Goal: Task Accomplishment & Management: Manage account settings

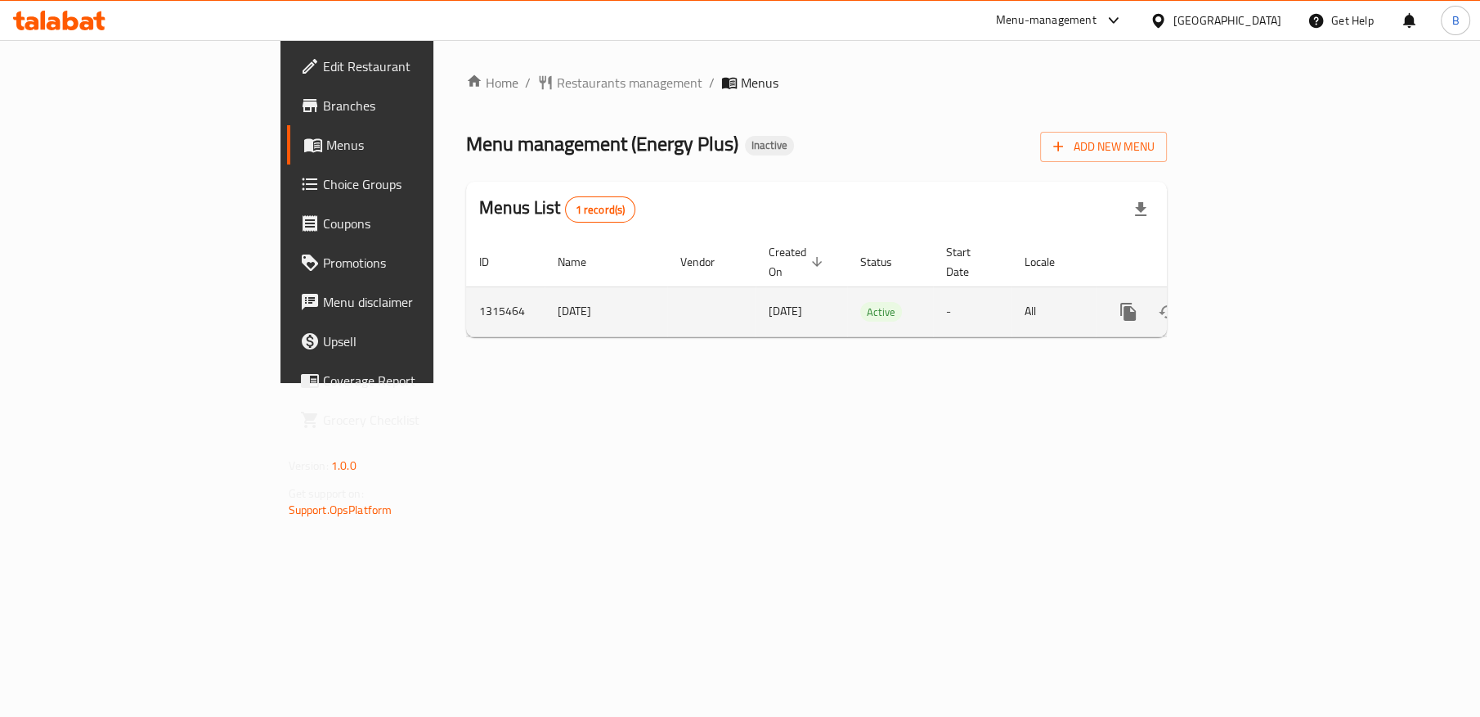
click at [1254, 304] on icon "enhanced table" at bounding box center [1246, 311] width 15 height 15
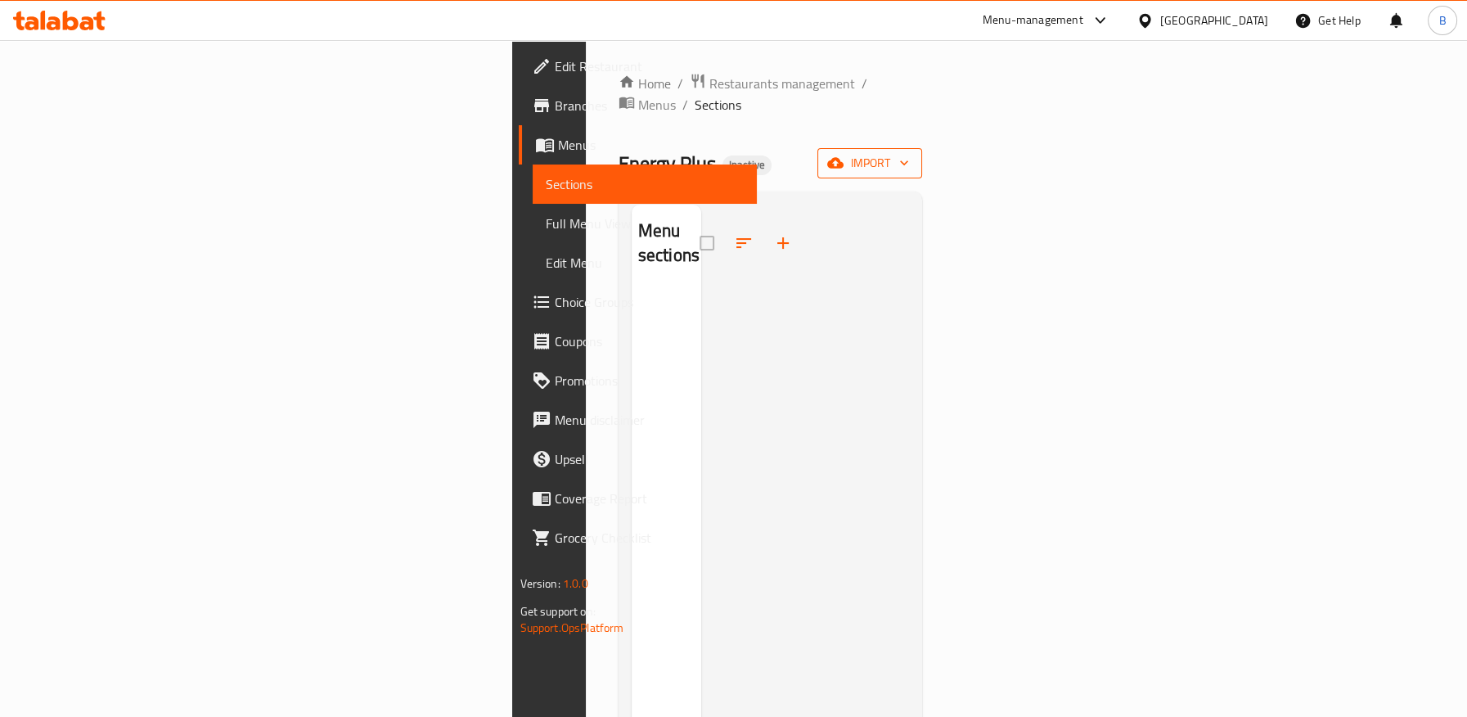
click at [909, 153] on span "import" at bounding box center [869, 163] width 79 height 20
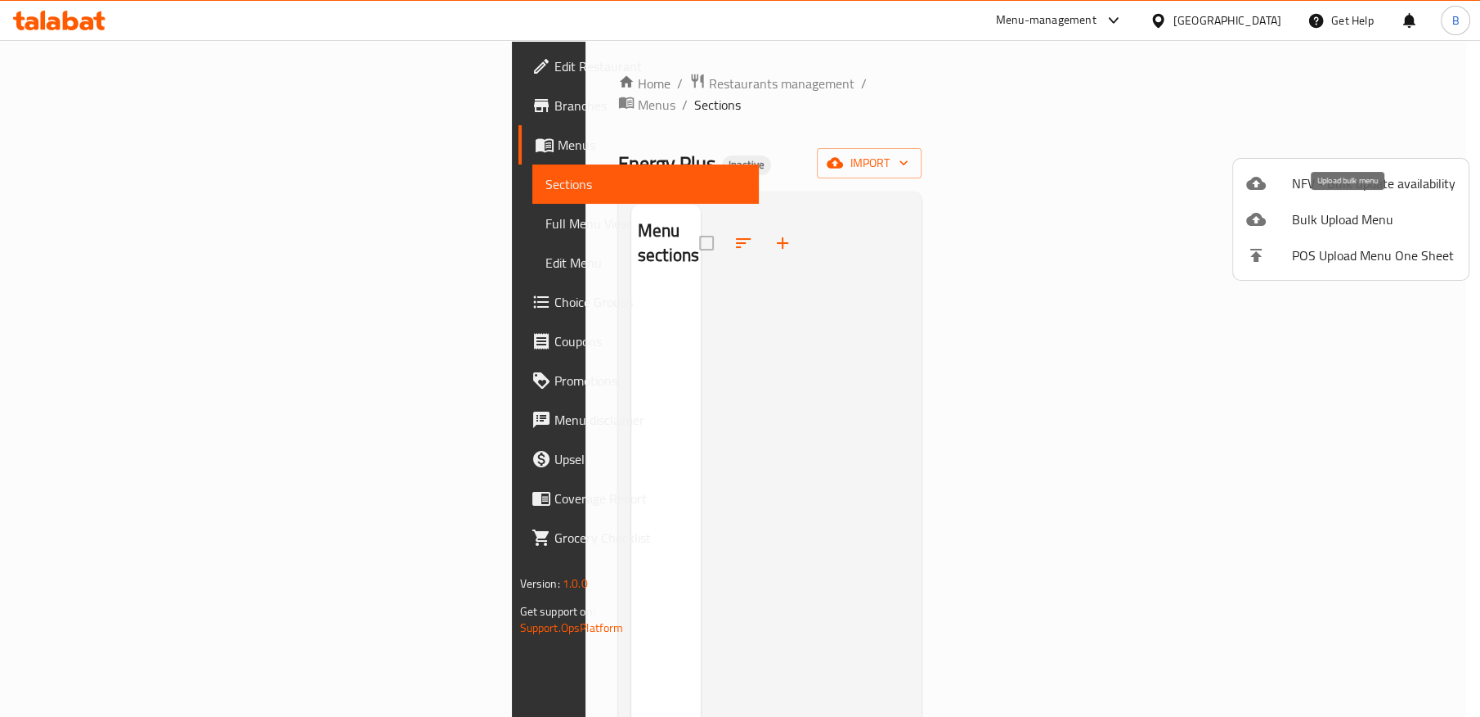
click at [1323, 213] on span "Bulk Upload Menu" at bounding box center [1374, 219] width 164 height 20
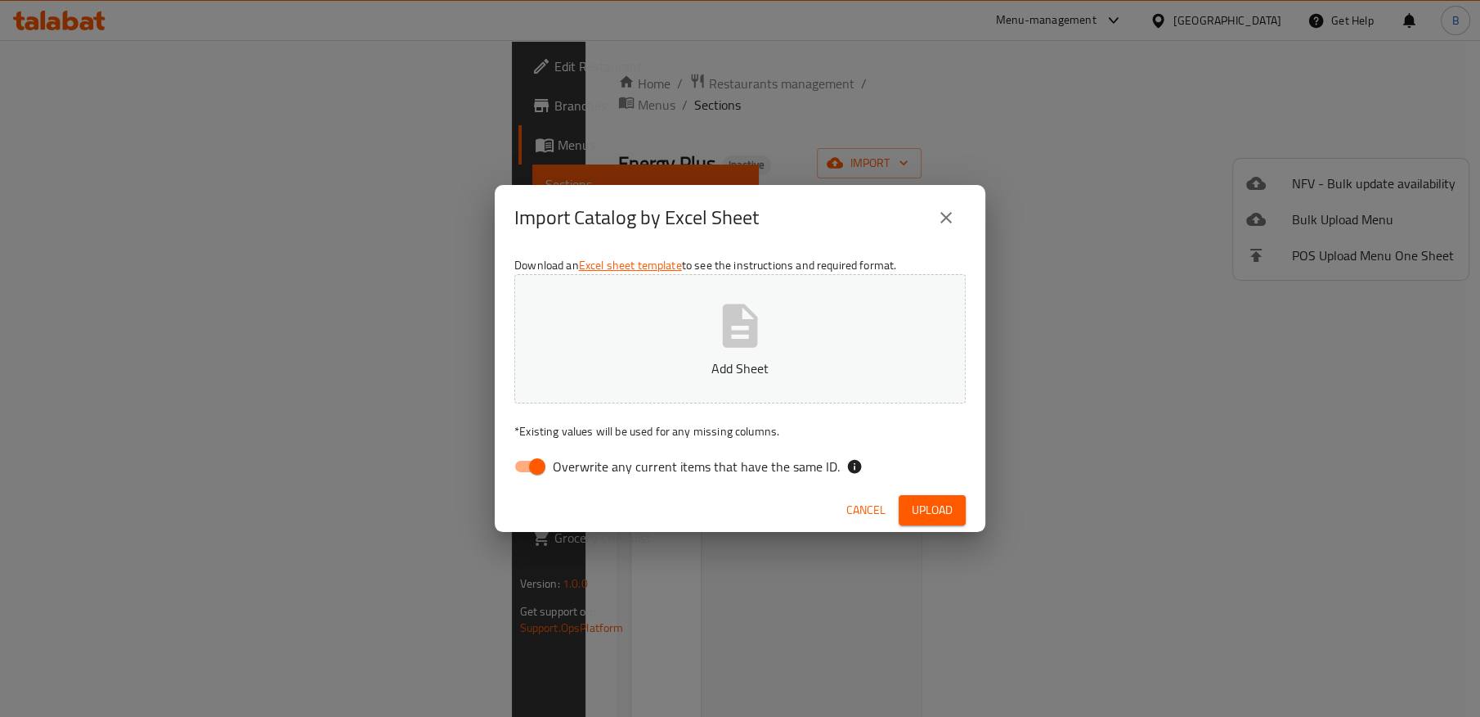
click at [554, 470] on span "Overwrite any current items that have the same ID." at bounding box center [696, 466] width 287 height 20
click at [554, 470] on input "Overwrite any current items that have the same ID." at bounding box center [537, 466] width 93 height 31
checkbox input "false"
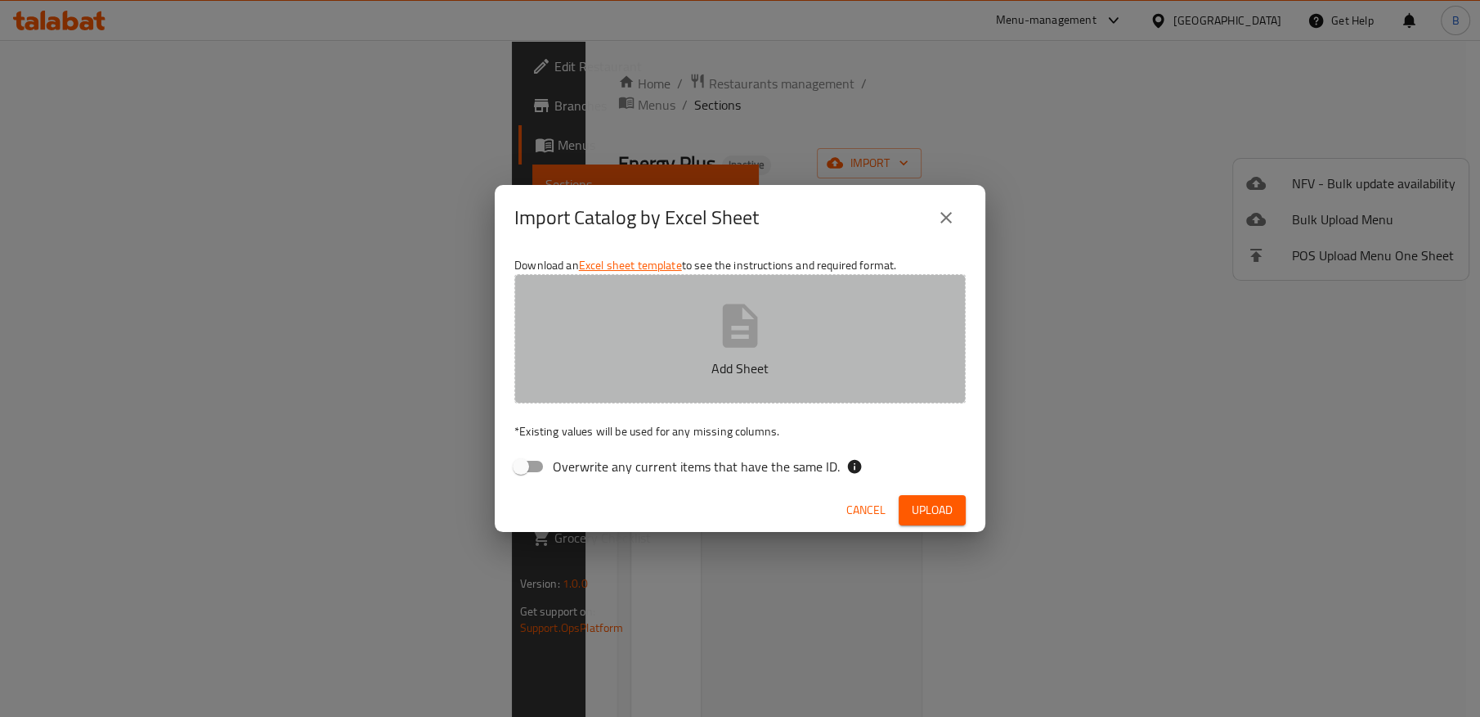
click at [681, 350] on button "Add Sheet" at bounding box center [740, 338] width 452 height 129
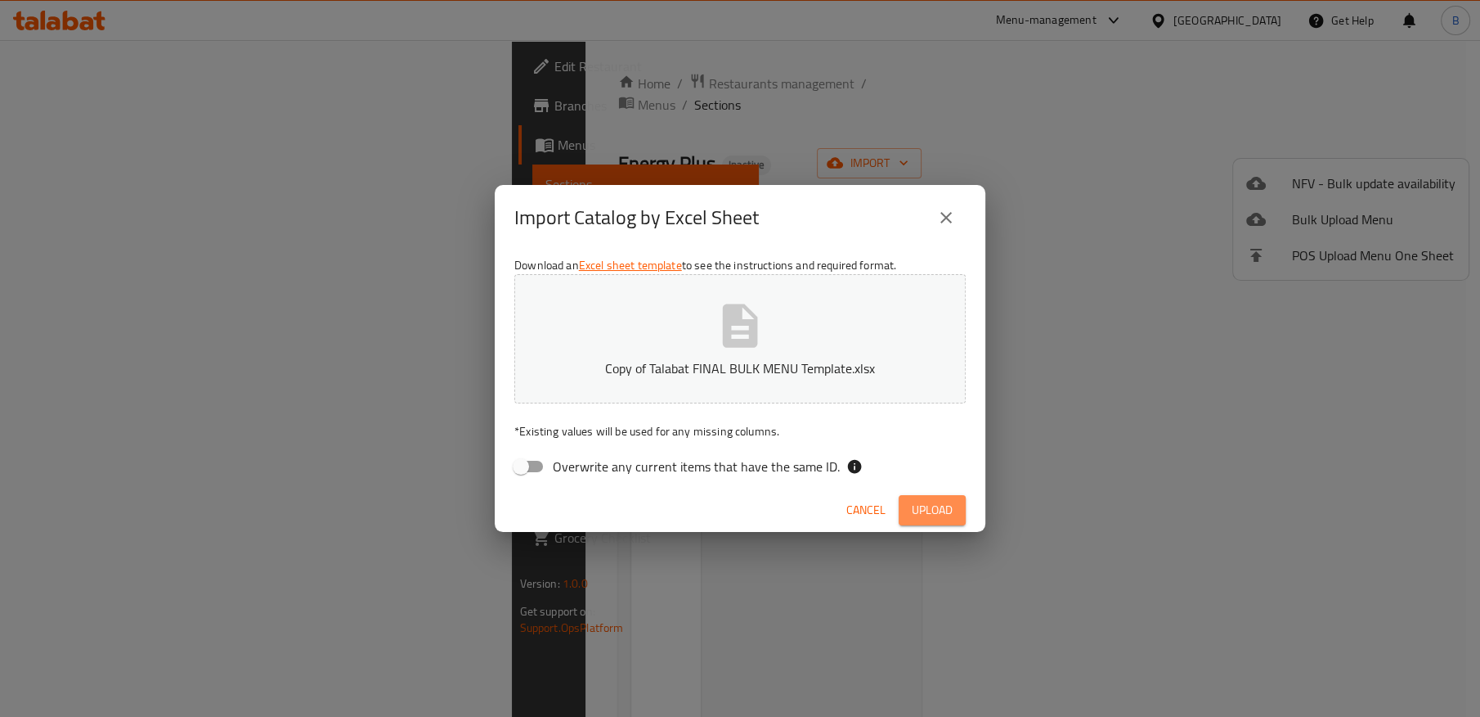
click at [937, 512] on span "Upload" at bounding box center [932, 510] width 41 height 20
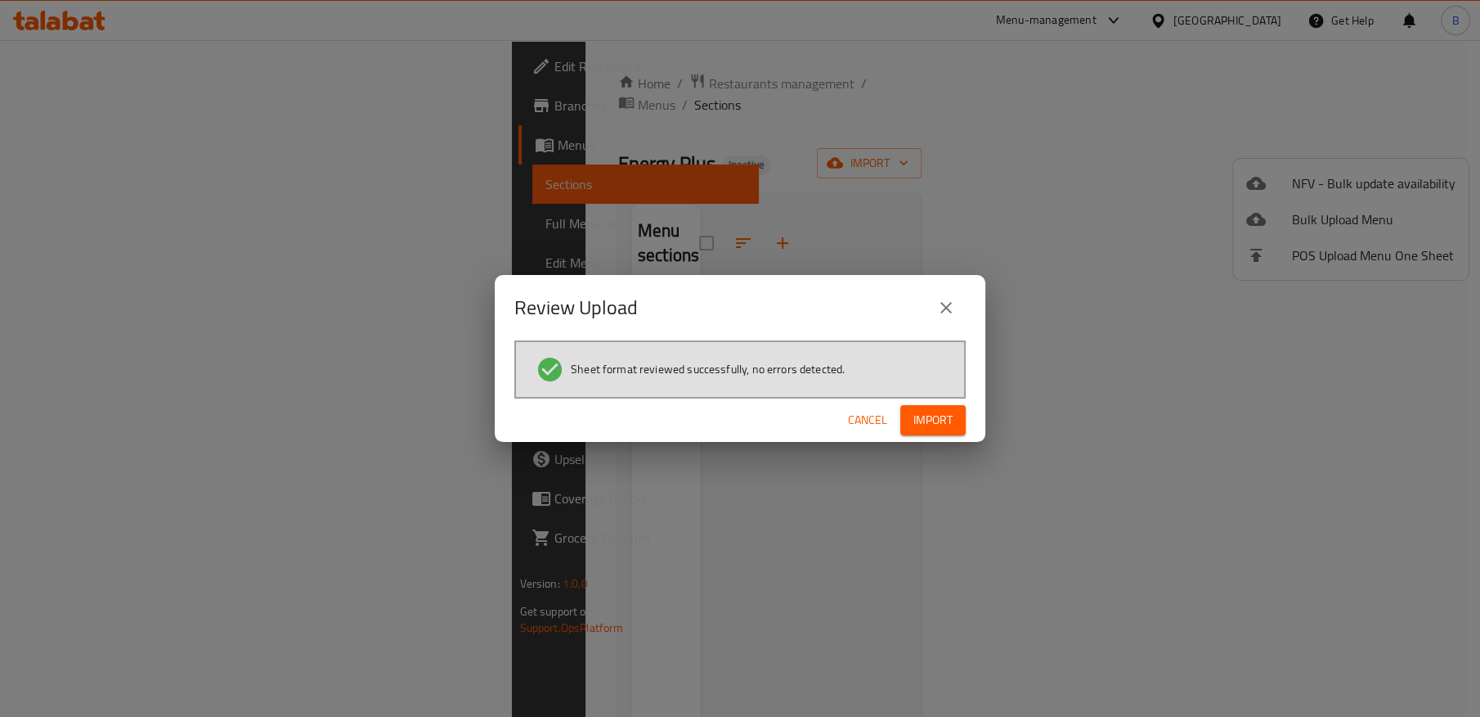
click at [914, 412] on span "Import" at bounding box center [933, 420] width 39 height 20
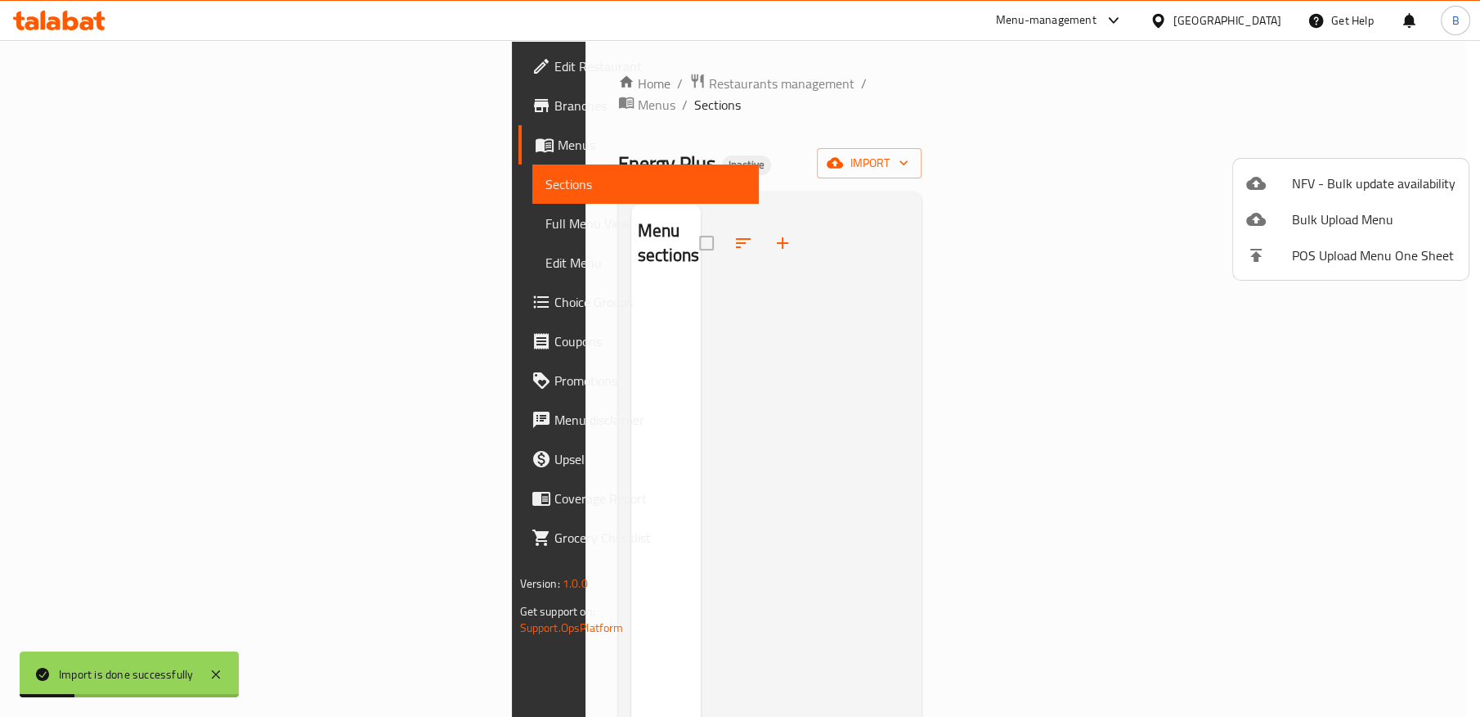
click at [1076, 115] on div at bounding box center [740, 358] width 1480 height 717
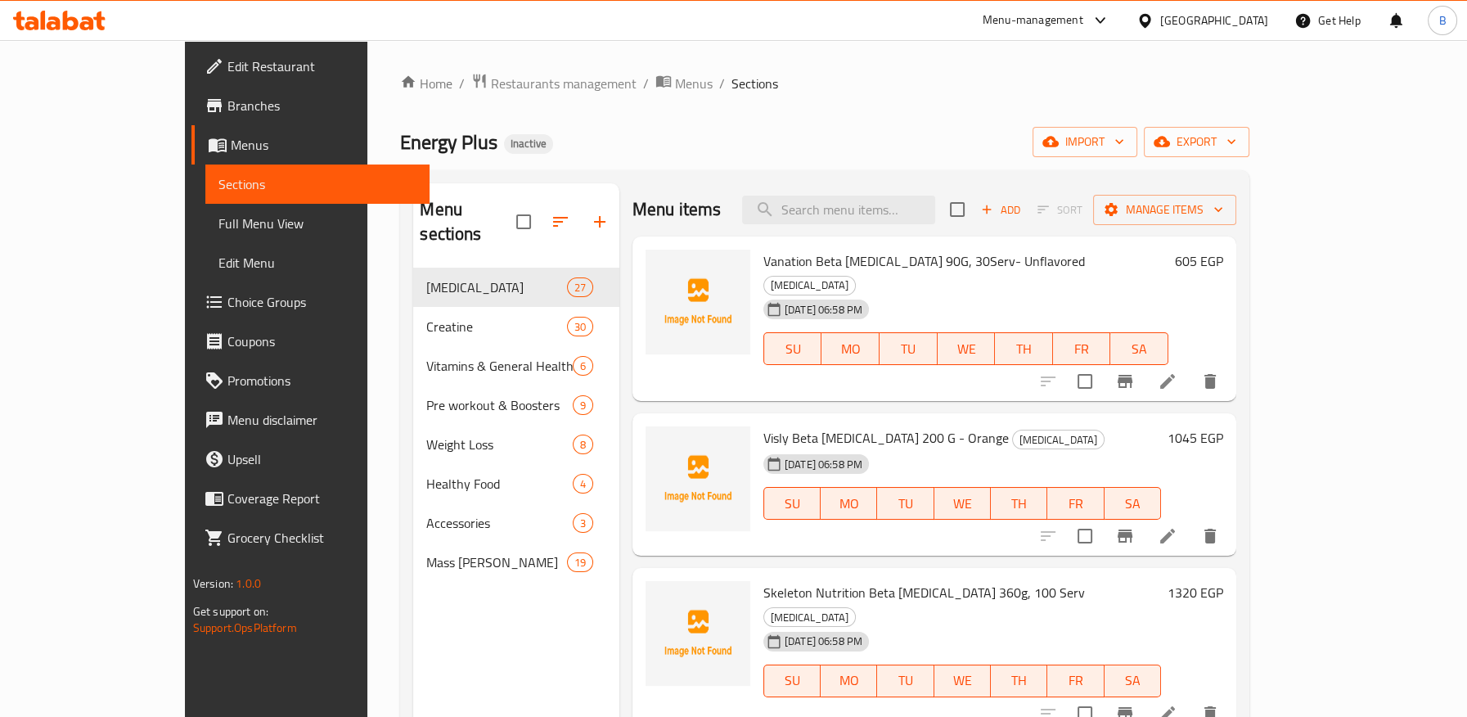
click at [811, 123] on div "Home / Restaurants management / Menus / Sections Energy Plus Inactive import ex…" at bounding box center [824, 493] width 849 height 840
drag, startPoint x: 717, startPoint y: 260, endPoint x: 860, endPoint y: 258, distance: 143.2
click at [860, 258] on span "Vanation Beta Alanine 90G, 30Serv- Unflavored" at bounding box center [923, 261] width 321 height 25
copy span "Vanation Beta Alanine 90G"
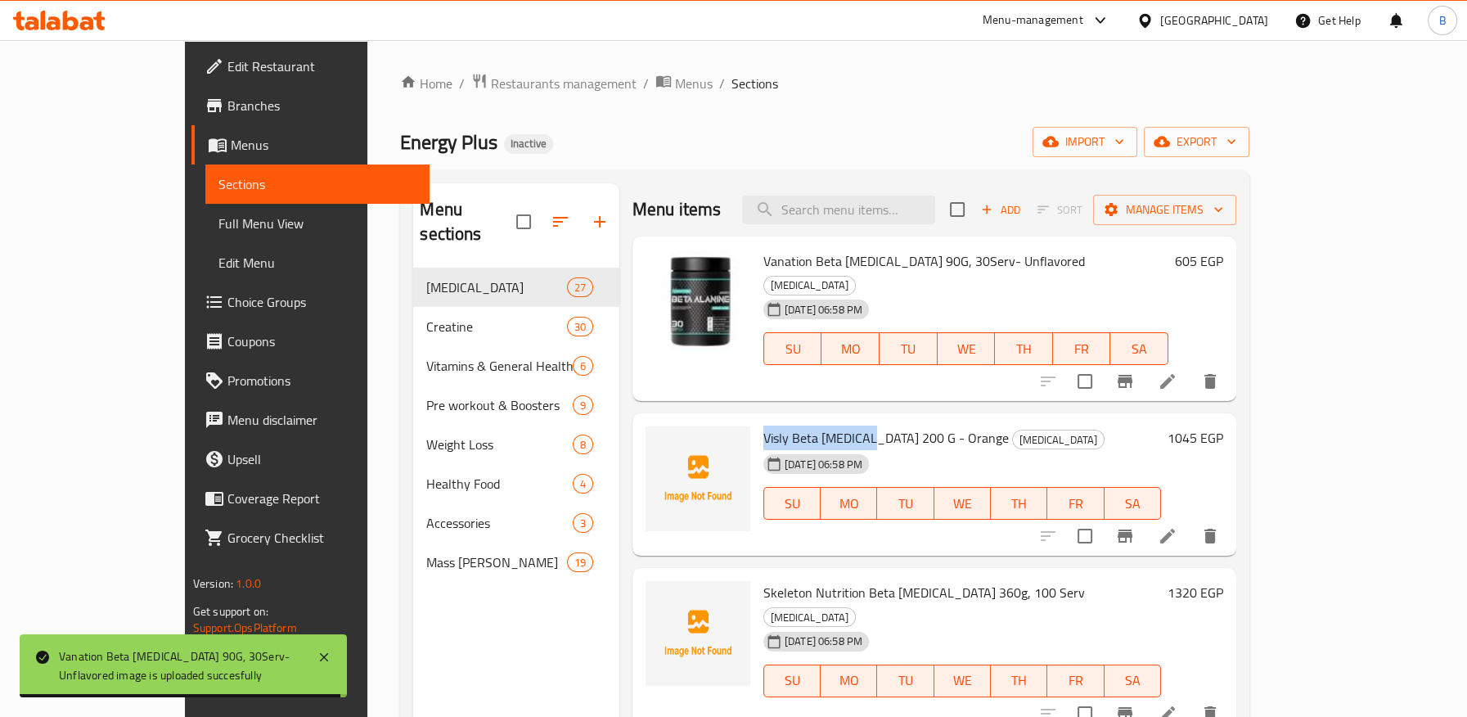
drag, startPoint x: 717, startPoint y: 413, endPoint x: 910, endPoint y: 686, distance: 334.5
click at [817, 425] on span "Visly Beta Alanine 200 G - Orange" at bounding box center [885, 437] width 245 height 25
copy span "Visly Beta Alanine"
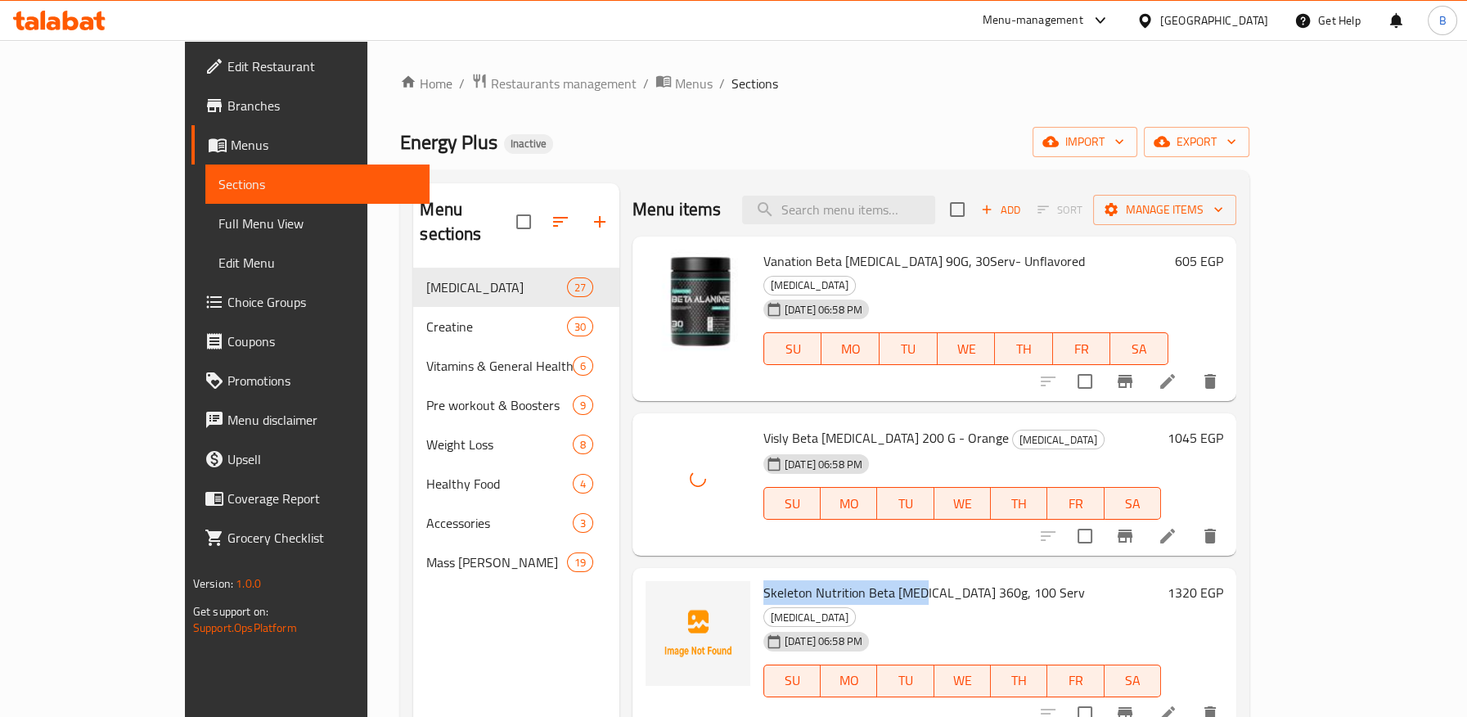
drag, startPoint x: 761, startPoint y: 565, endPoint x: 847, endPoint y: 550, distance: 88.1
click at [870, 580] on span "Skeleton Nutrition Beta Alanine 360g, 100 Serv" at bounding box center [923, 592] width 321 height 25
copy span "Skeleton Nutrition Beta Alan"
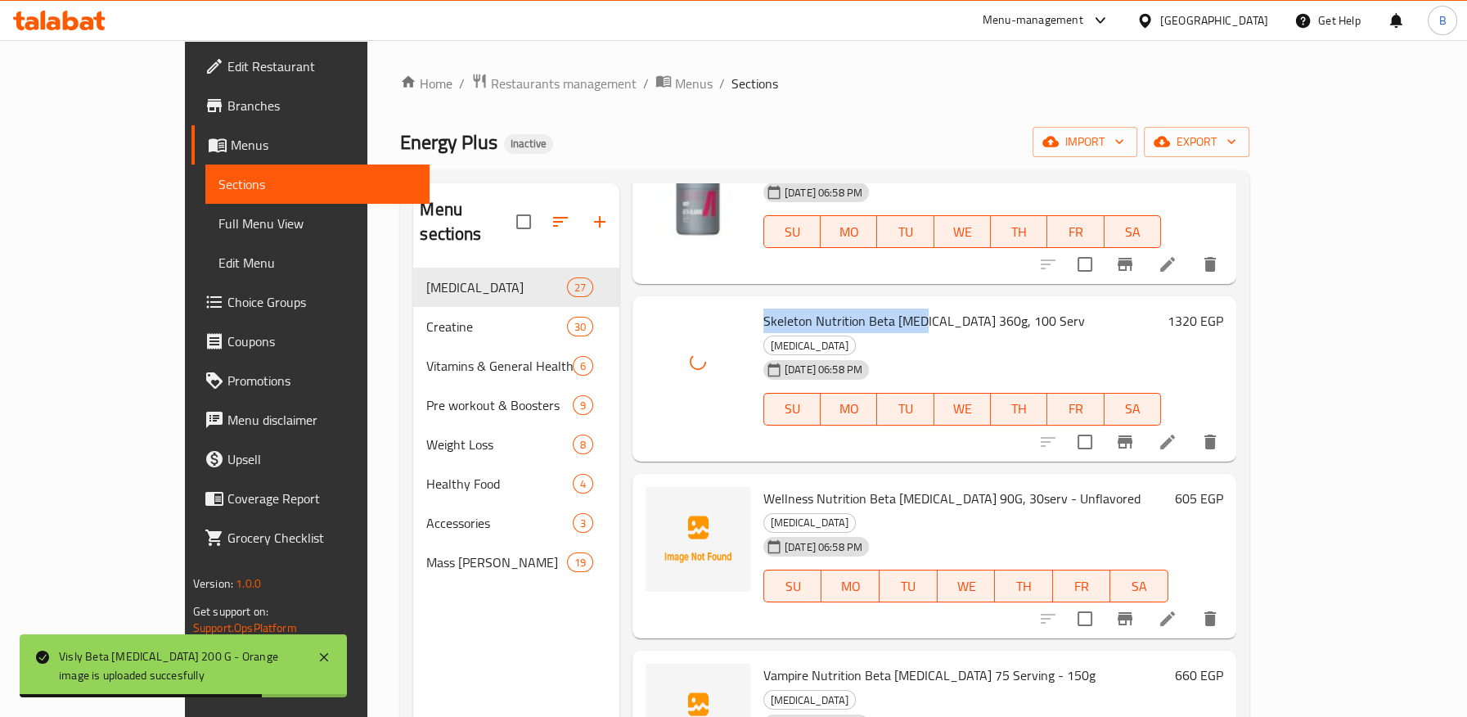
scroll to position [272, 0]
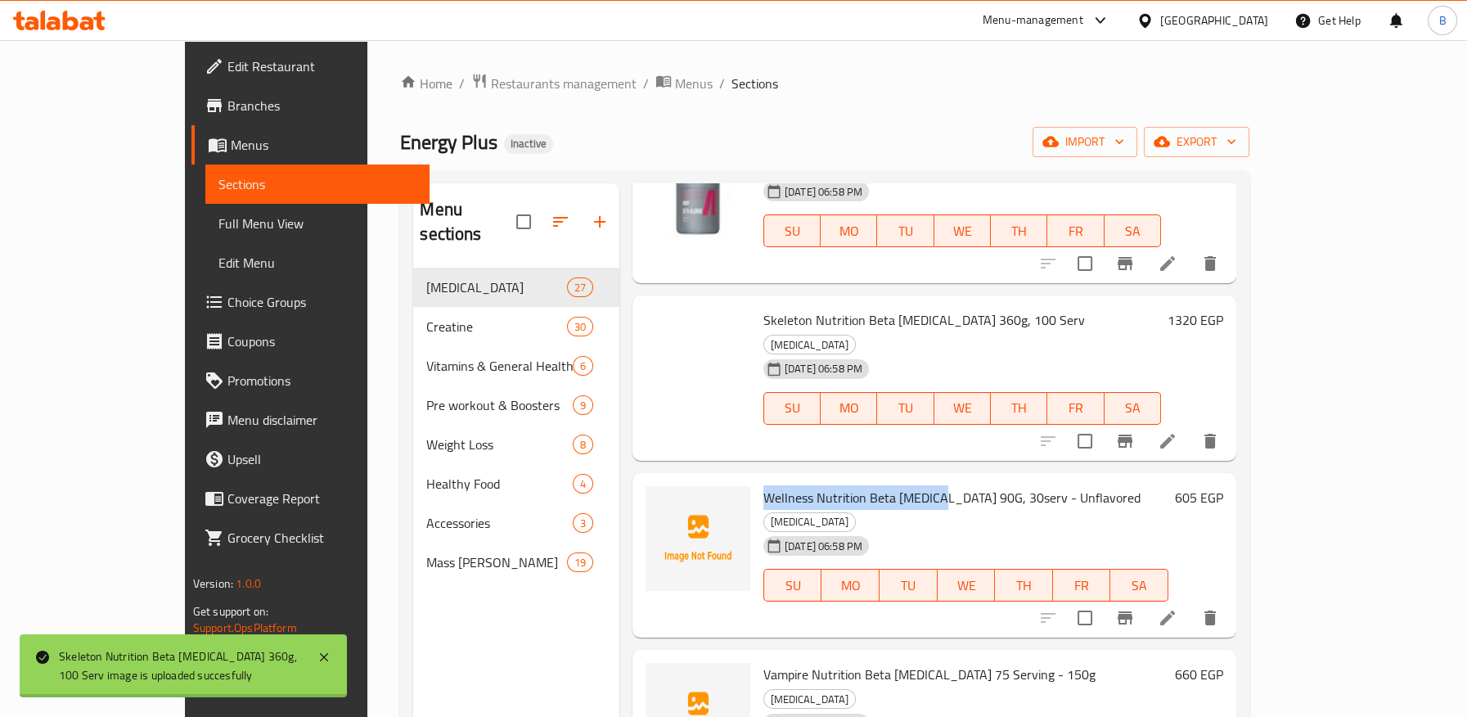
drag, startPoint x: 722, startPoint y: 452, endPoint x: 890, endPoint y: 447, distance: 167.7
click at [890, 485] on span "Wellness Nutrition Beta Alanine 90G, 30serv - Unflavored" at bounding box center [951, 497] width 377 height 25
copy span "Wellness Nutrition Beta Alanine"
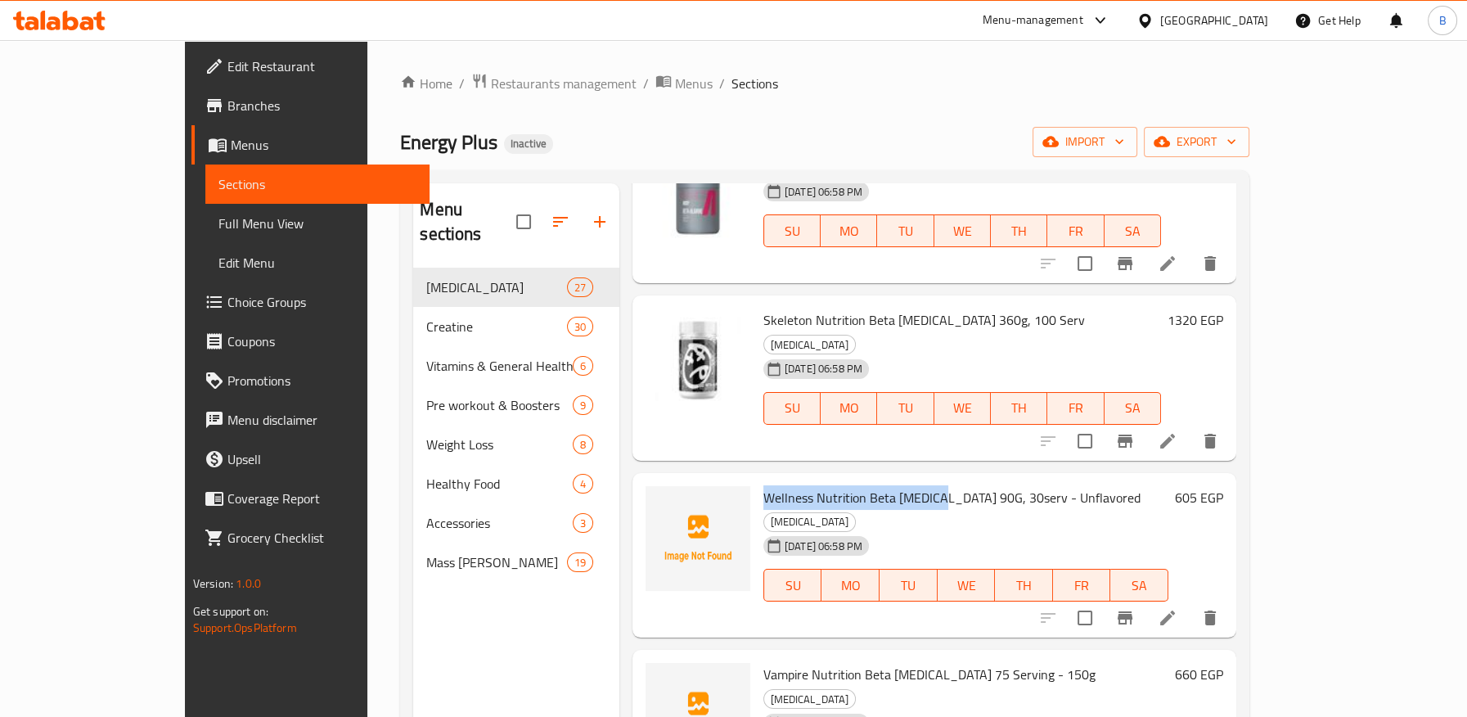
click at [827, 485] on span "Wellness Nutrition Beta Alanine 90G, 30serv - Unflavored" at bounding box center [951, 497] width 377 height 25
click at [838, 485] on span "Wellness Nutrition Beta Alanine 90G, 30serv - Unflavored" at bounding box center [951, 497] width 377 height 25
drag, startPoint x: 819, startPoint y: 450, endPoint x: 879, endPoint y: 451, distance: 60.5
click at [879, 485] on span "Wellness Nutrition Beta Alanine 90G, 30serv - Unflavored" at bounding box center [951, 497] width 377 height 25
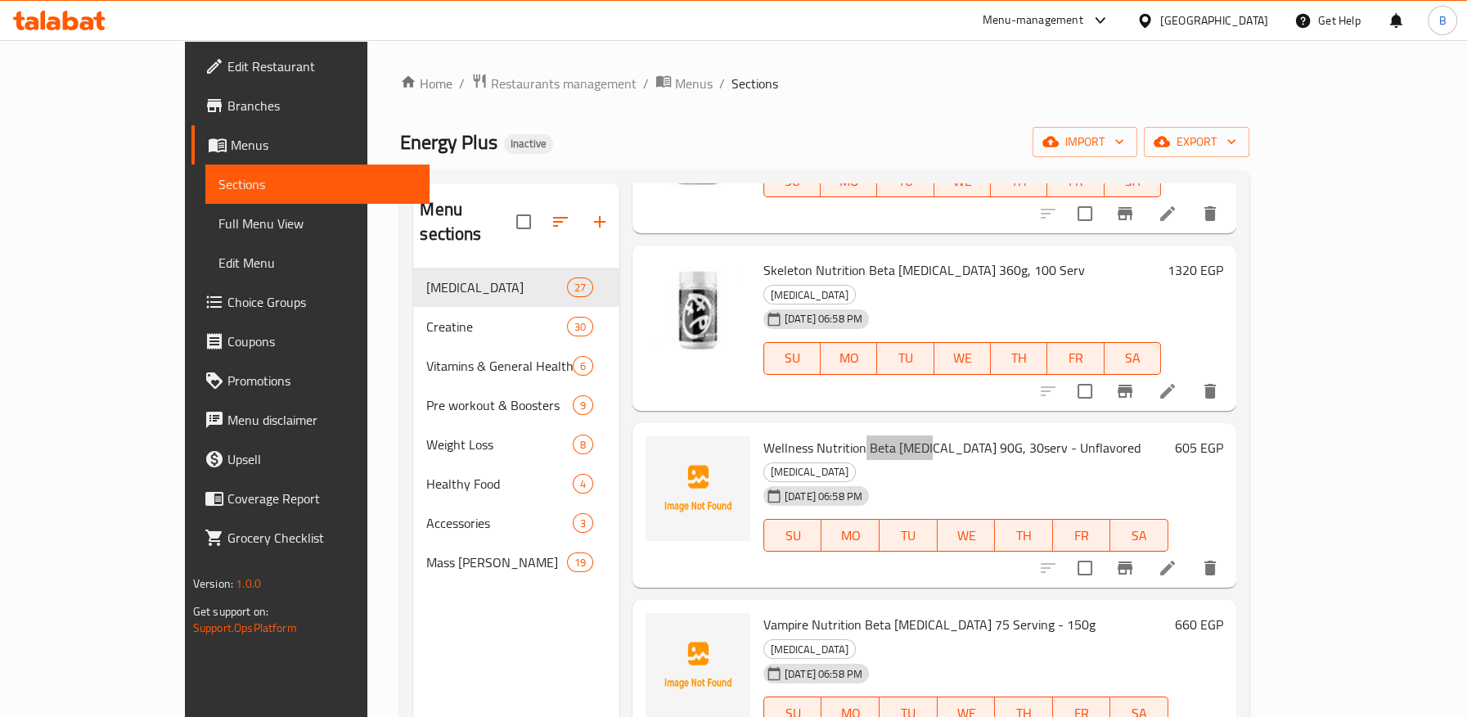
scroll to position [363, 0]
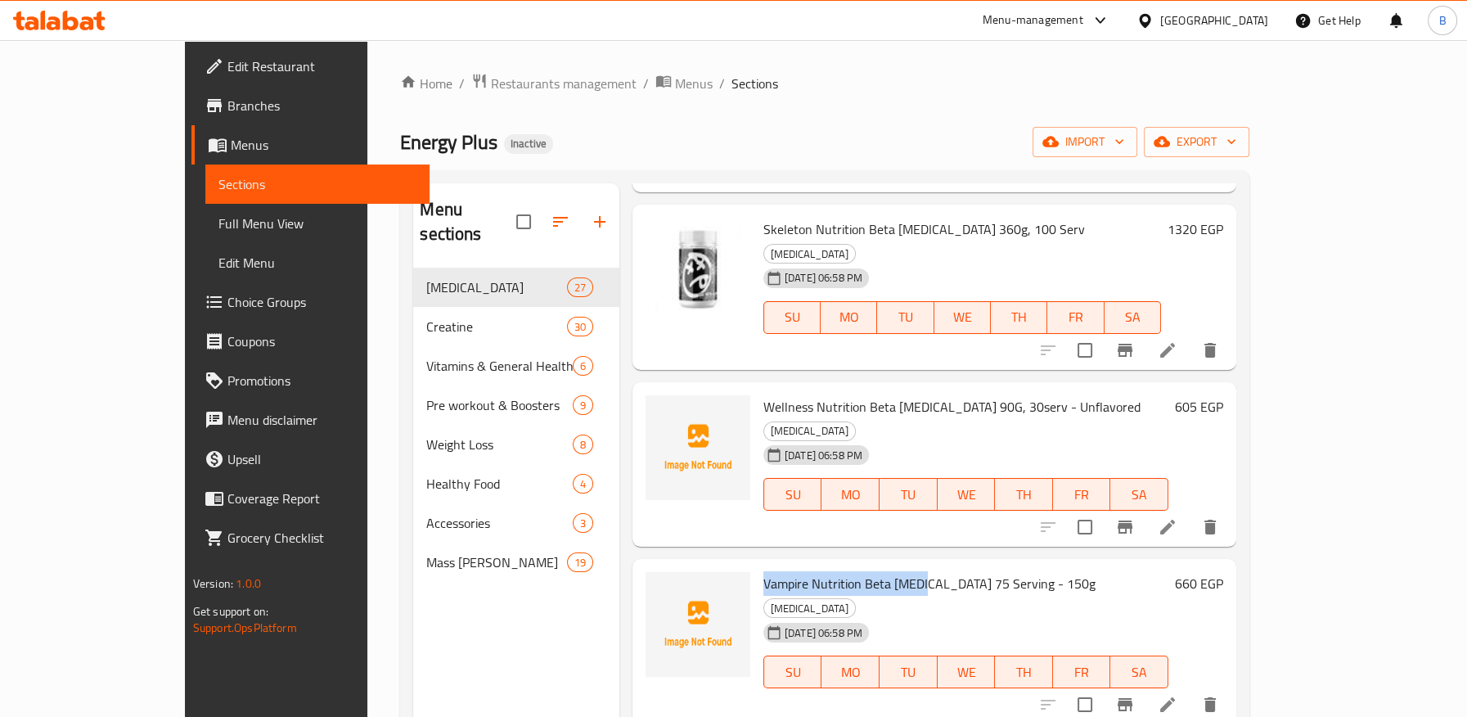
drag, startPoint x: 717, startPoint y: 511, endPoint x: 872, endPoint y: 508, distance: 155.4
click at [872, 571] on span "Vampire Nutrition Beta Alanine 75 Serving - 150g" at bounding box center [929, 583] width 332 height 25
copy span "Vampire Nutrition Beta Alani"
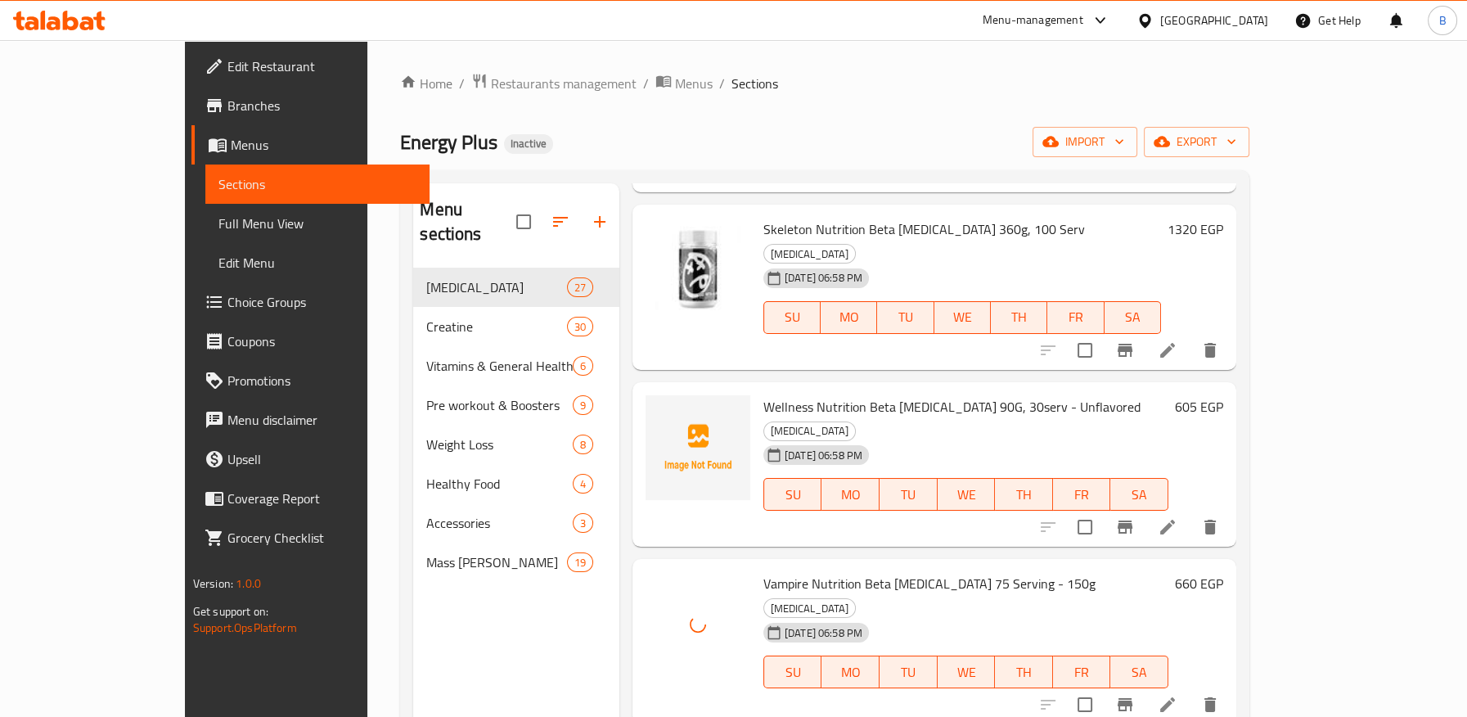
drag, startPoint x: 712, startPoint y: 667, endPoint x: 860, endPoint y: 669, distance: 147.3
copy span "Run Alone Amino Beef Ru"
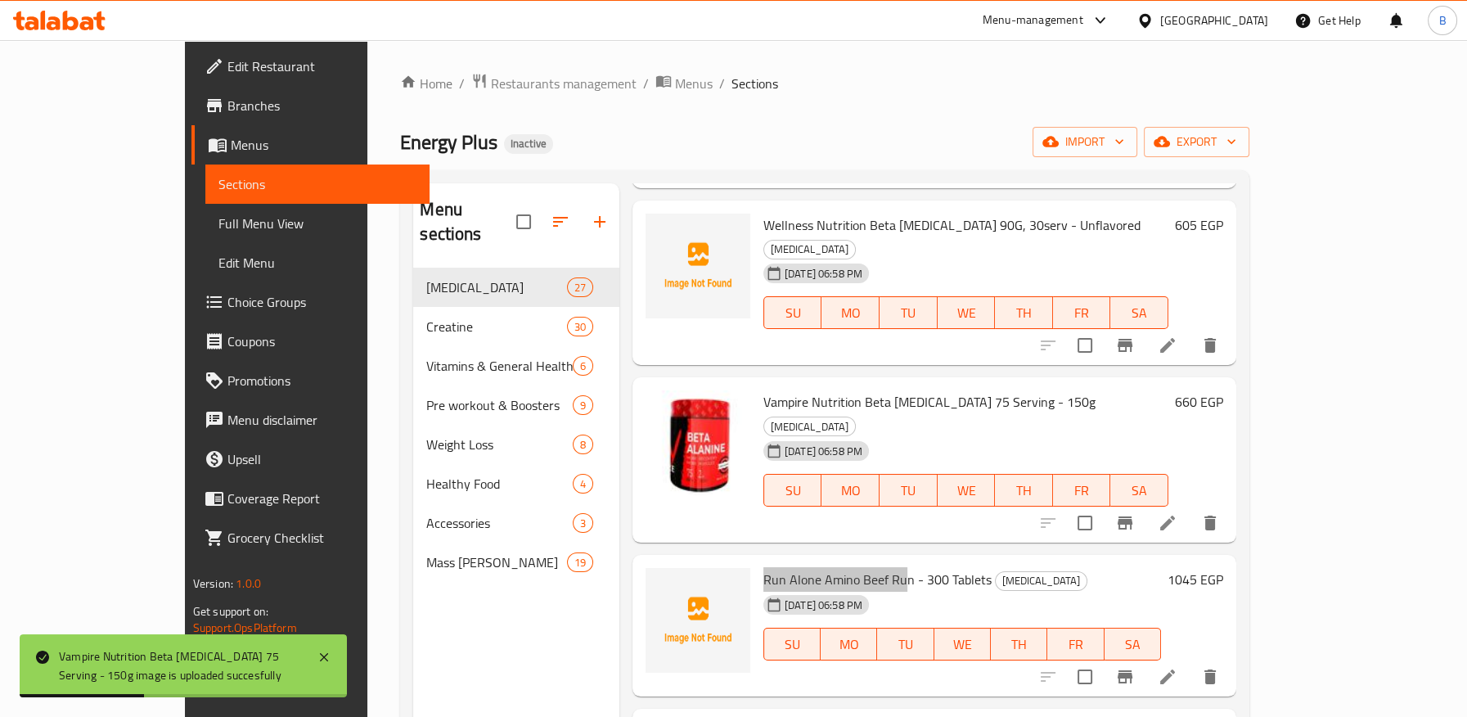
scroll to position [636, 0]
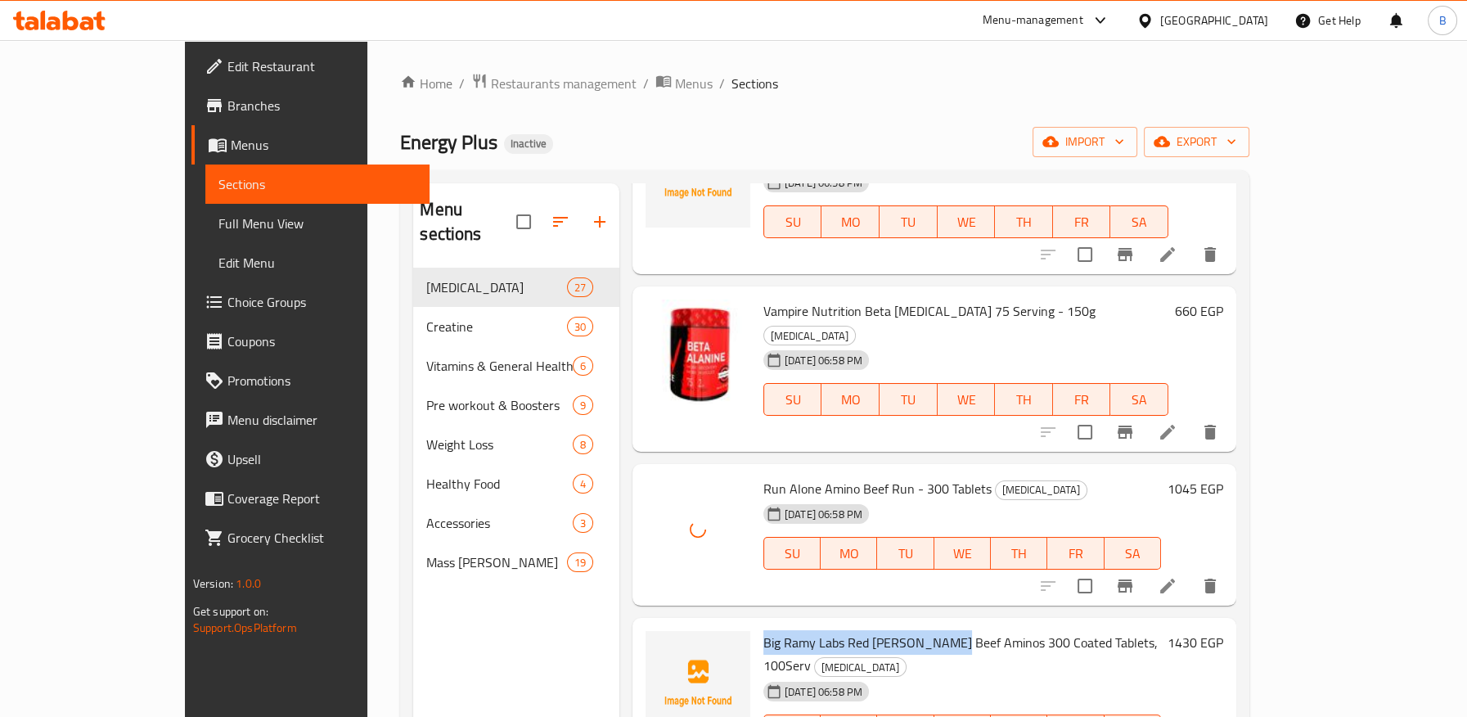
drag, startPoint x: 717, startPoint y: 550, endPoint x: 904, endPoint y: 546, distance: 186.5
click at [904, 630] on span "Big Ramy Labs Red Rex Beef Aminos 300 Coated Tablets, 100Serv" at bounding box center [960, 653] width 394 height 47
copy span "Big Ramy Labs Red Rex Beef Amin"
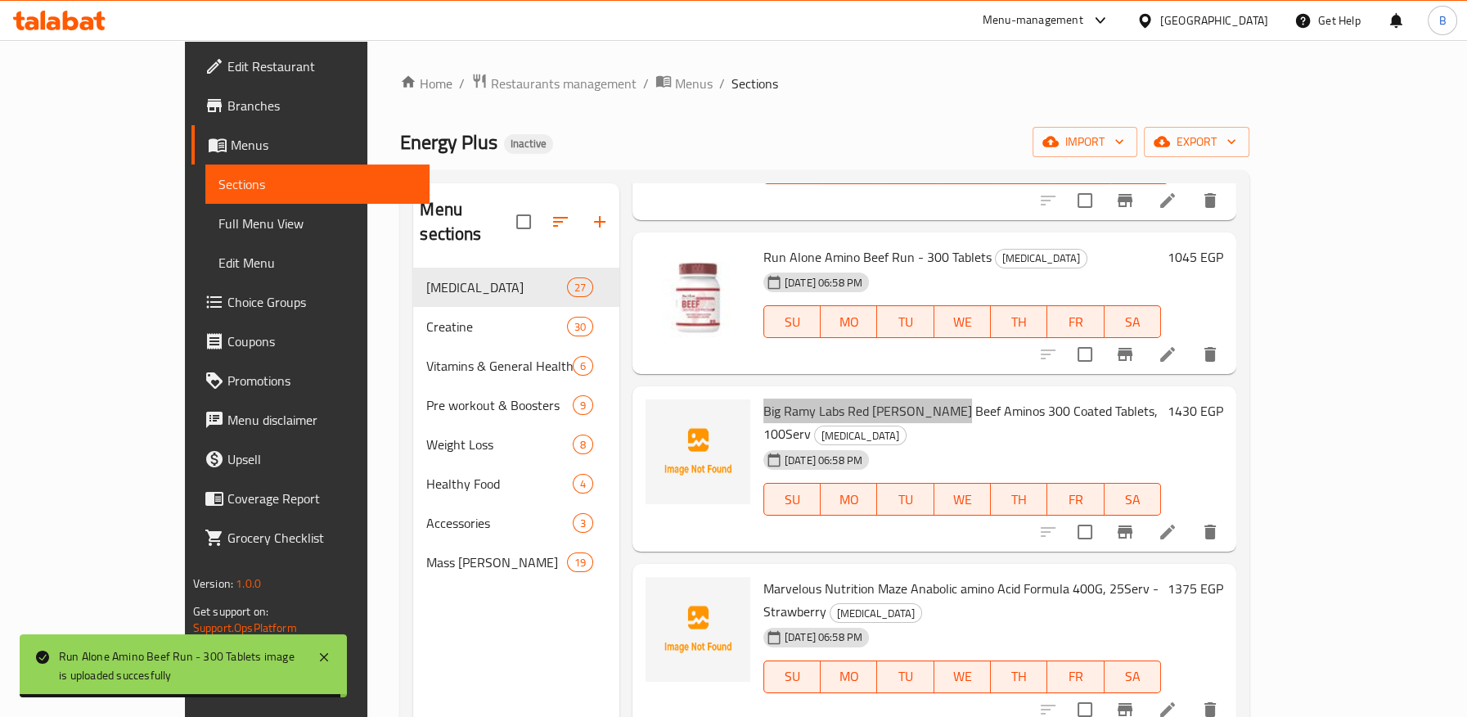
scroll to position [909, 0]
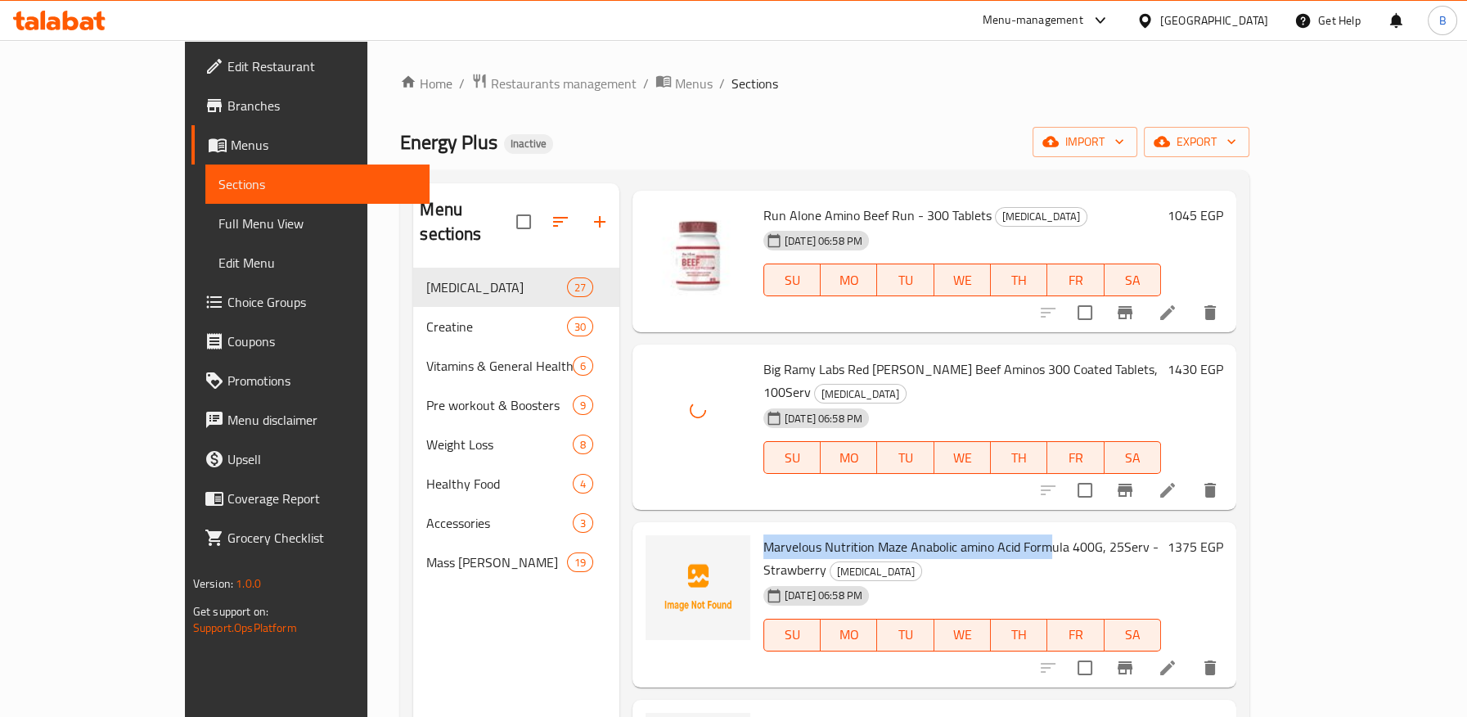
drag, startPoint x: 716, startPoint y: 429, endPoint x: 1001, endPoint y: 429, distance: 285.5
click at [1001, 534] on span "Marvelous Nutrition Maze Anabolic amino Acid Formula 400G, 25Serv - Strawberry" at bounding box center [960, 557] width 395 height 47
copy span "Marvelous Nutrition Maze Anabolic amino Acid Form"
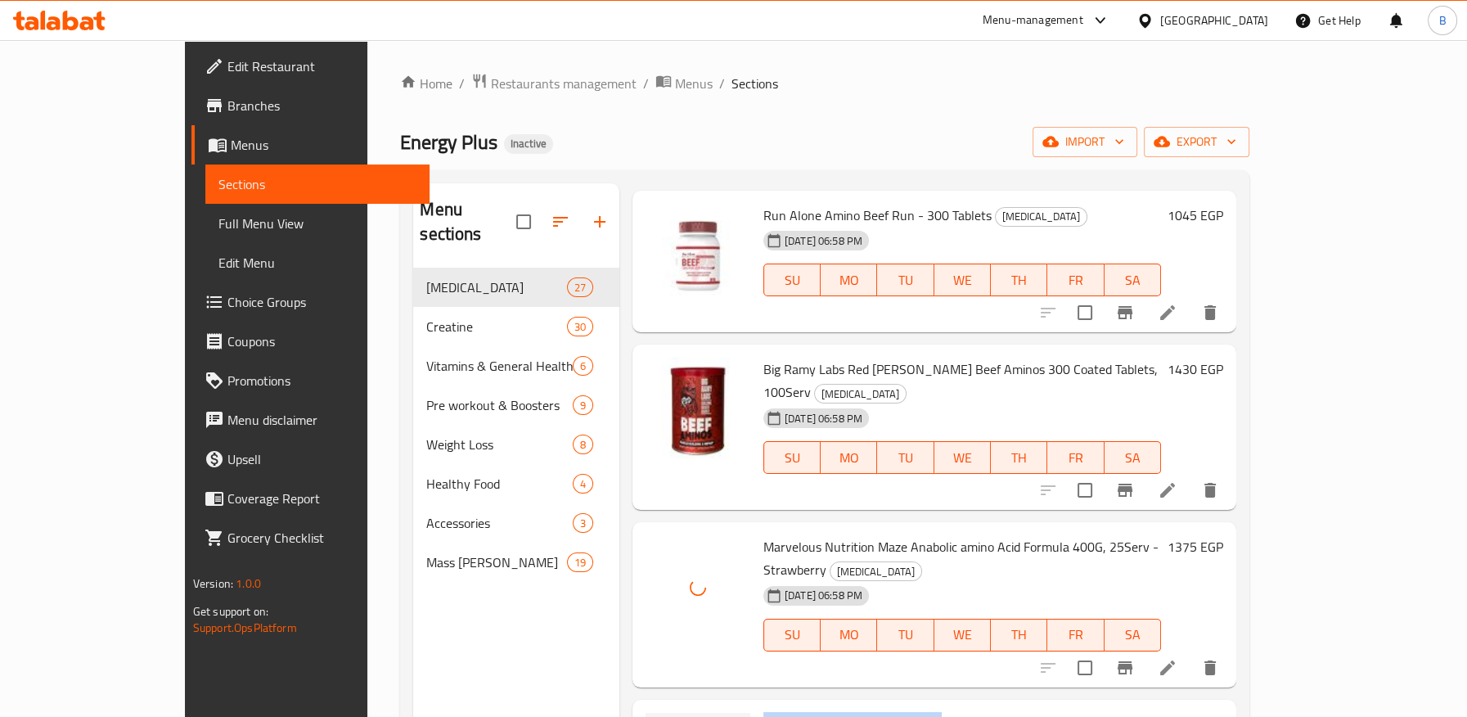
drag, startPoint x: 716, startPoint y: 585, endPoint x: 828, endPoint y: 710, distance: 168.0
copy span "Big Ramy Labs Red Rex BCAA"
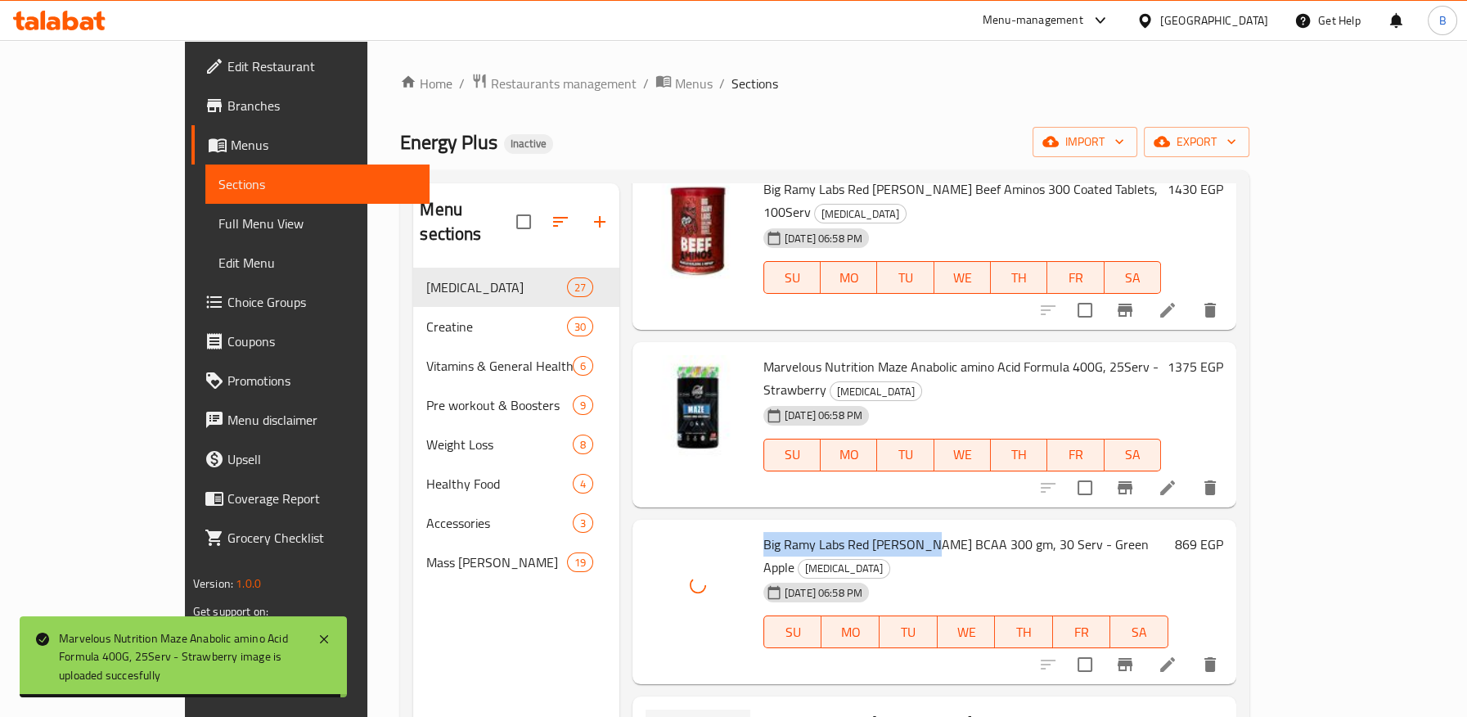
scroll to position [1090, 0]
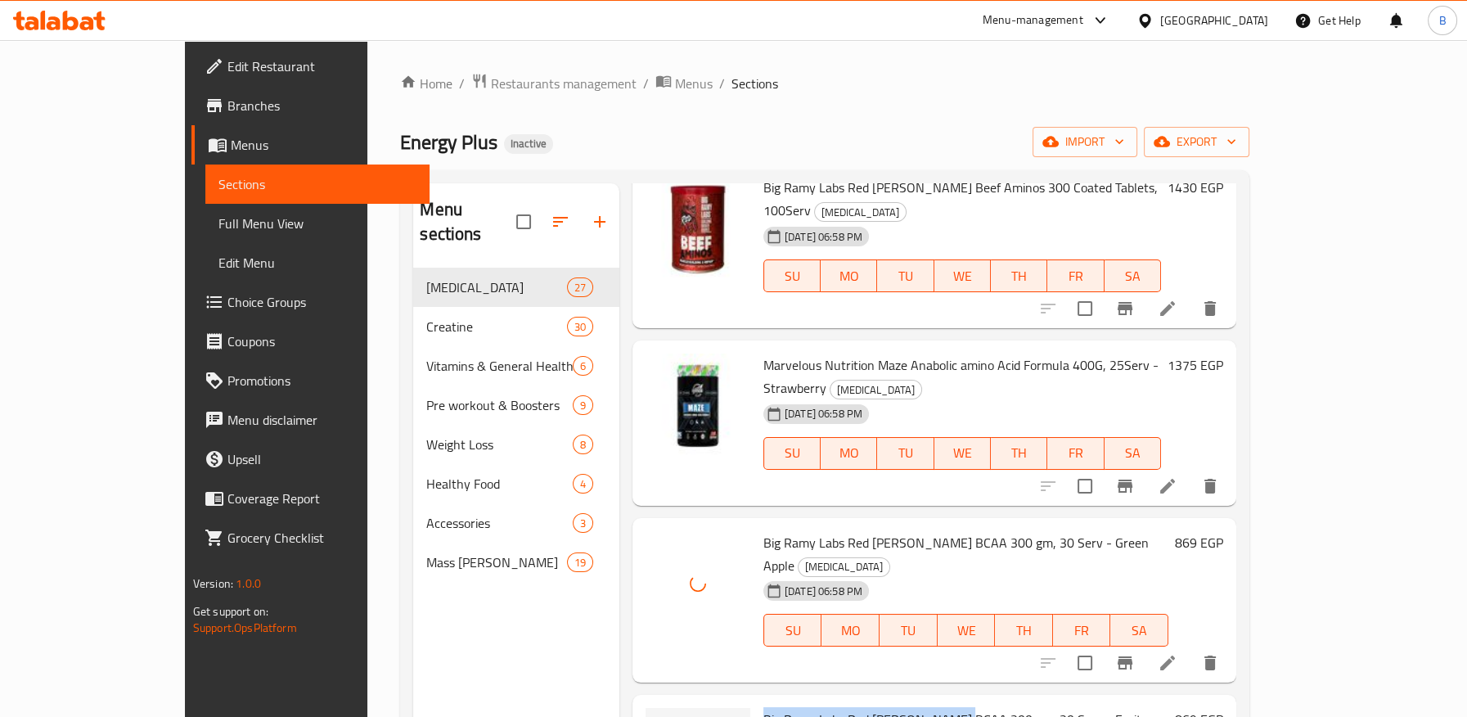
drag, startPoint x: 739, startPoint y: 557, endPoint x: 918, endPoint y: 555, distance: 178.3
click at [918, 707] on span "Big Ramy Labs Red Rex BCAA 300 gm, 30 Serv - Fruit Punch" at bounding box center [952, 730] width 378 height 47
copy span "Big Ramy Labs Red Rex BCAA 300 g"
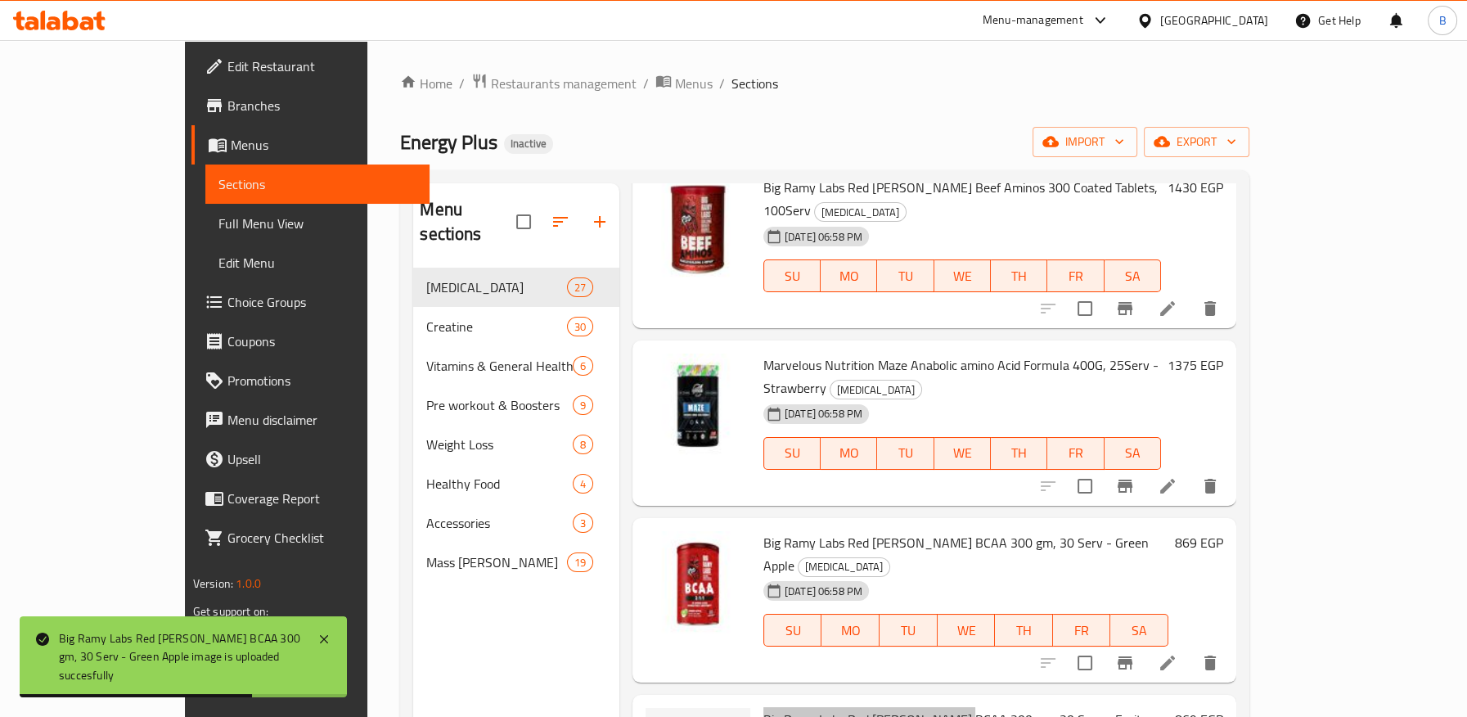
scroll to position [1181, 0]
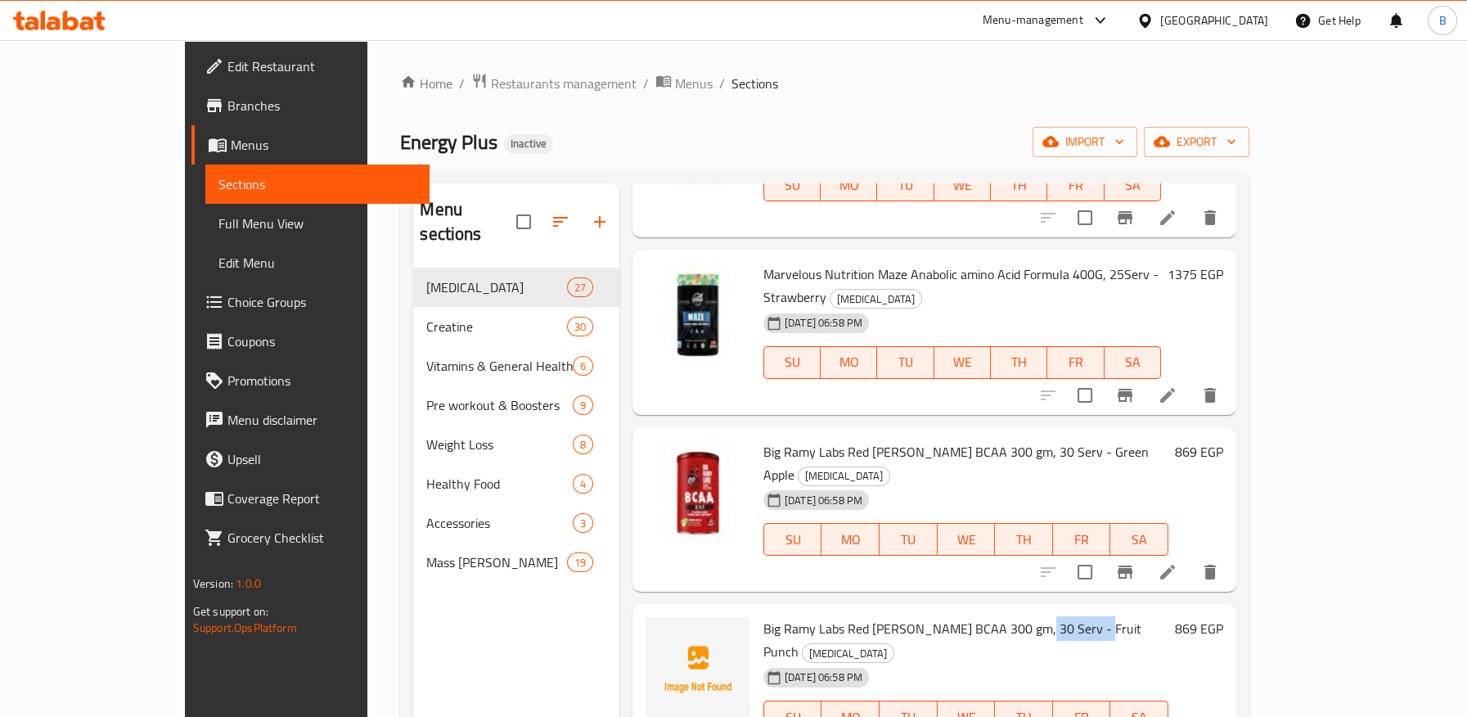
drag, startPoint x: 1015, startPoint y: 467, endPoint x: 1037, endPoint y: 466, distance: 22.1
click at [1037, 616] on span "Big Ramy Labs Red Rex BCAA 300 gm, 30 Serv - Fruit Punch" at bounding box center [952, 639] width 378 height 47
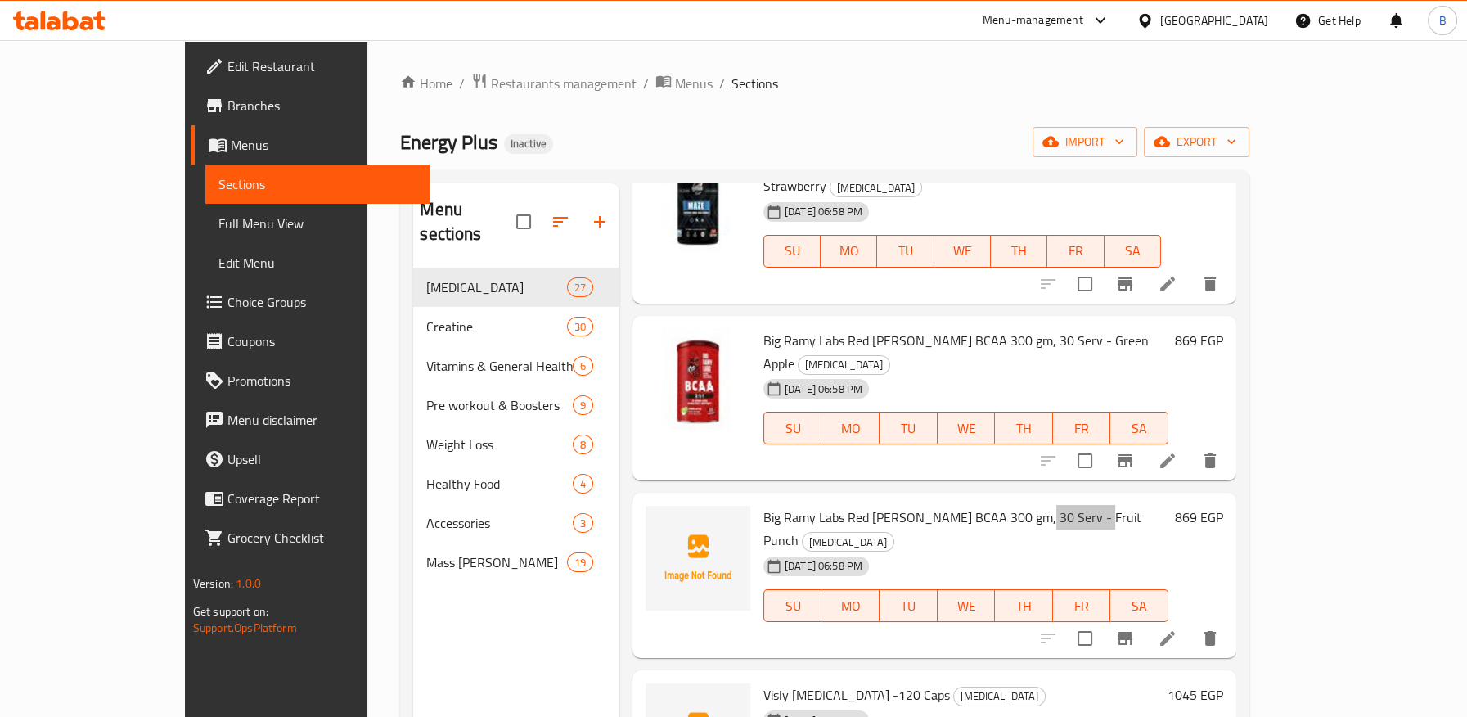
scroll to position [1363, 0]
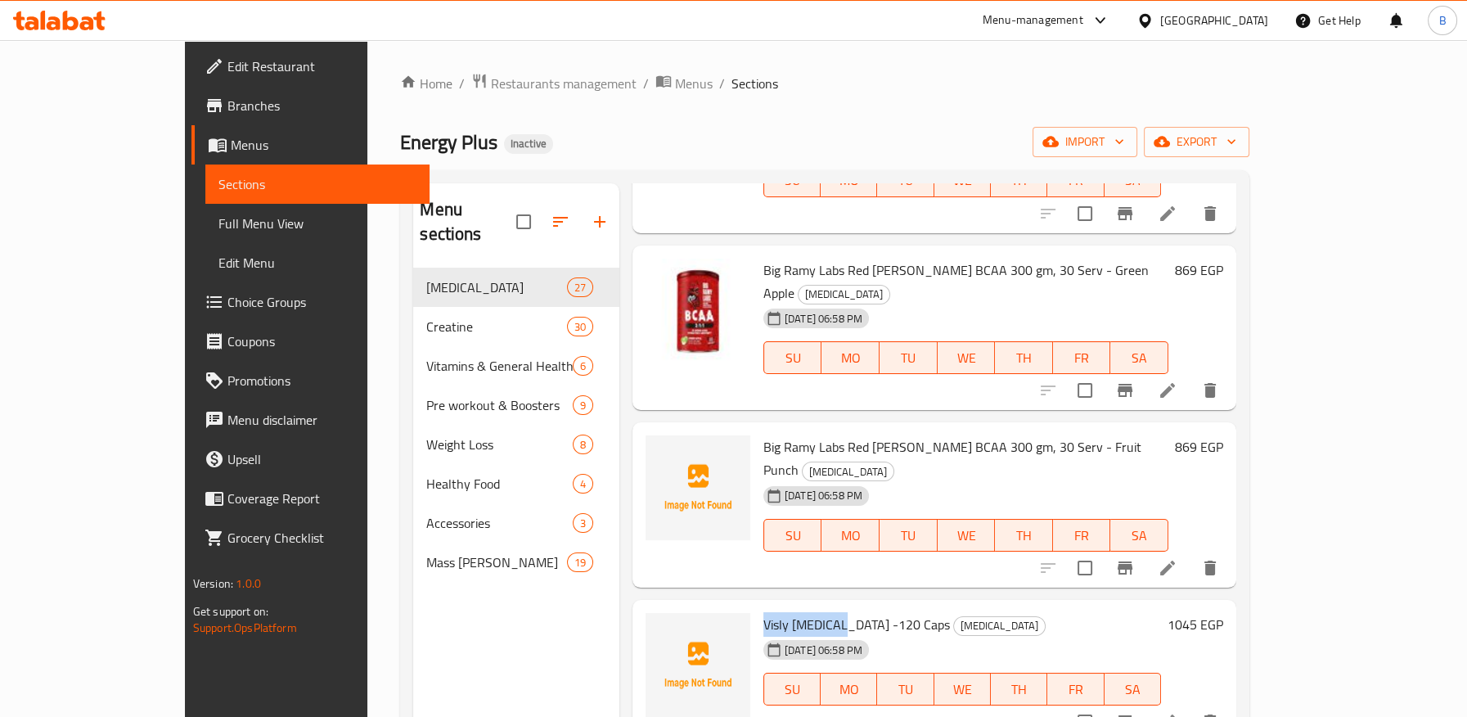
drag, startPoint x: 766, startPoint y: 437, endPoint x: 789, endPoint y: 437, distance: 23.7
click at [789, 606] on div "Visly Arginine -120 Caps Amino Acids 01-10-2025 06:58 PM SU MO TU WE TH FR SA" at bounding box center [962, 670] width 411 height 129
drag, startPoint x: 721, startPoint y: 592, endPoint x: 849, endPoint y: 610, distance: 128.9
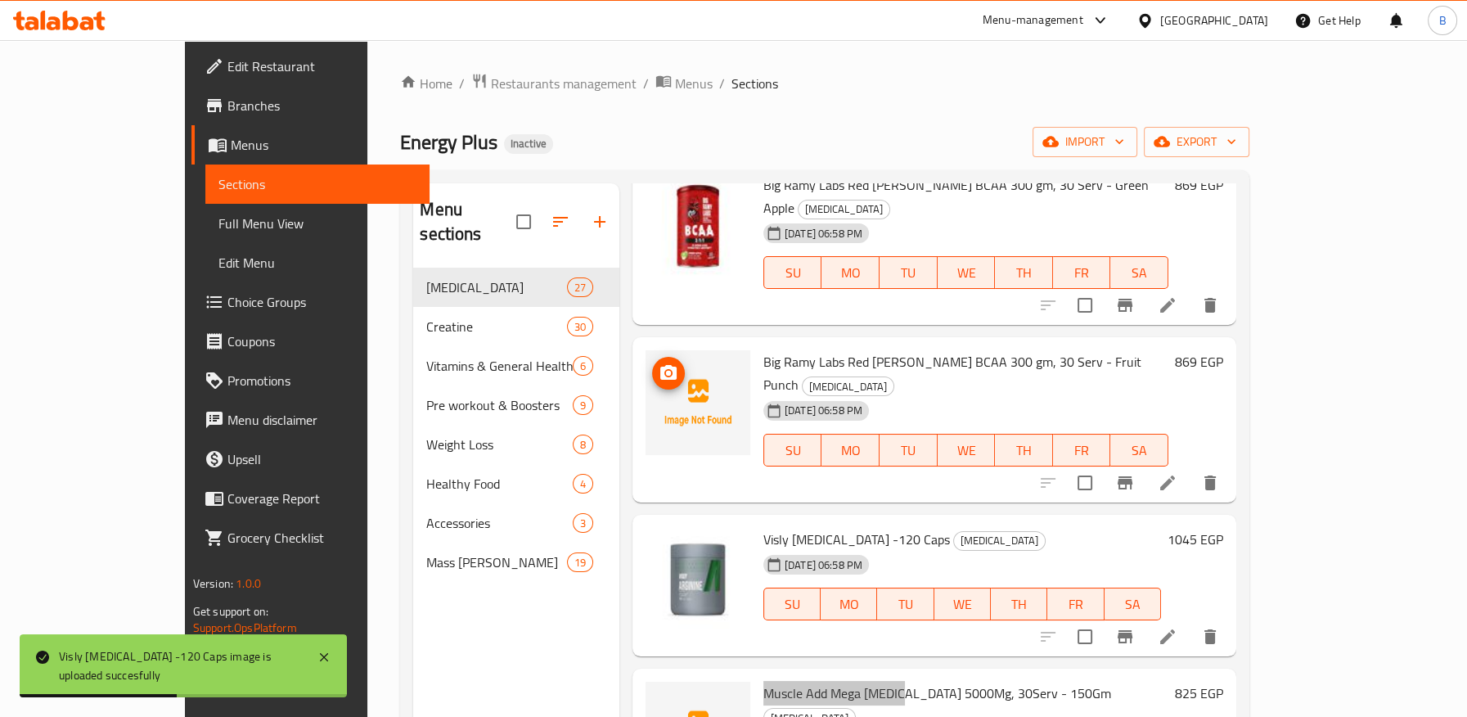
scroll to position [1544, 0]
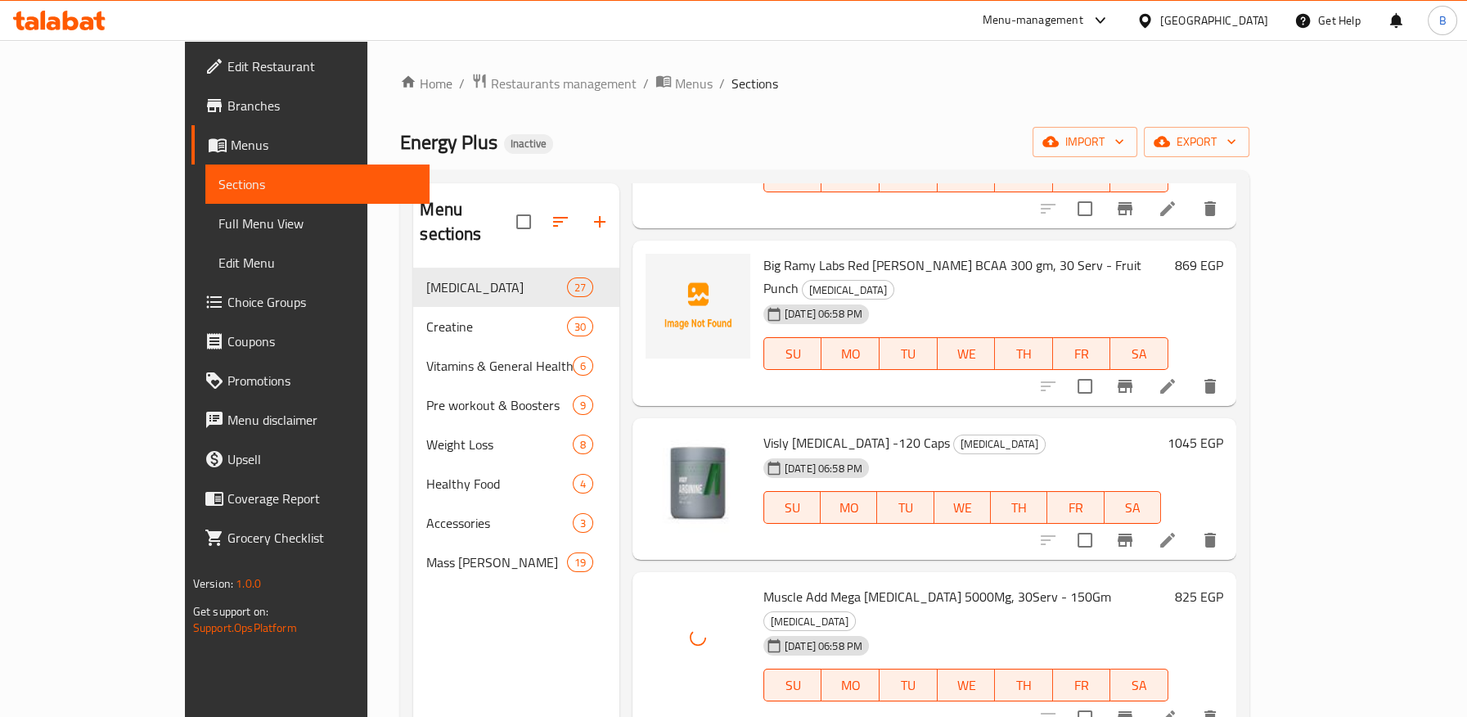
drag, startPoint x: 717, startPoint y: 560, endPoint x: 869, endPoint y: 564, distance: 153.0
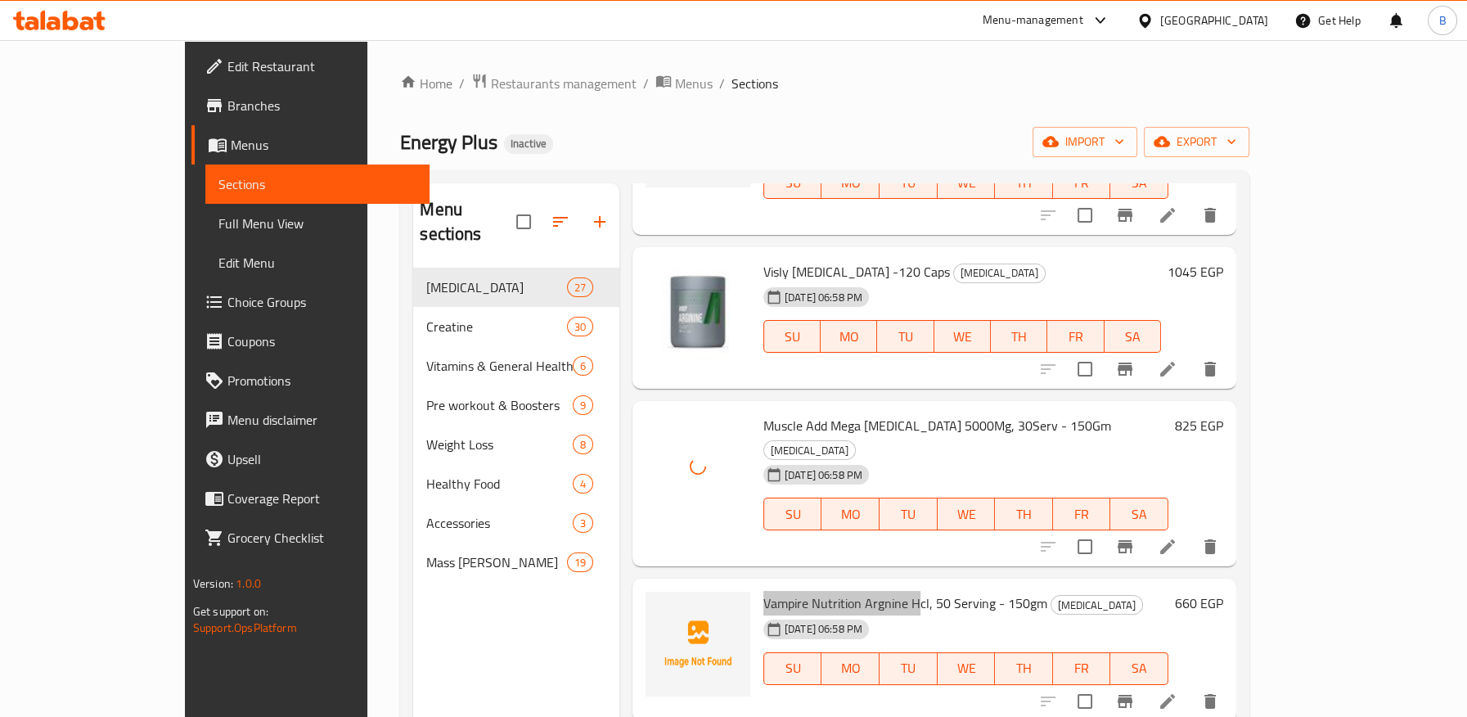
scroll to position [1727, 0]
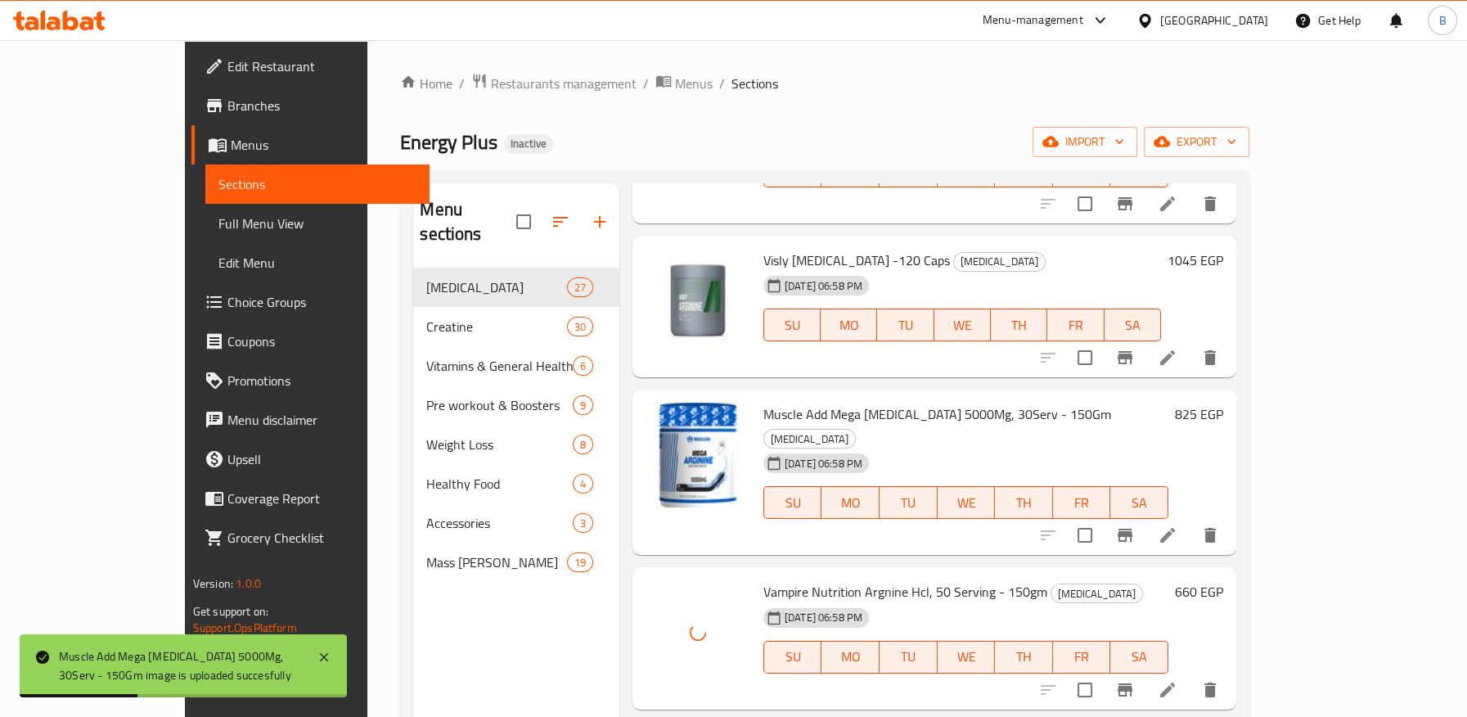
drag, startPoint x: 712, startPoint y: 539, endPoint x: 867, endPoint y: 536, distance: 155.4
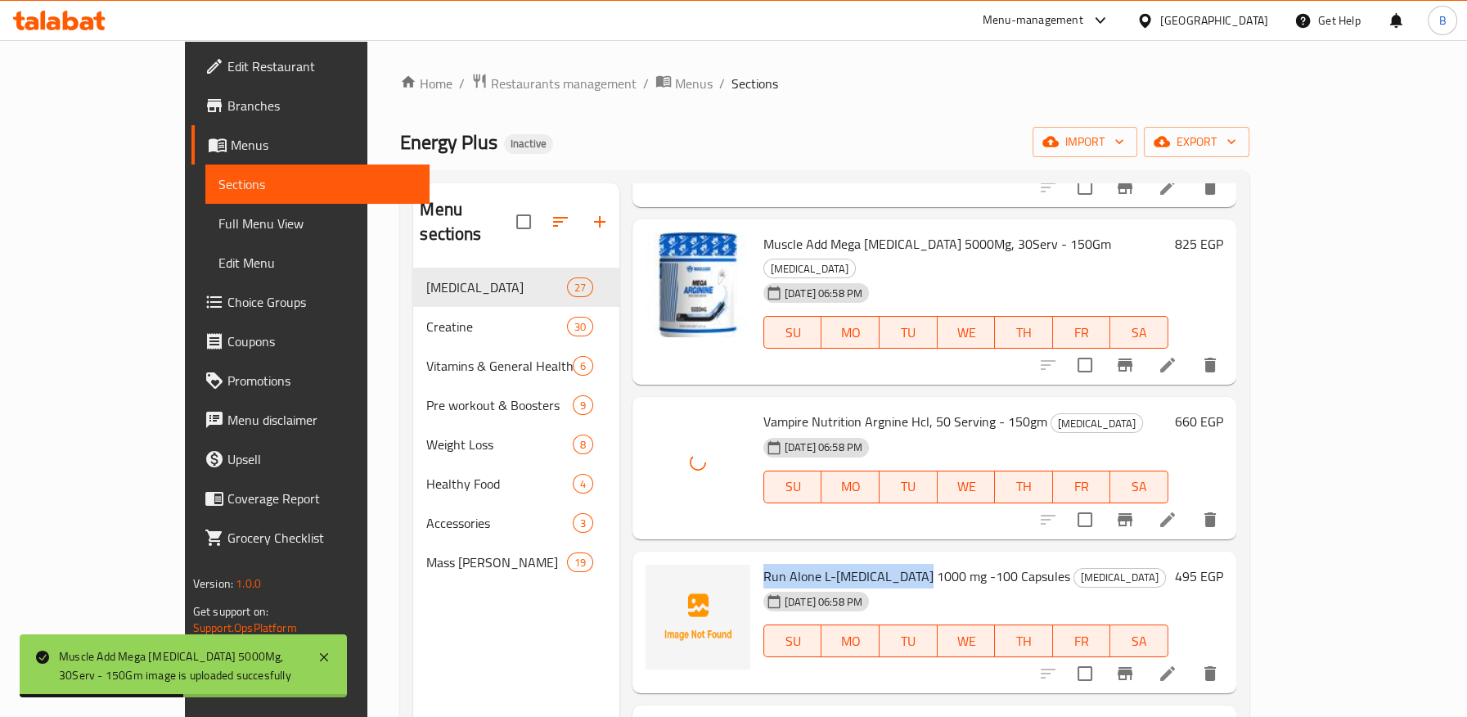
scroll to position [1908, 0]
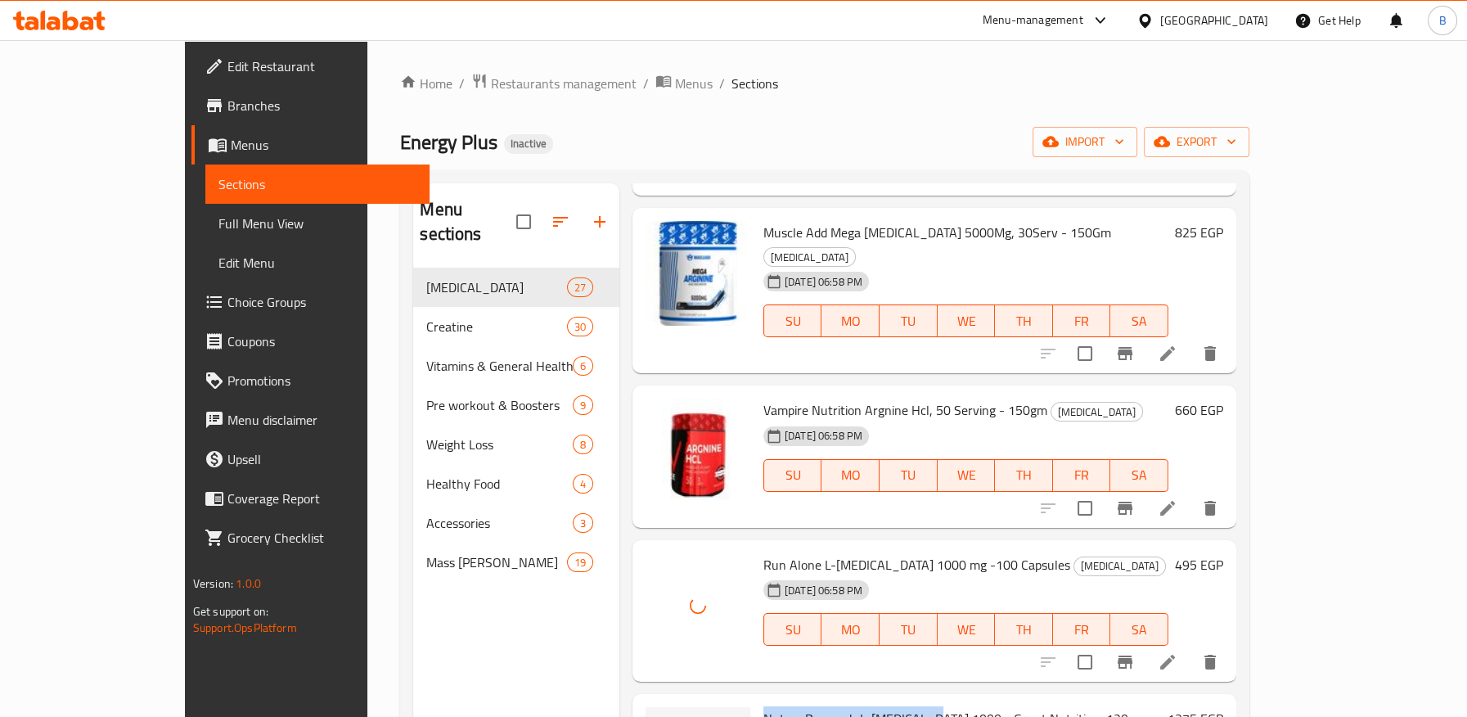
drag, startPoint x: 716, startPoint y: 505, endPoint x: 876, endPoint y: 515, distance: 160.6
click at [876, 706] on span "Nutrex Research L-Arginine 1000 - Grunt Nutrition, 120 Capsules" at bounding box center [945, 729] width 365 height 47
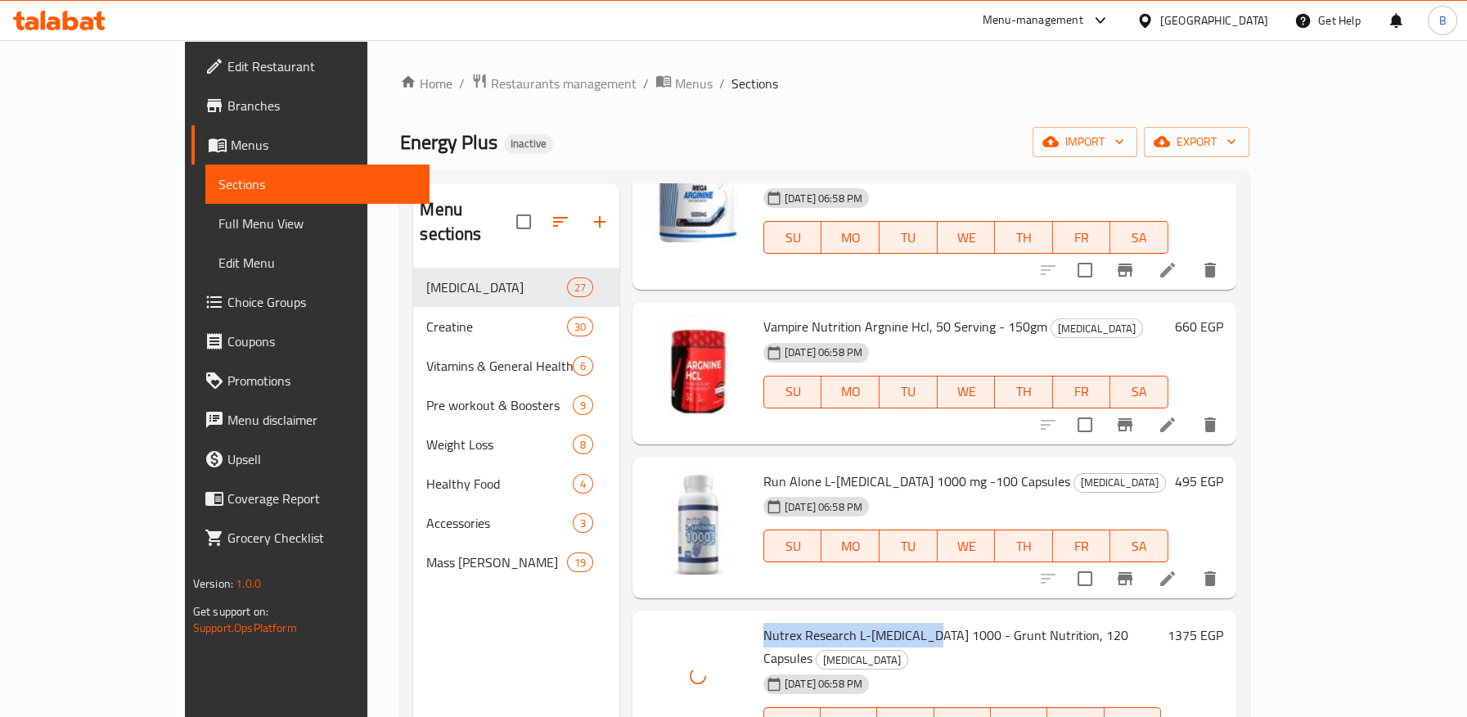
scroll to position [2090, 0]
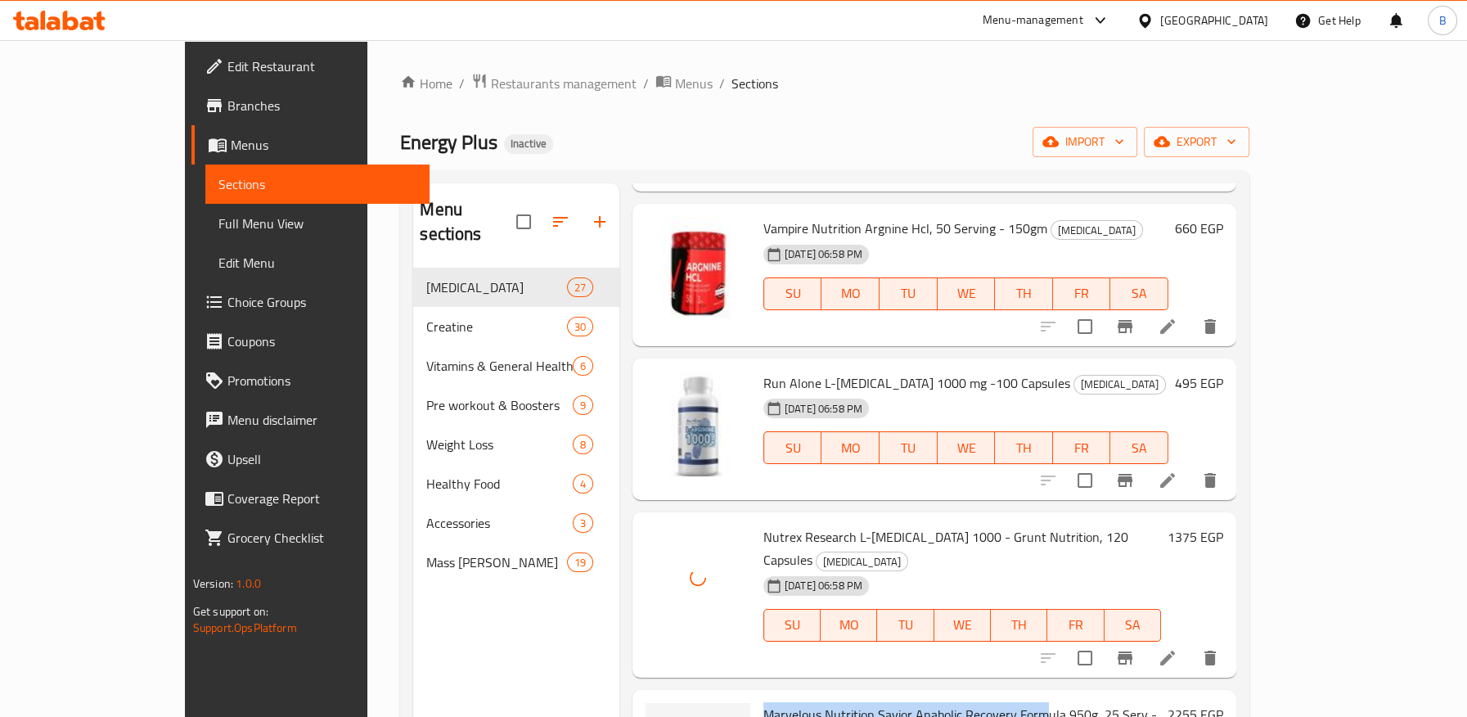
drag, startPoint x: 728, startPoint y: 481, endPoint x: 1001, endPoint y: 480, distance: 273.2
click at [1001, 702] on span "Marvelous Nutrition Savior Anabolic Recovery Formula 950g, 25 Serv - Strawberry" at bounding box center [959, 725] width 393 height 47
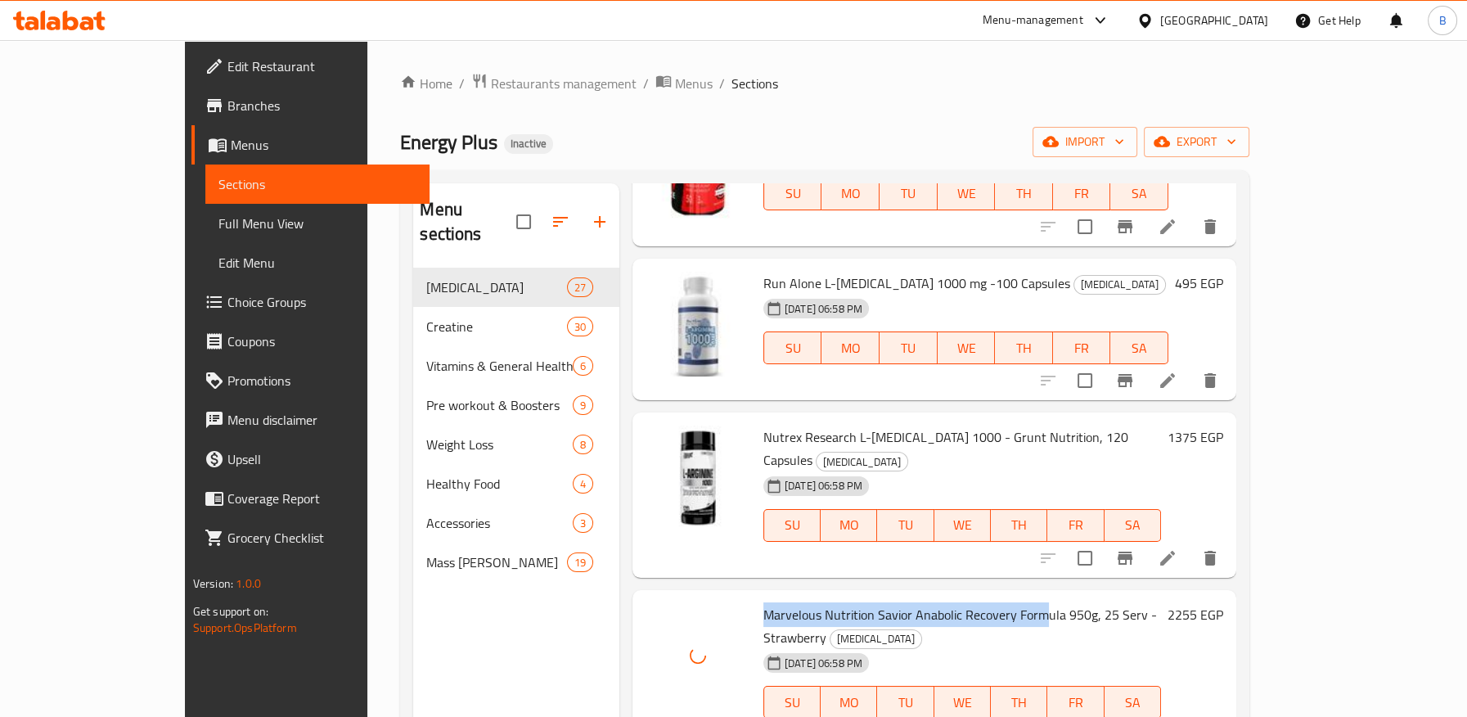
scroll to position [2271, 0]
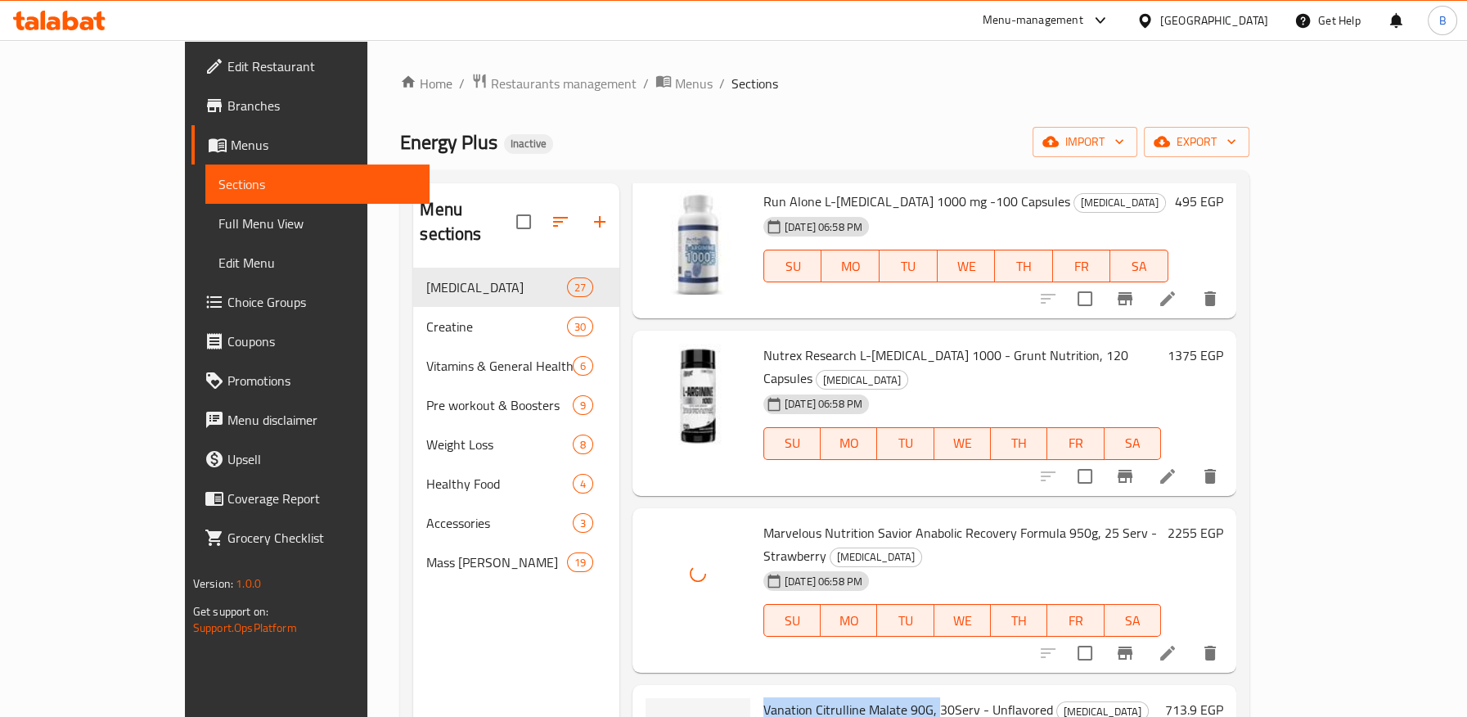
drag, startPoint x: 717, startPoint y: 452, endPoint x: 888, endPoint y: 461, distance: 171.2
click at [888, 697] on span "Vanation Citrulline Malate 90G, 30Serv - Unflavored" at bounding box center [908, 709] width 290 height 25
drag, startPoint x: 767, startPoint y: 614, endPoint x: 876, endPoint y: 616, distance: 108.8
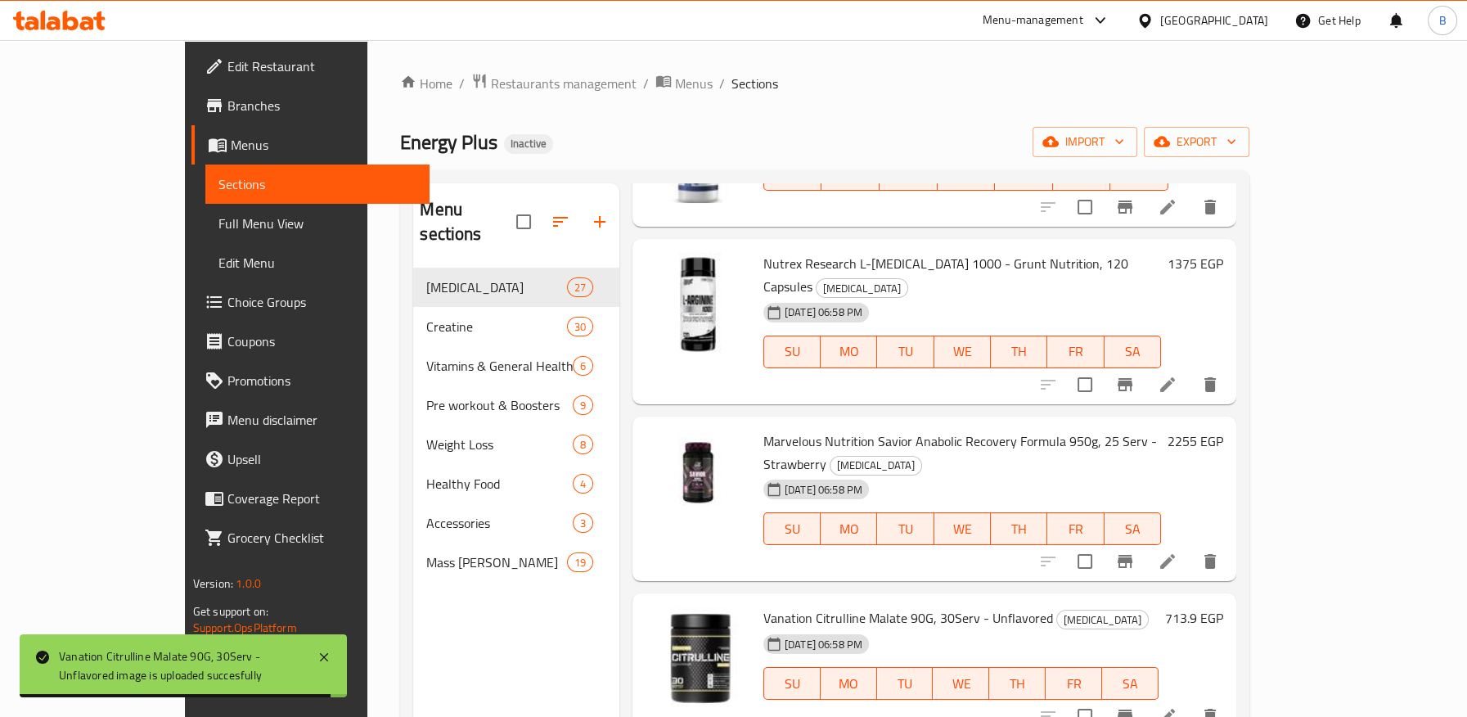
scroll to position [2454, 0]
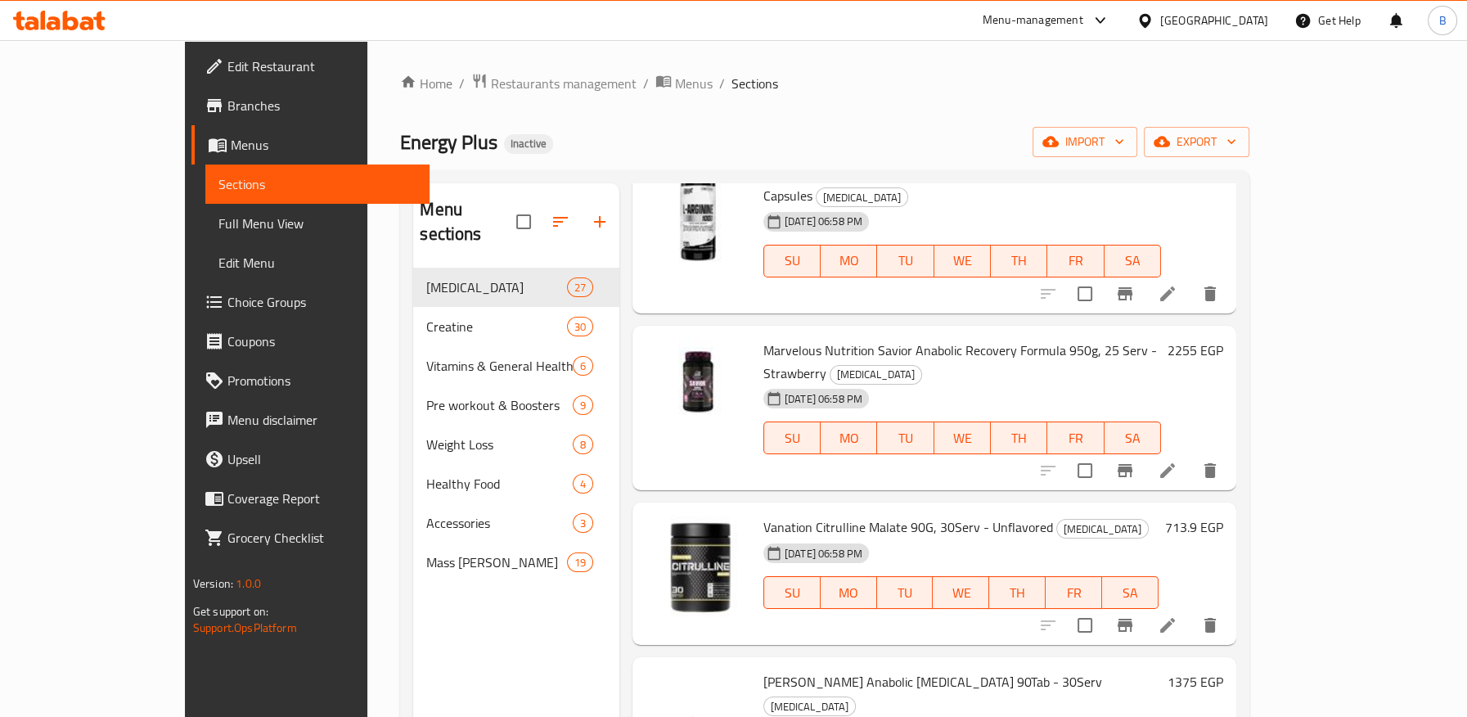
drag, startPoint x: 717, startPoint y: 580, endPoint x: 863, endPoint y: 579, distance: 145.6
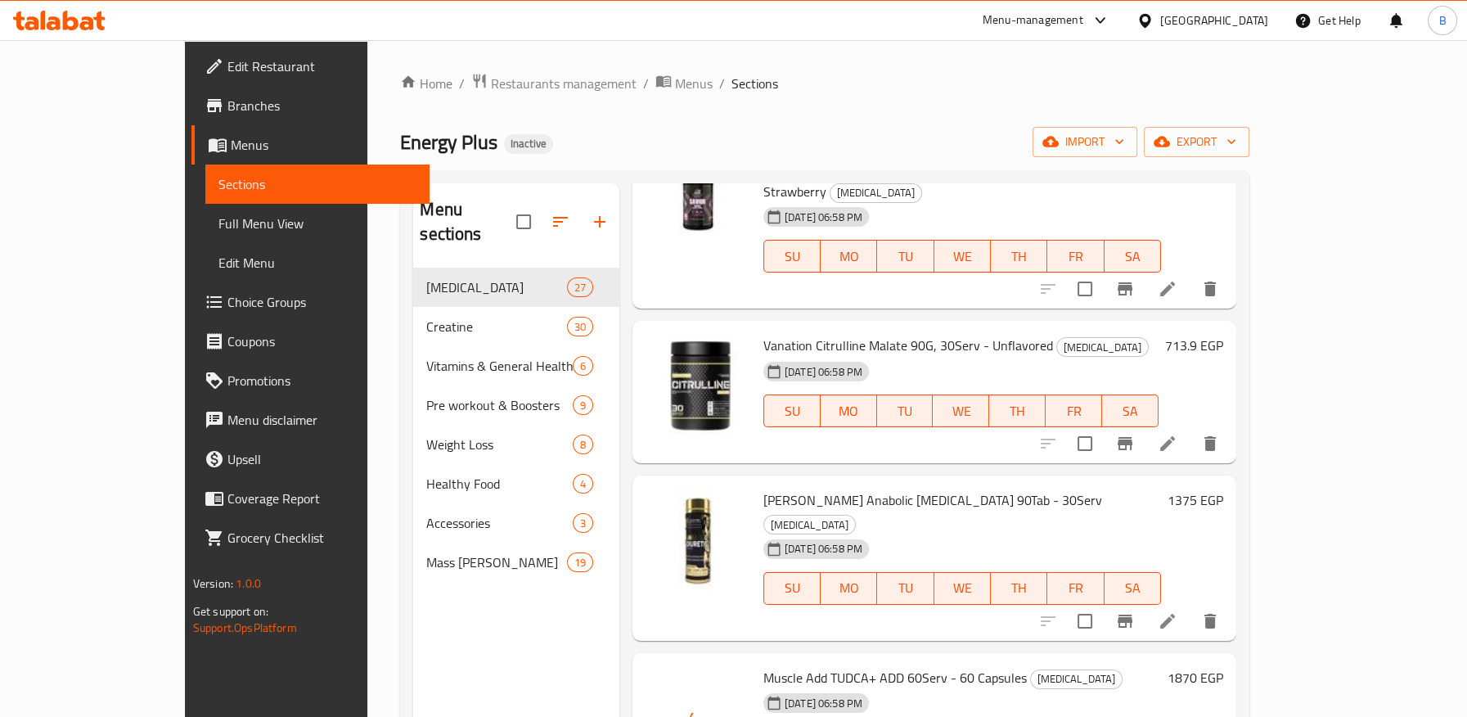
drag, startPoint x: 712, startPoint y: 555, endPoint x: 880, endPoint y: 551, distance: 168.5
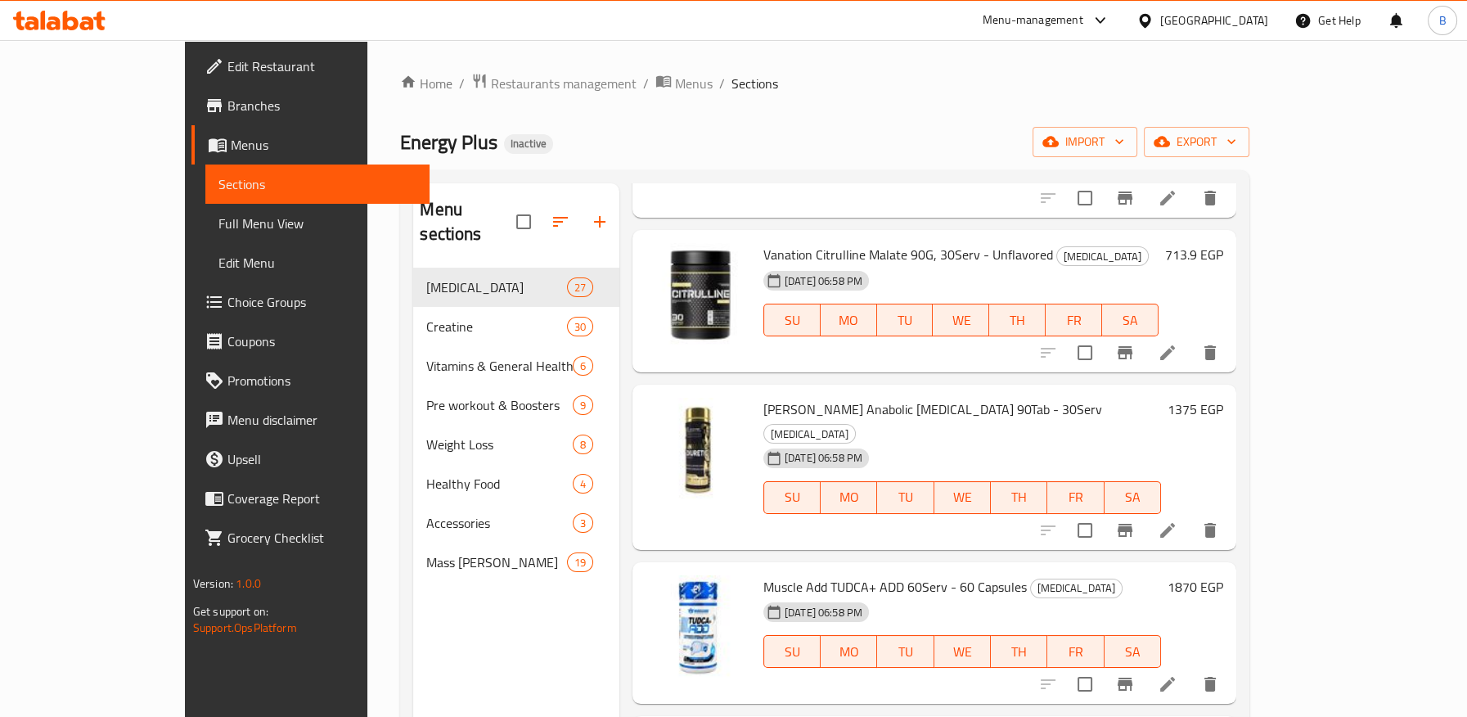
drag, startPoint x: 735, startPoint y: 618, endPoint x: 867, endPoint y: 613, distance: 132.6
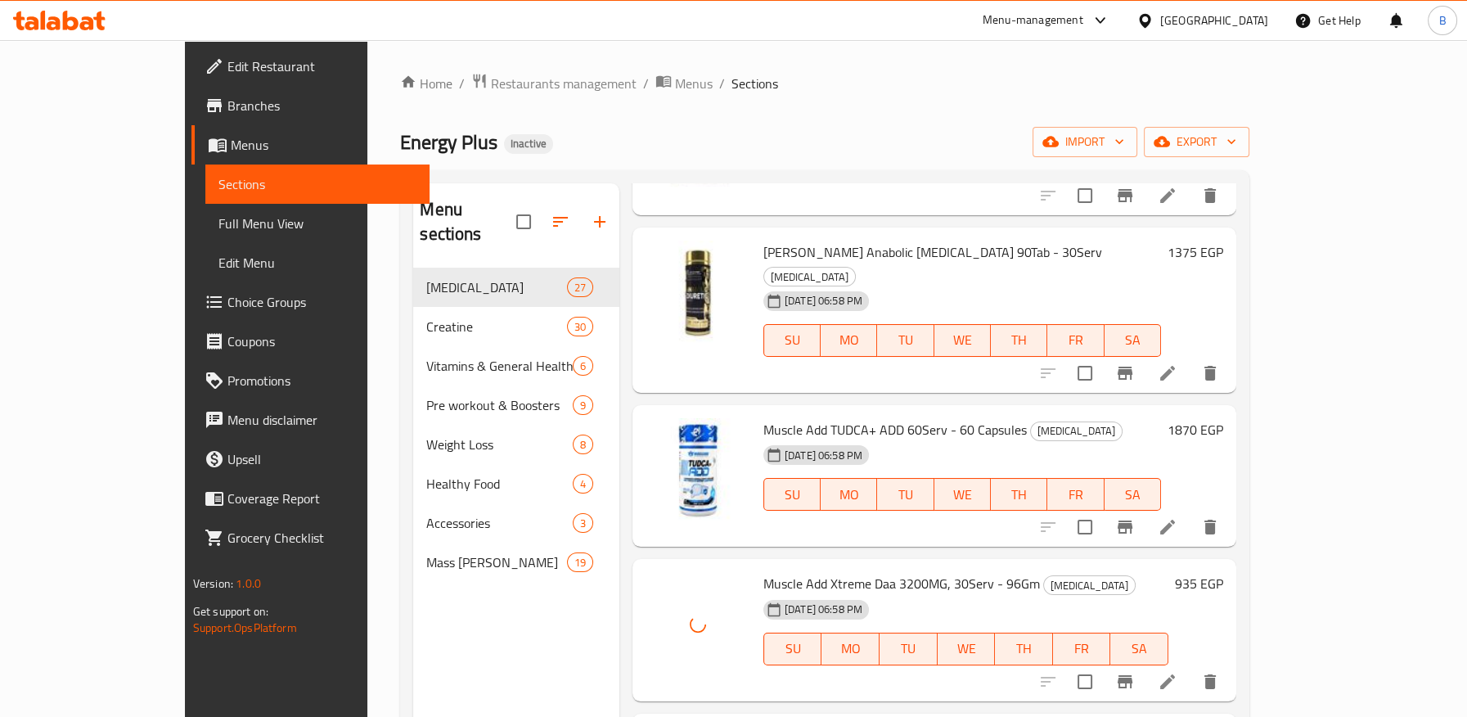
scroll to position [2908, 0]
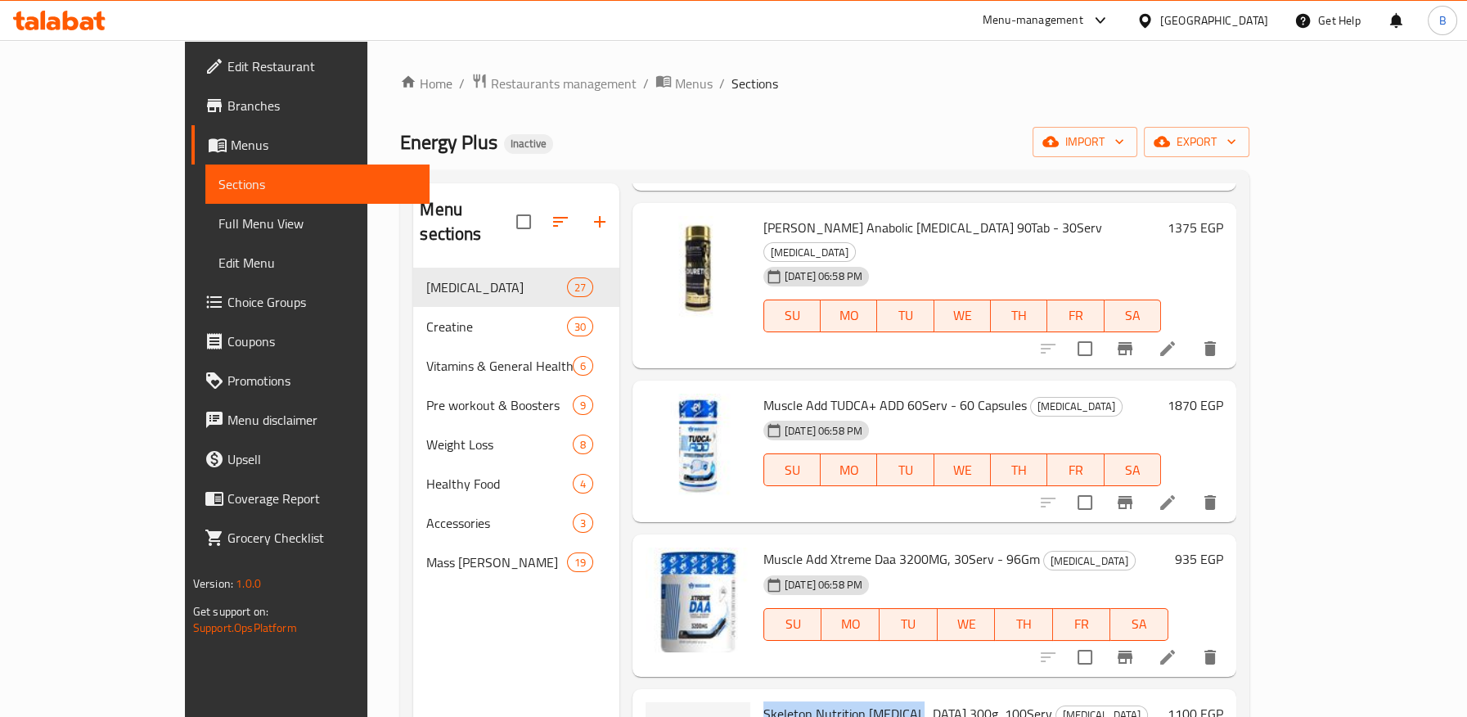
click at [848, 701] on span "Skeleton Nutrition L-Glutamine 300g, 100Serv" at bounding box center [907, 713] width 289 height 25
click at [858, 701] on span "Skeleton Nutrition L-Glutamine 300g, 100Serv" at bounding box center [907, 713] width 289 height 25
drag, startPoint x: 717, startPoint y: 439, endPoint x: 883, endPoint y: 671, distance: 285.4
click at [804, 701] on span "Skeleton Nutrition L-Glutamine 300g, 100Serv" at bounding box center [907, 713] width 289 height 25
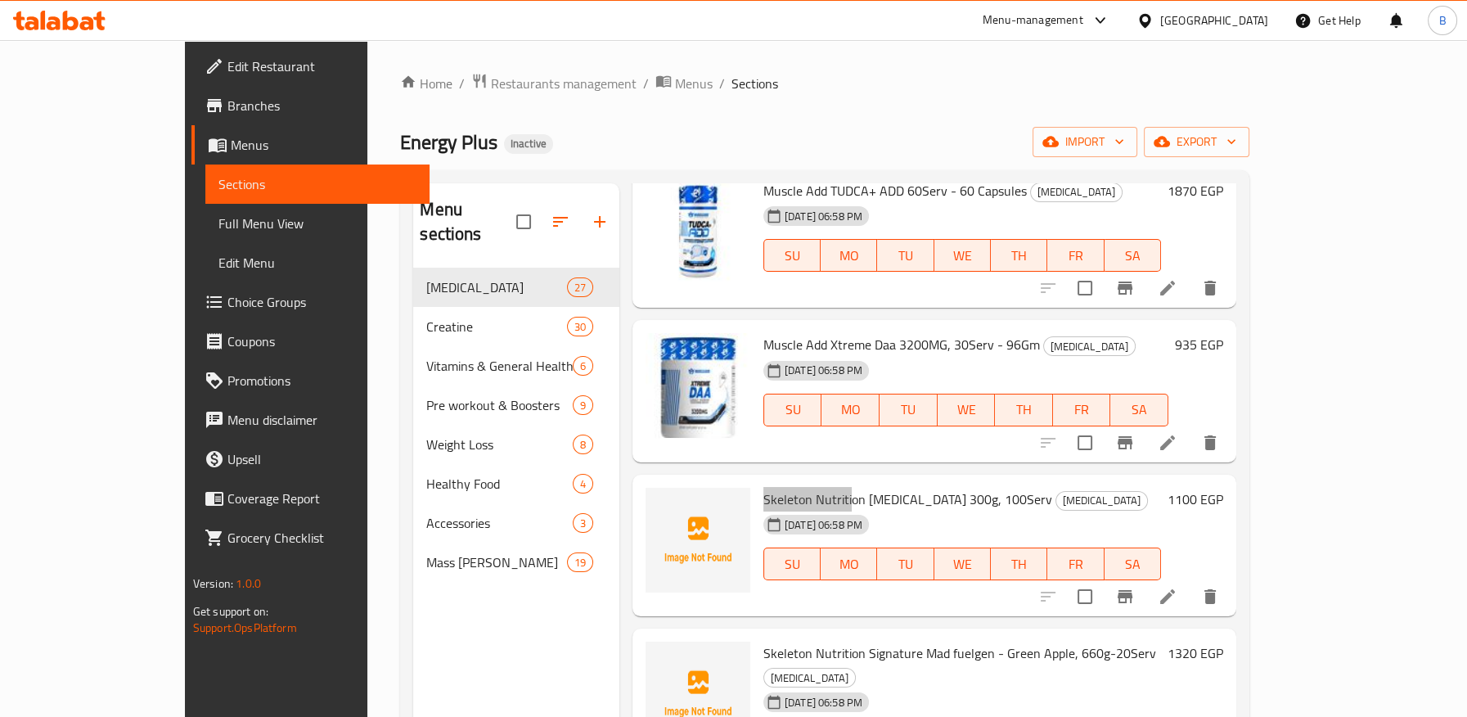
scroll to position [2999, 0]
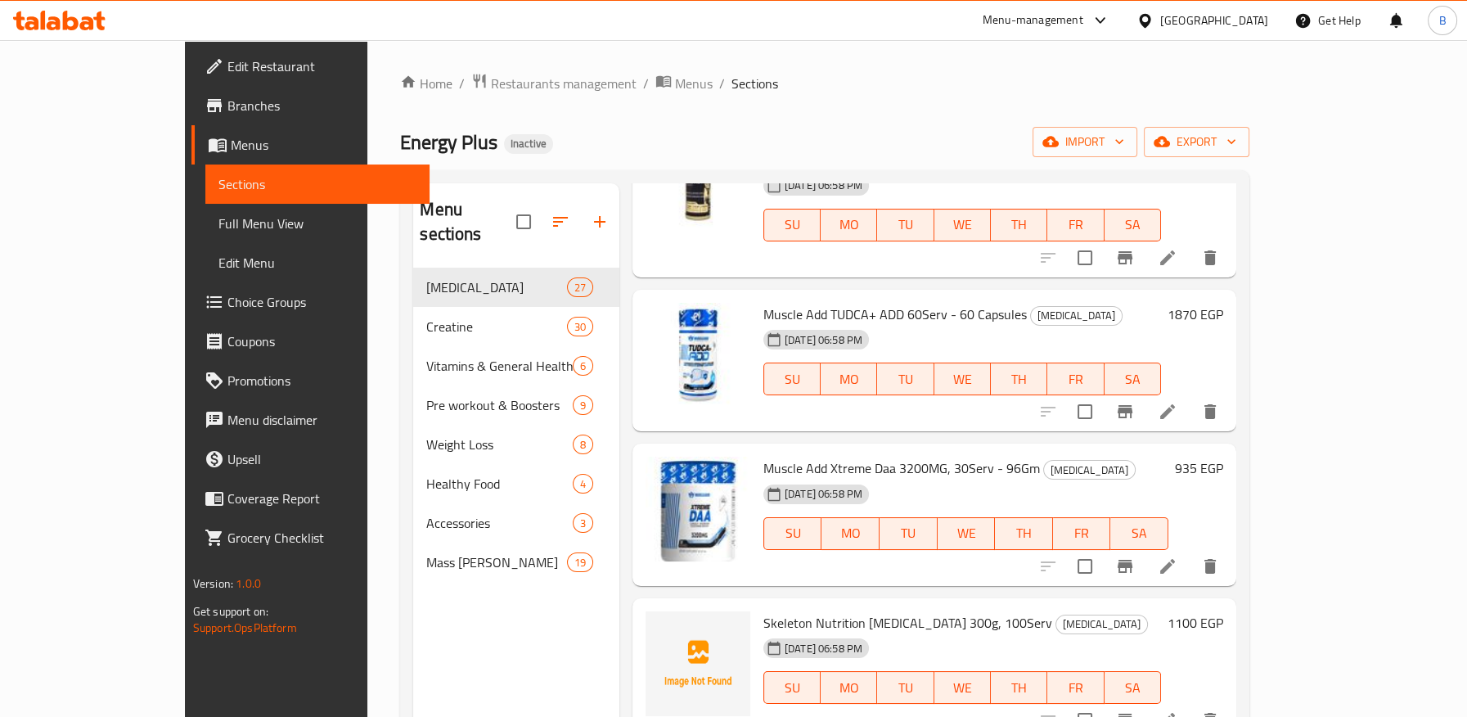
drag, startPoint x: 719, startPoint y: 501, endPoint x: 922, endPoint y: 494, distance: 203.0
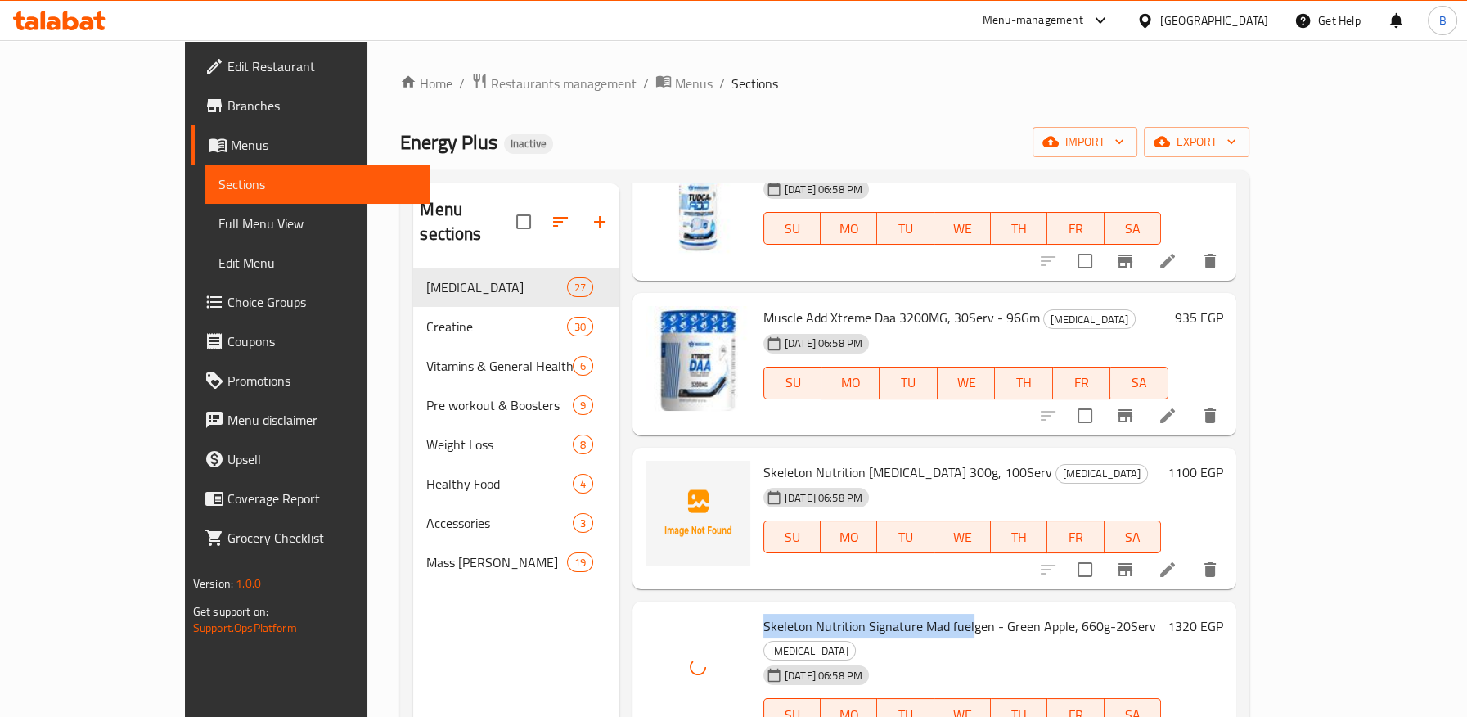
scroll to position [3180, 0]
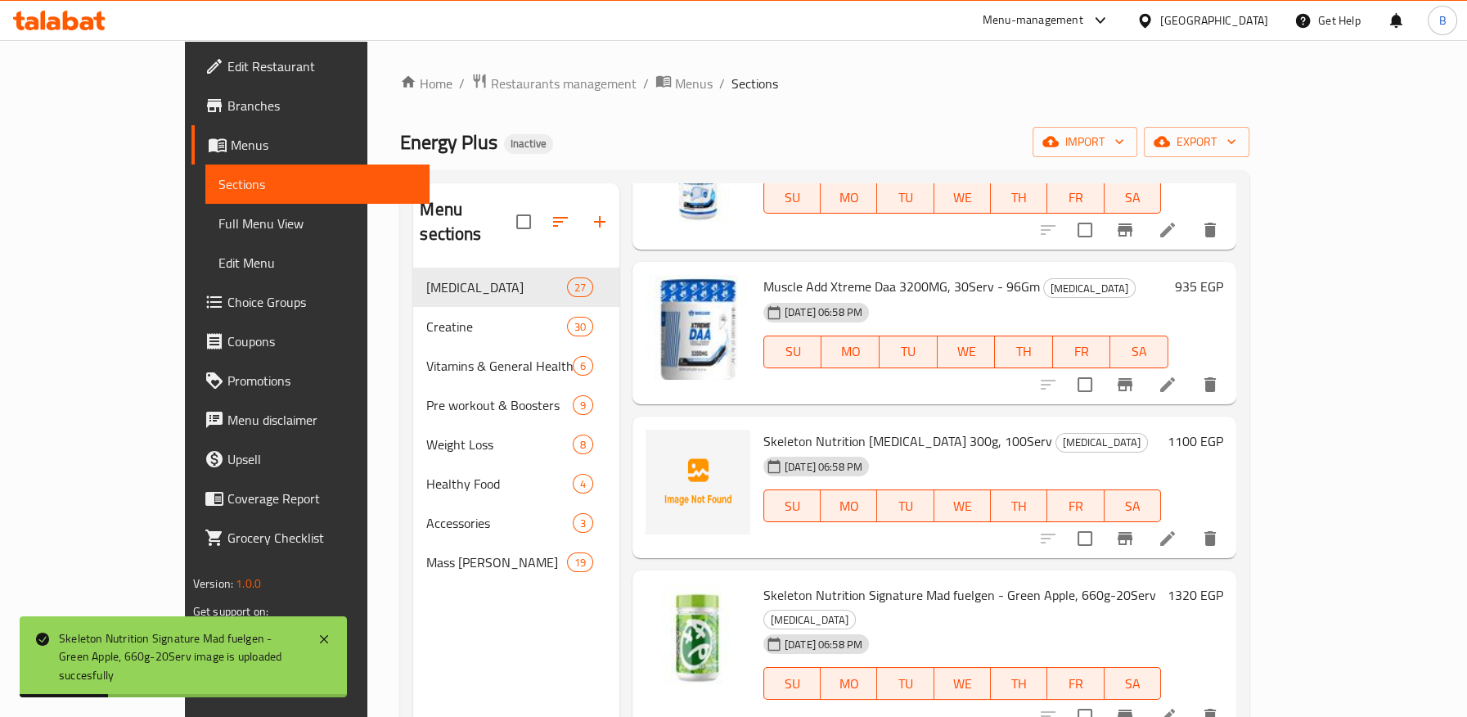
drag, startPoint x: 717, startPoint y: 470, endPoint x: 910, endPoint y: 468, distance: 193.0
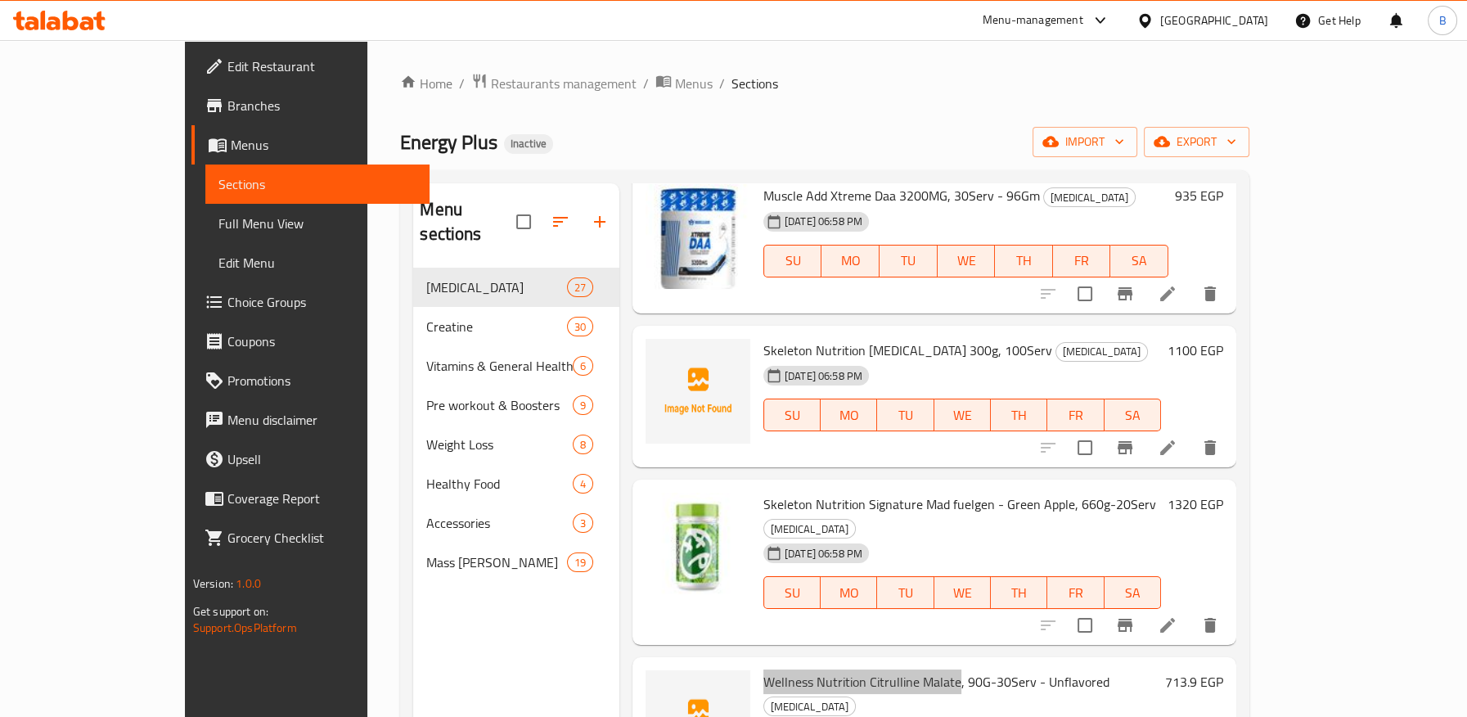
scroll to position [3272, 0]
drag, startPoint x: 753, startPoint y: 533, endPoint x: 888, endPoint y: 533, distance: 135.0
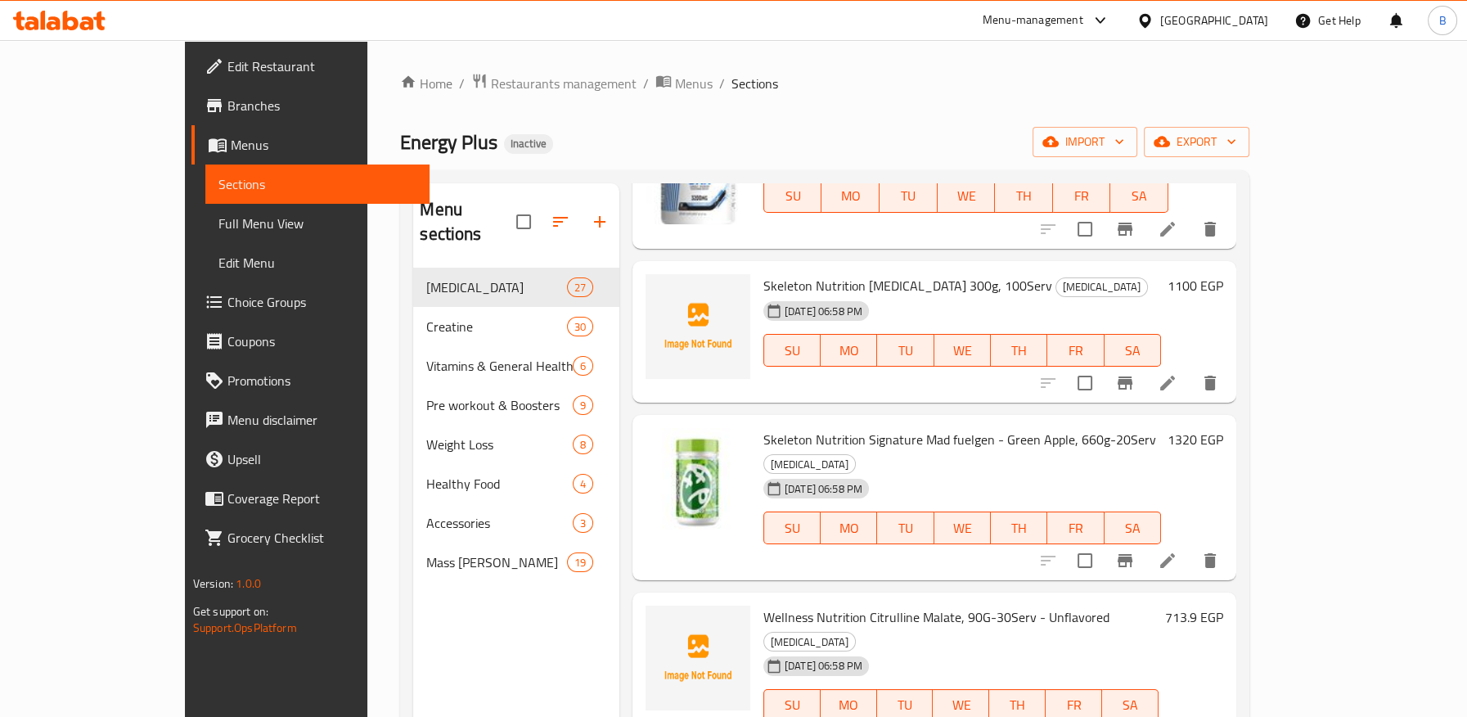
scroll to position [3453, 0]
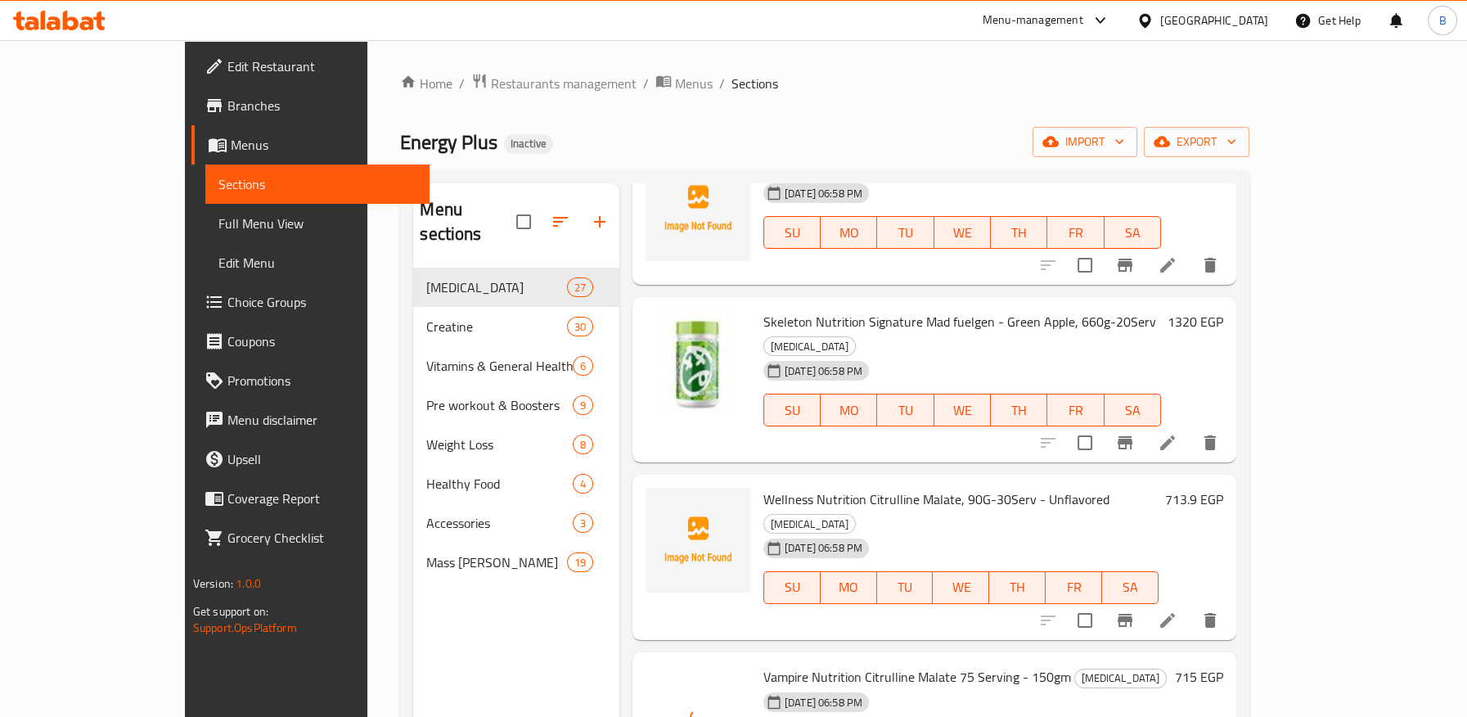
drag, startPoint x: 717, startPoint y: 504, endPoint x: 873, endPoint y: 509, distance: 156.3
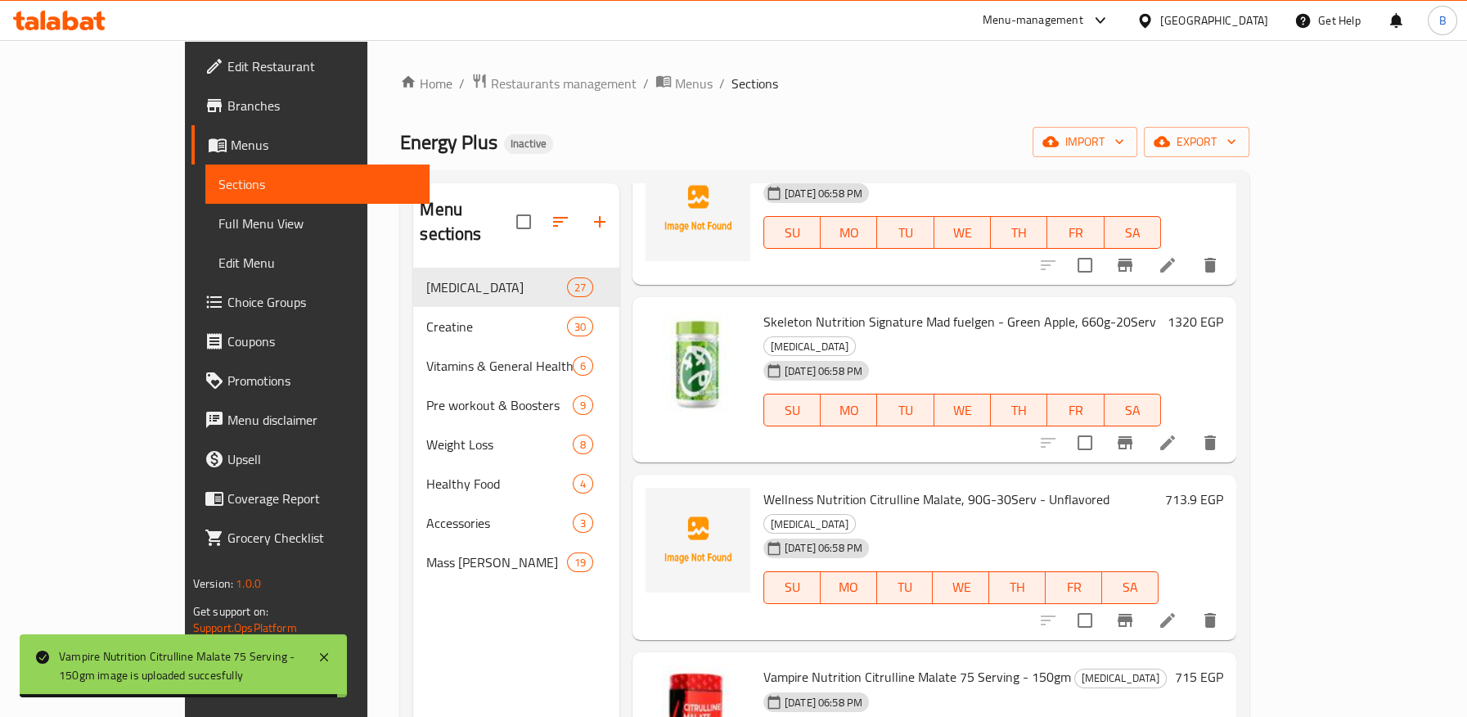
scroll to position [3486, 0]
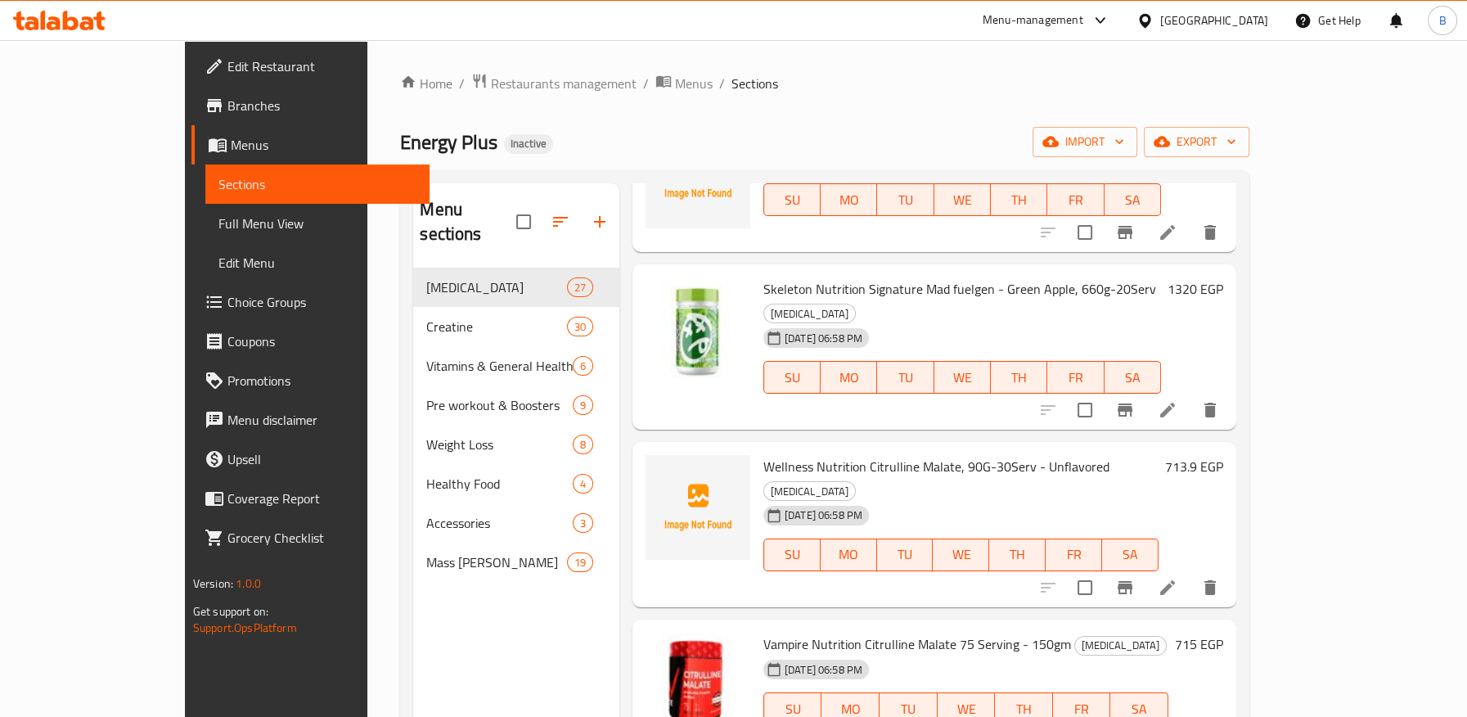
drag, startPoint x: 718, startPoint y: 629, endPoint x: 854, endPoint y: 631, distance: 135.8
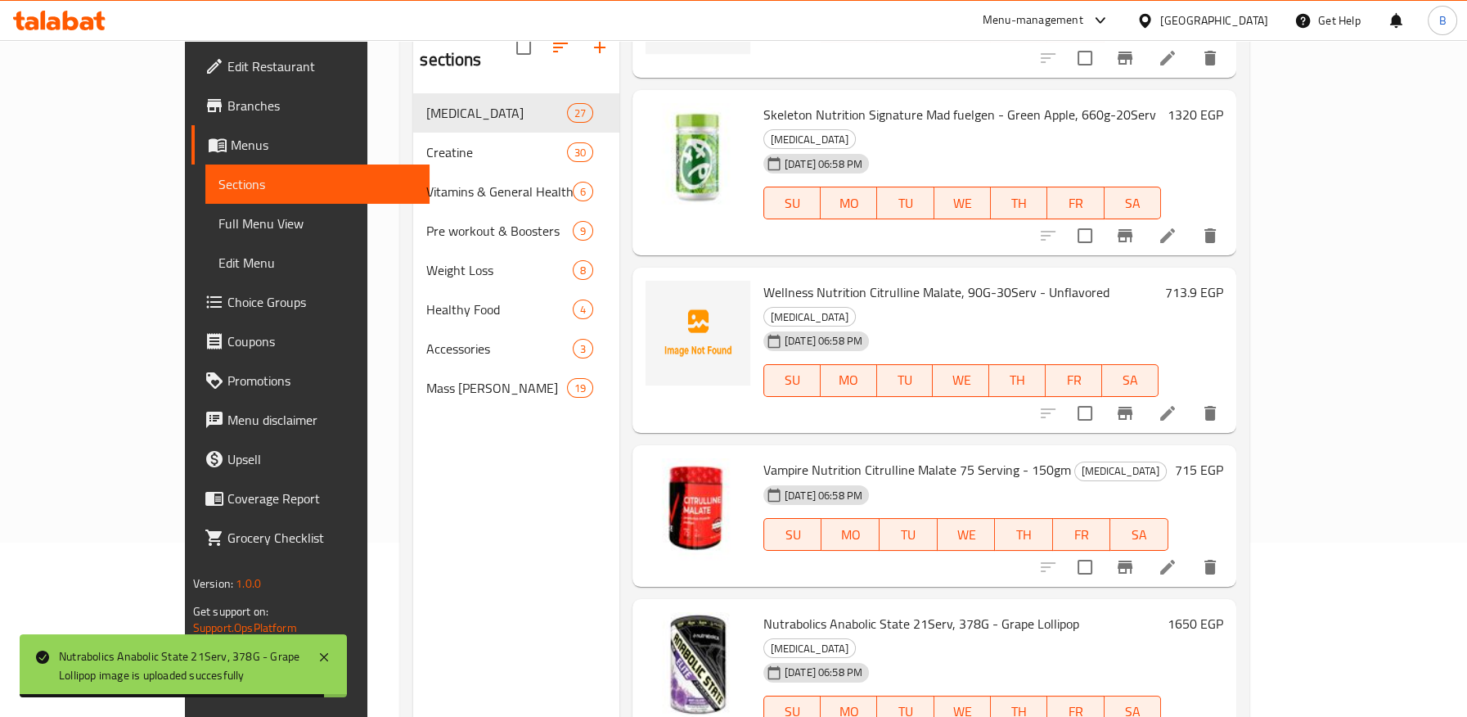
scroll to position [229, 0]
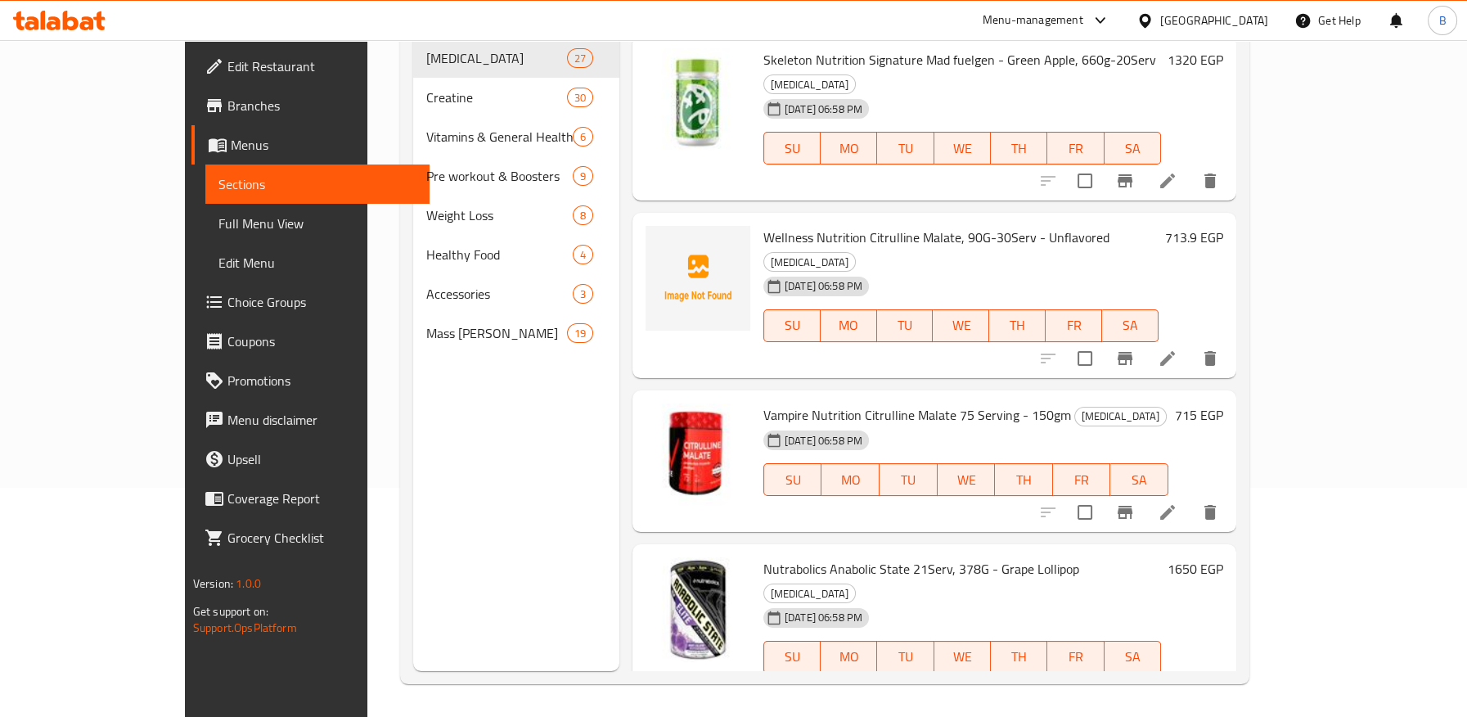
drag, startPoint x: 720, startPoint y: 551, endPoint x: 878, endPoint y: 551, distance: 157.9
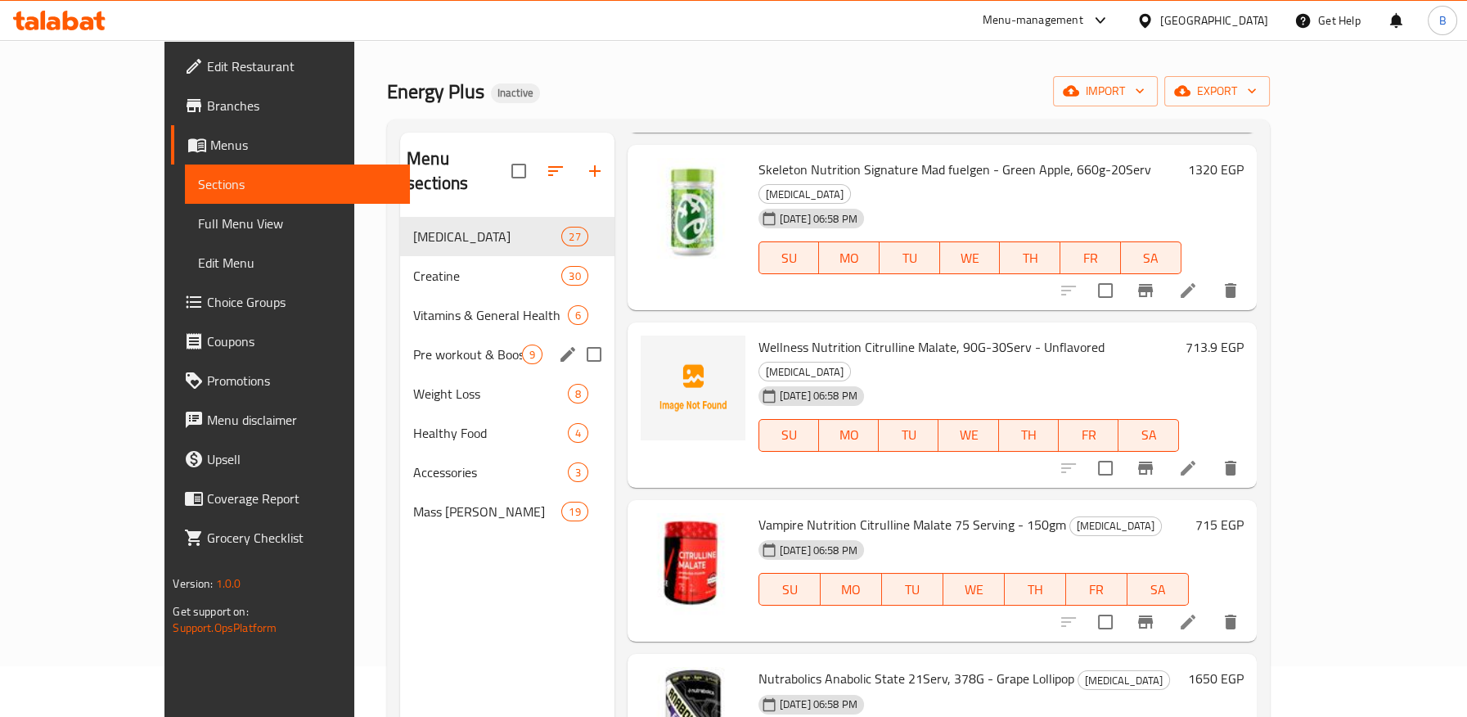
scroll to position [47, 0]
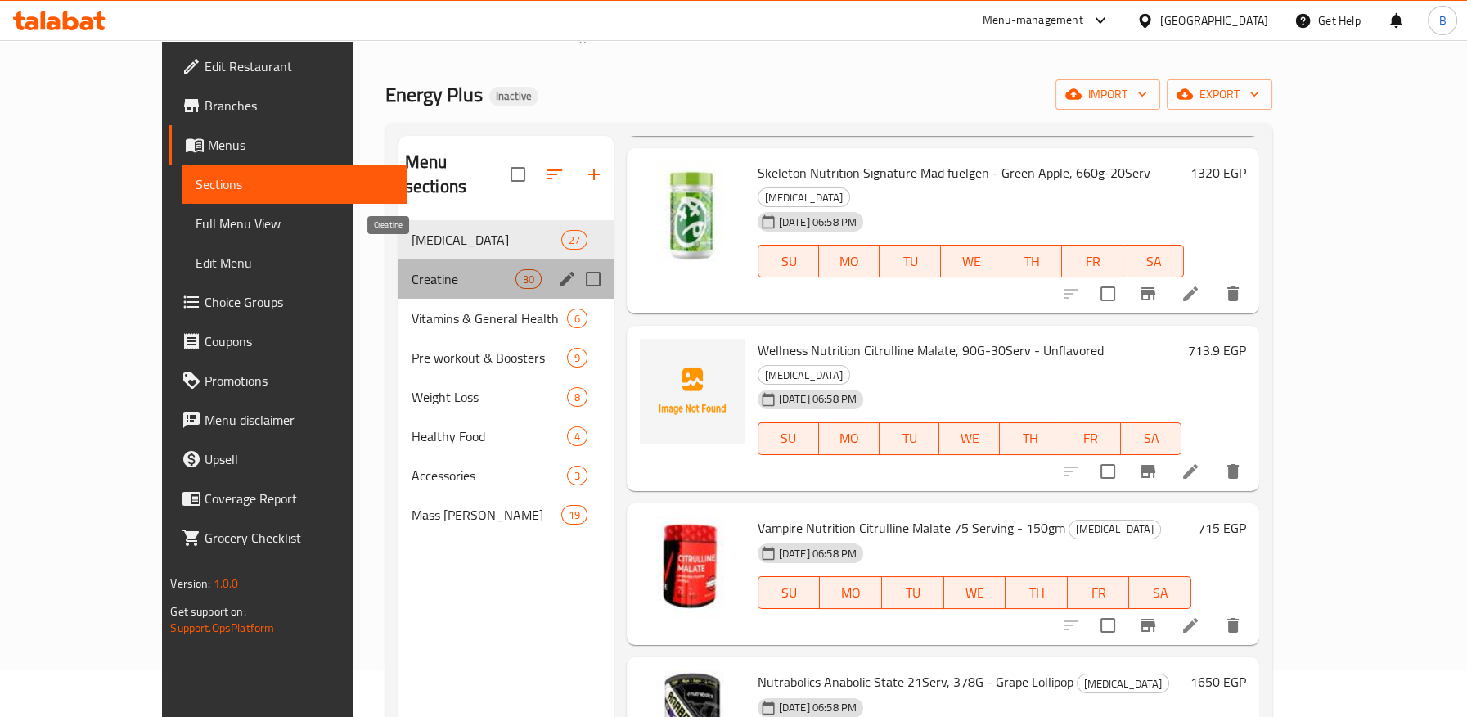
click at [427, 269] on span "Creatine" at bounding box center [463, 279] width 104 height 20
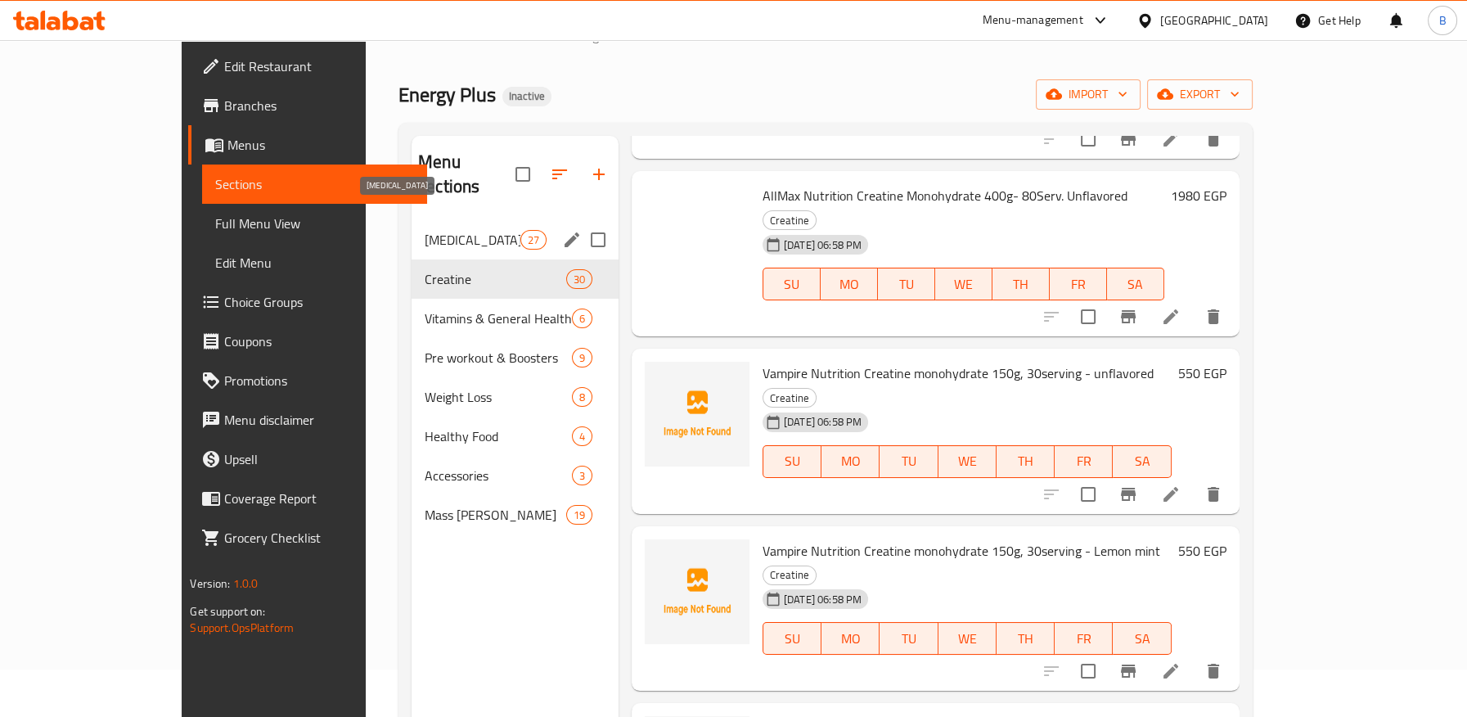
click at [432, 220] on div "Amino Acids 27" at bounding box center [514, 239] width 207 height 39
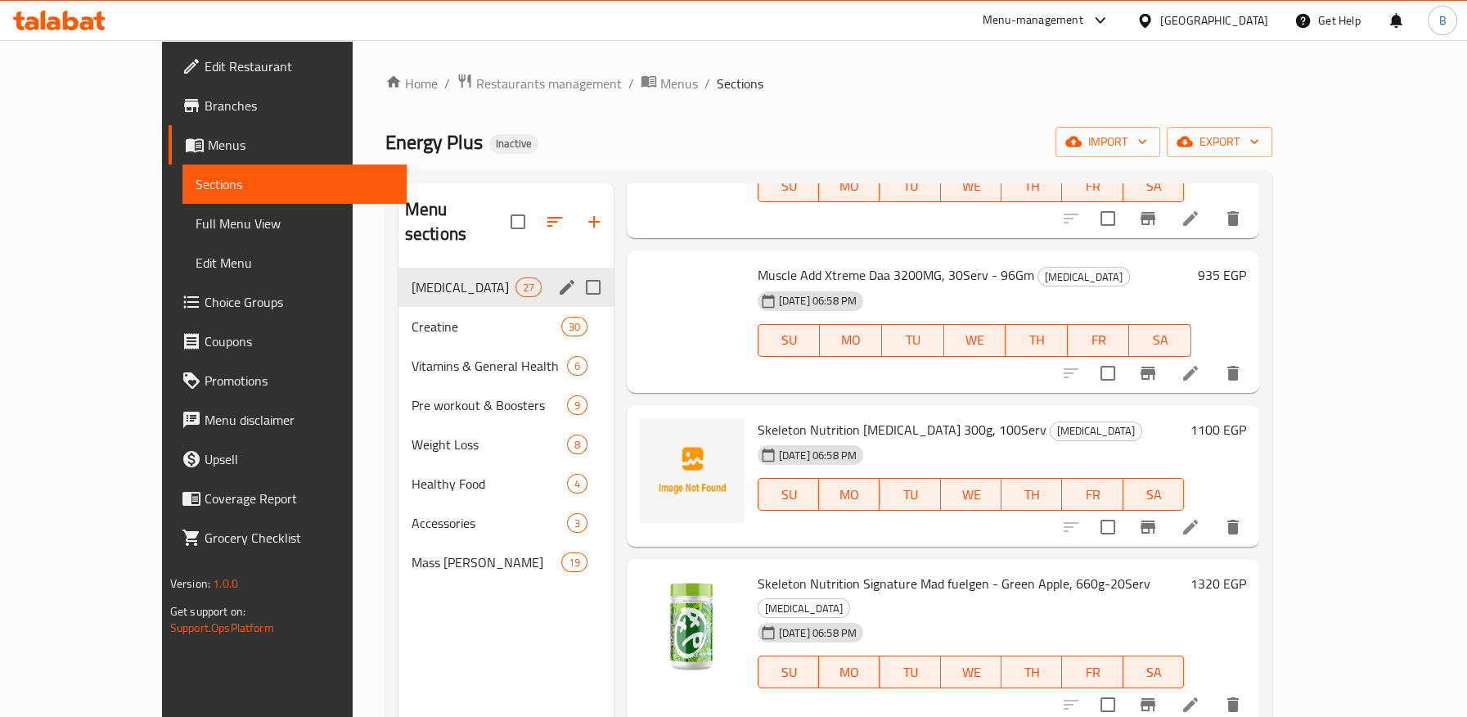
click at [413, 317] on span "Creatine" at bounding box center [486, 327] width 150 height 20
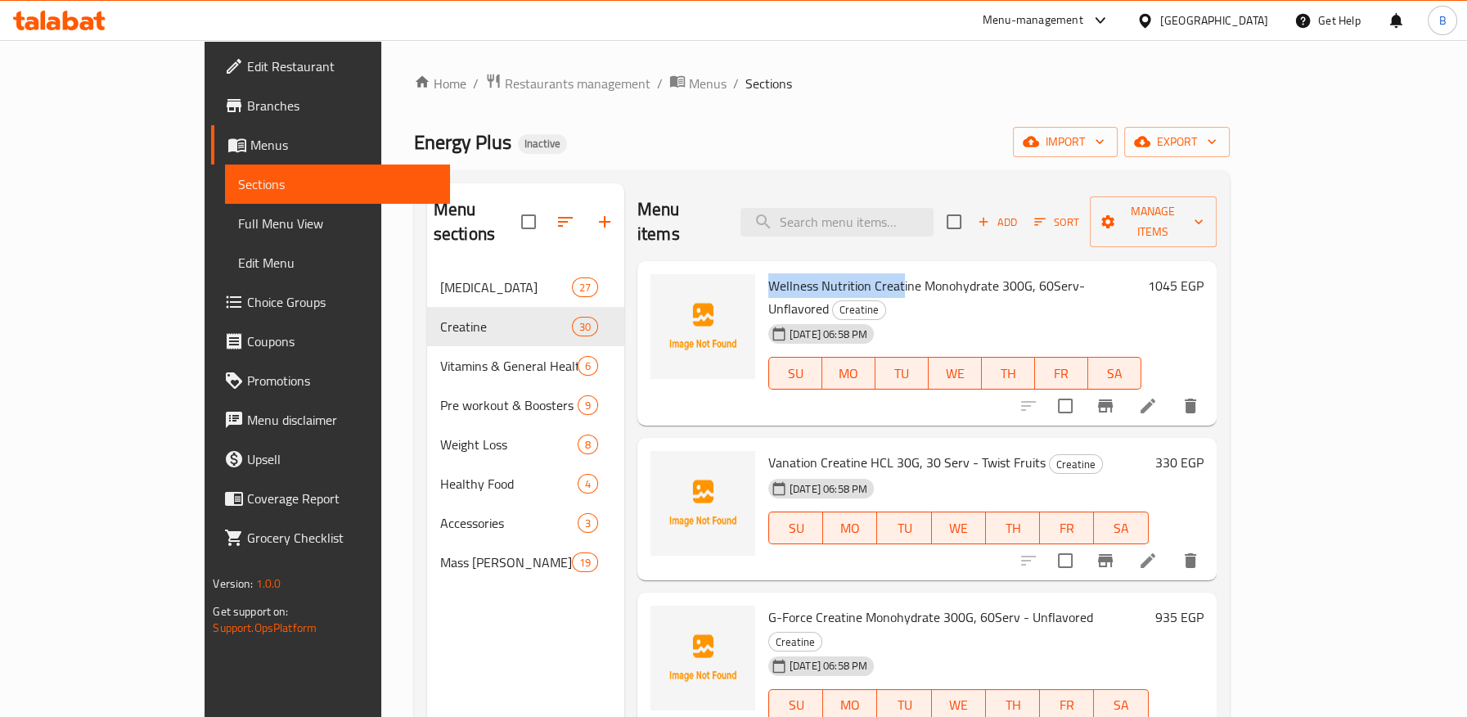
drag, startPoint x: 713, startPoint y: 261, endPoint x: 851, endPoint y: 258, distance: 137.4
click at [851, 267] on div "Wellness Nutrition Creatine Monohydrate 300G, 60Serv- Unflavored Creatine 01-10…" at bounding box center [955, 343] width 386 height 152
drag, startPoint x: 765, startPoint y: 261, endPoint x: 753, endPoint y: 263, distance: 12.4
click at [768, 273] on span "Wellness Nutrition Creatine Monohydrate 300G, 60Serv- Unflavored" at bounding box center [926, 296] width 317 height 47
drag, startPoint x: 720, startPoint y: 259, endPoint x: 936, endPoint y: 249, distance: 216.2
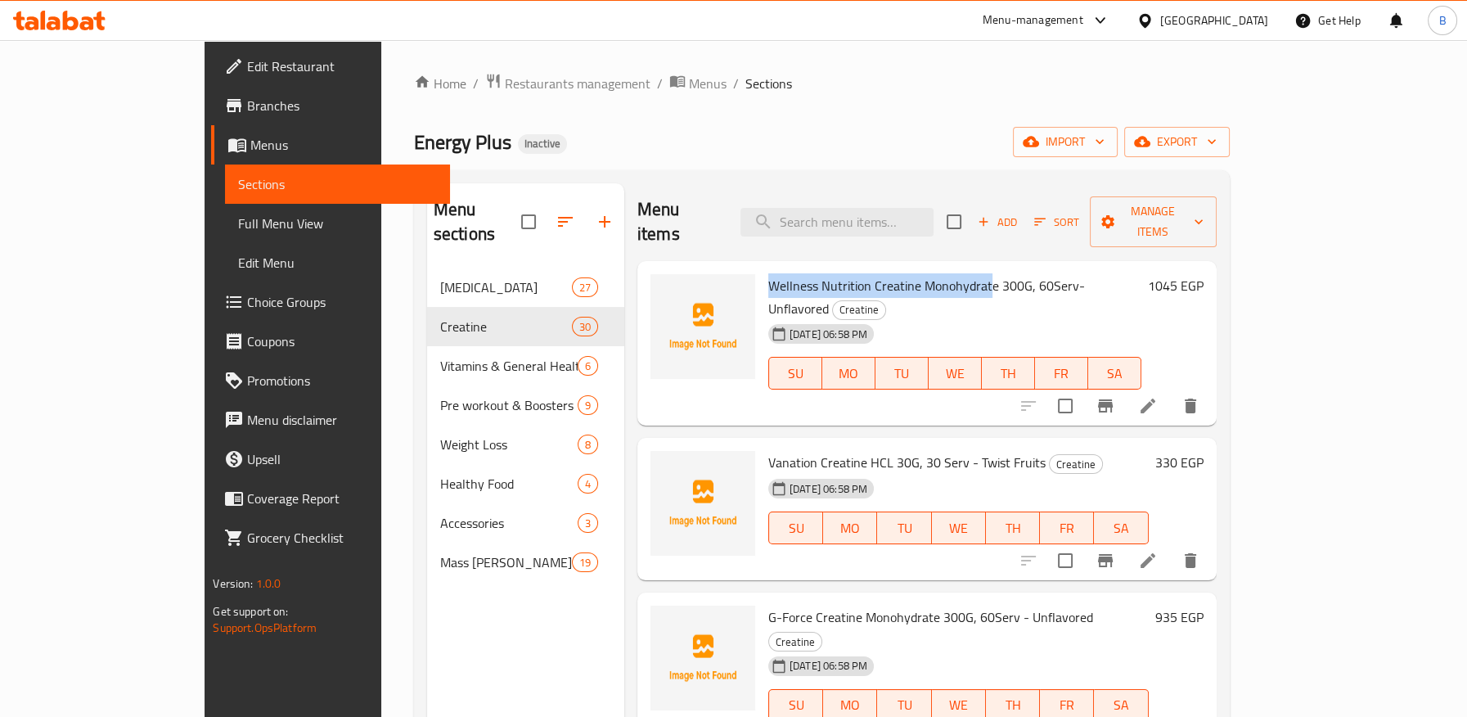
click at [936, 273] on span "Wellness Nutrition Creatine Monohydrate 300G, 60Serv- Unflavored" at bounding box center [926, 296] width 317 height 47
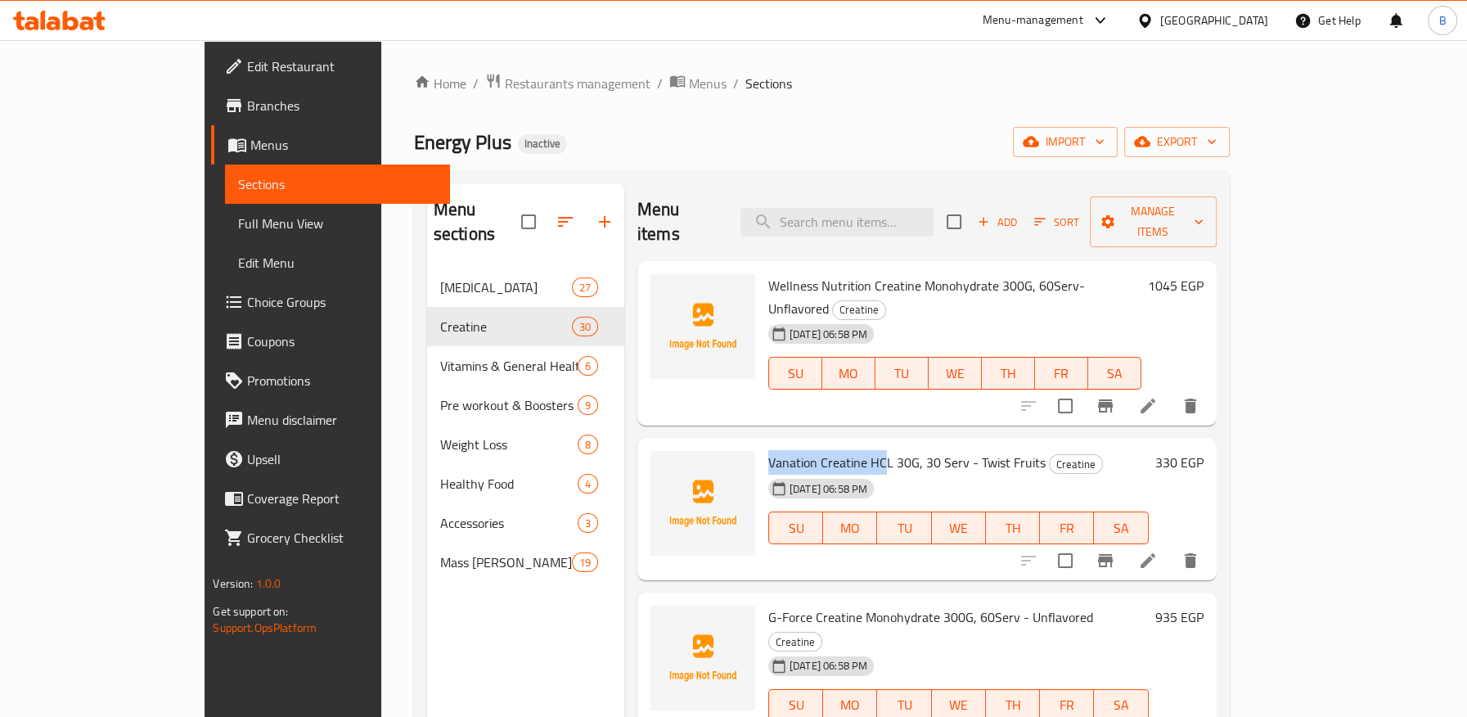
drag, startPoint x: 717, startPoint y: 416, endPoint x: 832, endPoint y: 411, distance: 115.4
click at [832, 450] on span "Vanation Creatine HCL 30G, 30 Serv - Twist Fruits" at bounding box center [906, 462] width 277 height 25
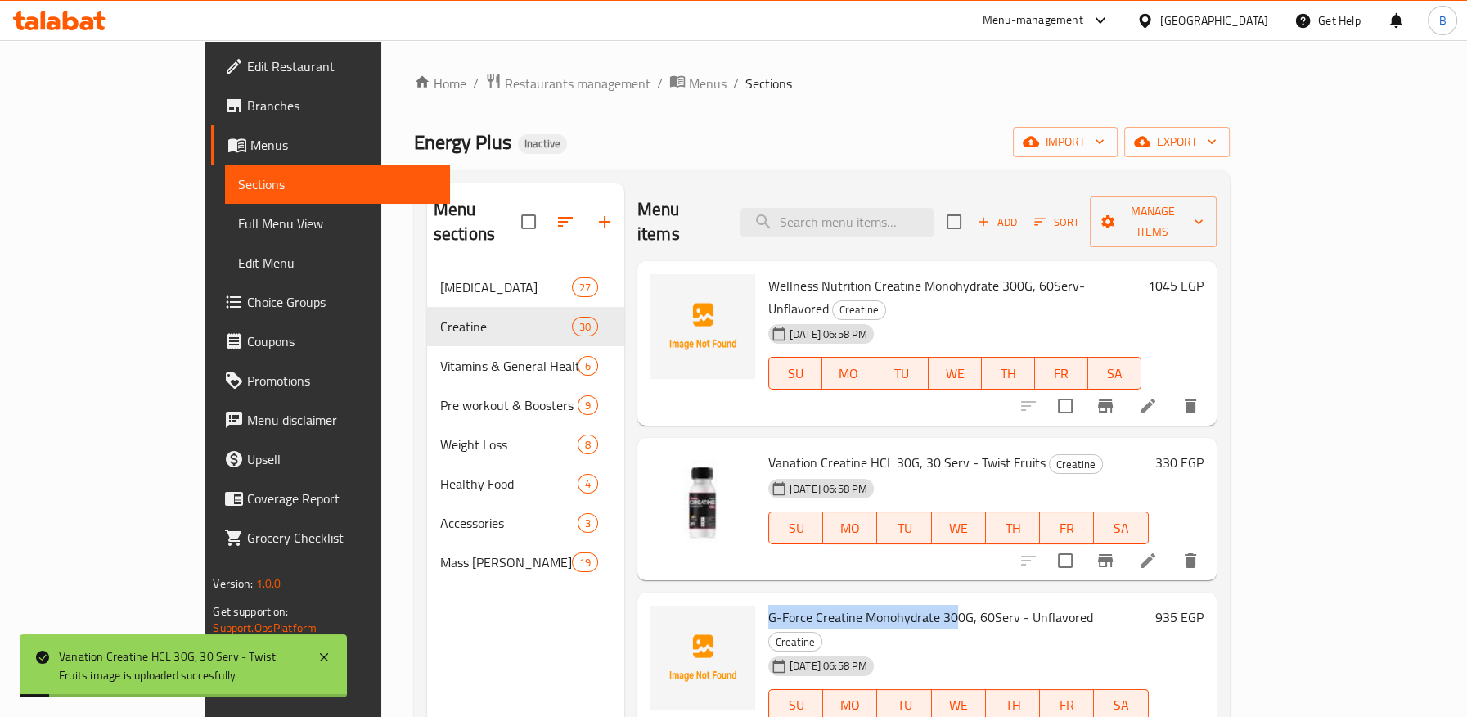
drag, startPoint x: 716, startPoint y: 569, endPoint x: 901, endPoint y: 570, distance: 185.7
click at [901, 604] on span "G-Force Creatine Monohydrate 300G, 60Serv - Unflavored" at bounding box center [930, 616] width 325 height 25
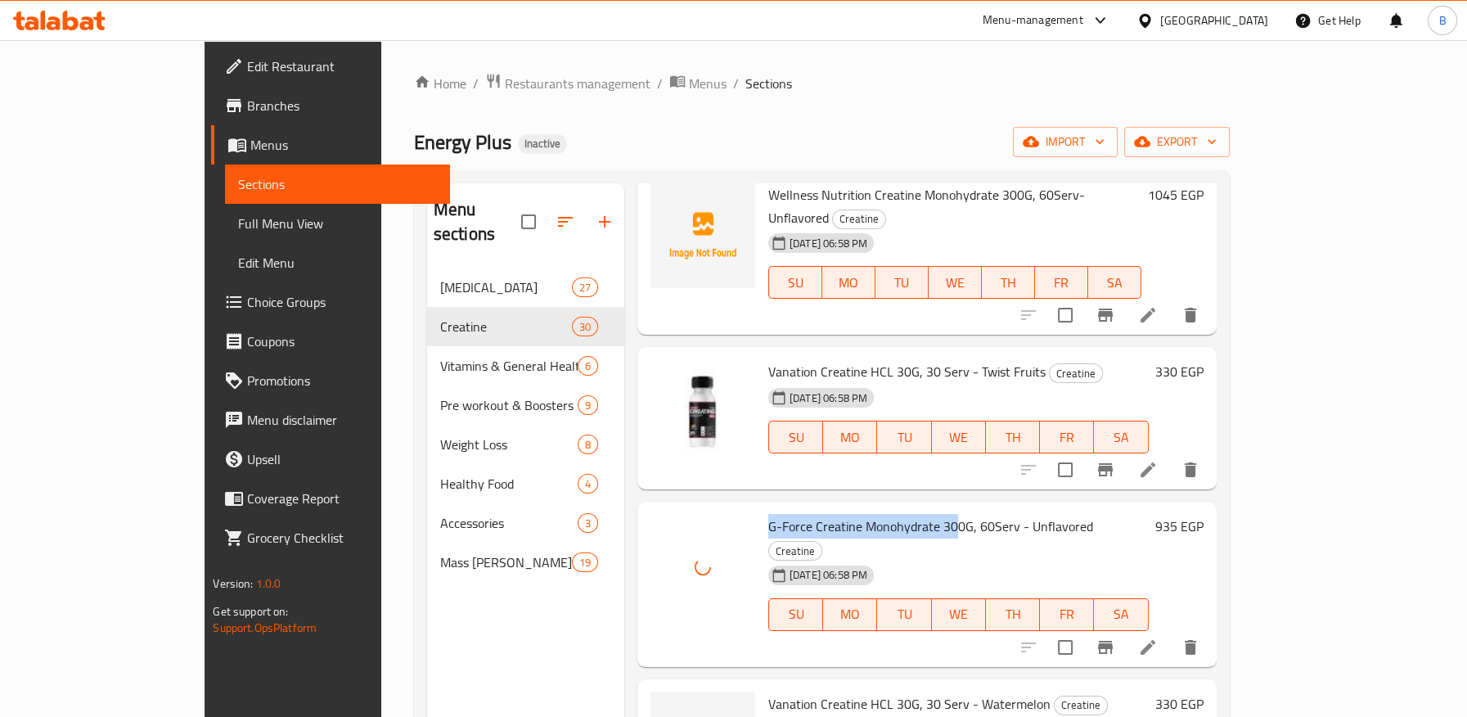
scroll to position [182, 0]
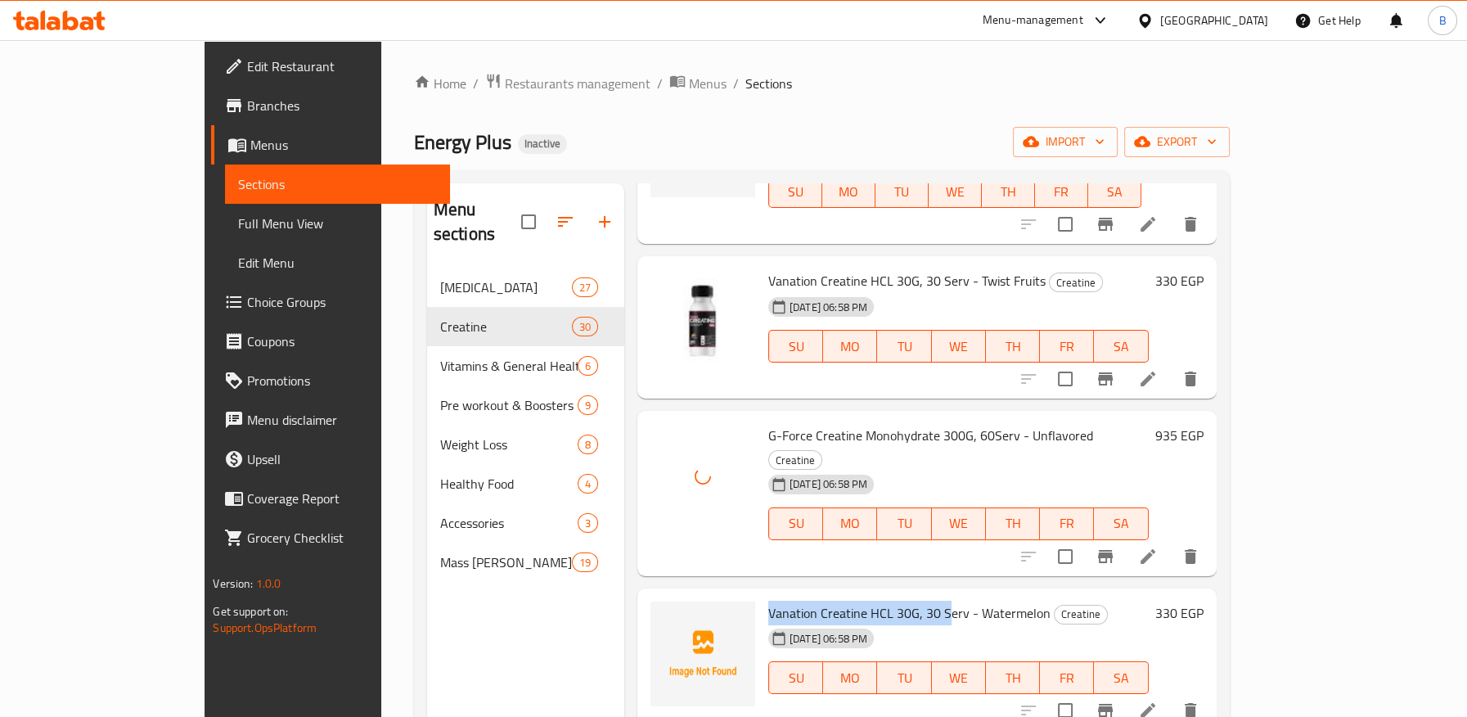
drag, startPoint x: 716, startPoint y: 543, endPoint x: 893, endPoint y: 572, distance: 179.8
click at [897, 600] on span "Vanation Creatine HCL 30G, 30 Serv - Watermelon" at bounding box center [909, 612] width 282 height 25
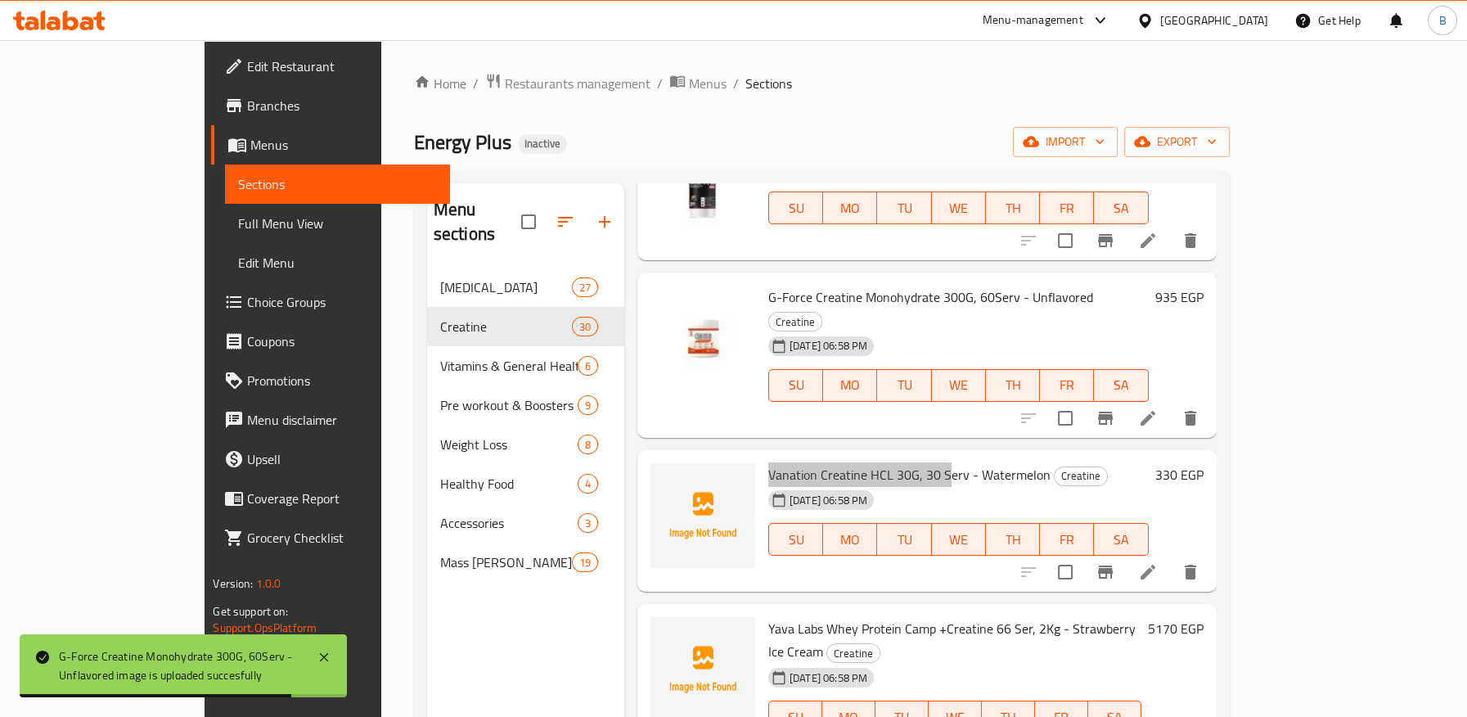
scroll to position [363, 0]
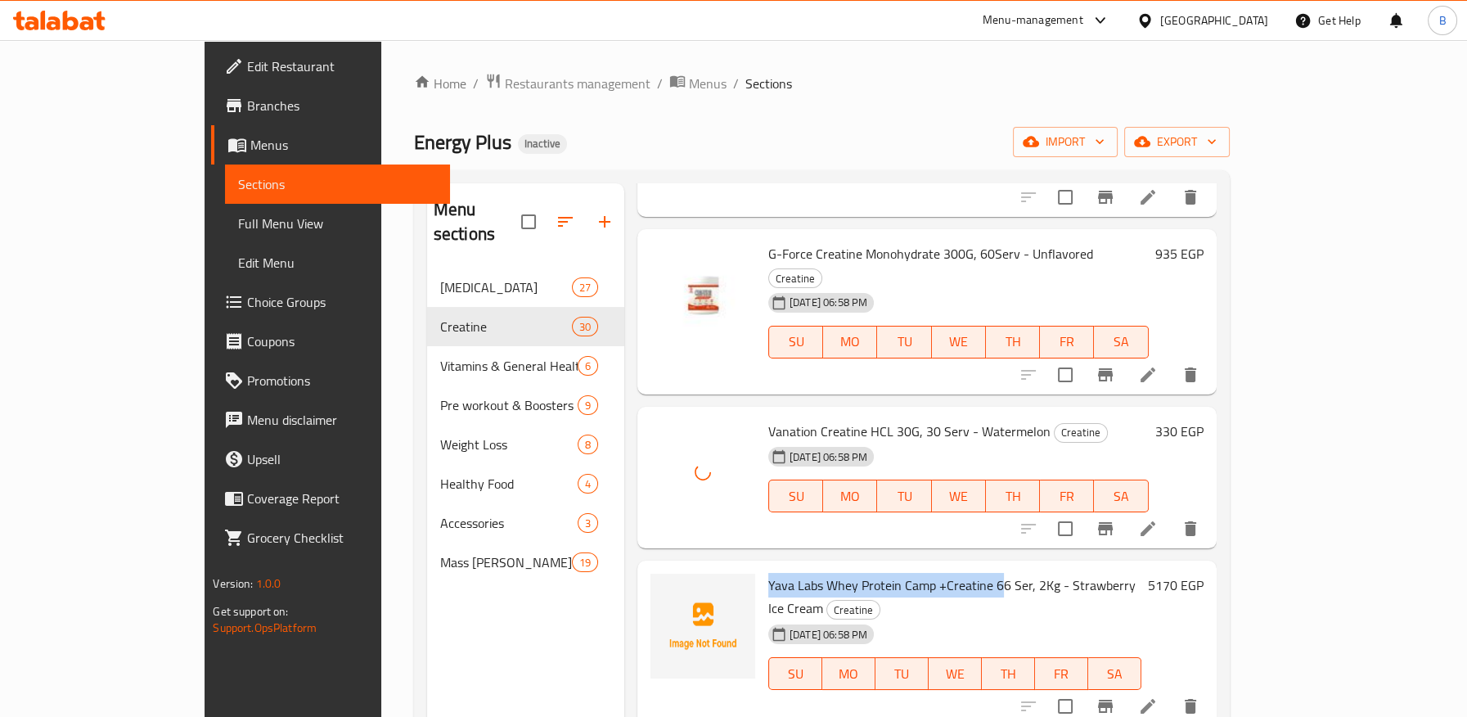
drag, startPoint x: 715, startPoint y: 512, endPoint x: 950, endPoint y: 520, distance: 234.9
click at [950, 567] on div "Yava Labs Whey Protein Camp +Creatine 66 Ser, 2Kg - Strawberry Ice Cream Creati…" at bounding box center [955, 643] width 386 height 152
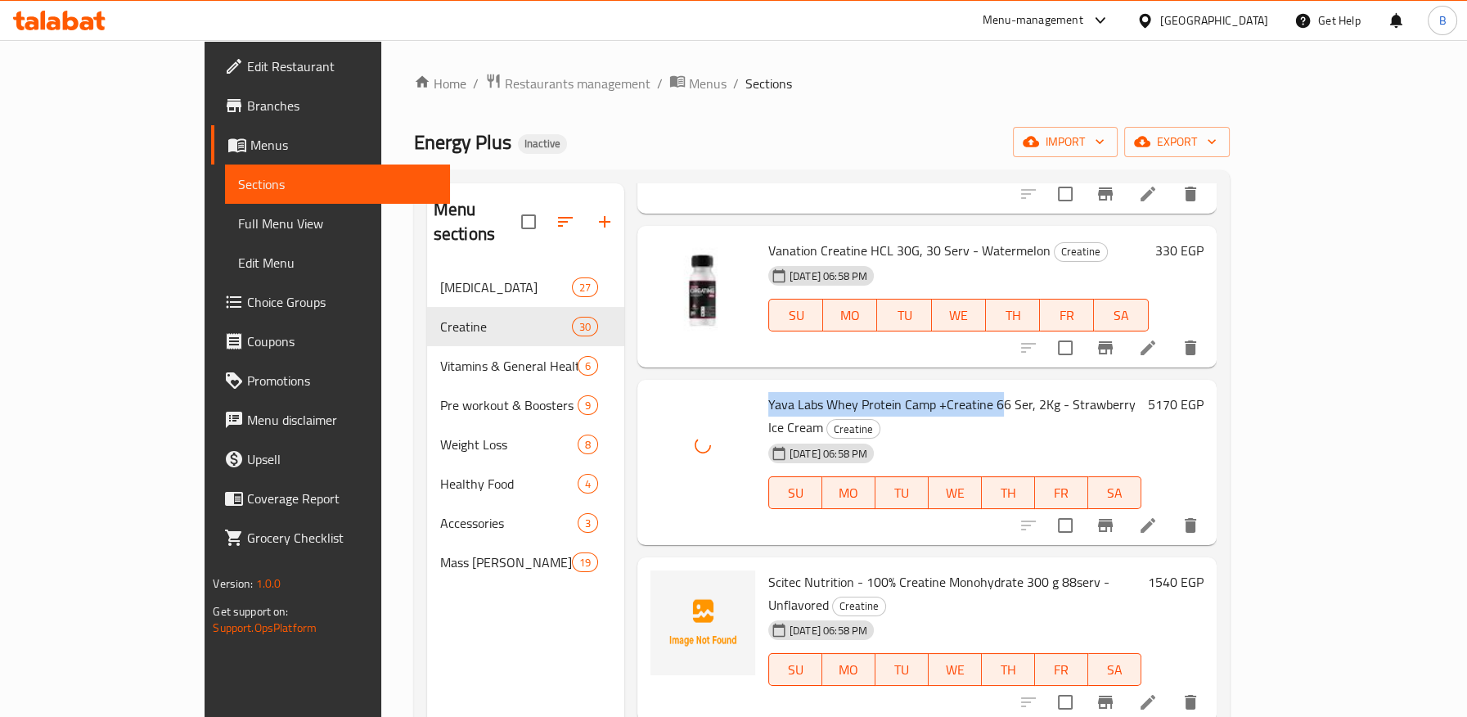
scroll to position [545, 0]
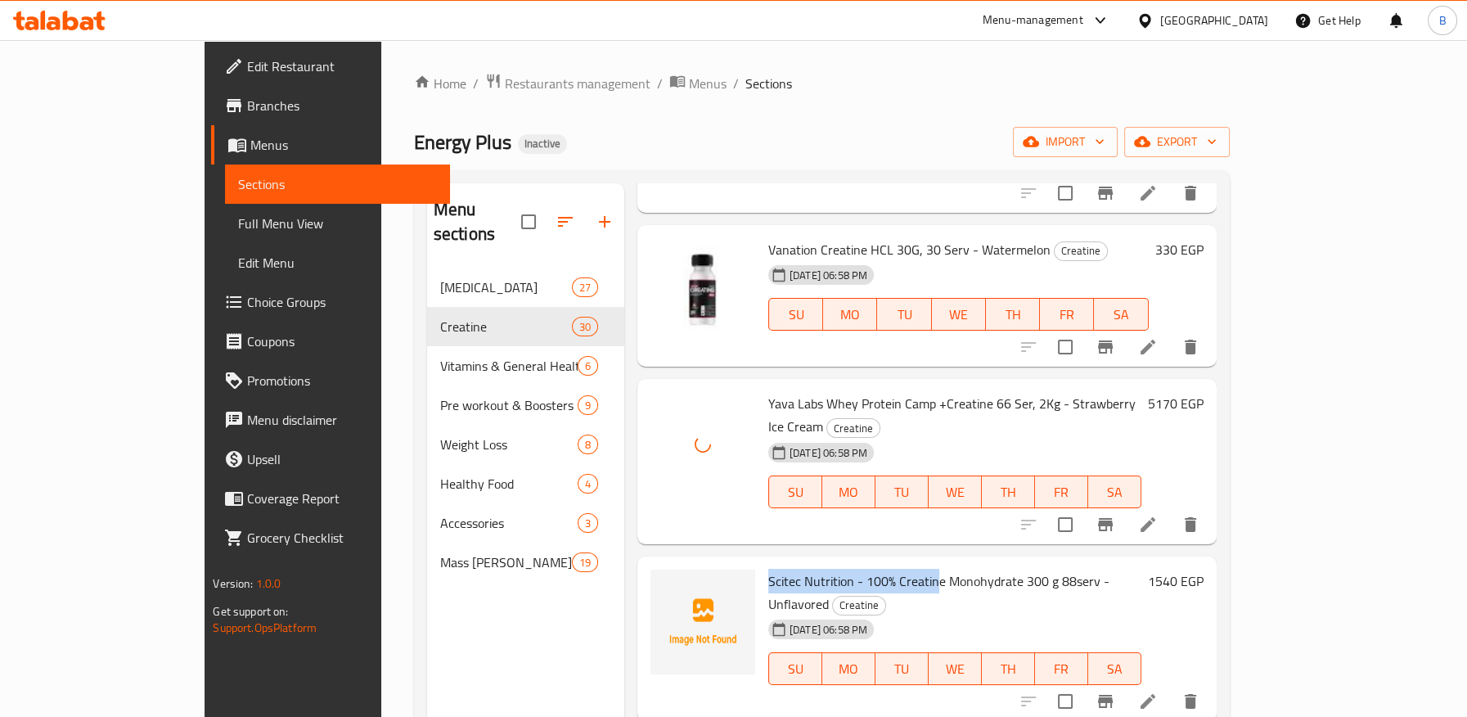
drag, startPoint x: 726, startPoint y: 484, endPoint x: 885, endPoint y: 484, distance: 159.5
click at [885, 563] on div "Scitec Nutrition - 100% Creatine Monohydrate 300 g 88serv - Unflavored Creatine…" at bounding box center [955, 639] width 386 height 152
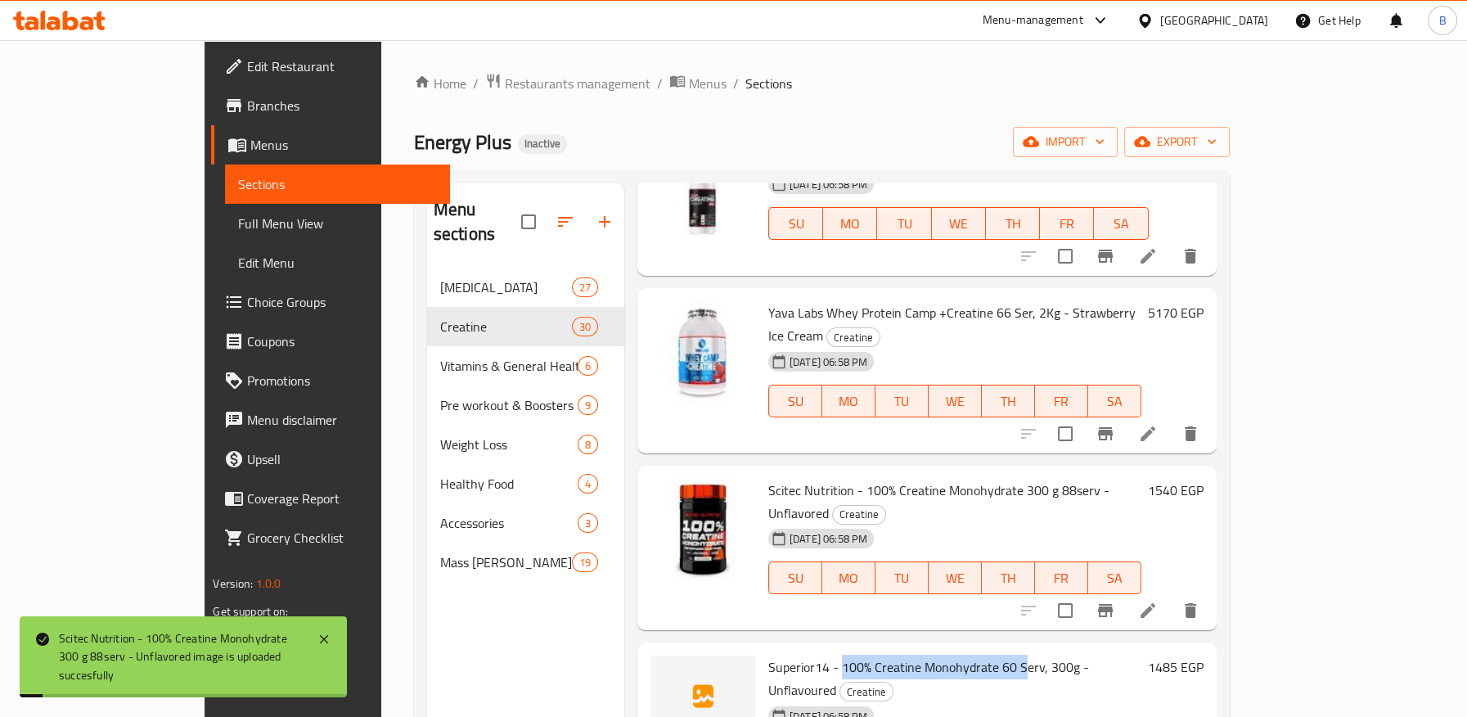
drag, startPoint x: 792, startPoint y: 546, endPoint x: 968, endPoint y: 547, distance: 175.9
click at [968, 654] on span "Superior14 - 100% Creatine Monohydrate 60 Serv, 300g - Unflavoured" at bounding box center [928, 677] width 321 height 47
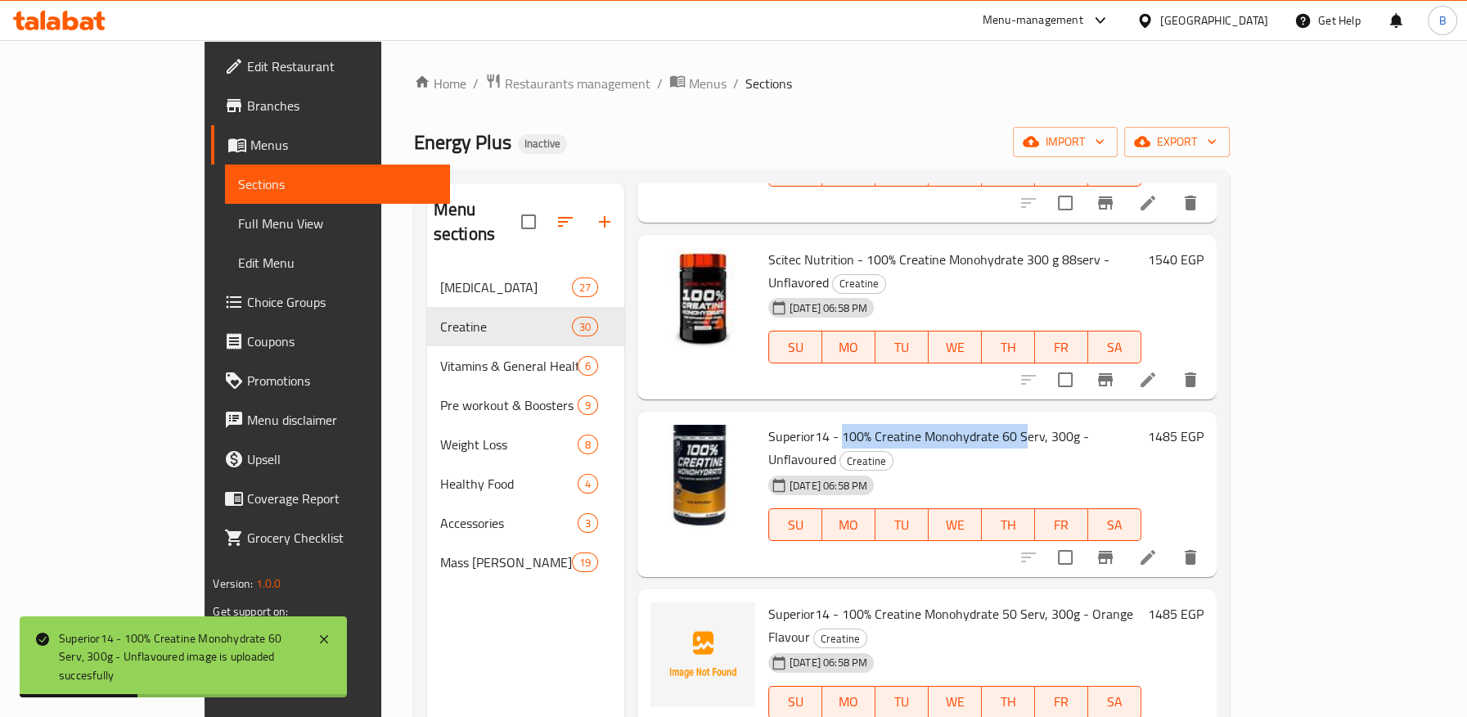
scroll to position [909, 0]
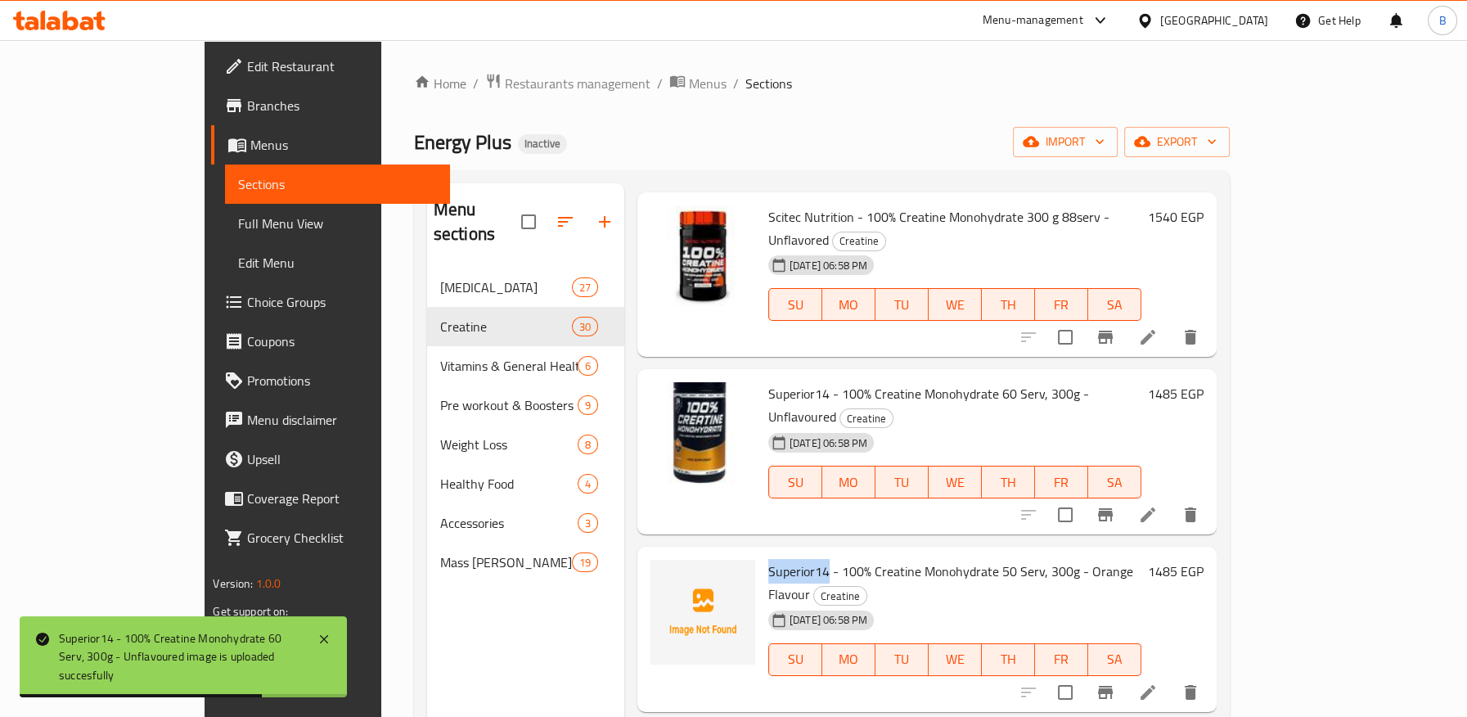
drag, startPoint x: 715, startPoint y: 431, endPoint x: 776, endPoint y: 433, distance: 61.4
click at [776, 553] on div "Superior14 - 100% Creatine Monohydrate 50 Serv, 300g - Orange Flavour Creatine …" at bounding box center [955, 629] width 386 height 152
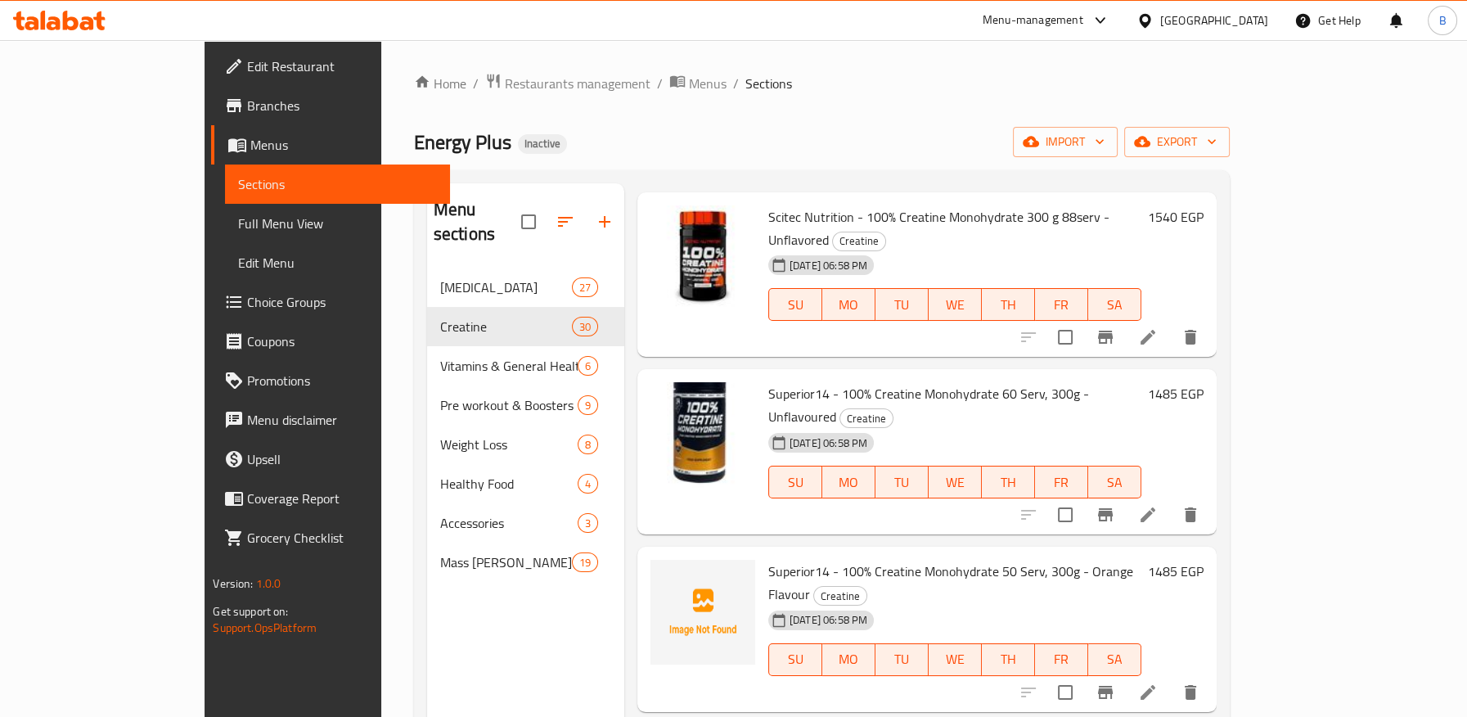
drag, startPoint x: 877, startPoint y: 582, endPoint x: 940, endPoint y: 578, distance: 63.1
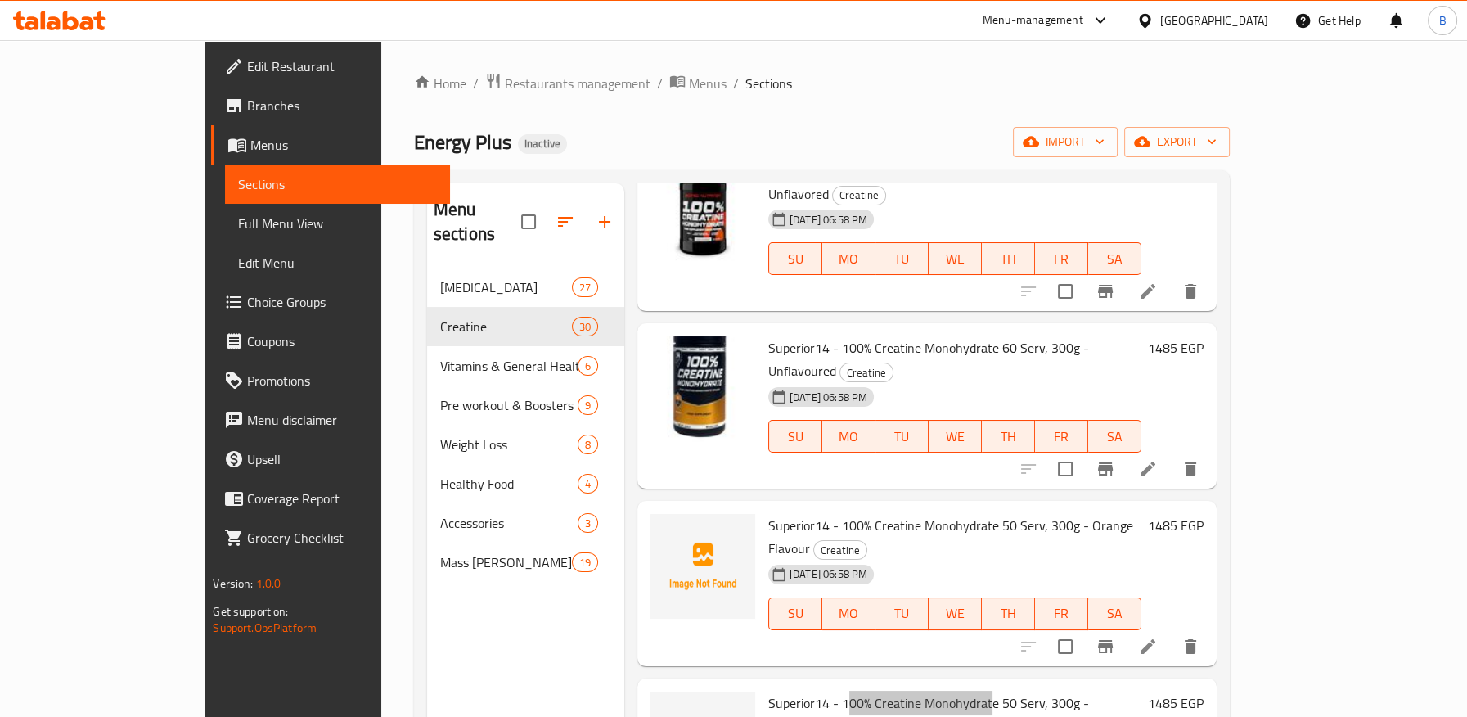
scroll to position [1000, 0]
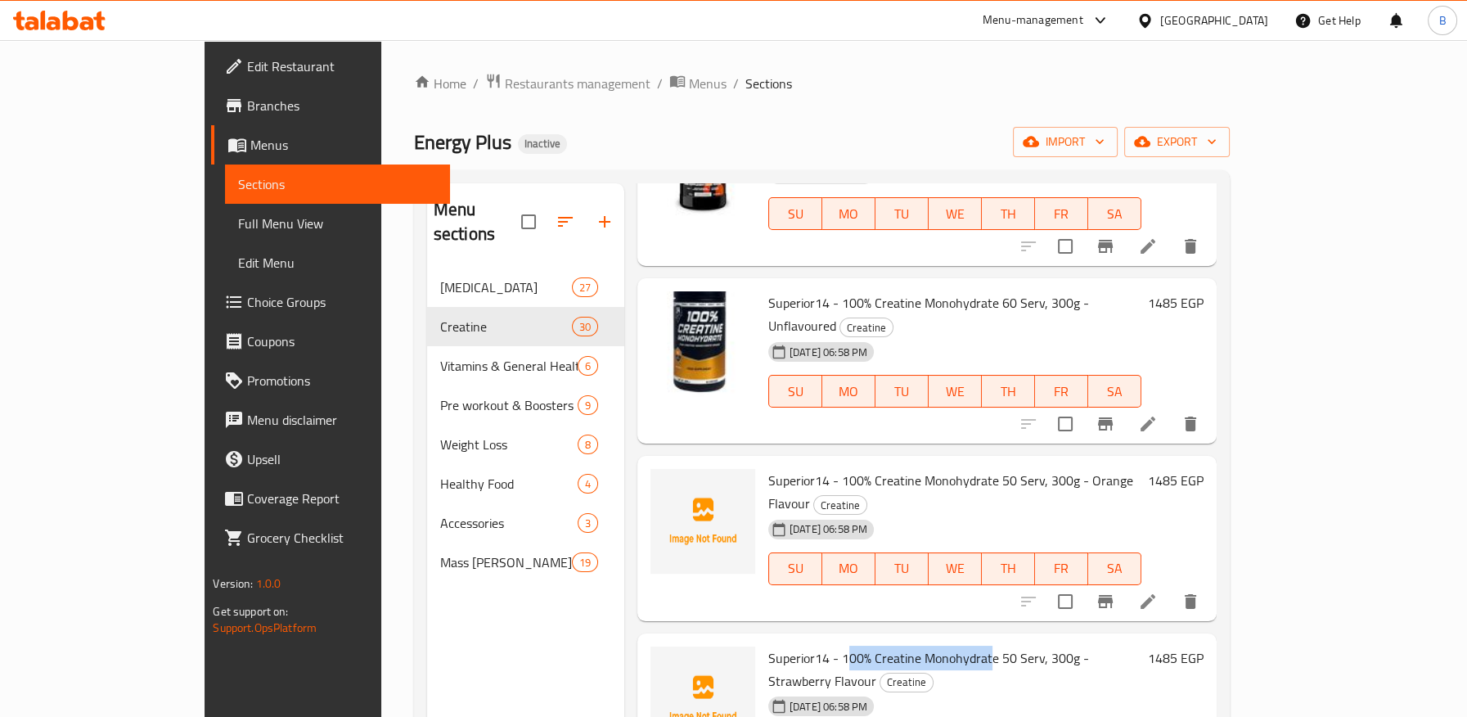
click at [908, 645] on span "Superior14 - 100% Creatine Monohydrate 50 Serv, 300g - Strawberry Flavour" at bounding box center [928, 668] width 321 height 47
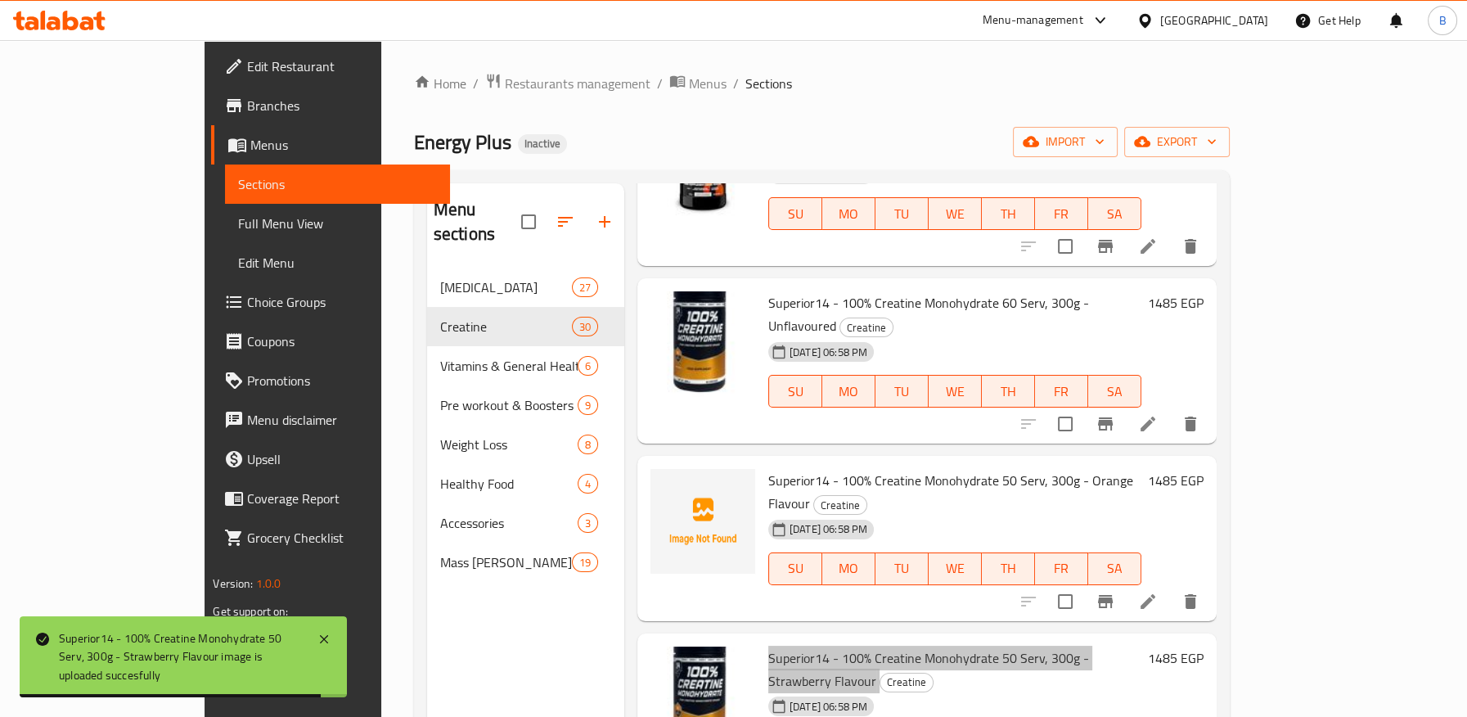
scroll to position [1090, 0]
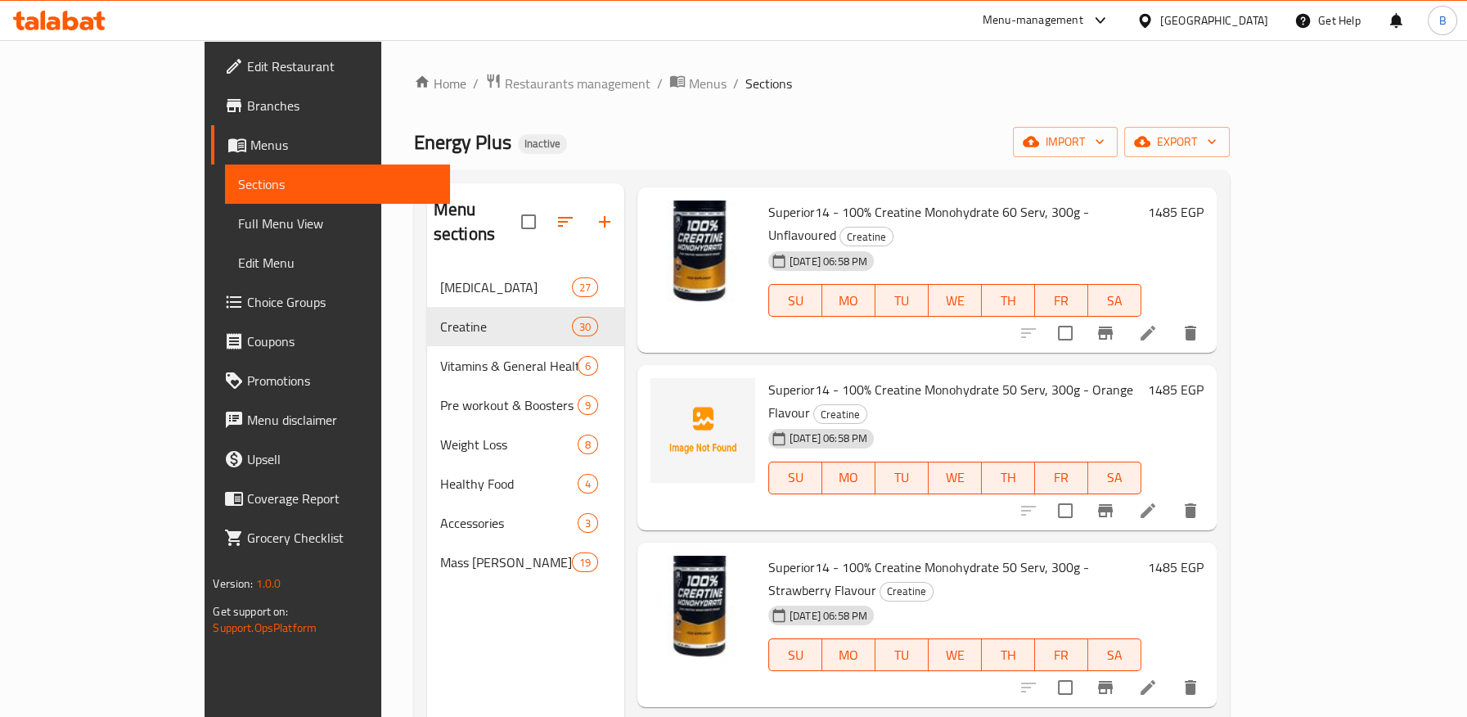
drag, startPoint x: 712, startPoint y: 559, endPoint x: 910, endPoint y: 551, distance: 197.3
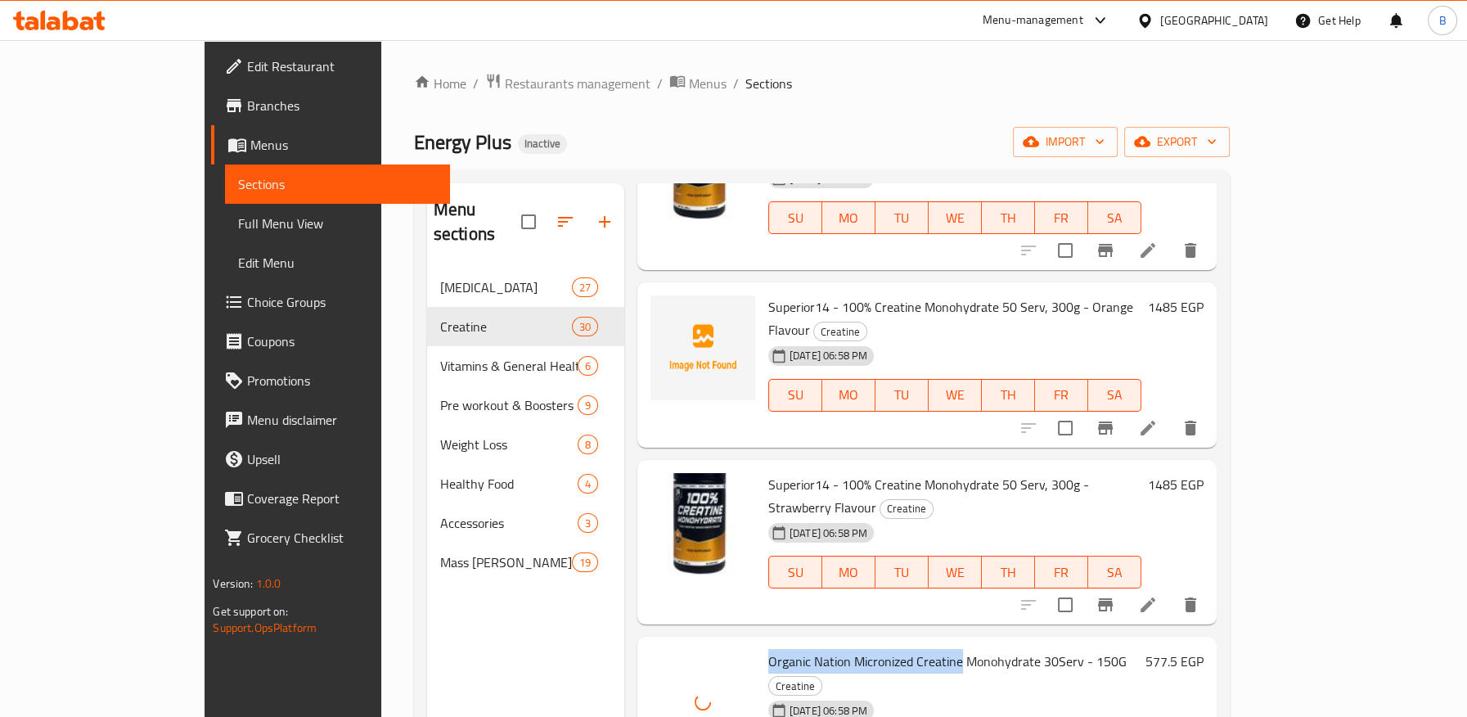
scroll to position [1272, 0]
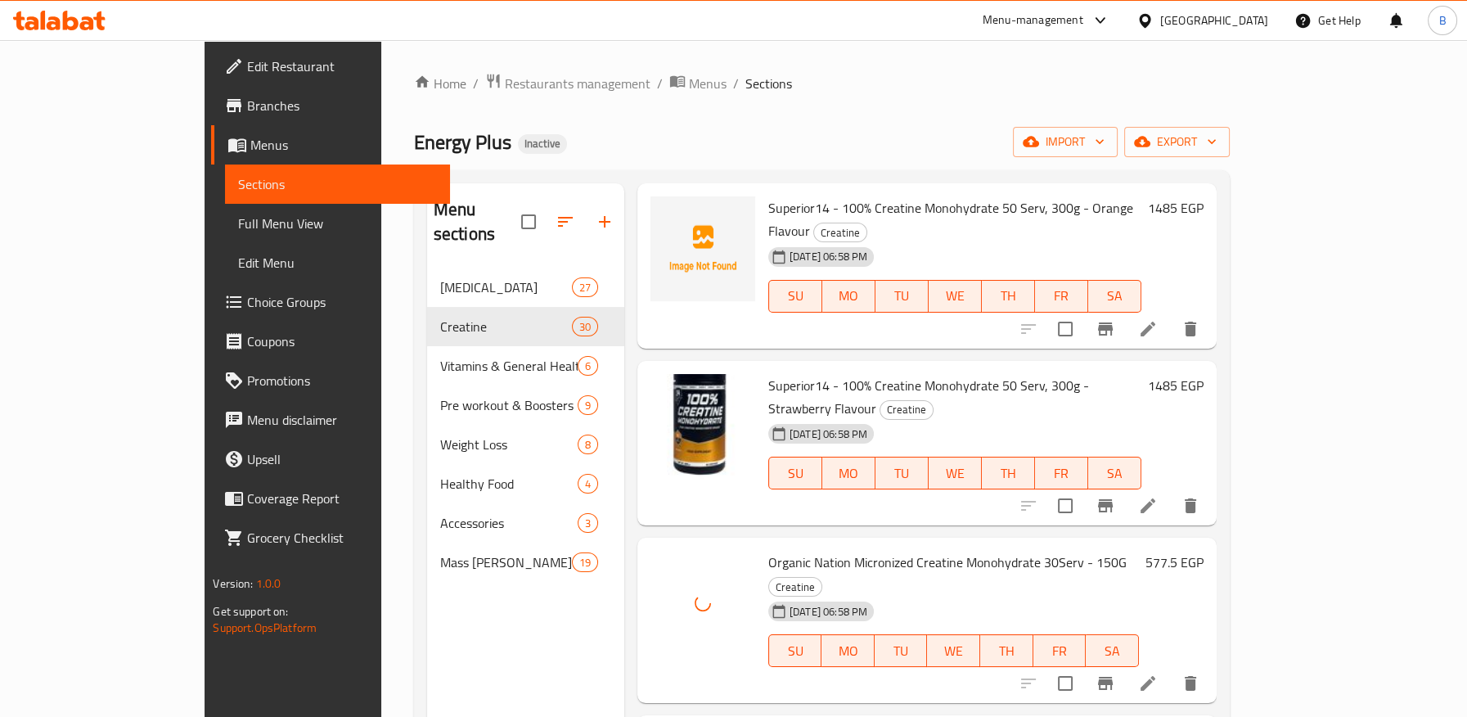
drag, startPoint x: 718, startPoint y: 530, endPoint x: 886, endPoint y: 525, distance: 167.8
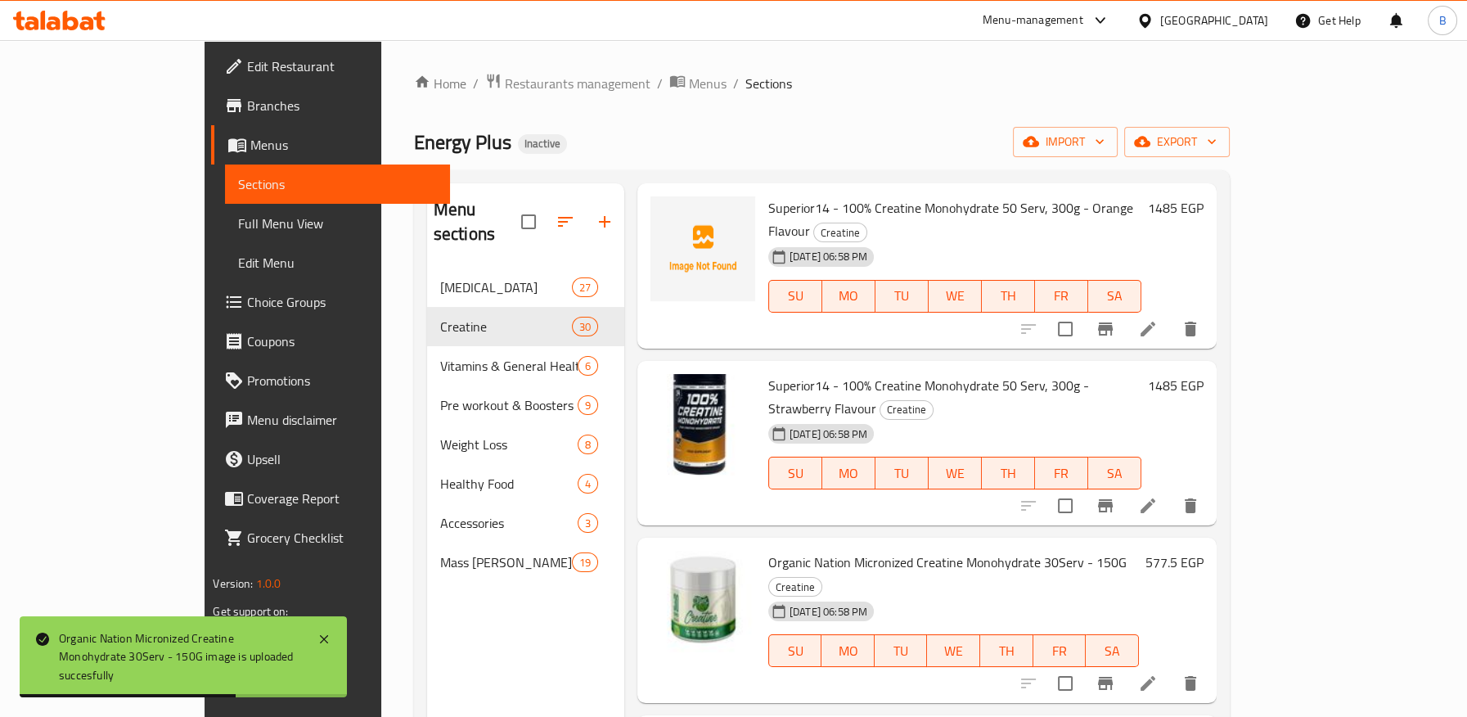
scroll to position [1363, 0]
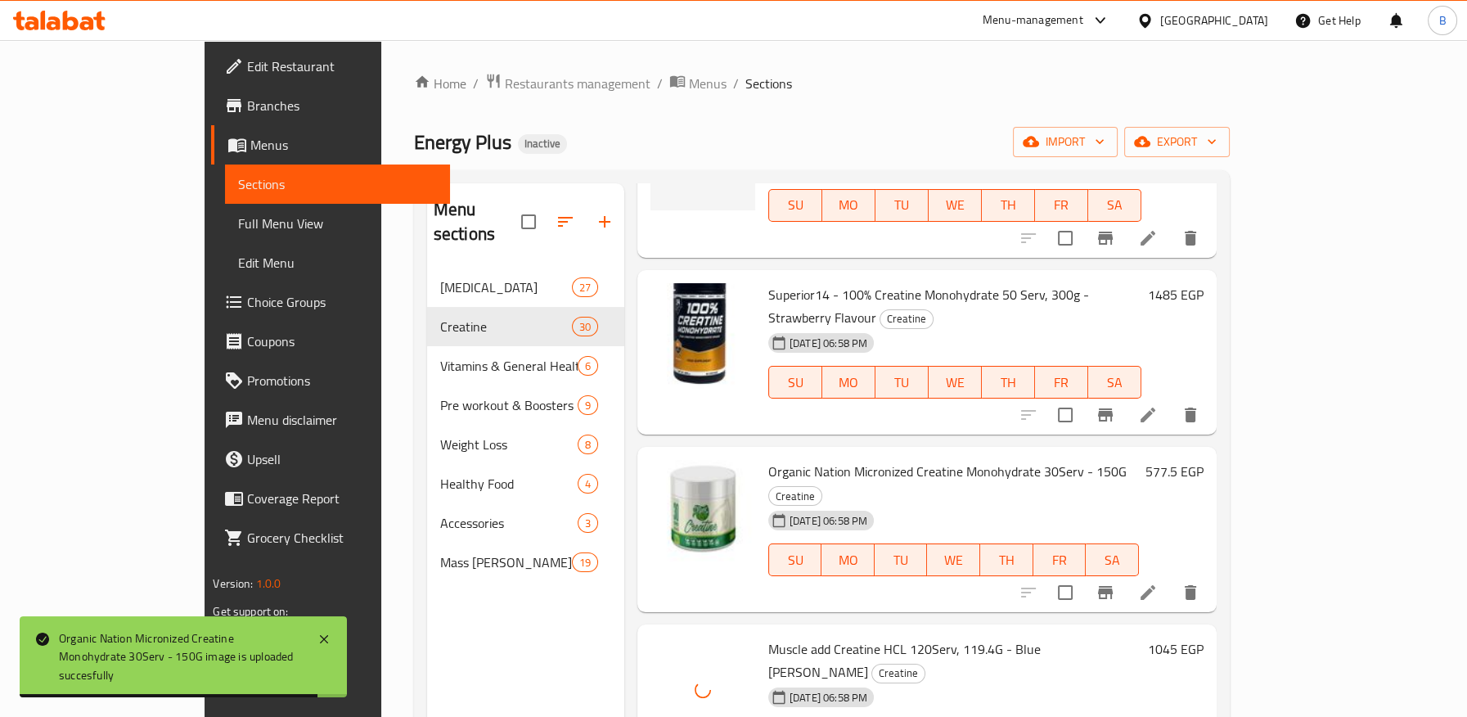
drag, startPoint x: 726, startPoint y: 593, endPoint x: 888, endPoint y: 593, distance: 162.8
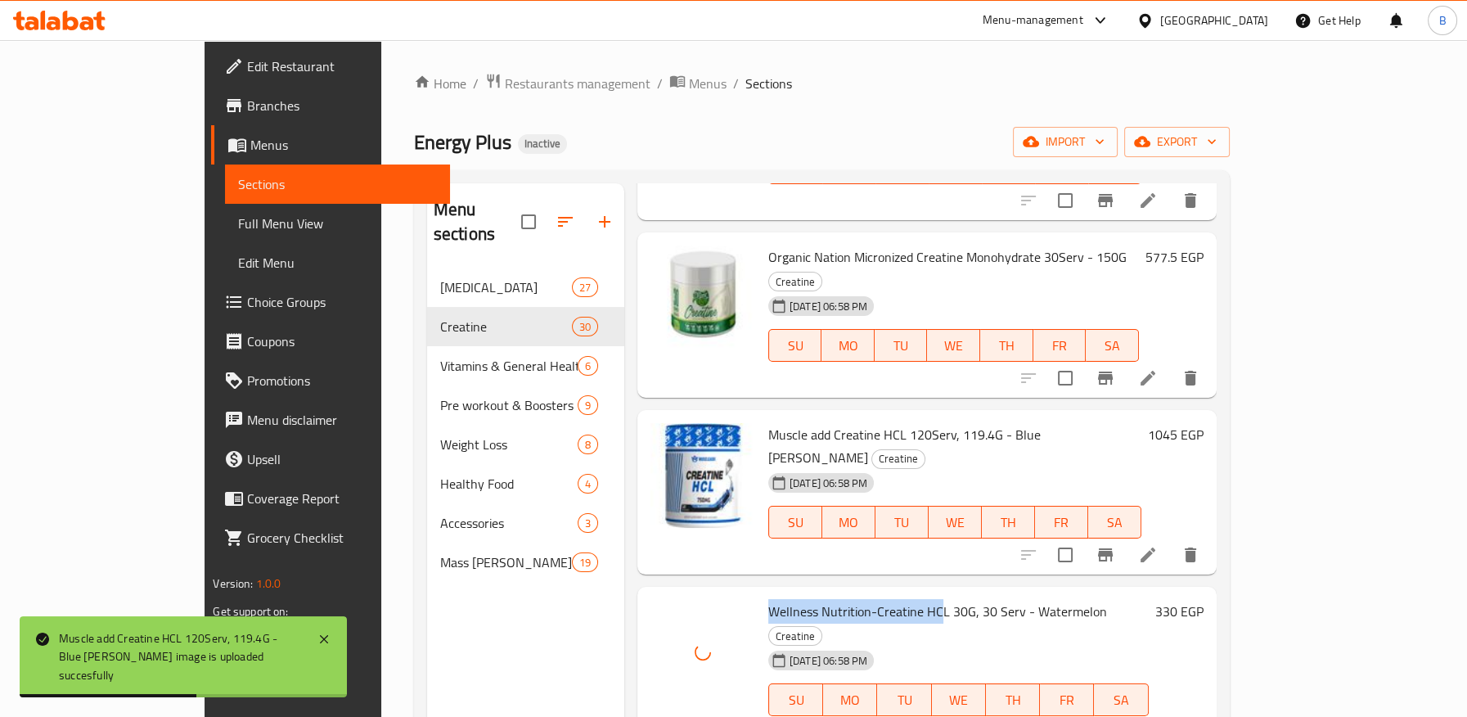
scroll to position [1636, 0]
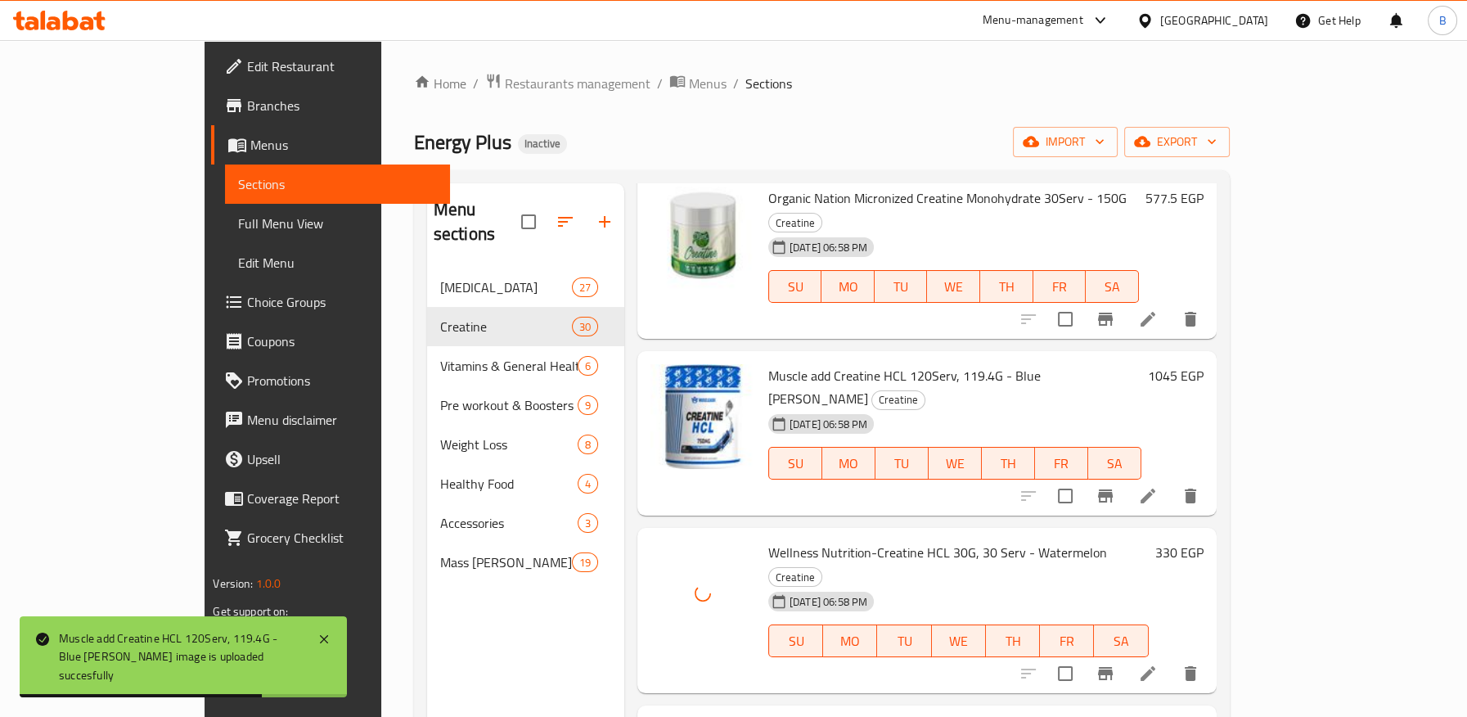
drag, startPoint x: 712, startPoint y: 475, endPoint x: 916, endPoint y: 478, distance: 203.7
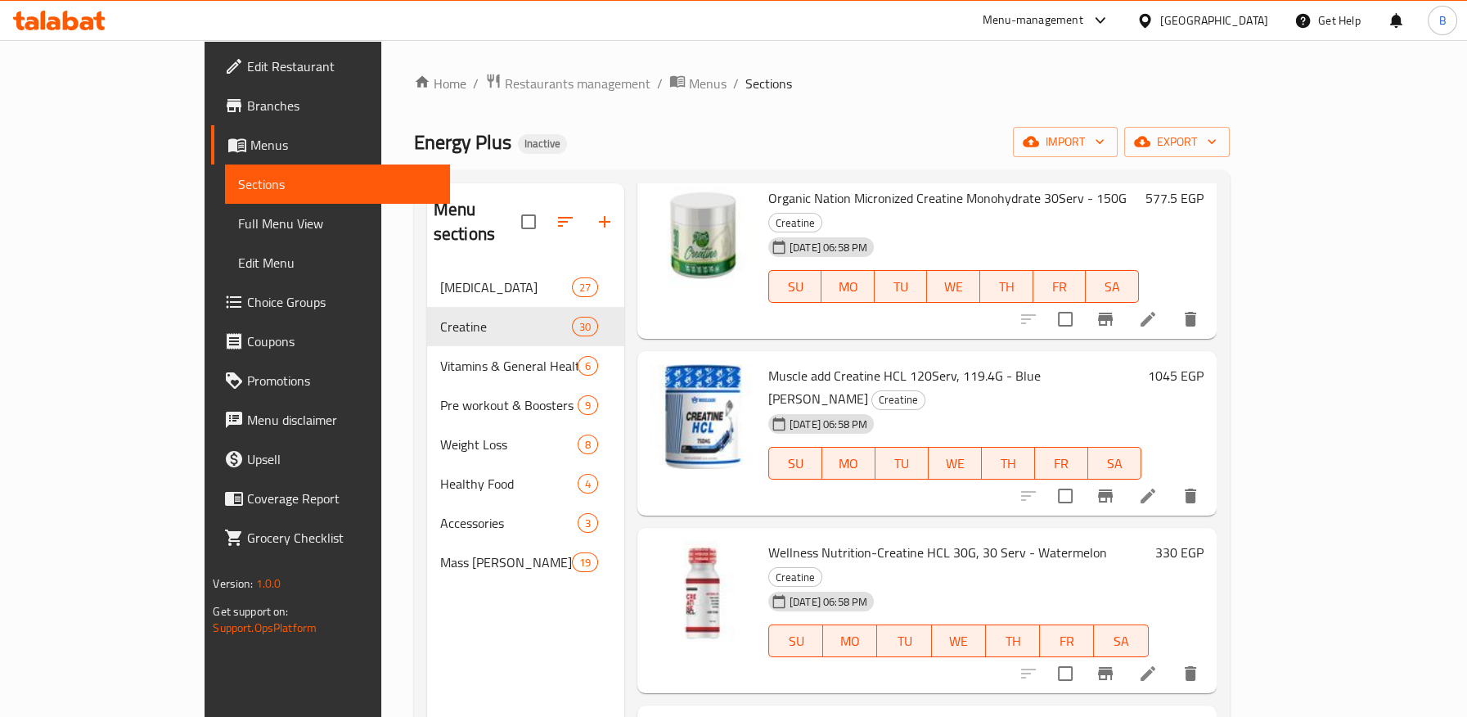
drag, startPoint x: 1006, startPoint y: 473, endPoint x: 1034, endPoint y: 470, distance: 28.0
click at [1034, 716] on span "Wellness Nutrition-Creatine HCL 30G, 30 Serv - Tropical Fruits" at bounding box center [941, 729] width 347 height 25
drag, startPoint x: 721, startPoint y: 473, endPoint x: 817, endPoint y: 474, distance: 95.7
click at [817, 716] on span "Wellness Nutrition-Creatine HCL 30G, 30 Serv - Tropical Fruits" at bounding box center [941, 729] width 347 height 25
click at [785, 716] on span "Wellness Nutrition-Creatine HCL 30G, 30 Serv - Tropical Fruits" at bounding box center [941, 729] width 347 height 25
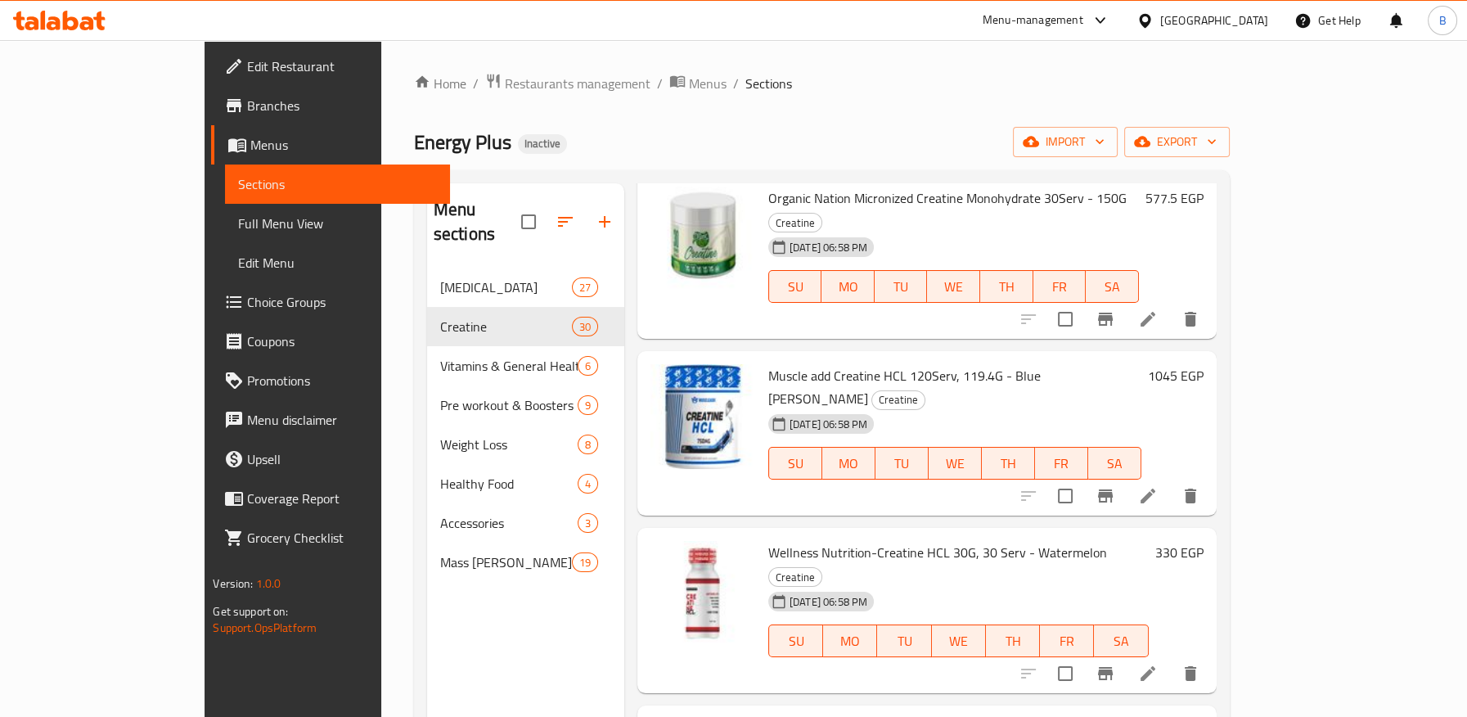
drag, startPoint x: 824, startPoint y: 476, endPoint x: 892, endPoint y: 476, distance: 67.9
click at [892, 716] on span "Wellness Nutrition-Creatine HCL 30G, 30 Serv - Tropical Fruits" at bounding box center [941, 729] width 347 height 25
drag, startPoint x: 759, startPoint y: 627, endPoint x: 891, endPoint y: 626, distance: 131.7
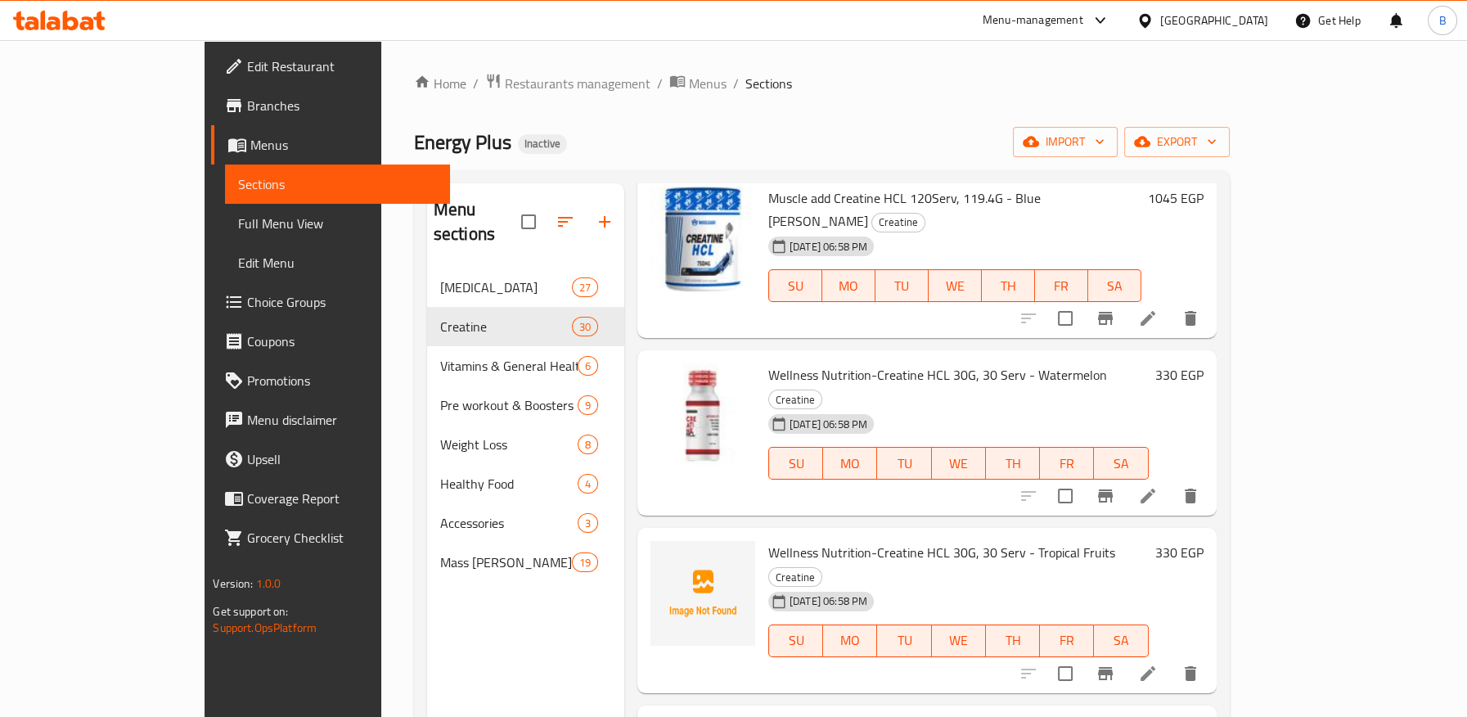
scroll to position [1817, 0]
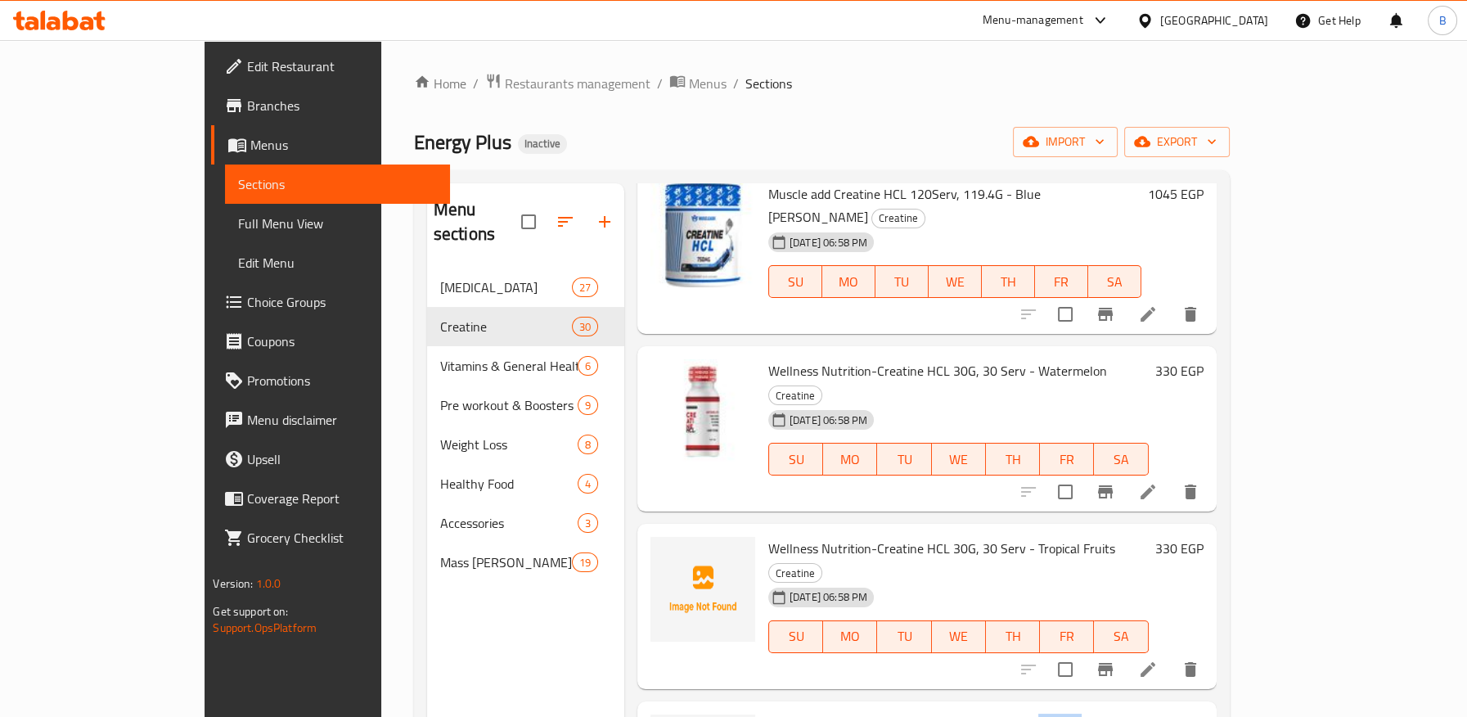
drag, startPoint x: 982, startPoint y: 448, endPoint x: 1027, endPoint y: 449, distance: 45.0
click at [1027, 713] on span "Wellness Nutrition-Creatine HCL 30G, 30 Serv - Twist Fruits" at bounding box center [935, 725] width 334 height 25
drag, startPoint x: 762, startPoint y: 599, endPoint x: 915, endPoint y: 599, distance: 153.0
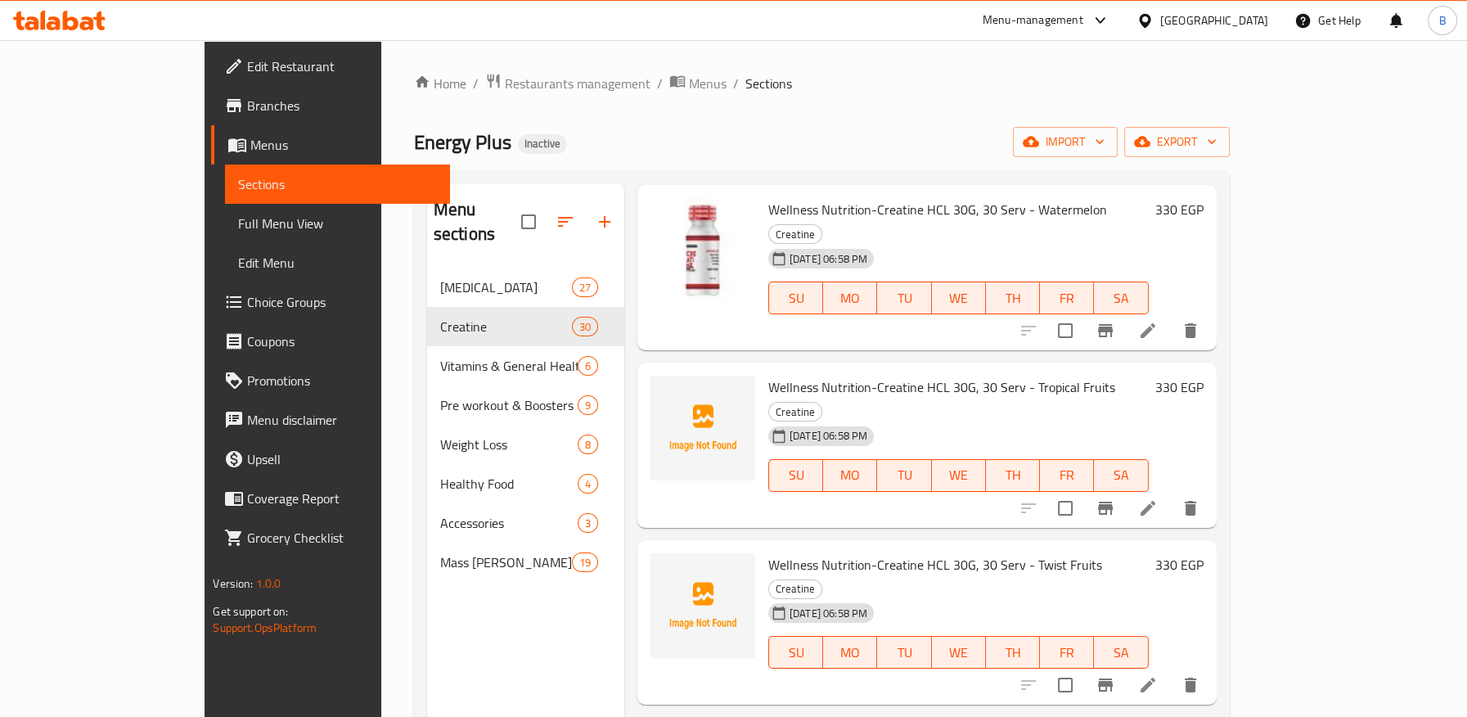
scroll to position [1999, 0]
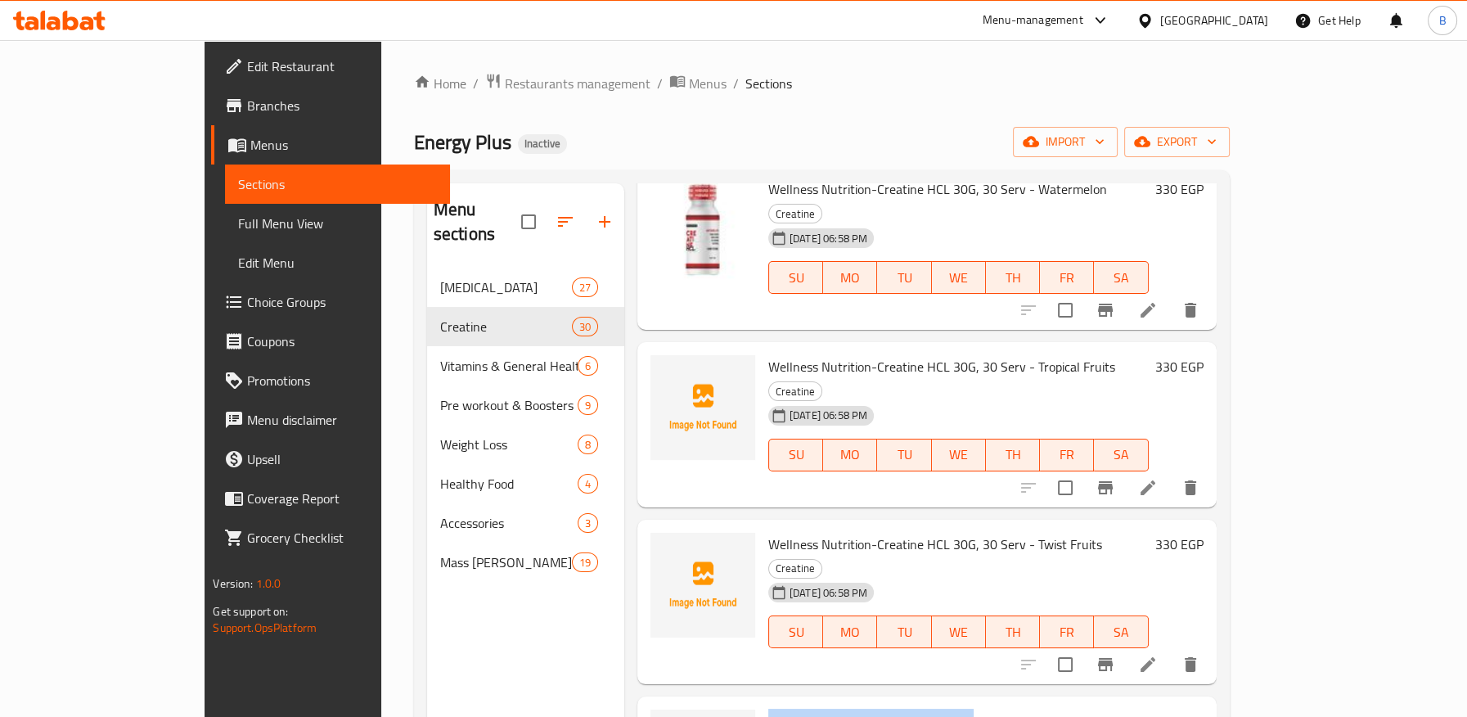
drag, startPoint x: 831, startPoint y: 420, endPoint x: 814, endPoint y: 420, distance: 17.2
click at [831, 708] on span "Pure Ganic Creatine Monohydrate 150G, 30 Serving - Unflavored" at bounding box center [948, 720] width 360 height 25
drag, startPoint x: 717, startPoint y: 417, endPoint x: 777, endPoint y: 419, distance: 60.6
click at [777, 708] on span "Pure Ganic Creatine Monohydrate 150G, 30 Serving - Unflavored" at bounding box center [948, 720] width 360 height 25
click at [778, 708] on span "Pure Ganic Creatine Monohydrate 150G, 30 Serving - Unflavored" at bounding box center [948, 720] width 360 height 25
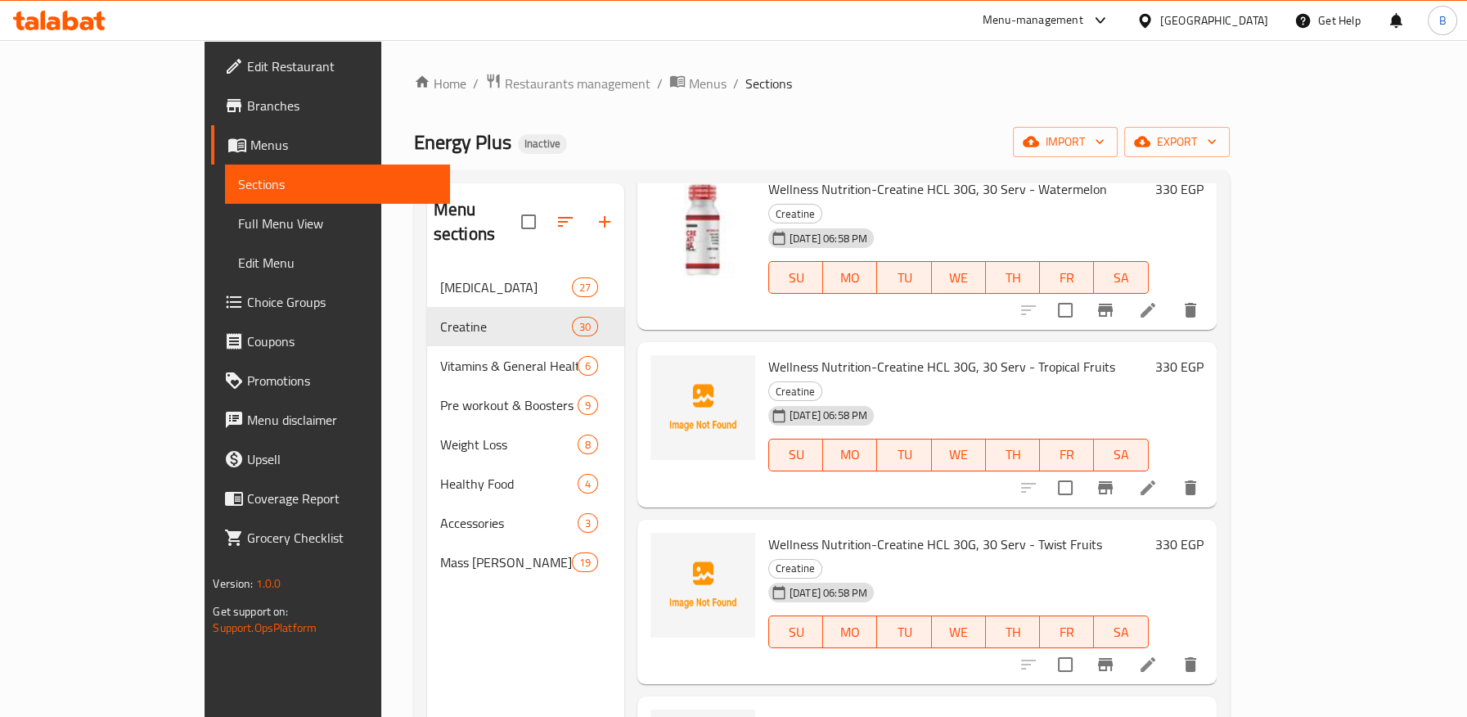
drag, startPoint x: 792, startPoint y: 414, endPoint x: 735, endPoint y: 425, distance: 57.4
click at [791, 708] on span "Pure Ganic Creatine Monohydrate 150G, 30 Serving - Unflavored" at bounding box center [948, 720] width 360 height 25
drag, startPoint x: 720, startPoint y: 419, endPoint x: 877, endPoint y: 423, distance: 157.1
click at [877, 708] on span "Pure Ganic Creatine Monohydrate 150G, 30 Serving - Unflavored" at bounding box center [948, 720] width 360 height 25
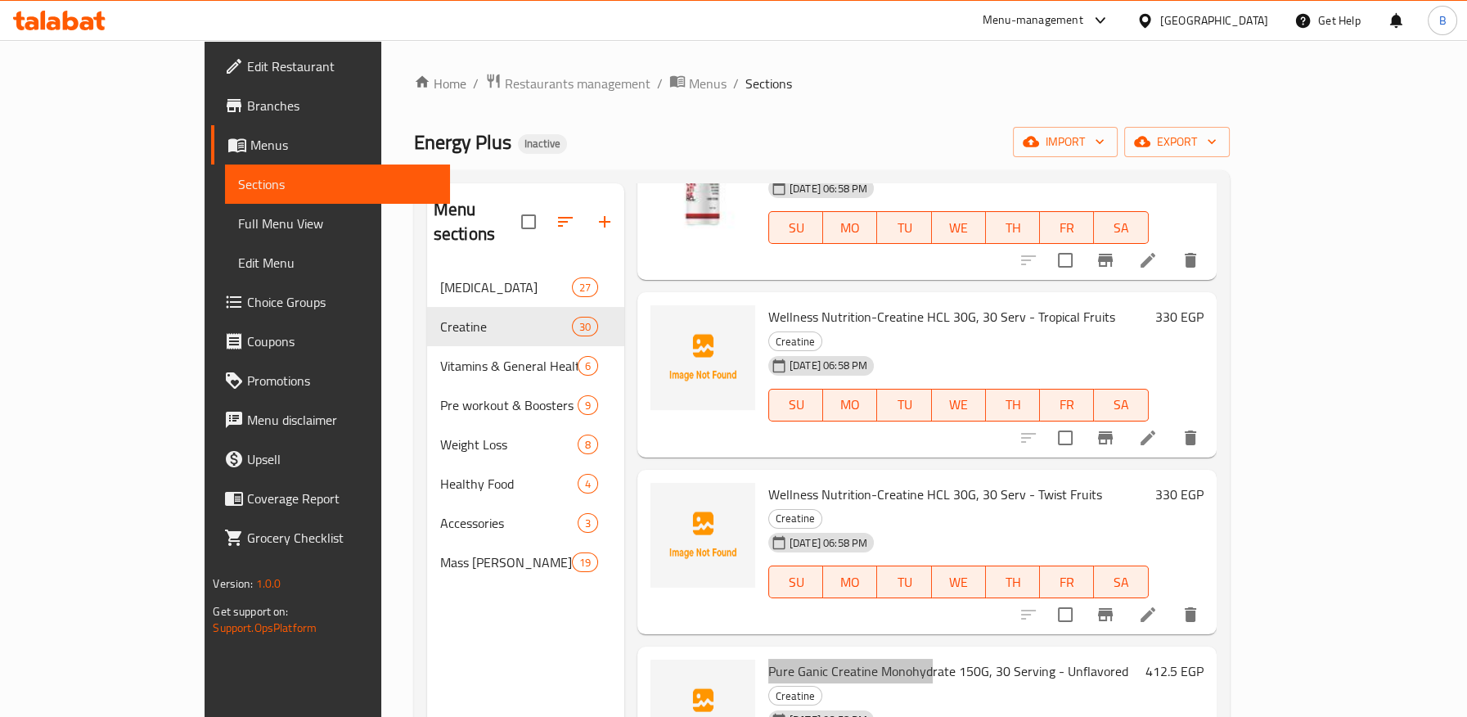
scroll to position [2090, 0]
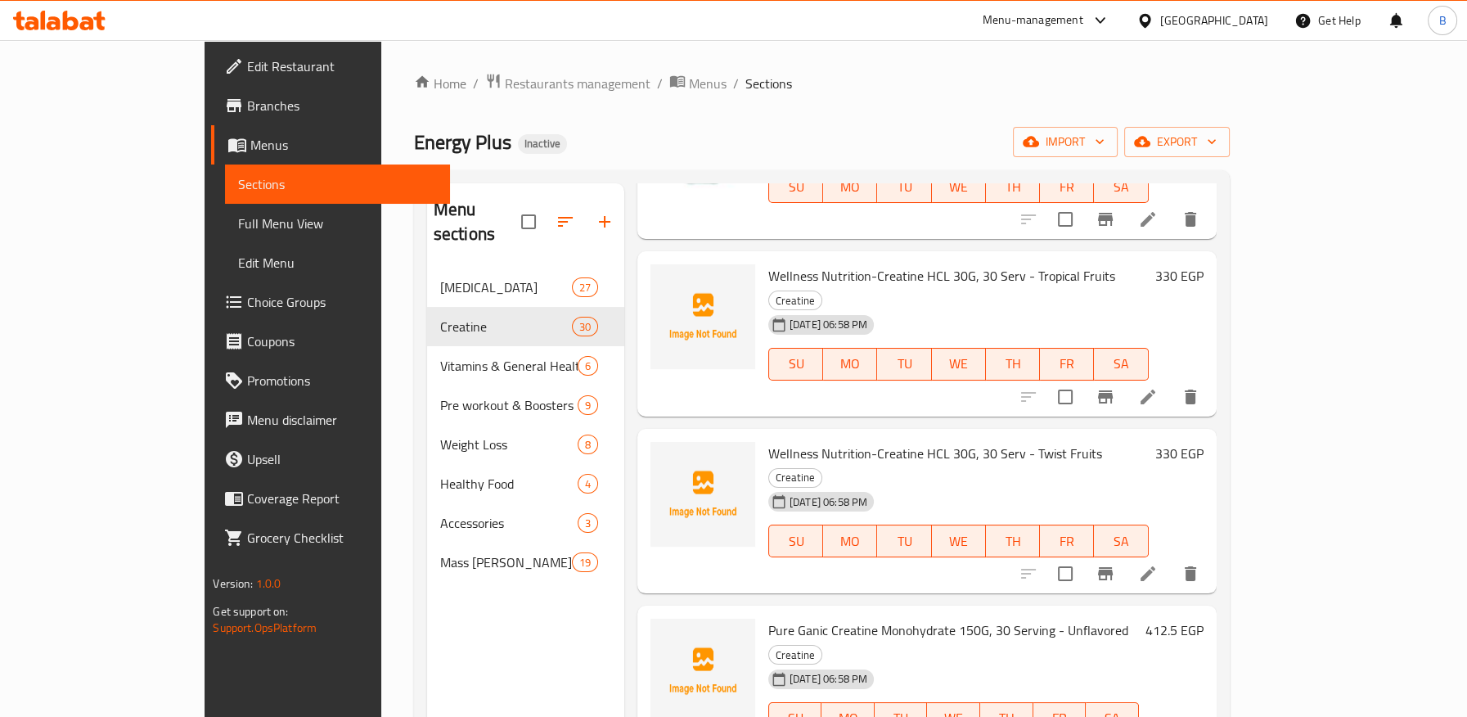
drag, startPoint x: 717, startPoint y: 482, endPoint x: 793, endPoint y: 479, distance: 76.9
drag, startPoint x: 811, startPoint y: 488, endPoint x: 976, endPoint y: 490, distance: 164.4
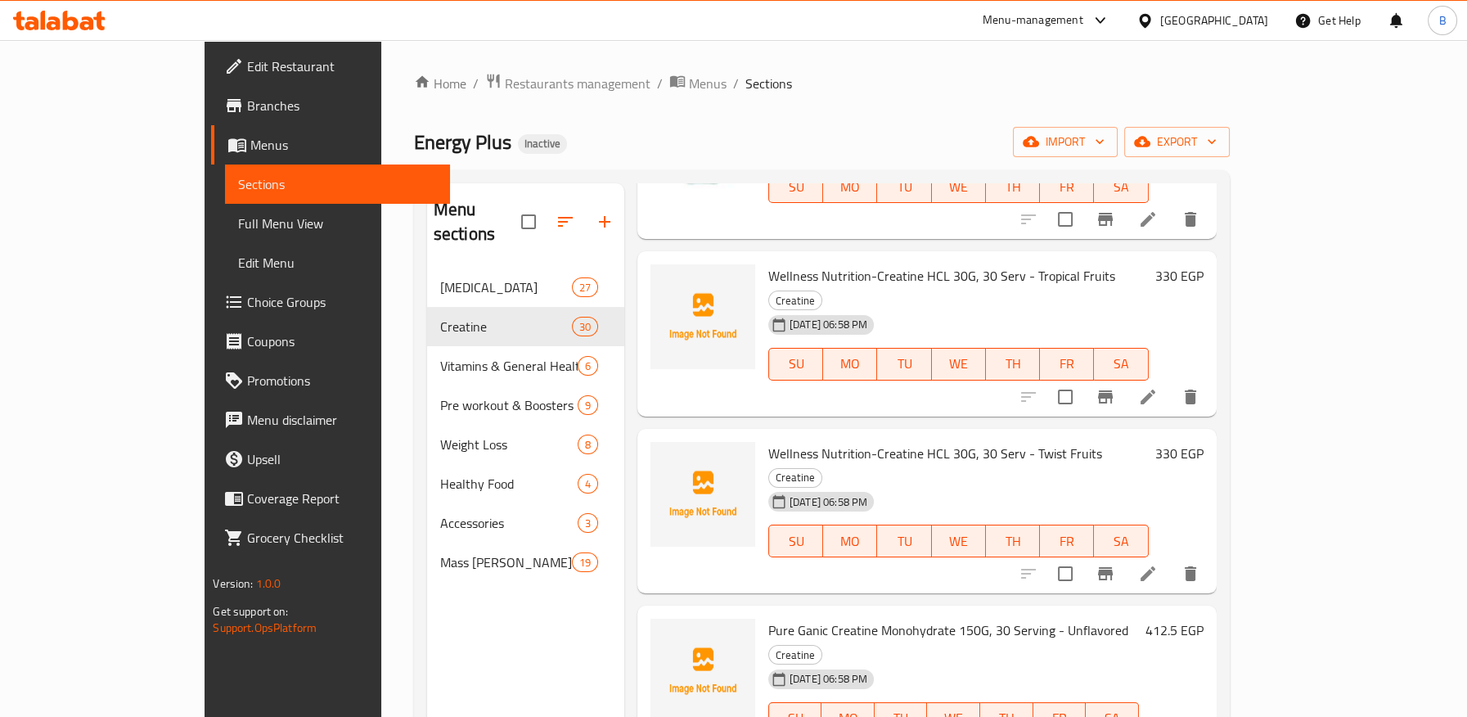
drag, startPoint x: 716, startPoint y: 636, endPoint x: 861, endPoint y: 633, distance: 145.6
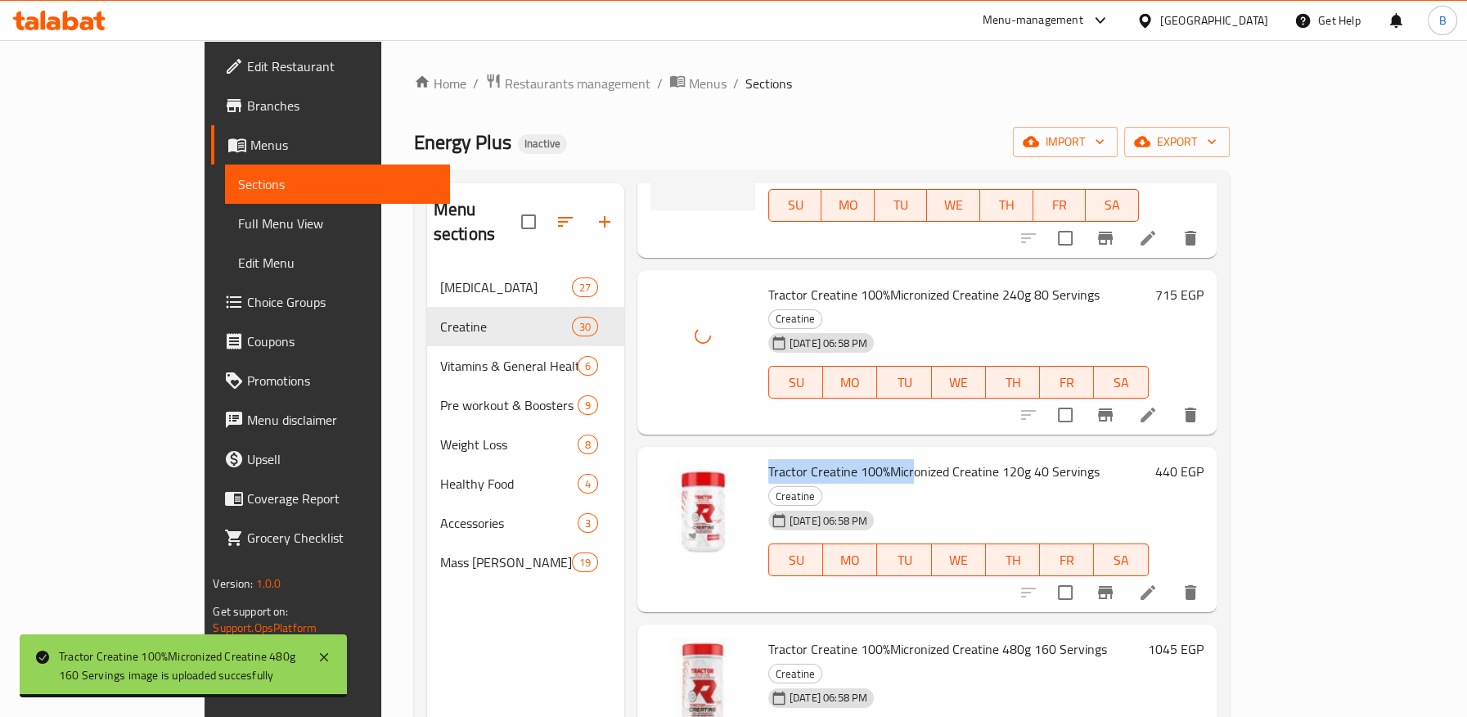
scroll to position [2635, 0]
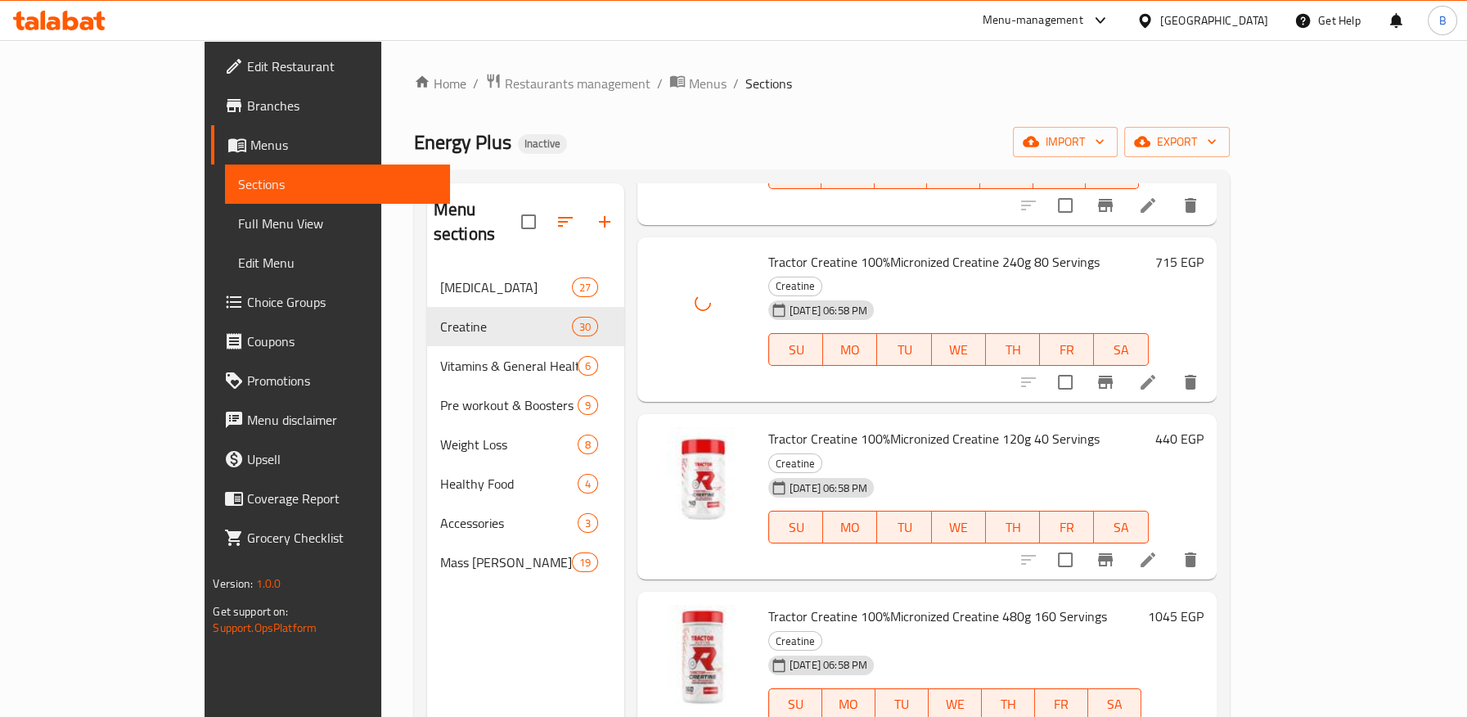
drag, startPoint x: 715, startPoint y: 402, endPoint x: 806, endPoint y: 400, distance: 91.6
drag, startPoint x: 717, startPoint y: 553, endPoint x: 799, endPoint y: 556, distance: 82.7
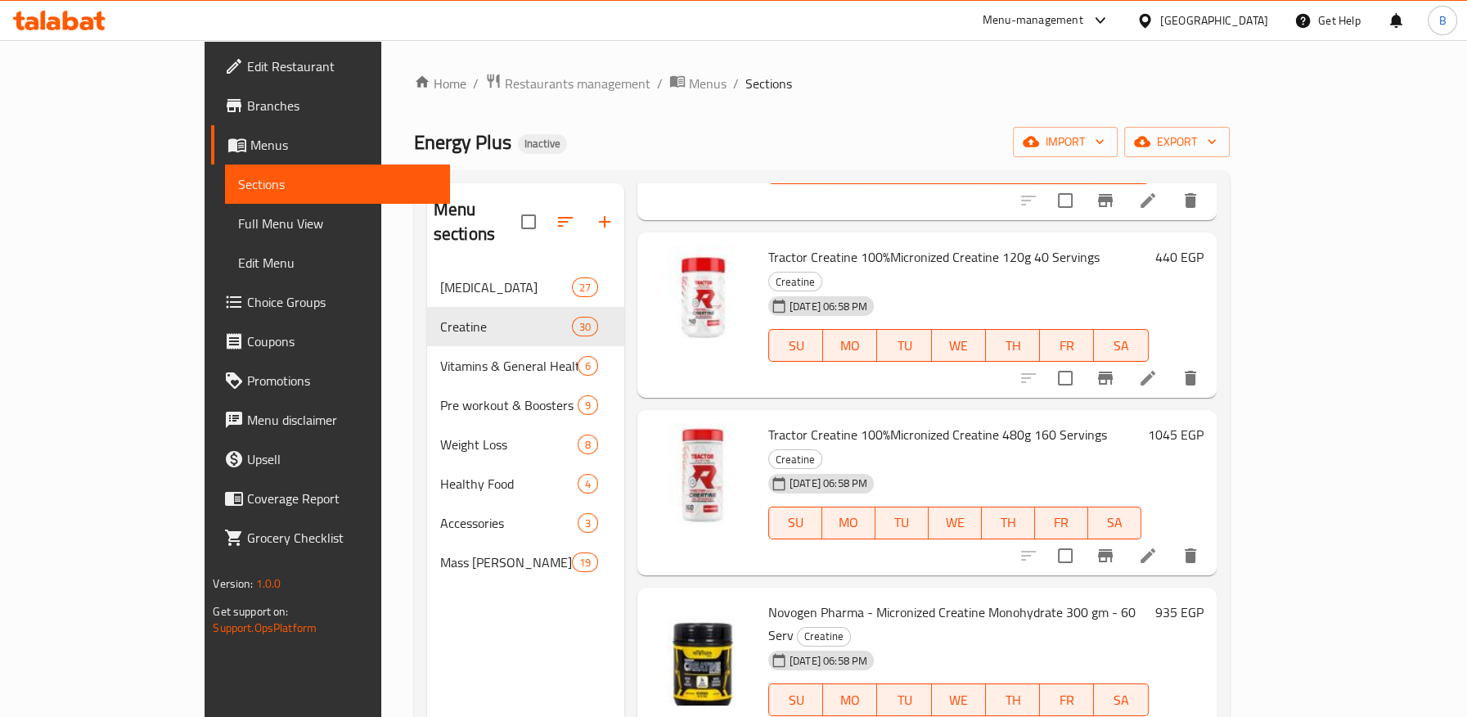
drag, startPoint x: 714, startPoint y: 528, endPoint x: 838, endPoint y: 523, distance: 123.6
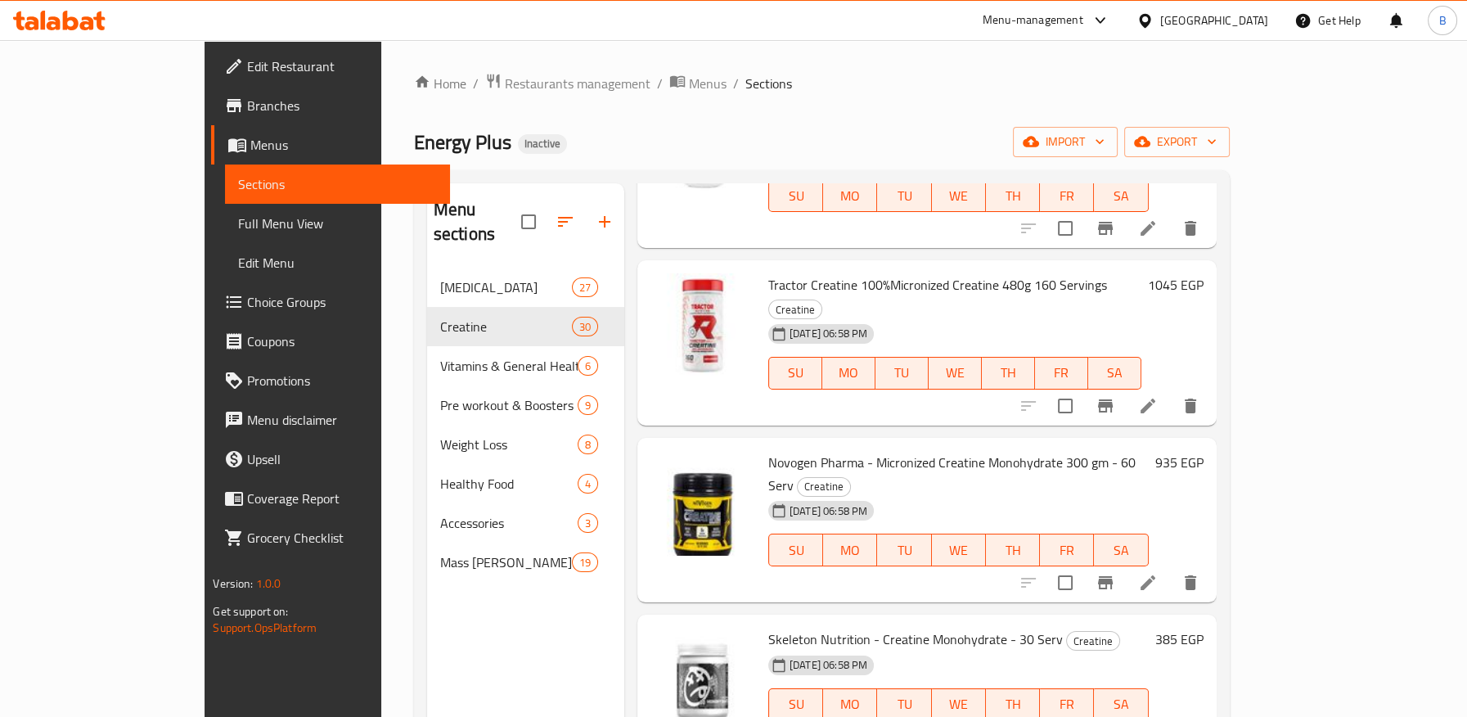
scroll to position [2999, 0]
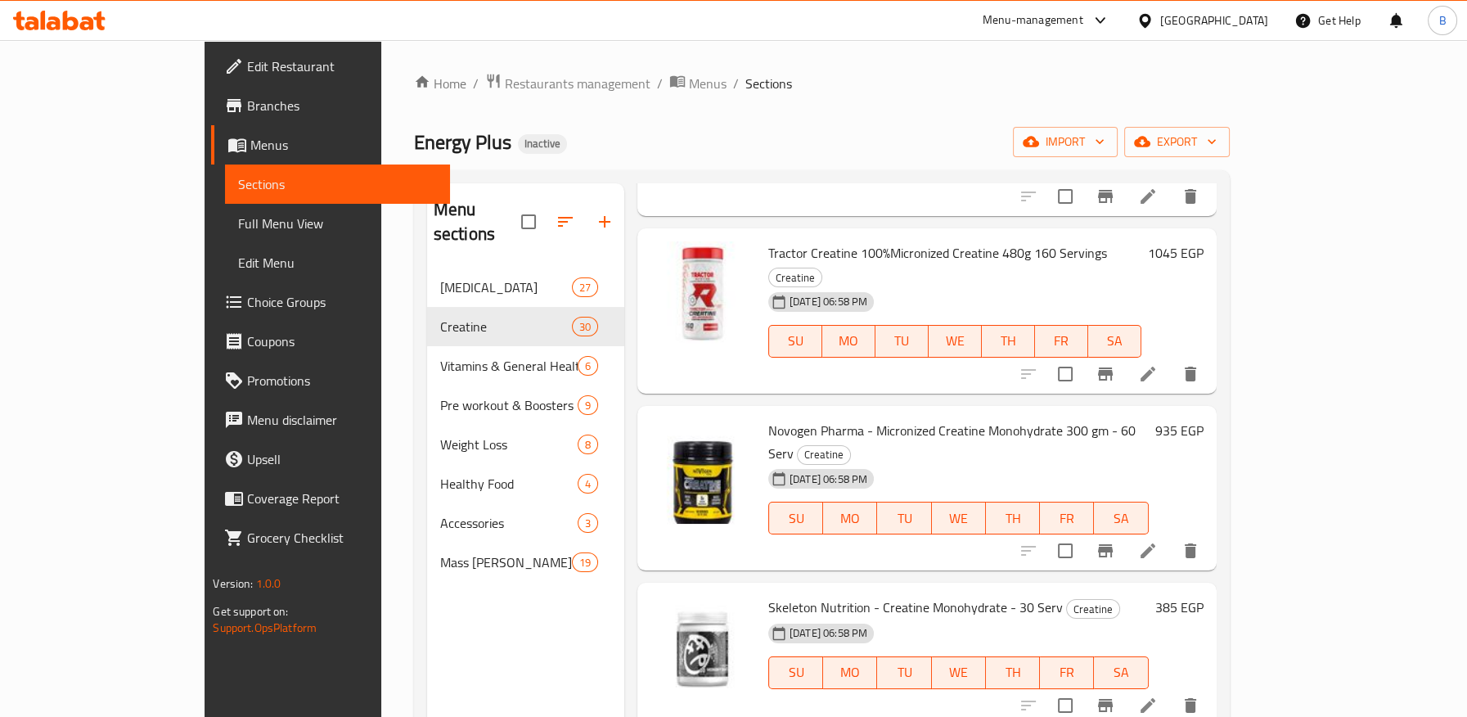
drag, startPoint x: 715, startPoint y: 499, endPoint x: 903, endPoint y: 503, distance: 188.2
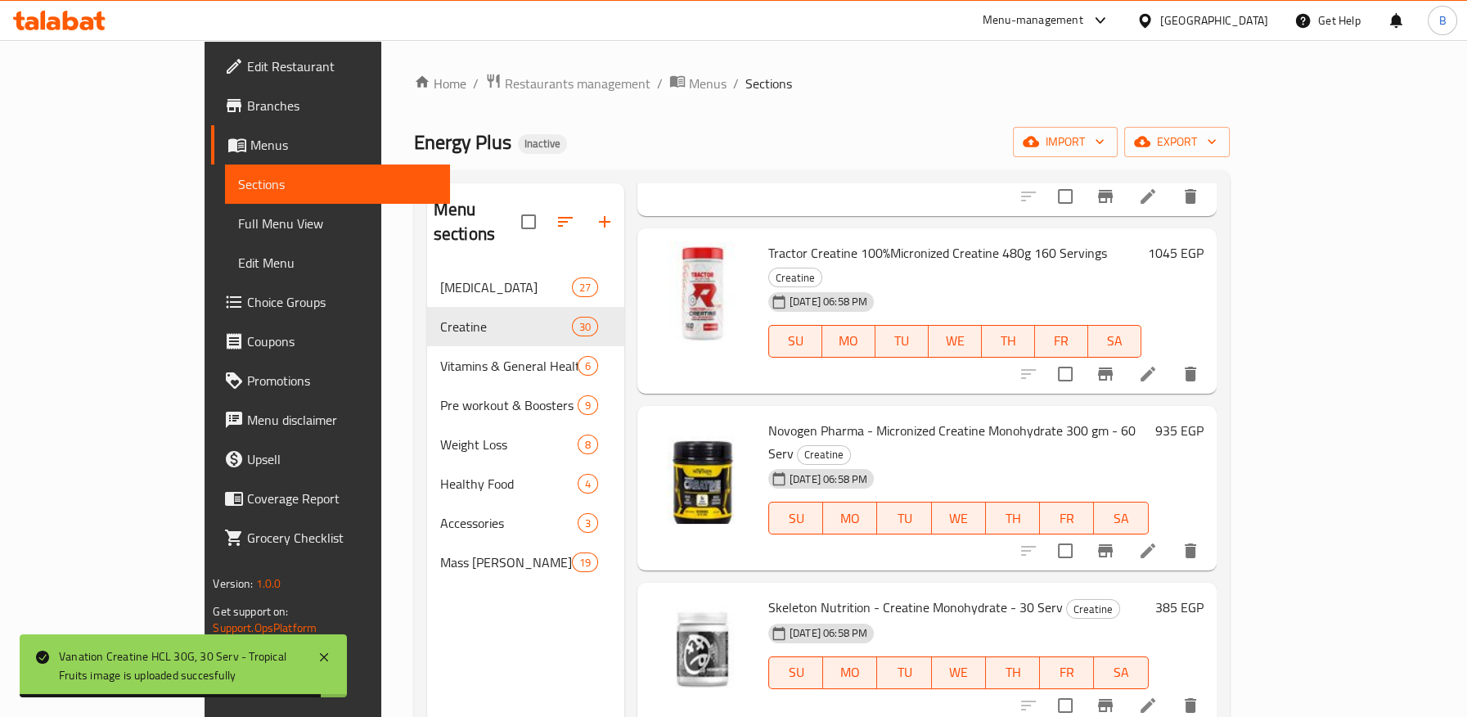
scroll to position [3180, 0]
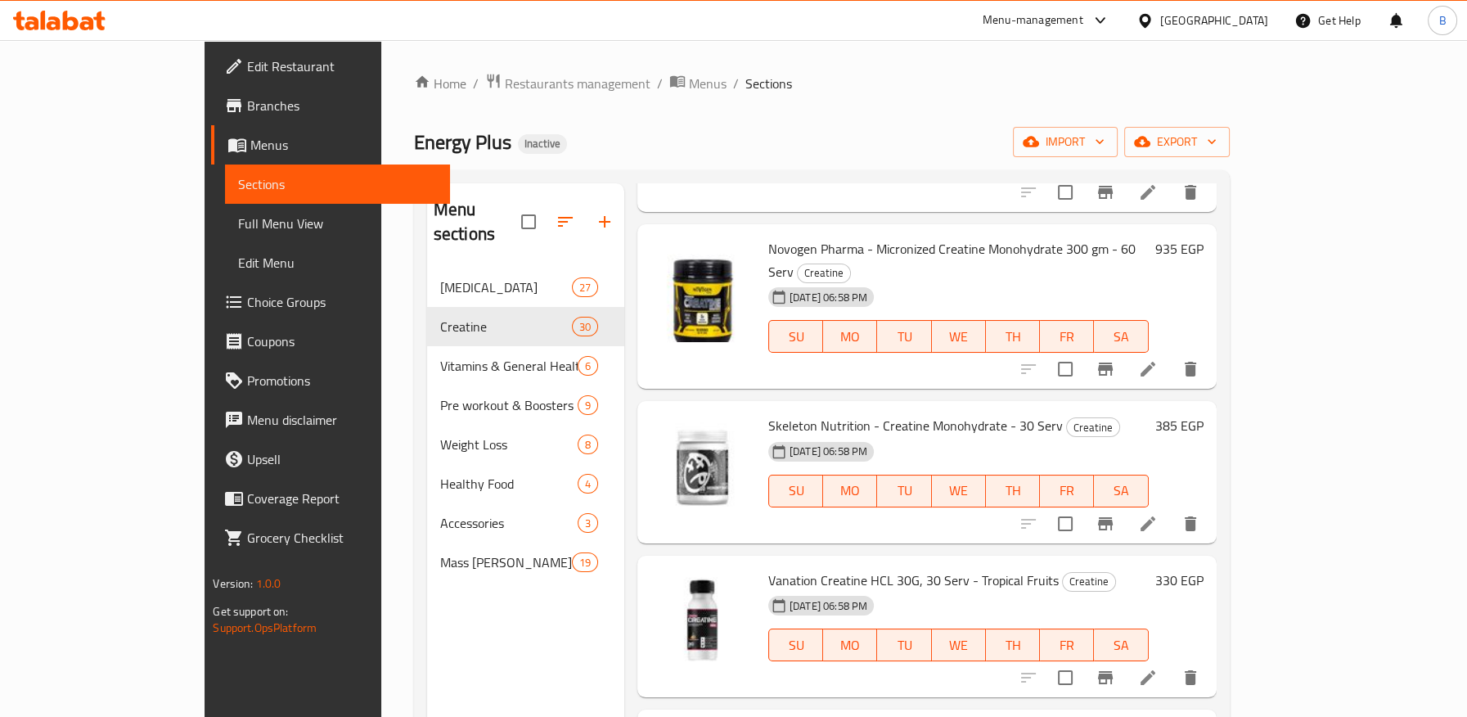
drag, startPoint x: 717, startPoint y: 470, endPoint x: 922, endPoint y: 466, distance: 204.5
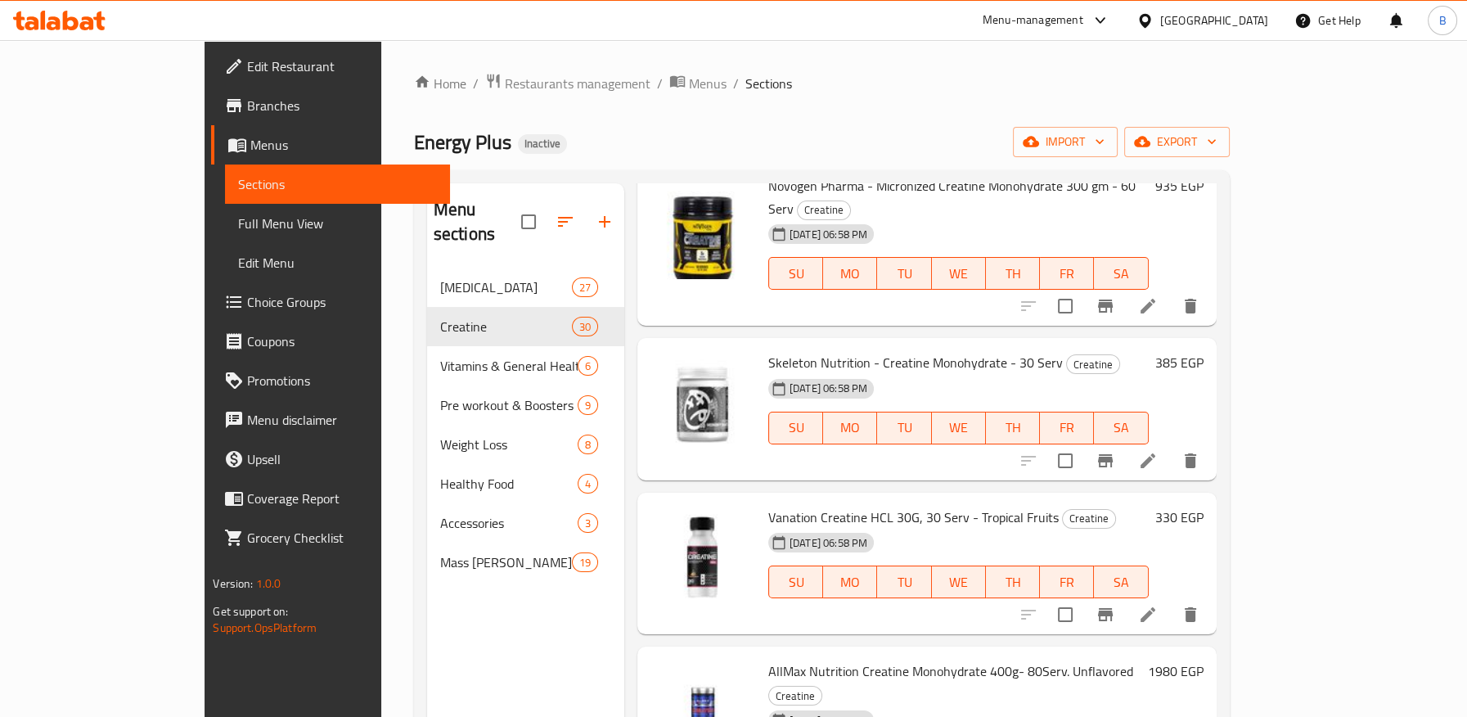
scroll to position [3272, 0]
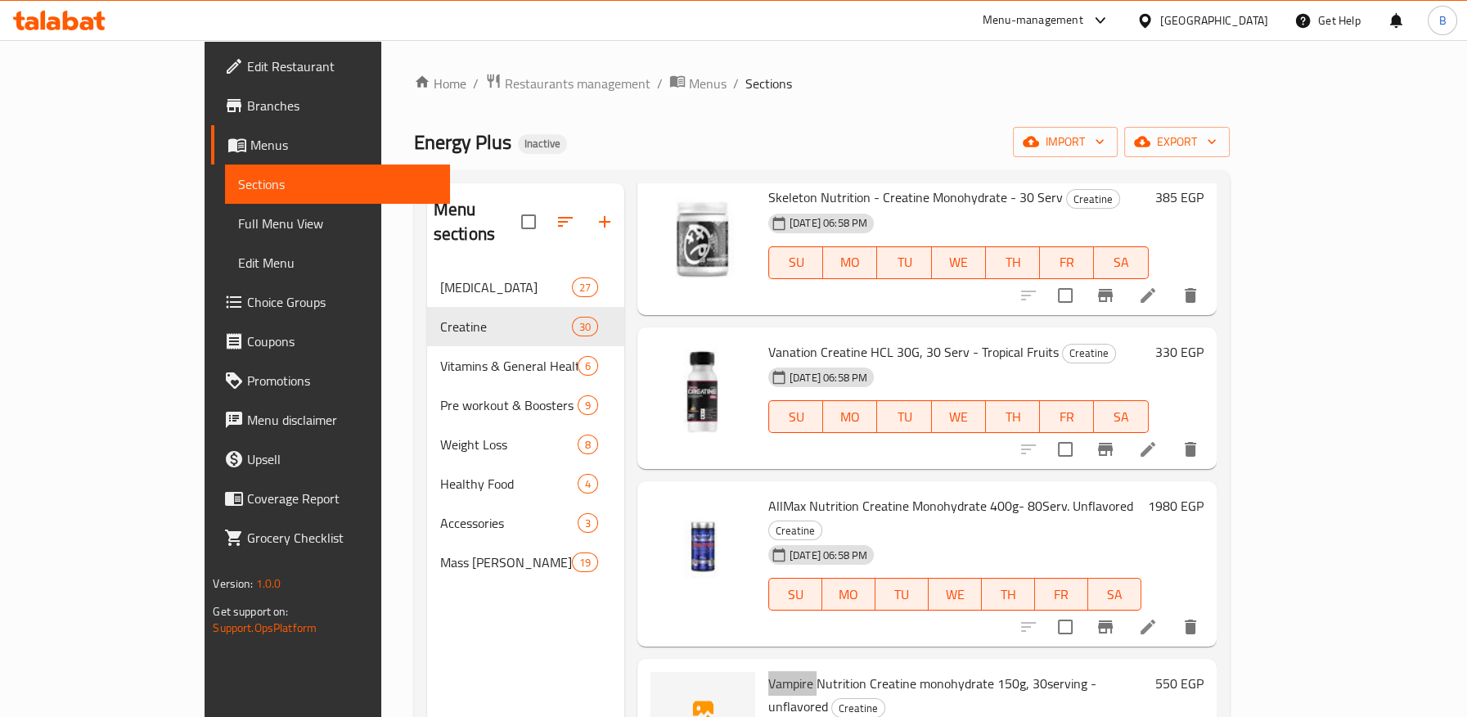
scroll to position [3453, 0]
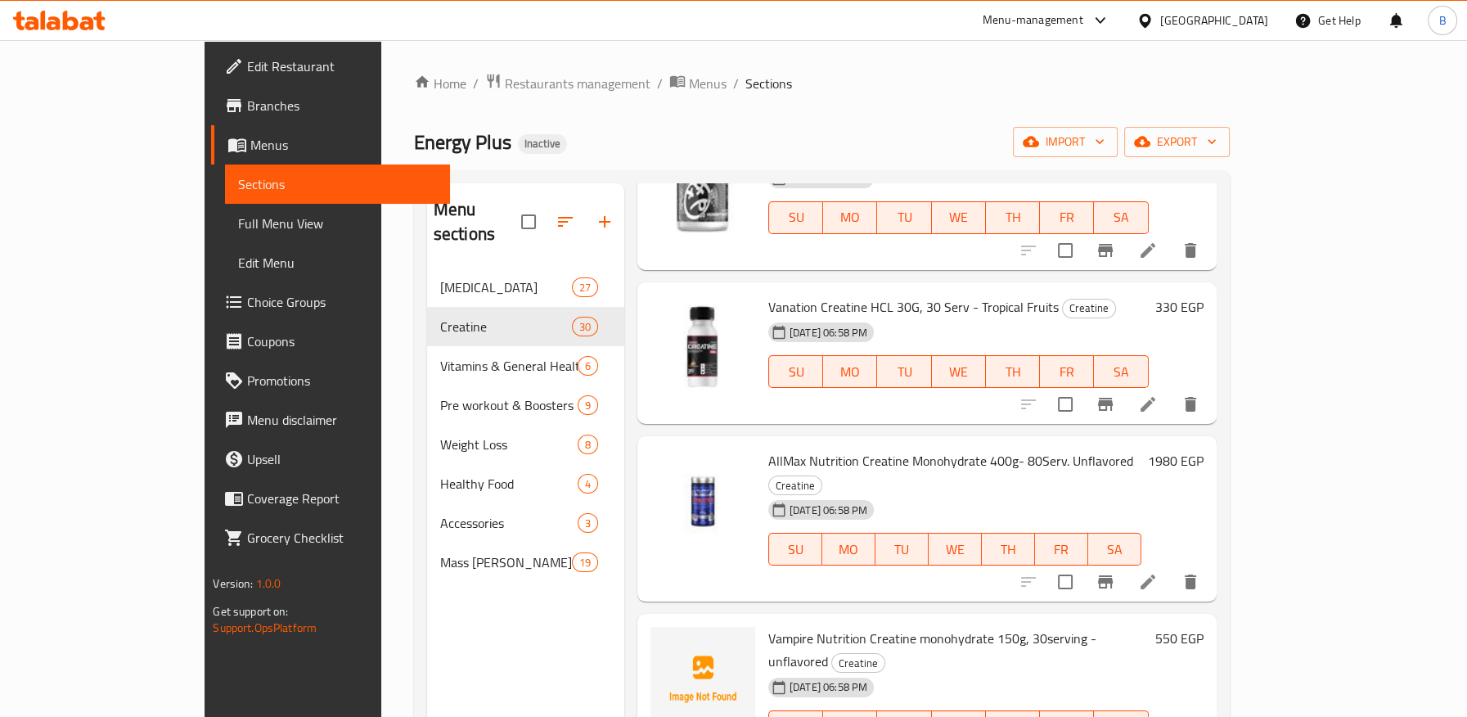
drag, startPoint x: 784, startPoint y: 510, endPoint x: 842, endPoint y: 507, distance: 57.3
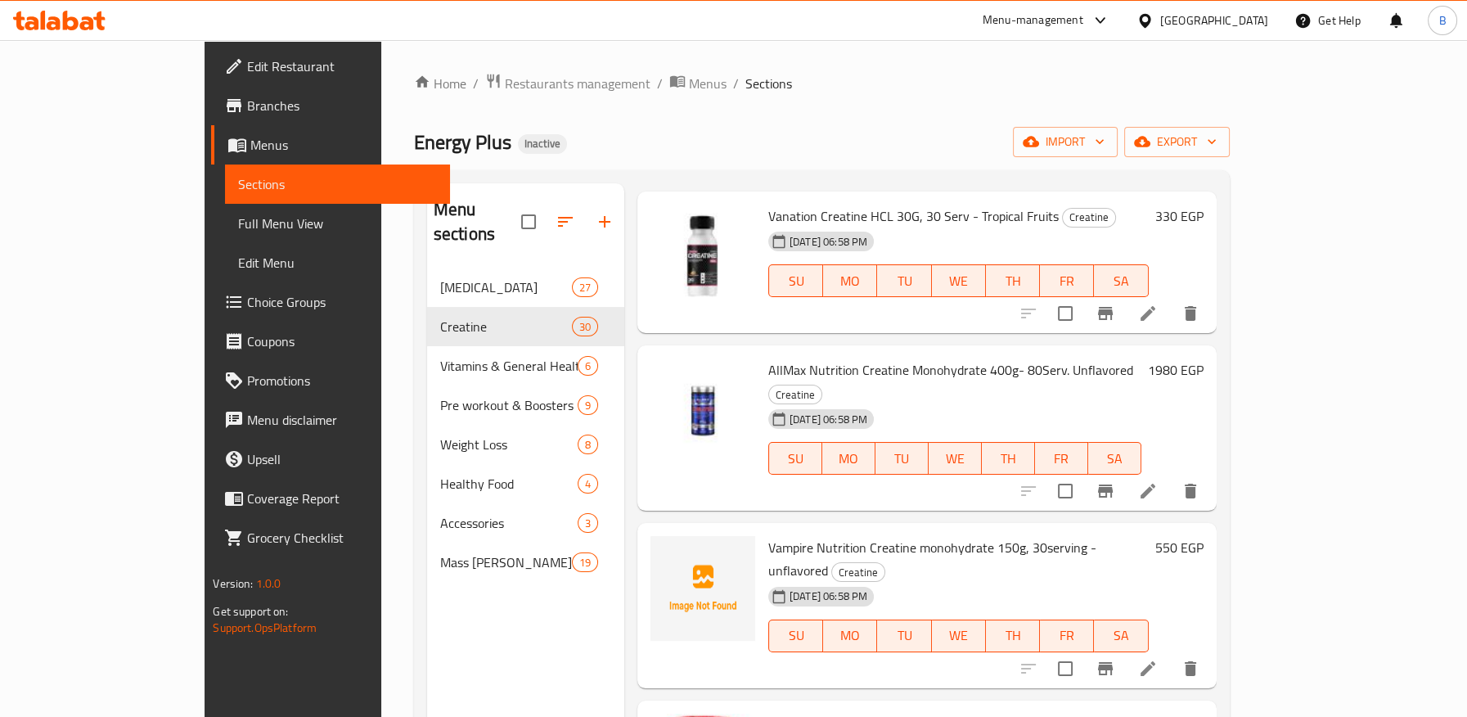
scroll to position [3635, 0]
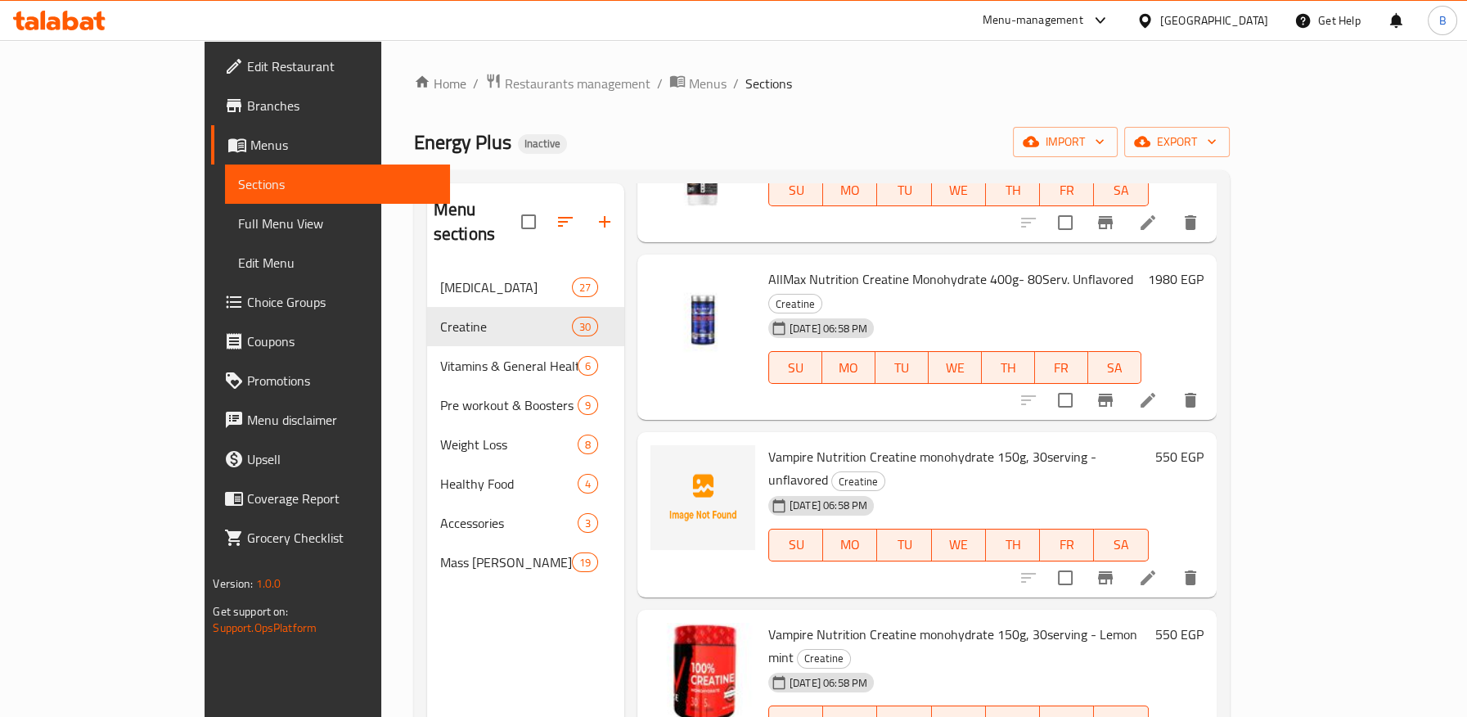
drag, startPoint x: 716, startPoint y: 478, endPoint x: 903, endPoint y: 478, distance: 187.3
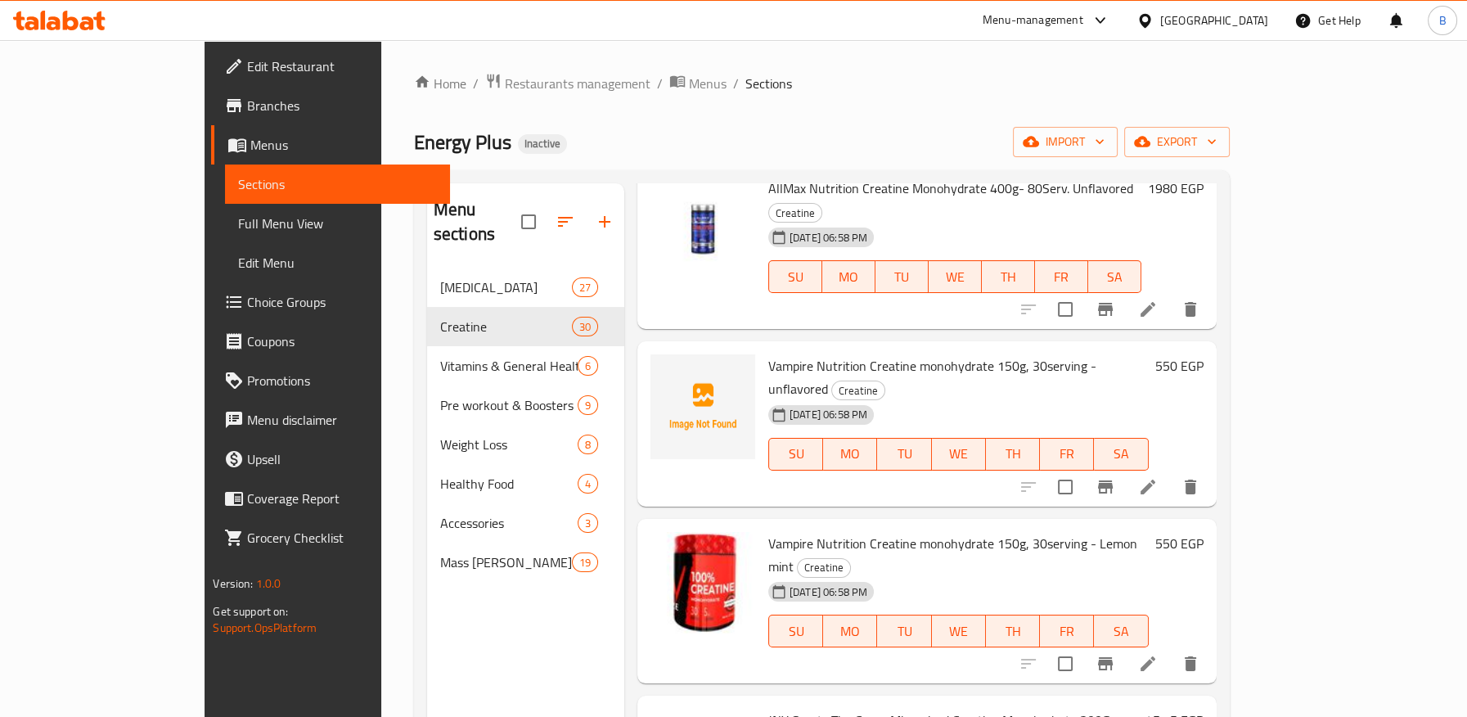
drag, startPoint x: 712, startPoint y: 541, endPoint x: 884, endPoint y: 544, distance: 172.6
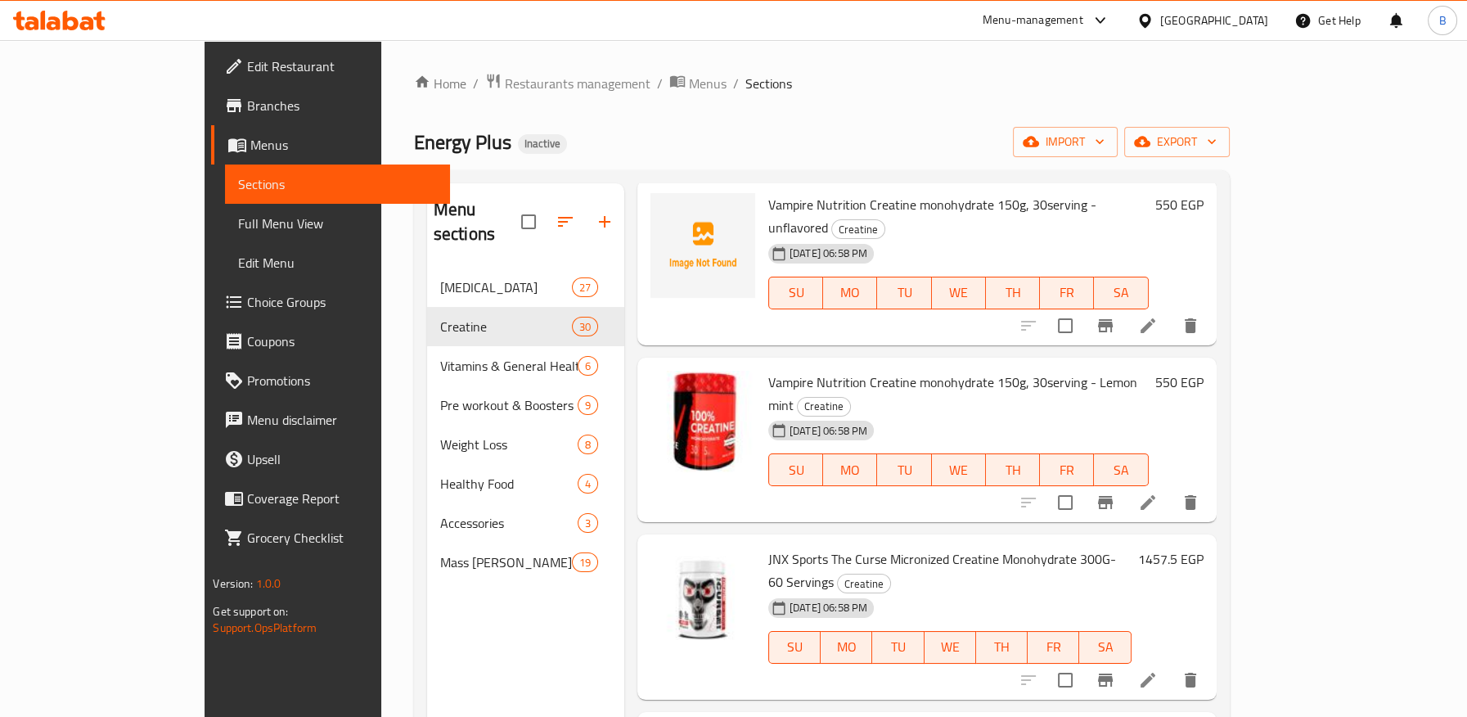
scroll to position [3907, 0]
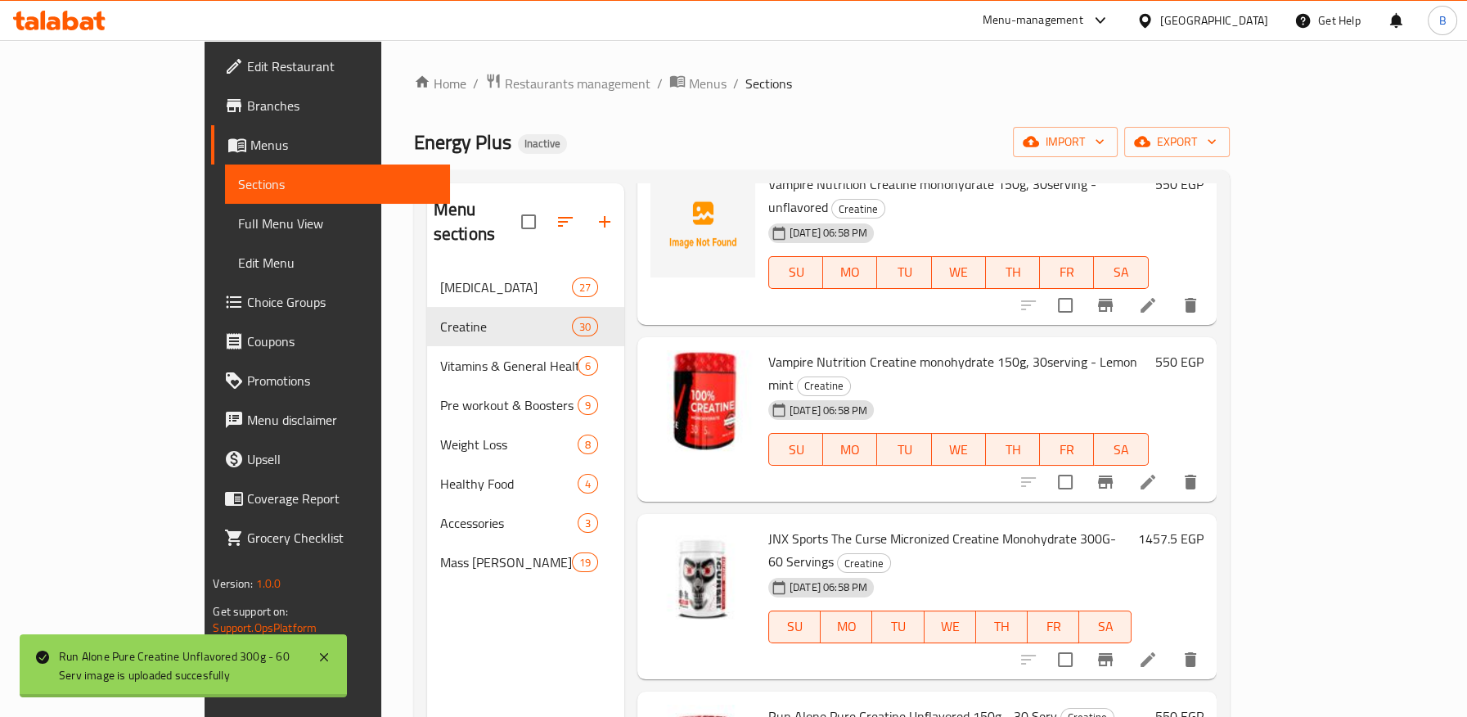
drag, startPoint x: 717, startPoint y: 515, endPoint x: 865, endPoint y: 661, distance: 208.2
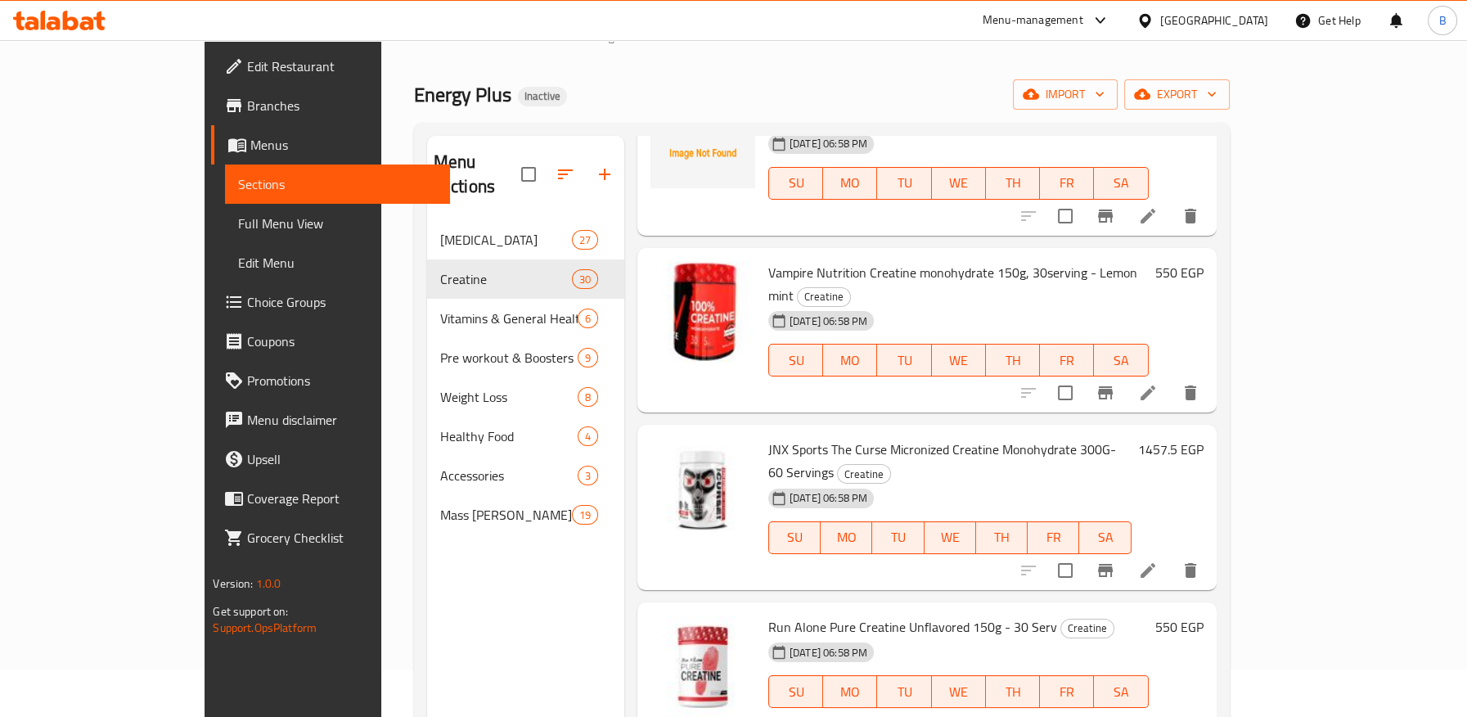
scroll to position [182, 0]
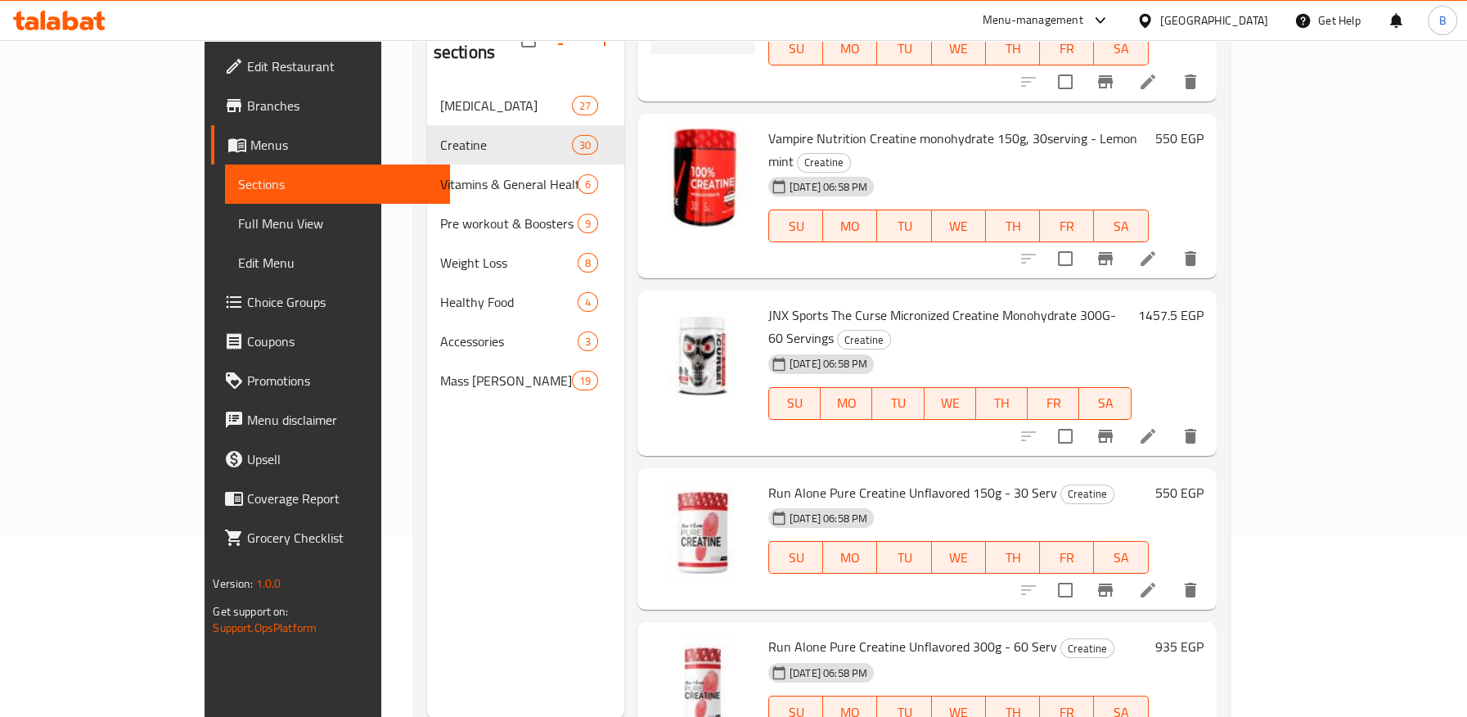
drag, startPoint x: 718, startPoint y: 448, endPoint x: 797, endPoint y: 447, distance: 78.5
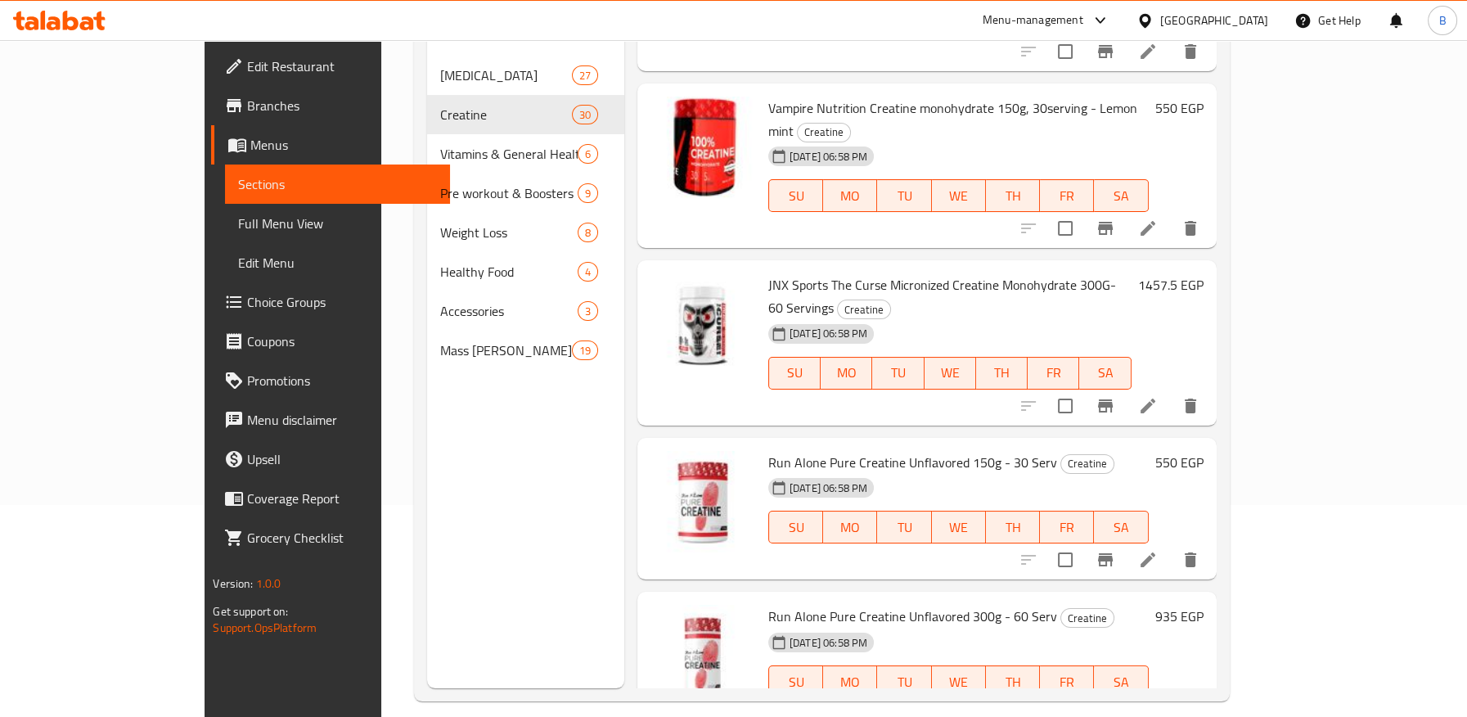
scroll to position [229, 0]
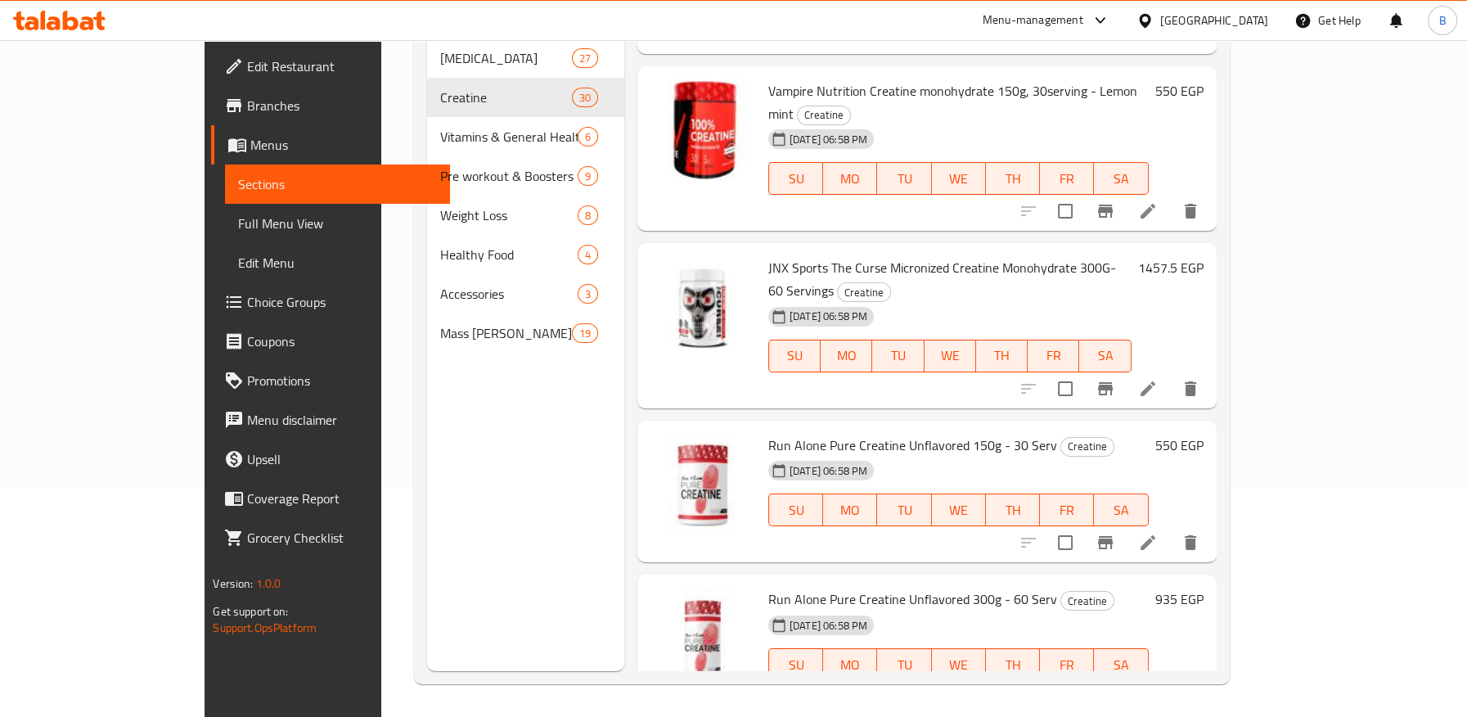
drag, startPoint x: 718, startPoint y: 551, endPoint x: 803, endPoint y: 551, distance: 85.1
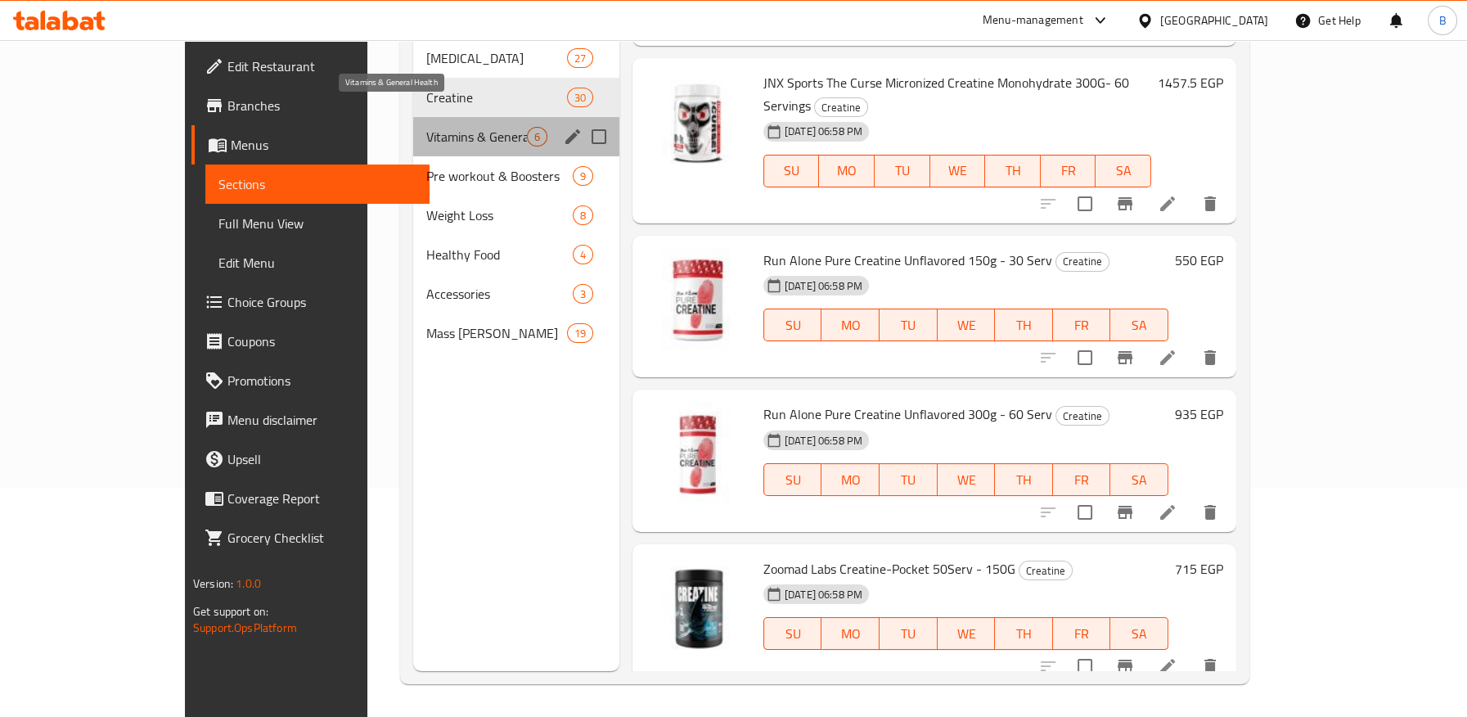
click at [473, 127] on span "Vitamins & General Health" at bounding box center [476, 137] width 100 height 20
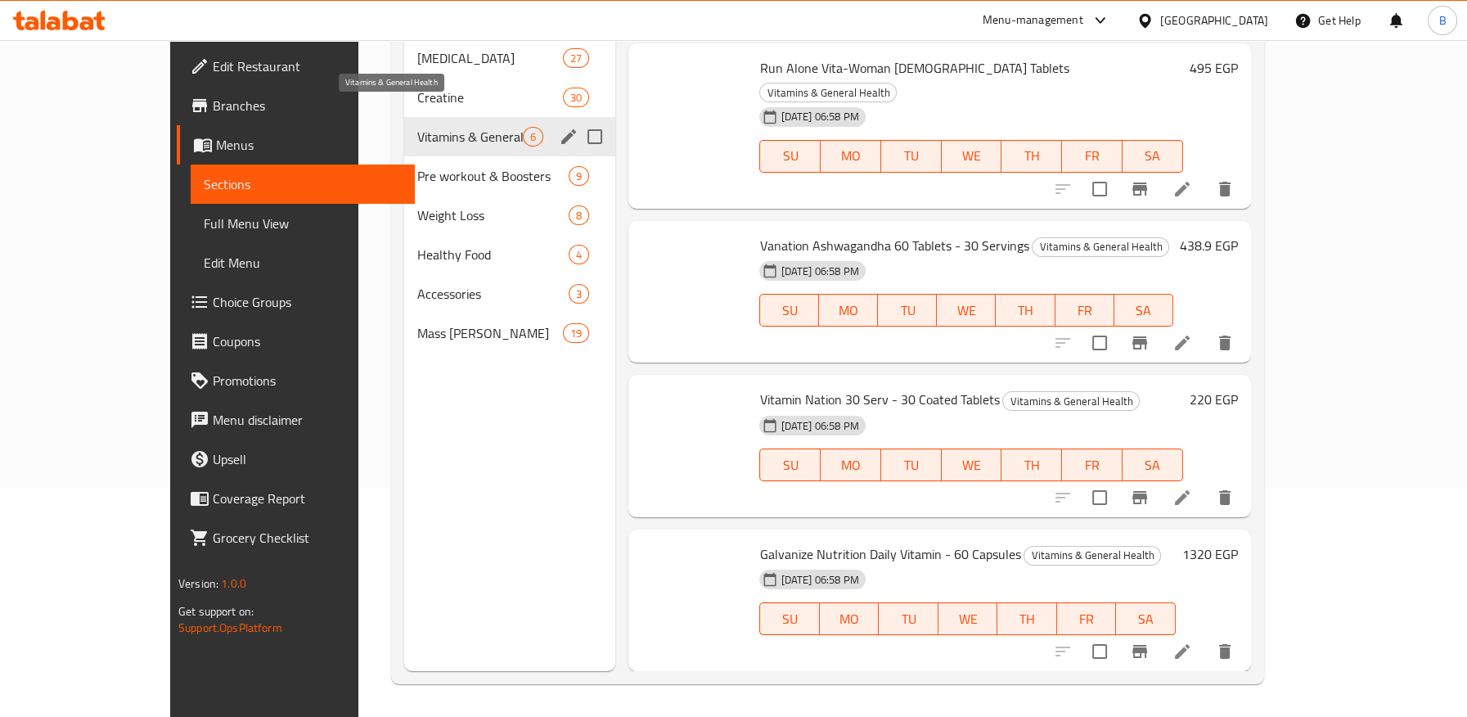
scroll to position [249, 0]
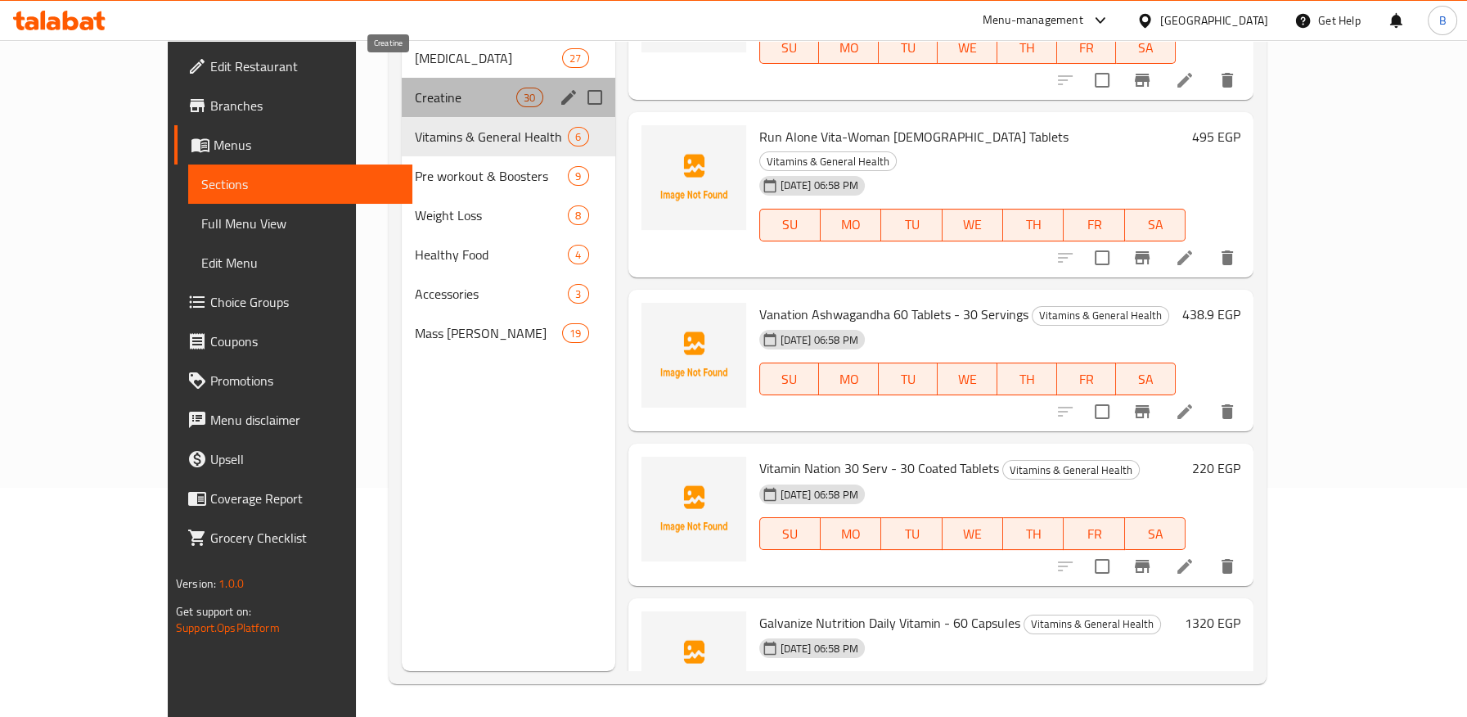
click at [448, 88] on span "Creatine" at bounding box center [465, 98] width 101 height 20
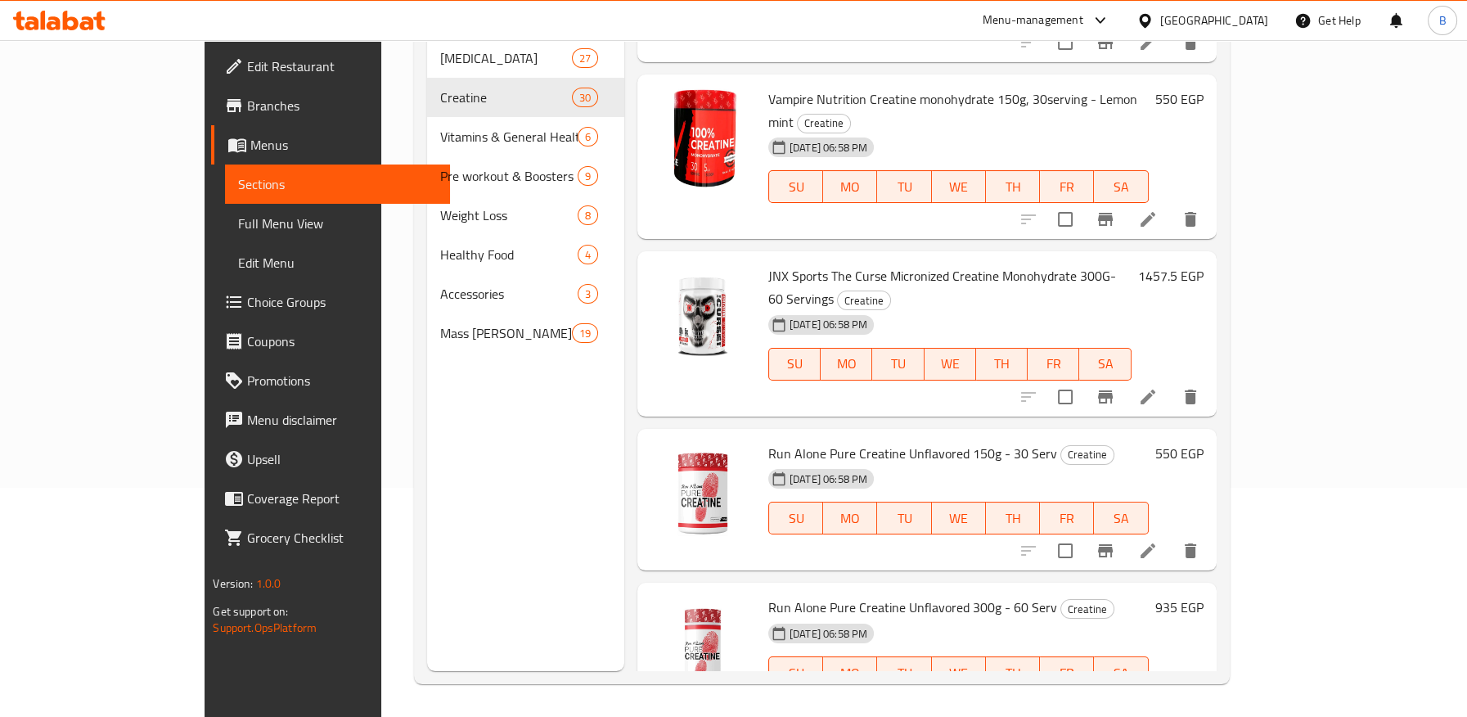
scroll to position [3949, 0]
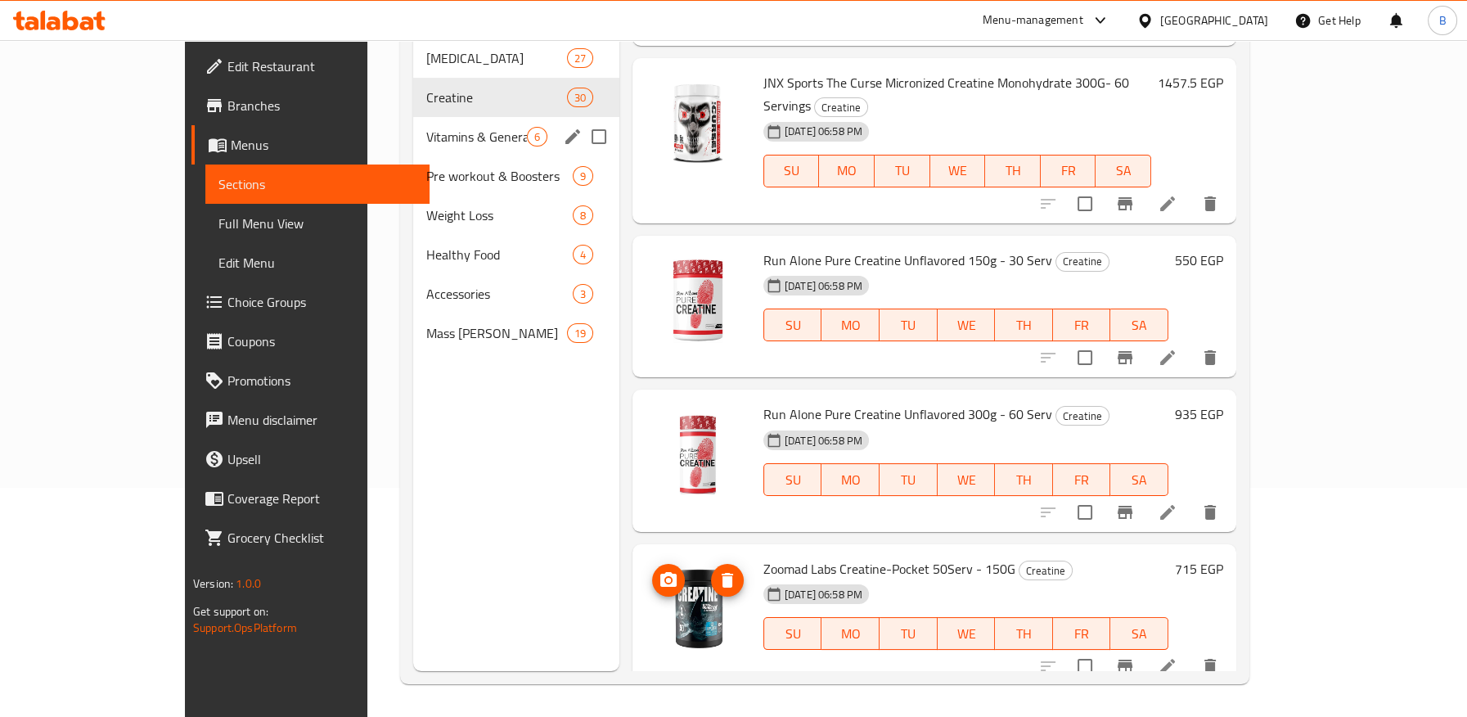
click at [413, 126] on div "Vitamins & General Health 6" at bounding box center [515, 136] width 205 height 39
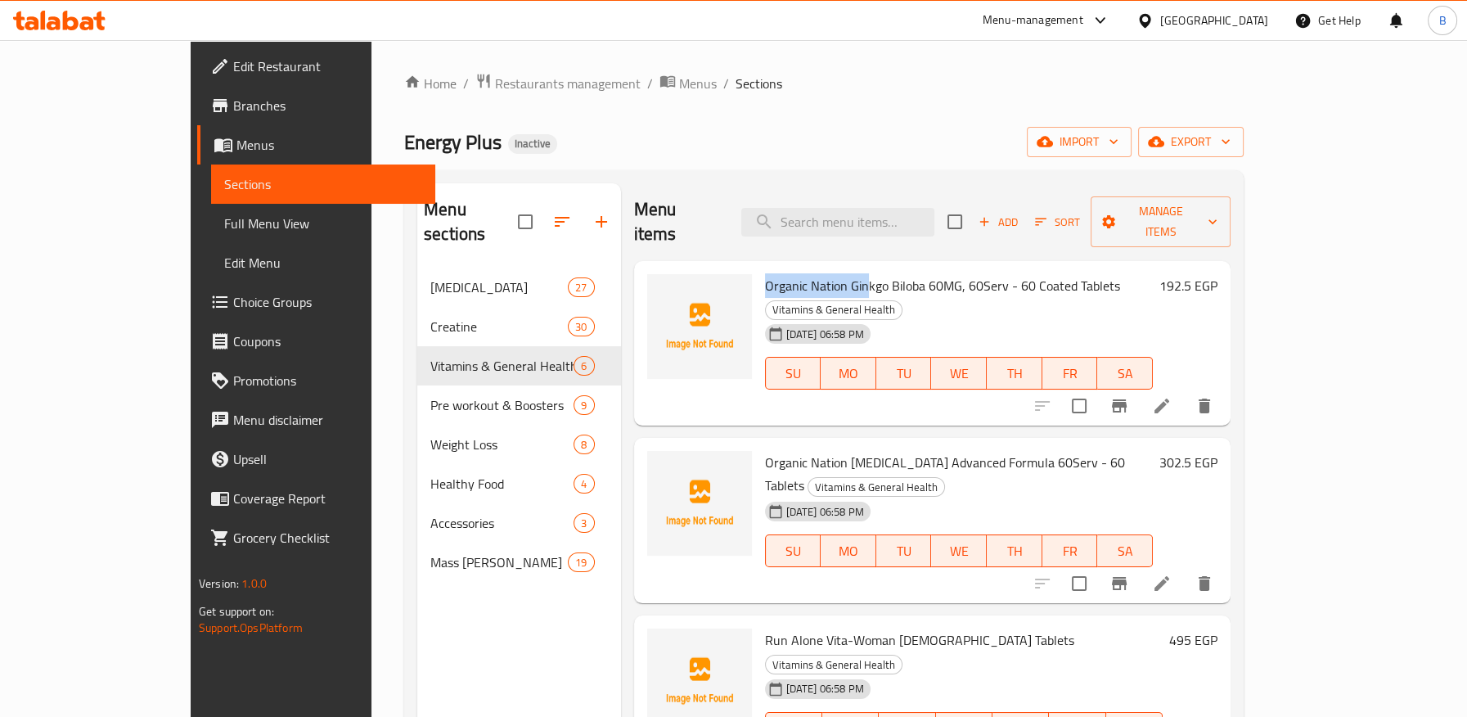
drag, startPoint x: 718, startPoint y: 259, endPoint x: 820, endPoint y: 260, distance: 102.2
click at [820, 273] on span "Organic Nation Ginkgo Biloba 60MG, 60Serv - 60 Coated Tablets" at bounding box center [942, 285] width 355 height 25
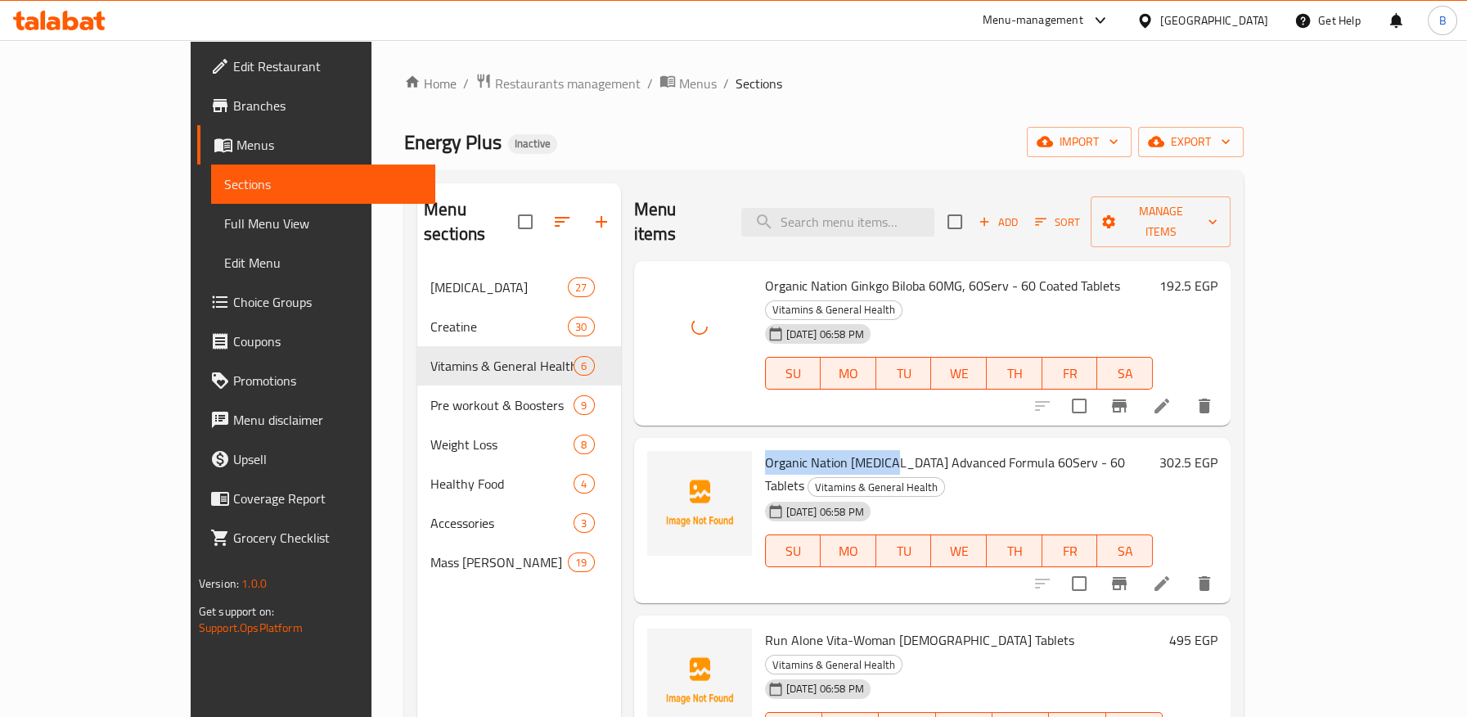
drag, startPoint x: 787, startPoint y: 412, endPoint x: 765, endPoint y: 588, distance: 177.2
click at [851, 450] on span "Organic Nation B-Complex Advanced Formula 60Serv - 60 Tablets" at bounding box center [945, 473] width 360 height 47
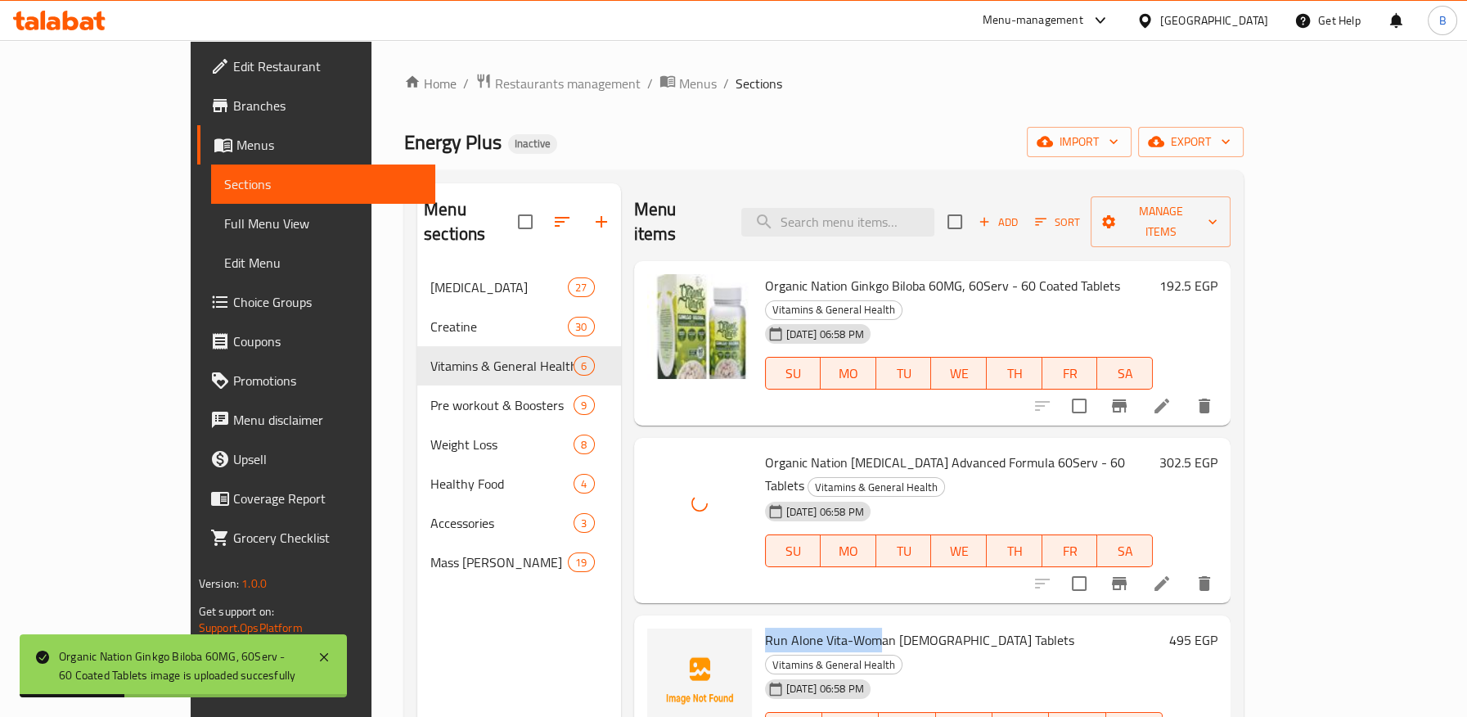
drag, startPoint x: 726, startPoint y: 565, endPoint x: 829, endPoint y: 573, distance: 103.3
click at [829, 622] on div "Run Alone Vita-Woman 60 Tablets Vitamins & General Health 01-10-2025 06:58 PM S…" at bounding box center [963, 698] width 411 height 152
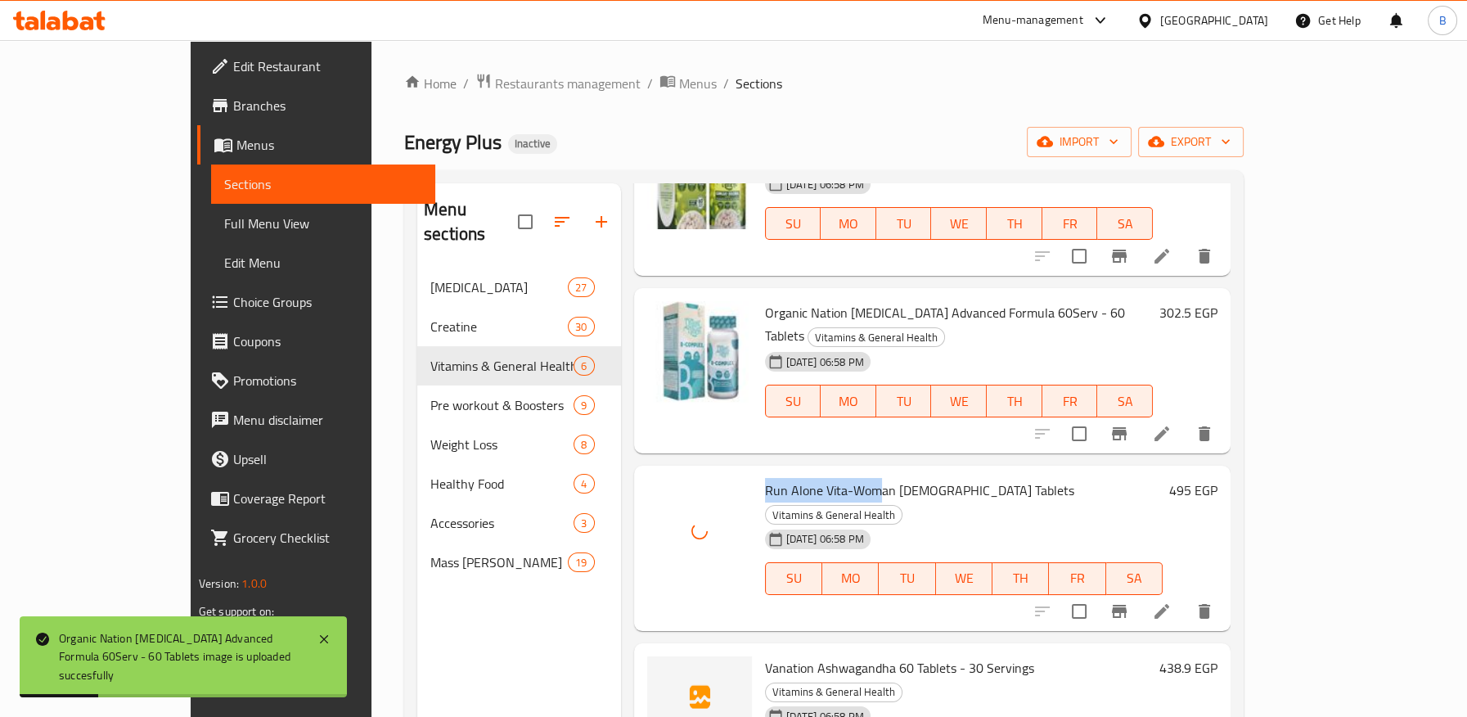
scroll to position [182, 0]
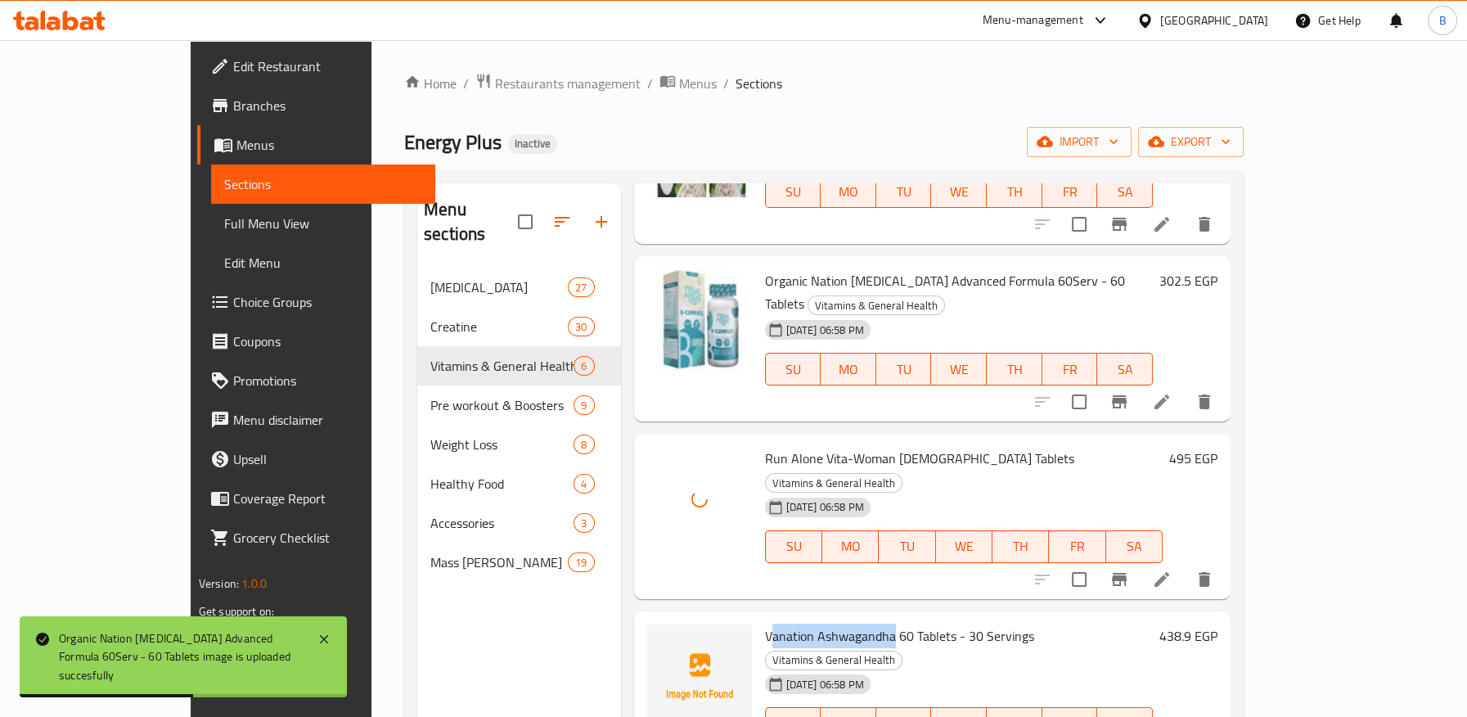
drag, startPoint x: 723, startPoint y: 542, endPoint x: 815, endPoint y: 530, distance: 92.4
click at [847, 623] on span "Vanation Ashwagandha 60 Tablets - 30 Servings" at bounding box center [899, 635] width 269 height 25
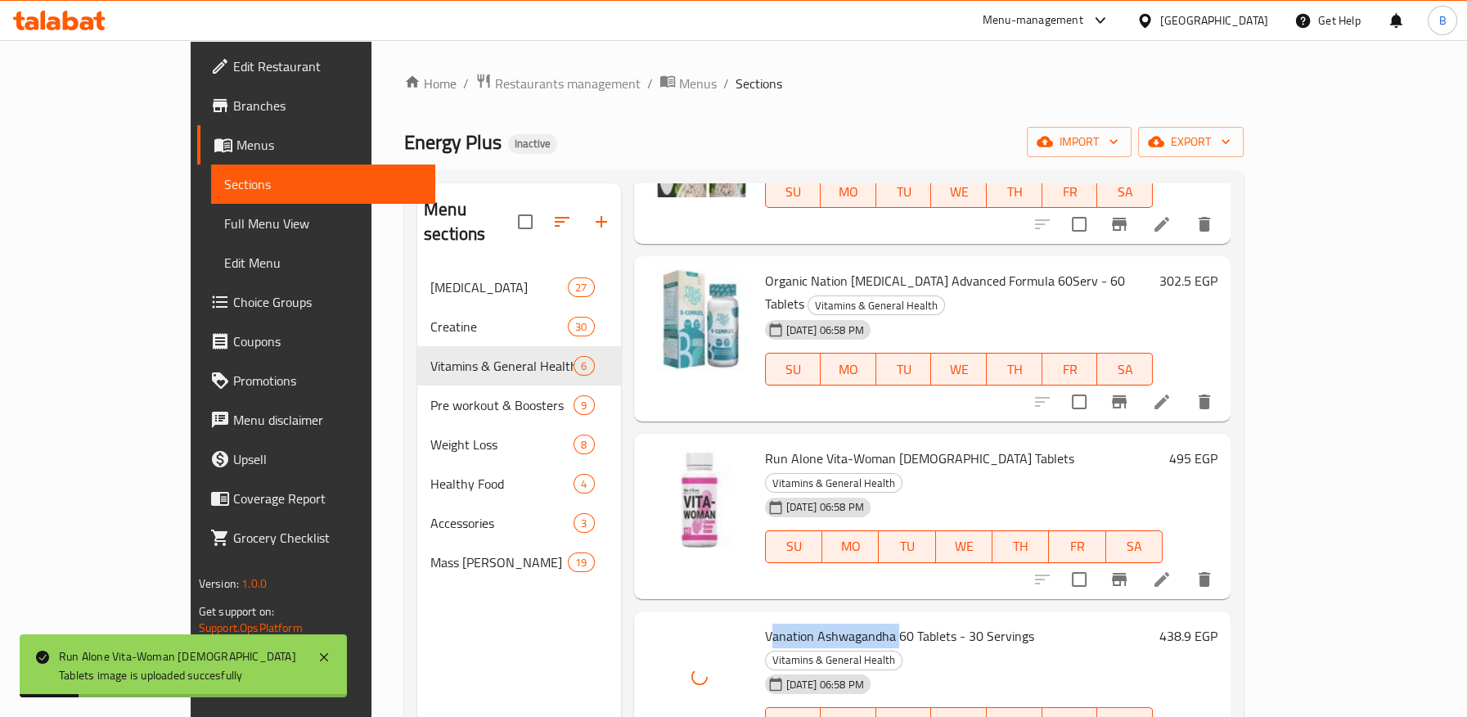
scroll to position [249, 0]
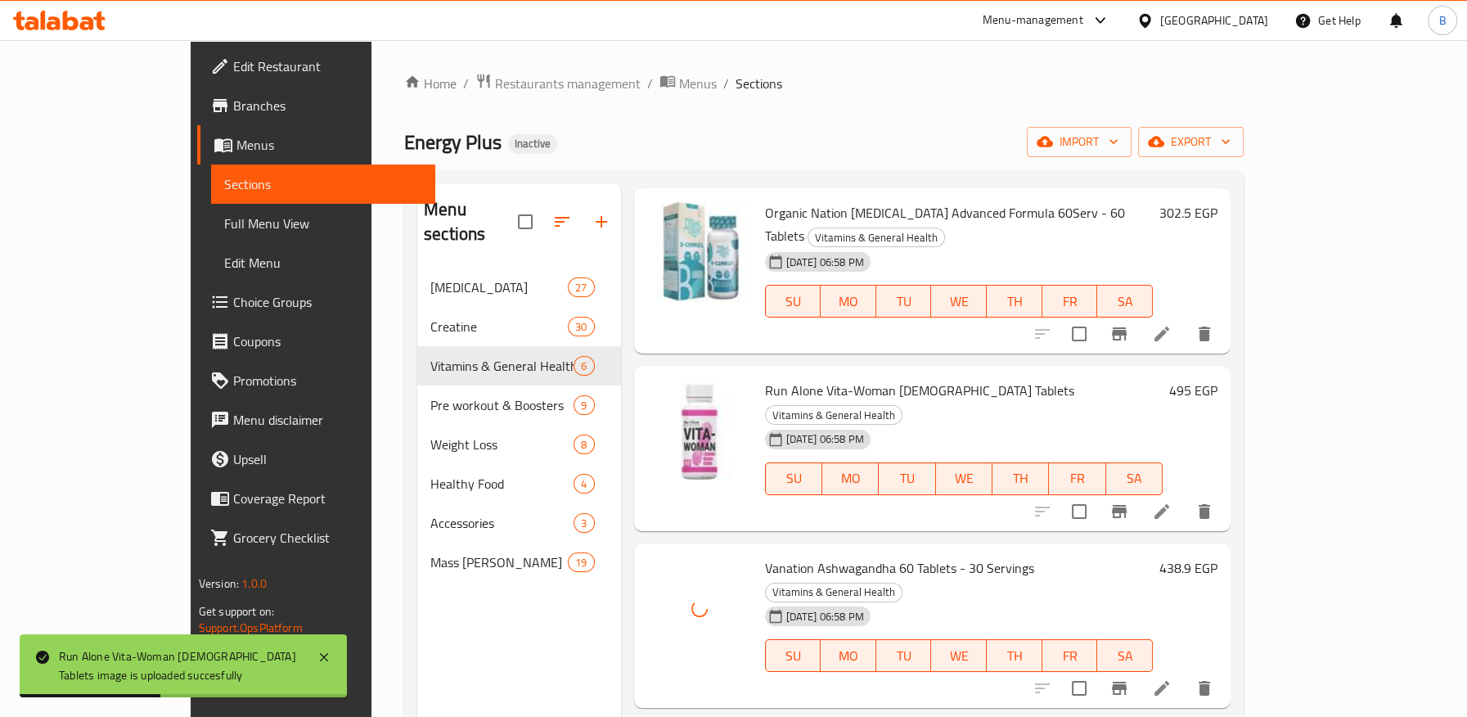
drag, startPoint x: 717, startPoint y: 622, endPoint x: 838, endPoint y: 627, distance: 121.9
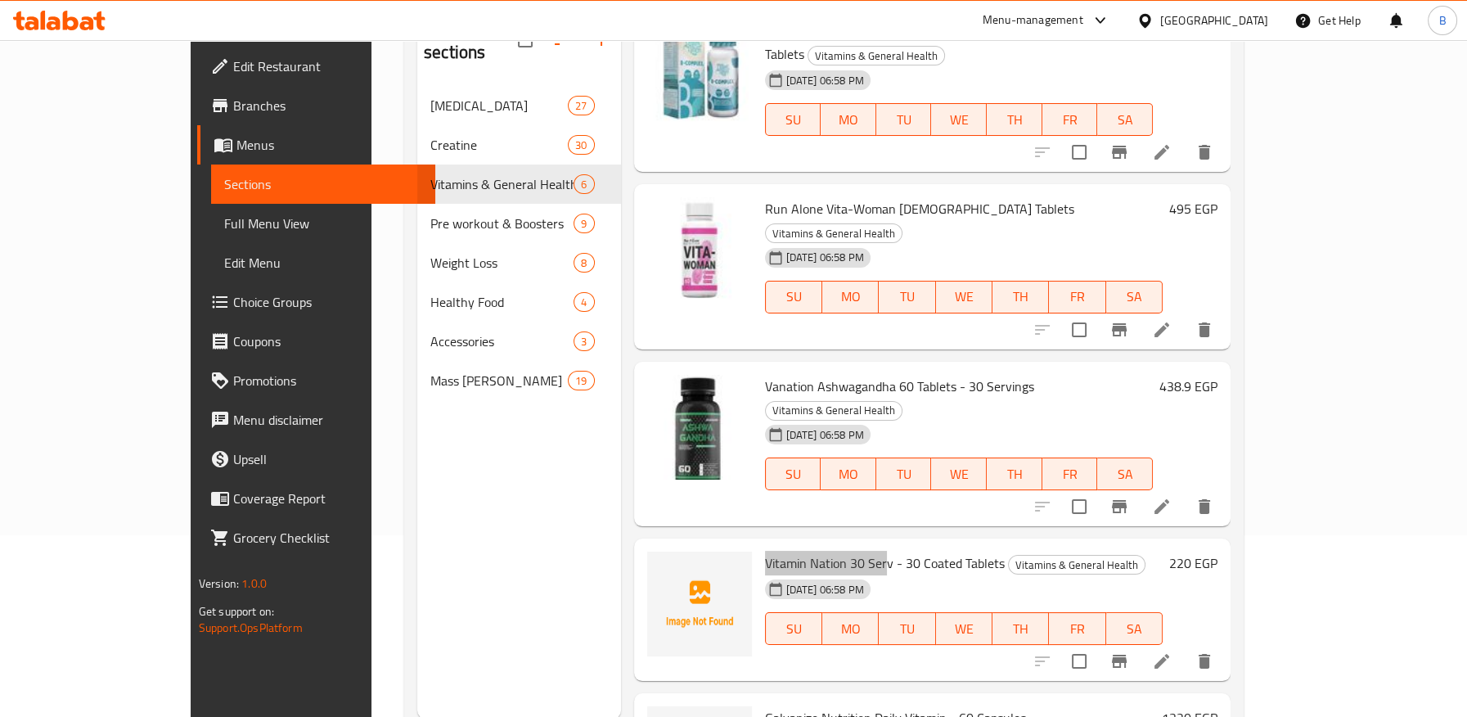
scroll to position [229, 0]
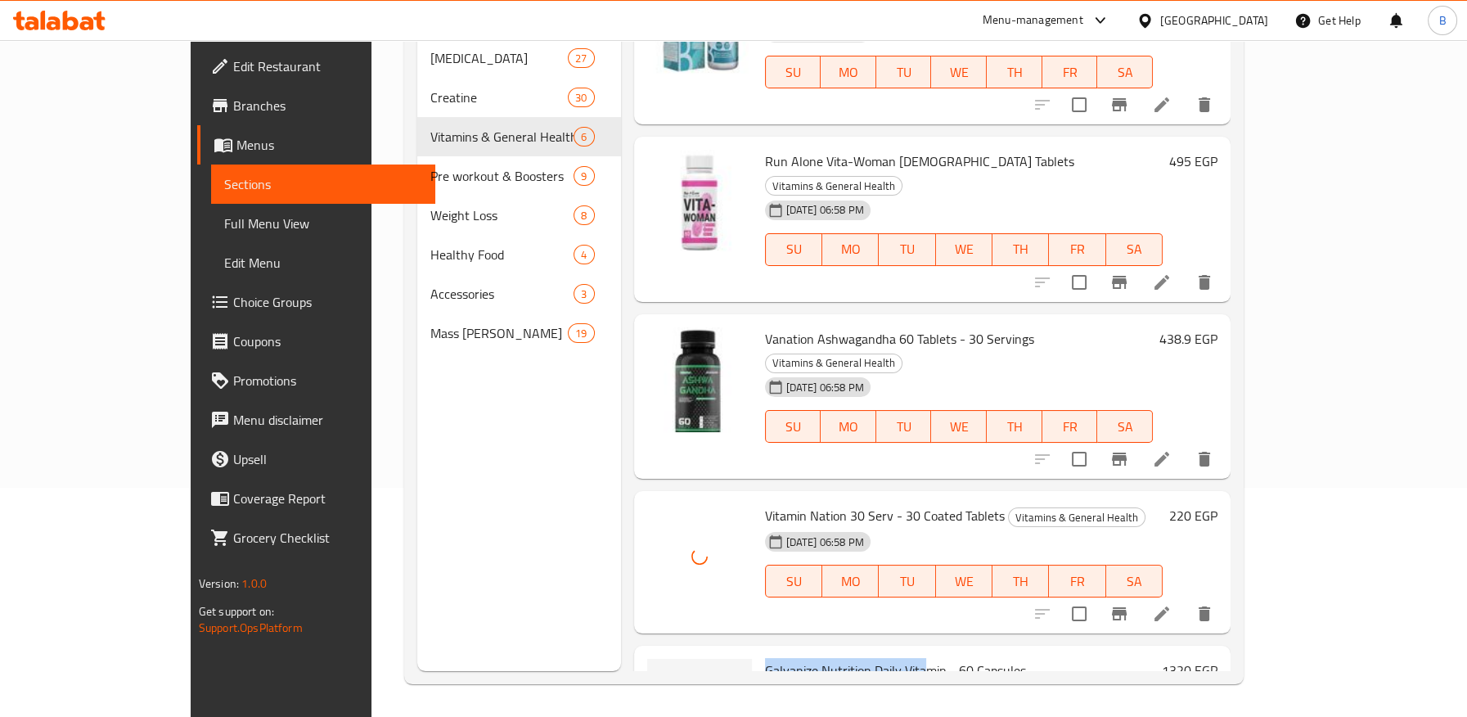
drag, startPoint x: 713, startPoint y: 552, endPoint x: 874, endPoint y: 554, distance: 161.1
click at [874, 652] on div "Galvanize Nutrition Daily Vitamin - 60 Capsules Vitamins & General Health 01-10…" at bounding box center [960, 728] width 404 height 152
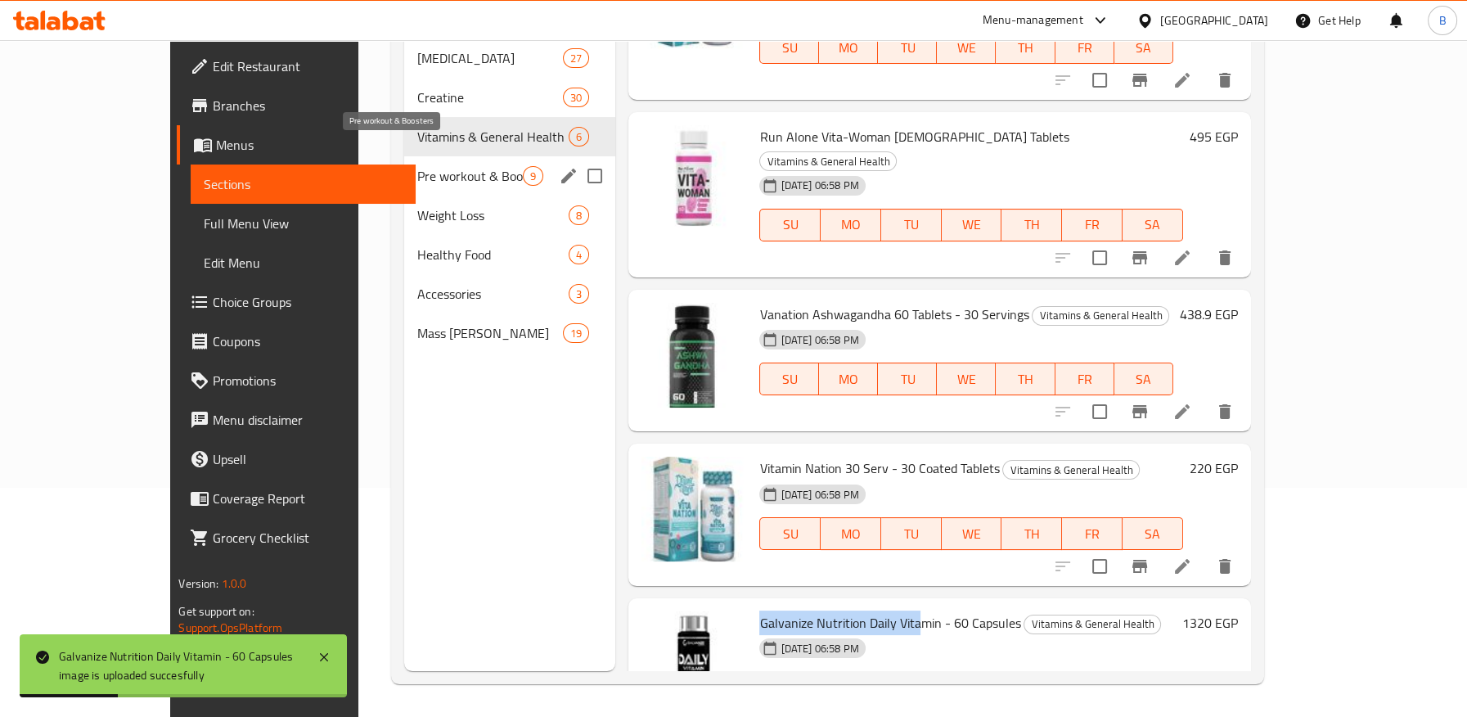
click at [439, 166] on span "Pre workout & Boosters" at bounding box center [470, 176] width 106 height 20
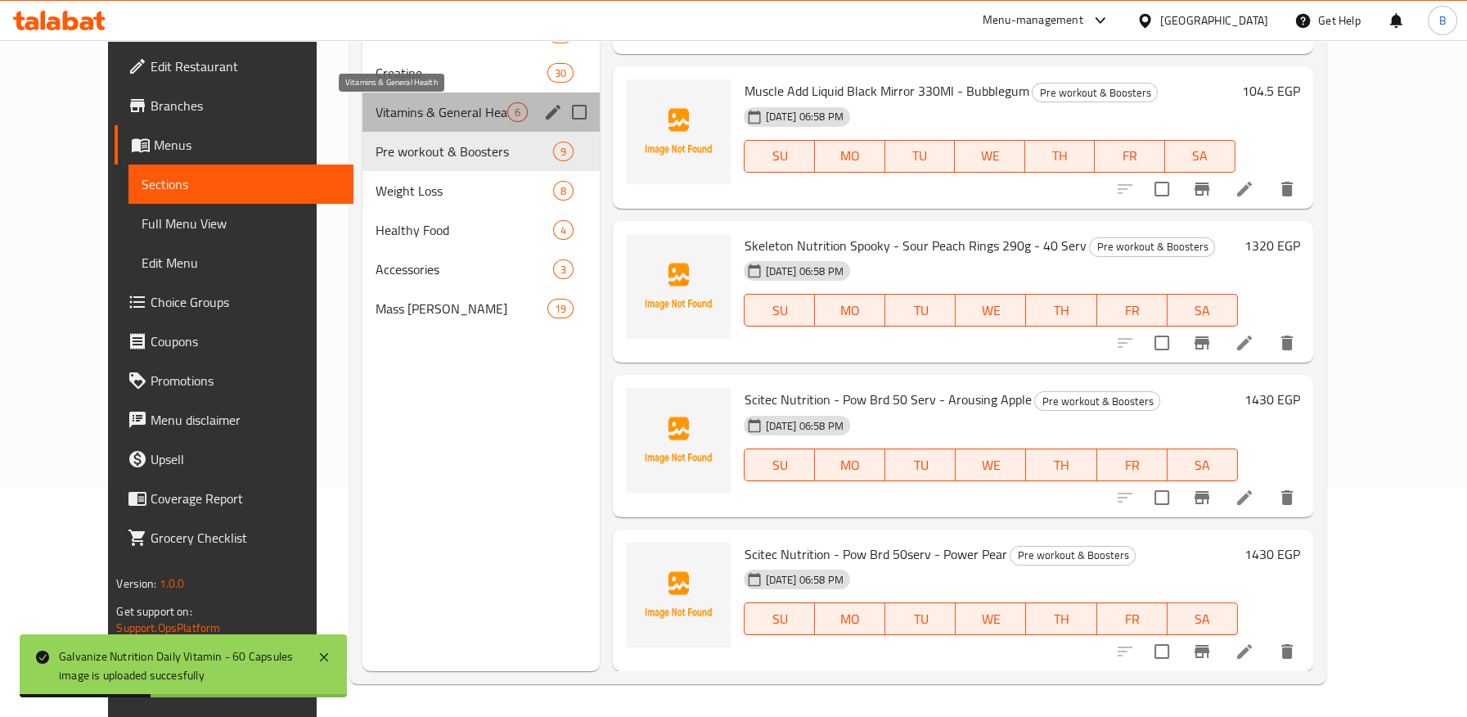
click at [434, 110] on span "Vitamins & General Health" at bounding box center [441, 112] width 132 height 20
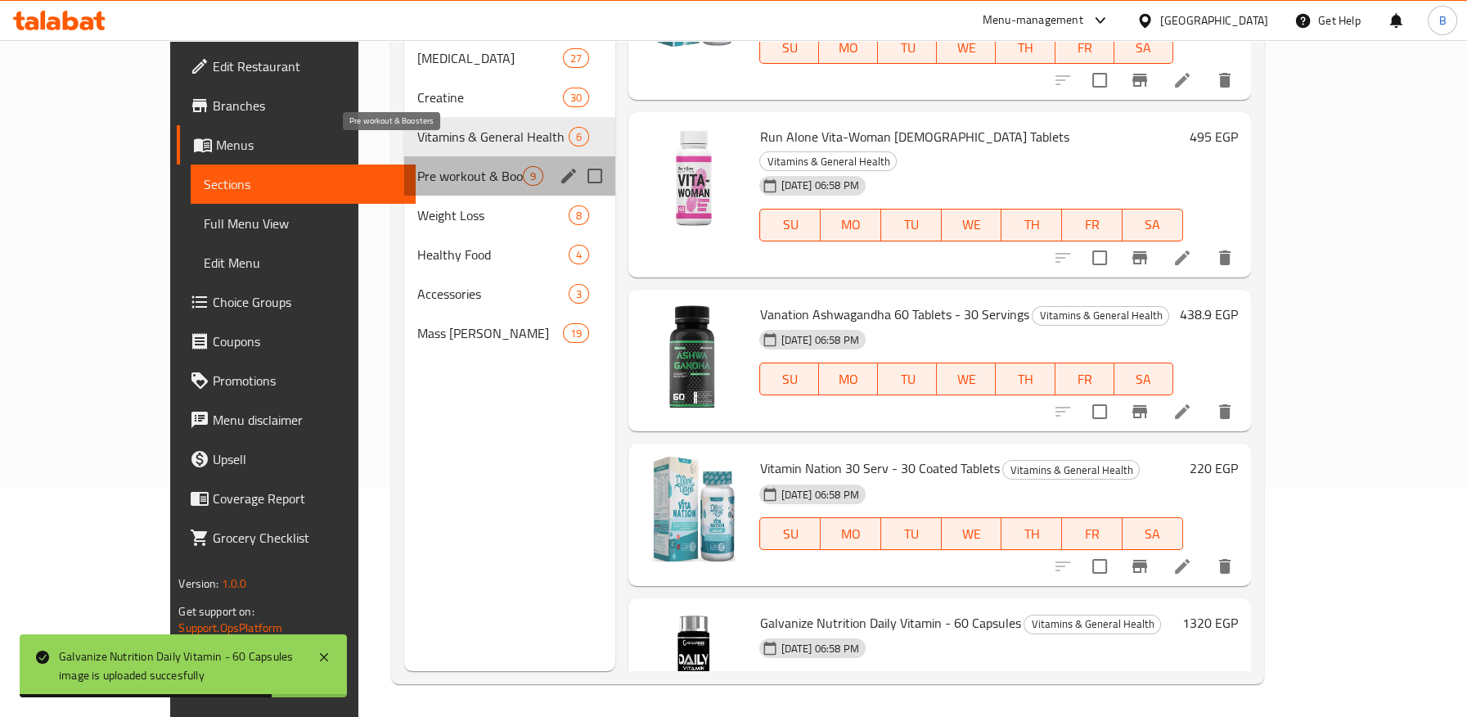
click at [436, 166] on span "Pre workout & Boosters" at bounding box center [470, 176] width 106 height 20
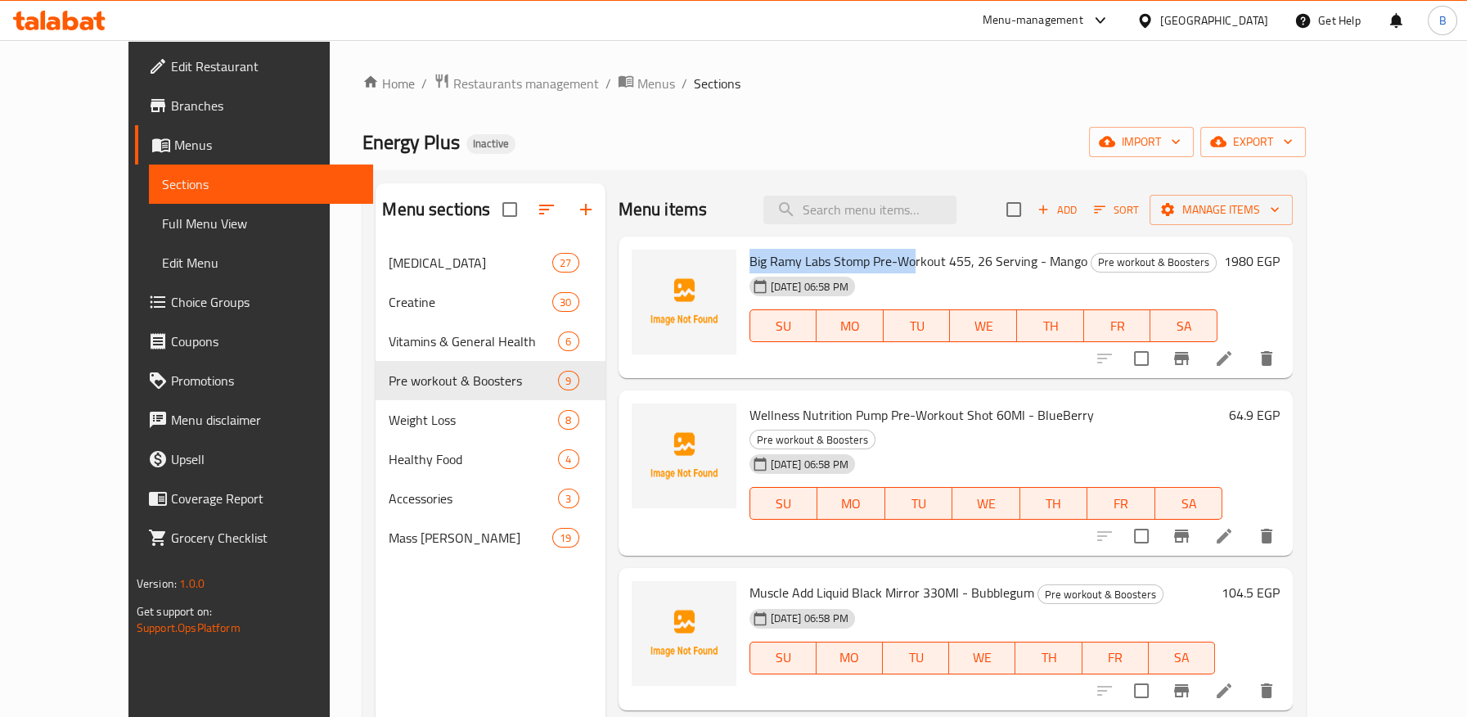
drag, startPoint x: 783, startPoint y: 257, endPoint x: 879, endPoint y: 249, distance: 96.9
click at [879, 249] on span "Big Ramy Labs Stomp Pre-Workout 455, 26 Serving - Mango" at bounding box center [918, 261] width 338 height 25
click at [1026, 413] on span "Wellness Nutrition Pump Pre-Workout Shot 60Ml - BlueBerry" at bounding box center [921, 414] width 344 height 25
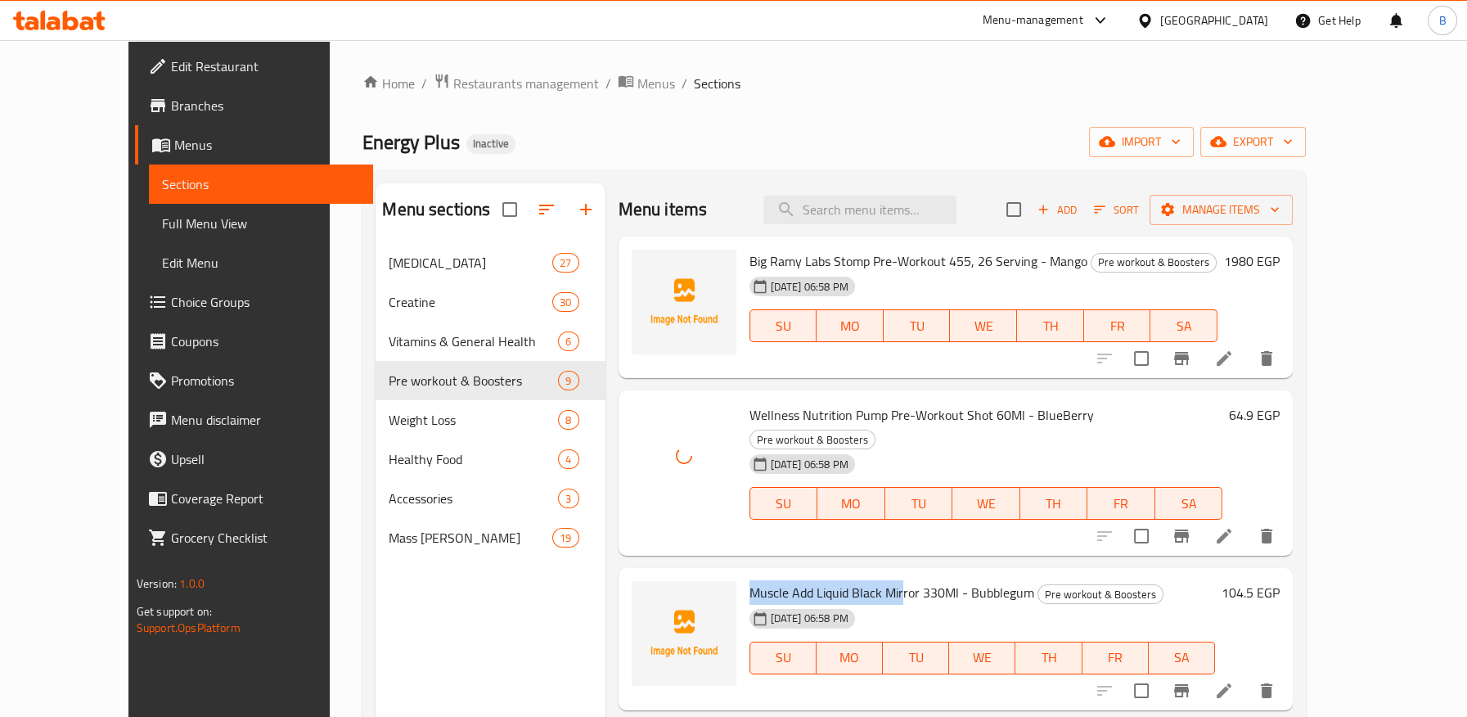
drag, startPoint x: 717, startPoint y: 567, endPoint x: 870, endPoint y: 569, distance: 153.0
click at [870, 580] on span "Muscle Add Liquid Black Mirror 330Ml - Bubblegum" at bounding box center [891, 592] width 285 height 25
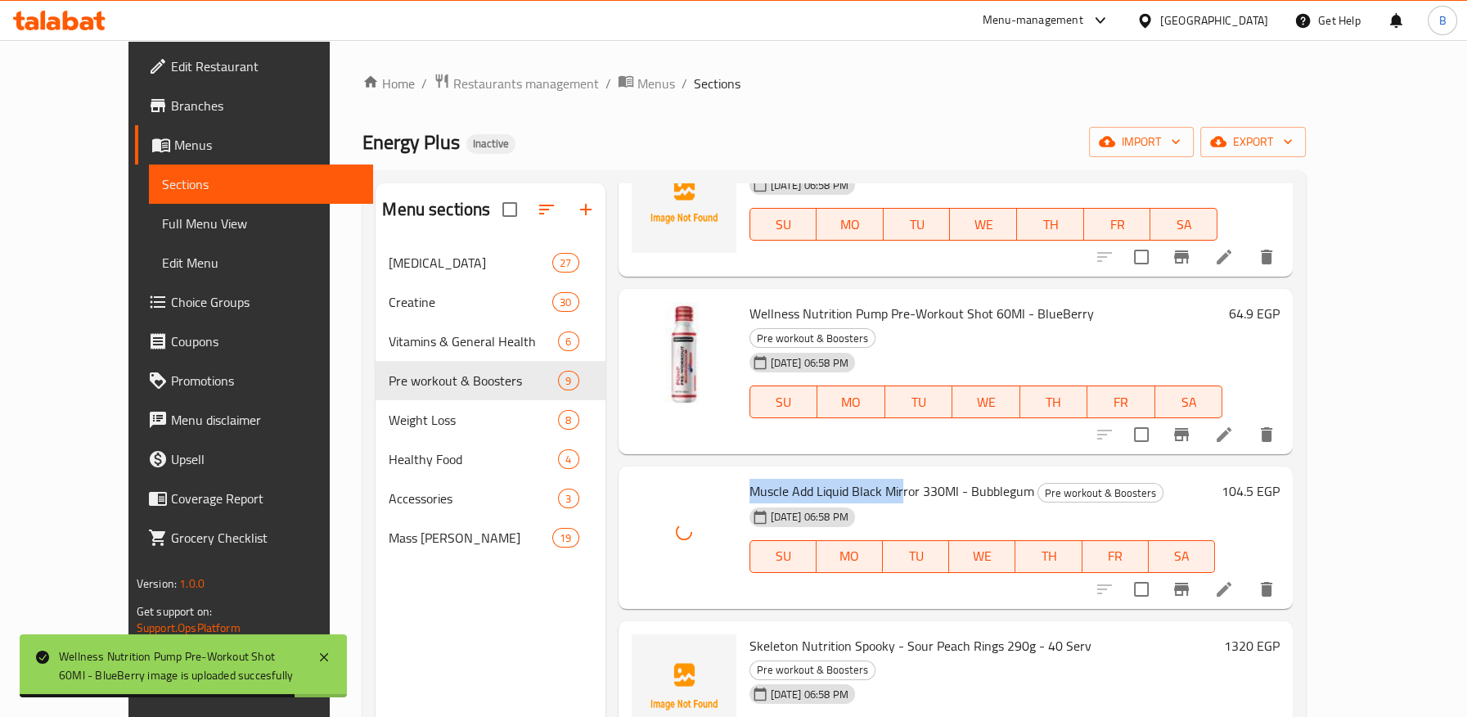
scroll to position [182, 0]
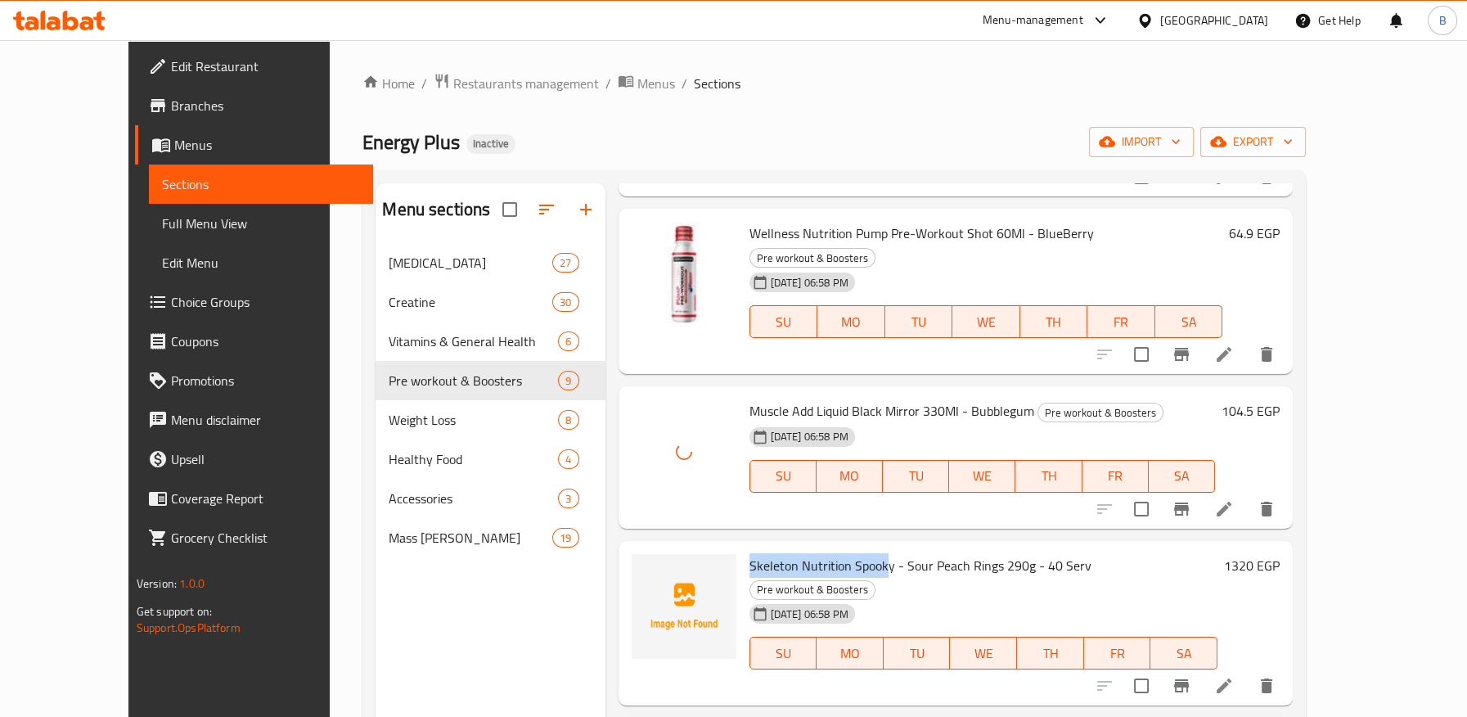
drag, startPoint x: 716, startPoint y: 541, endPoint x: 853, endPoint y: 538, distance: 137.4
click at [853, 553] on span "Skeleton Nutrition Spooky - Sour Peach Rings 290g - 40 Serv" at bounding box center [920, 565] width 342 height 25
click at [750, 553] on span "Skeleton Nutrition Spooky - Sour Peach Rings 290g - 40 Serv" at bounding box center [920, 565] width 342 height 25
drag, startPoint x: 717, startPoint y: 537, endPoint x: 844, endPoint y: 539, distance: 126.8
click at [844, 553] on span "Skeleton Nutrition Spooky - Sour Peach Rings 290g - 40 Serv" at bounding box center [920, 565] width 342 height 25
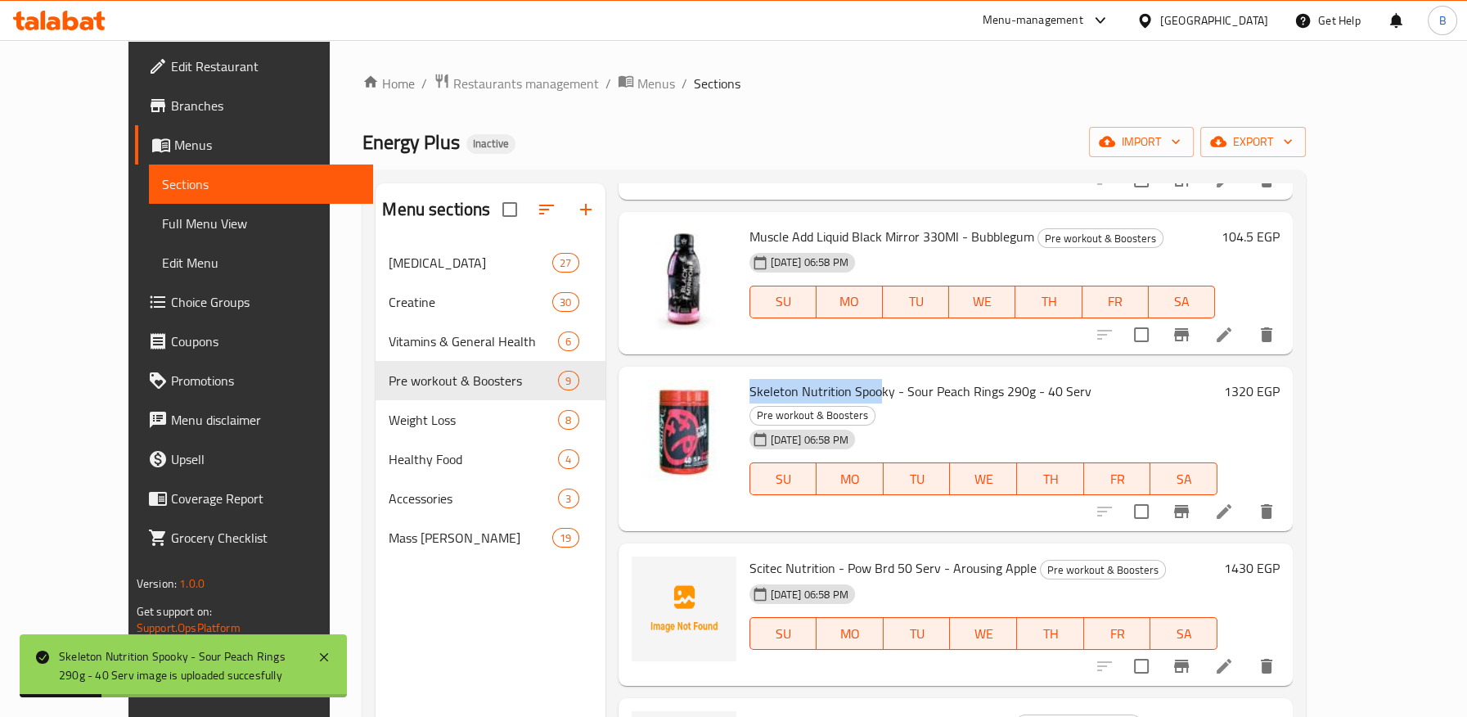
scroll to position [363, 0]
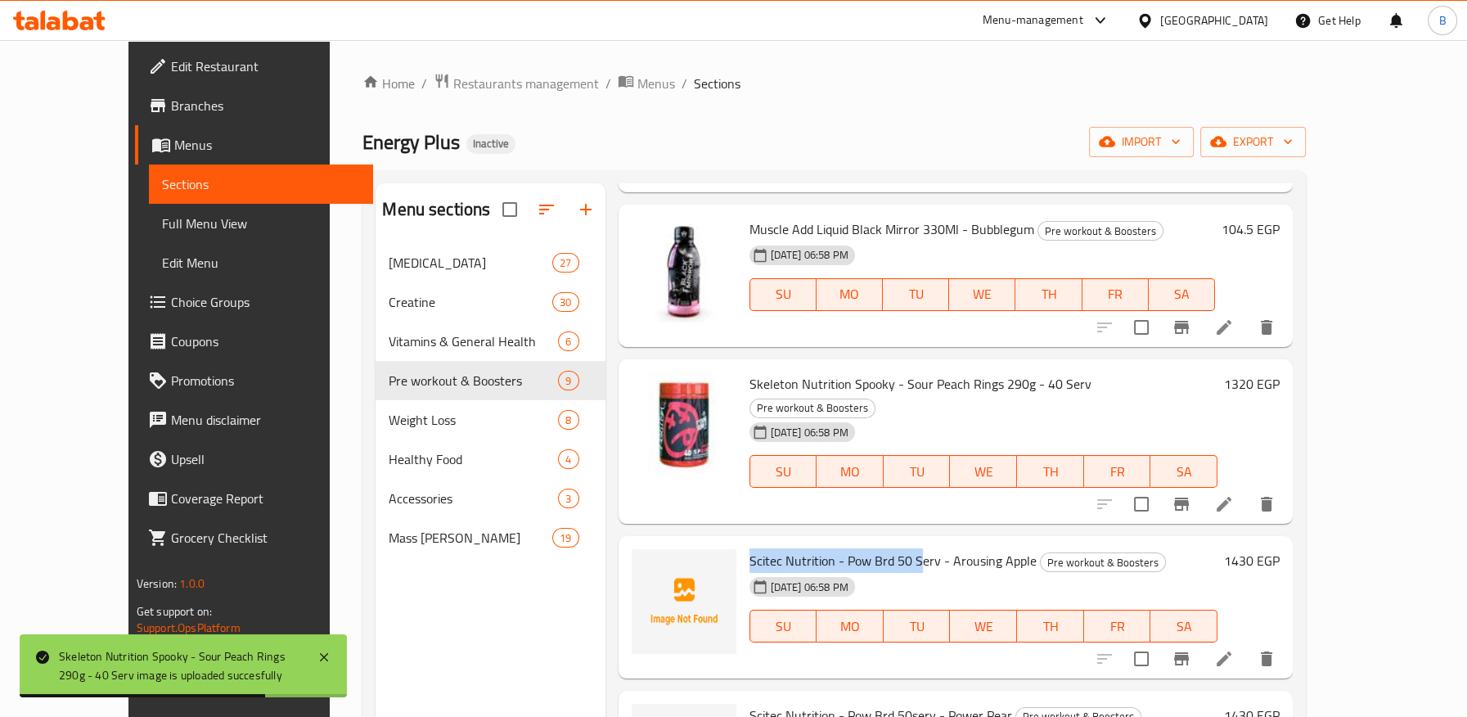
drag, startPoint x: 713, startPoint y: 514, endPoint x: 887, endPoint y: 505, distance: 173.6
click at [887, 542] on div "Scitec Nutrition - Pow Brd 50 Serv - Arousing Apple Pre workout & Boosters 01-1…" at bounding box center [984, 606] width 482 height 129
drag, startPoint x: 926, startPoint y: 505, endPoint x: 923, endPoint y: 515, distance: 10.1
click at [926, 548] on span "Scitec Nutrition - Pow Brd 50 Serv - Arousing Apple" at bounding box center [892, 560] width 287 height 25
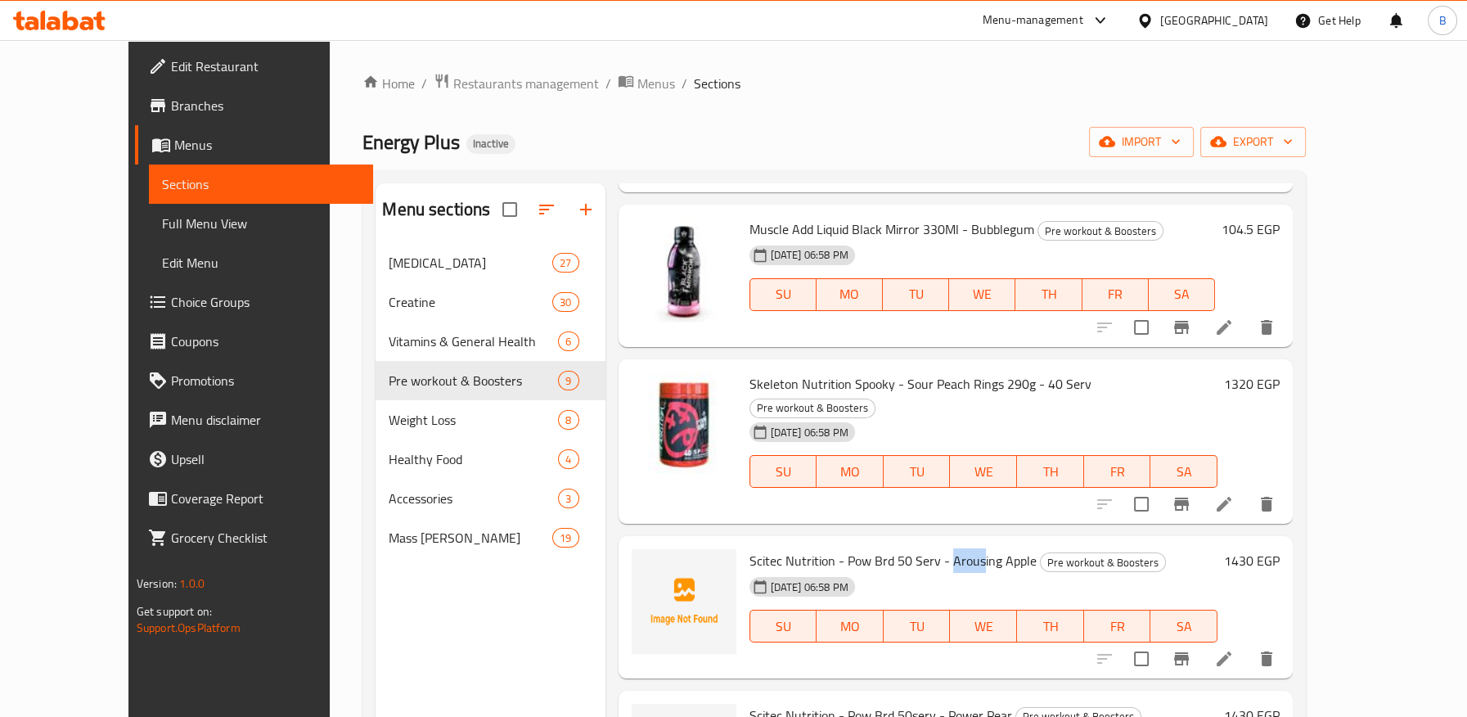
drag, startPoint x: 919, startPoint y: 518, endPoint x: 948, endPoint y: 516, distance: 29.5
click at [948, 548] on span "Scitec Nutrition - Pow Brd 50 Serv - Arousing Apple" at bounding box center [892, 560] width 287 height 25
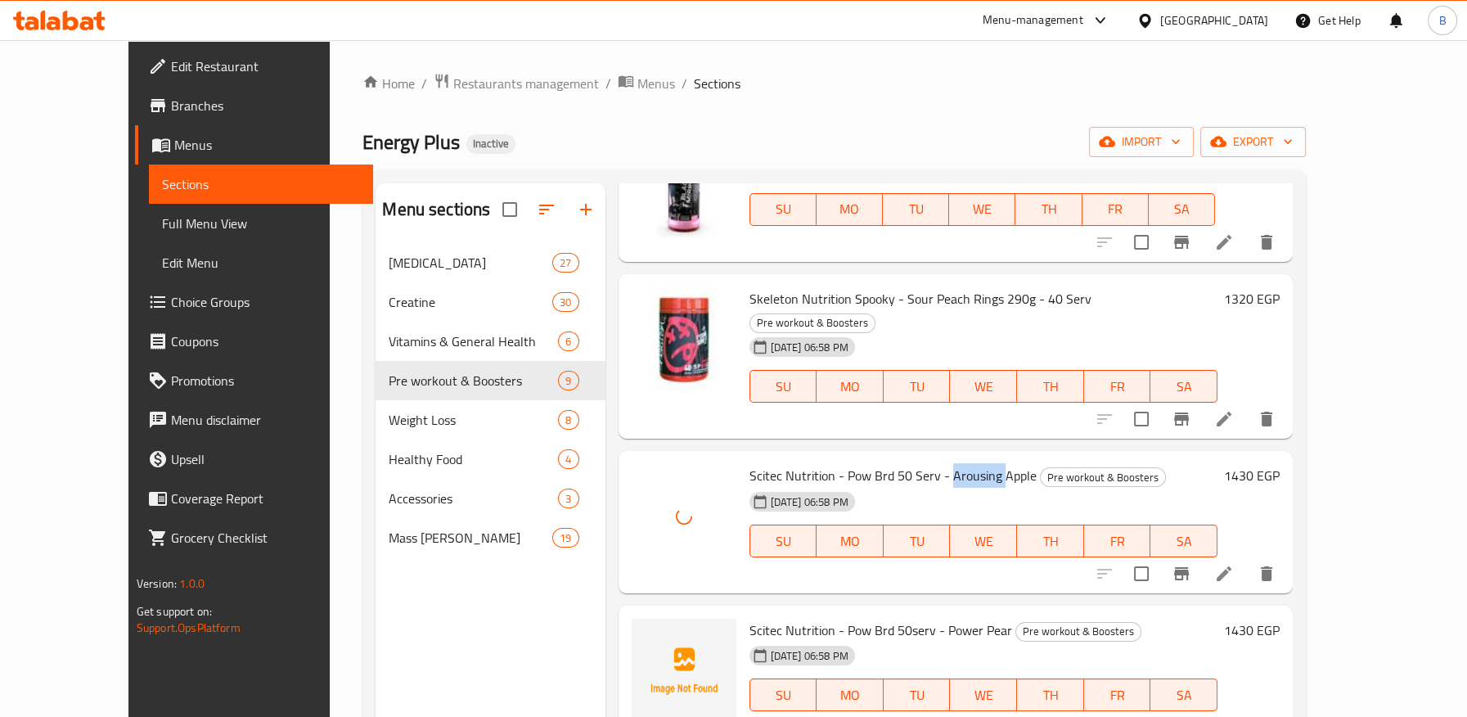
scroll to position [545, 0]
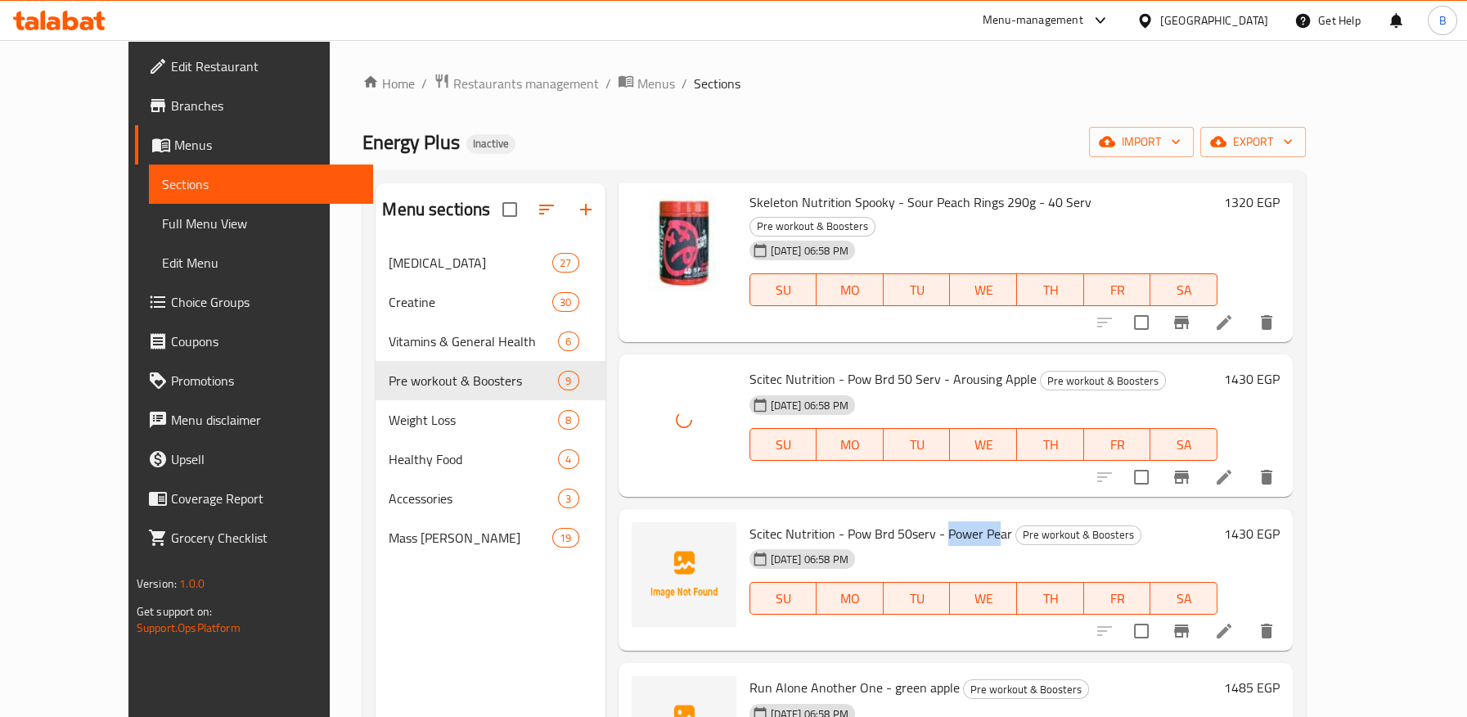
drag, startPoint x: 926, startPoint y: 483, endPoint x: 965, endPoint y: 478, distance: 39.7
click at [965, 521] on span "Scitec Nutrition - Pow Brd 50serv - Power Pear" at bounding box center [880, 533] width 263 height 25
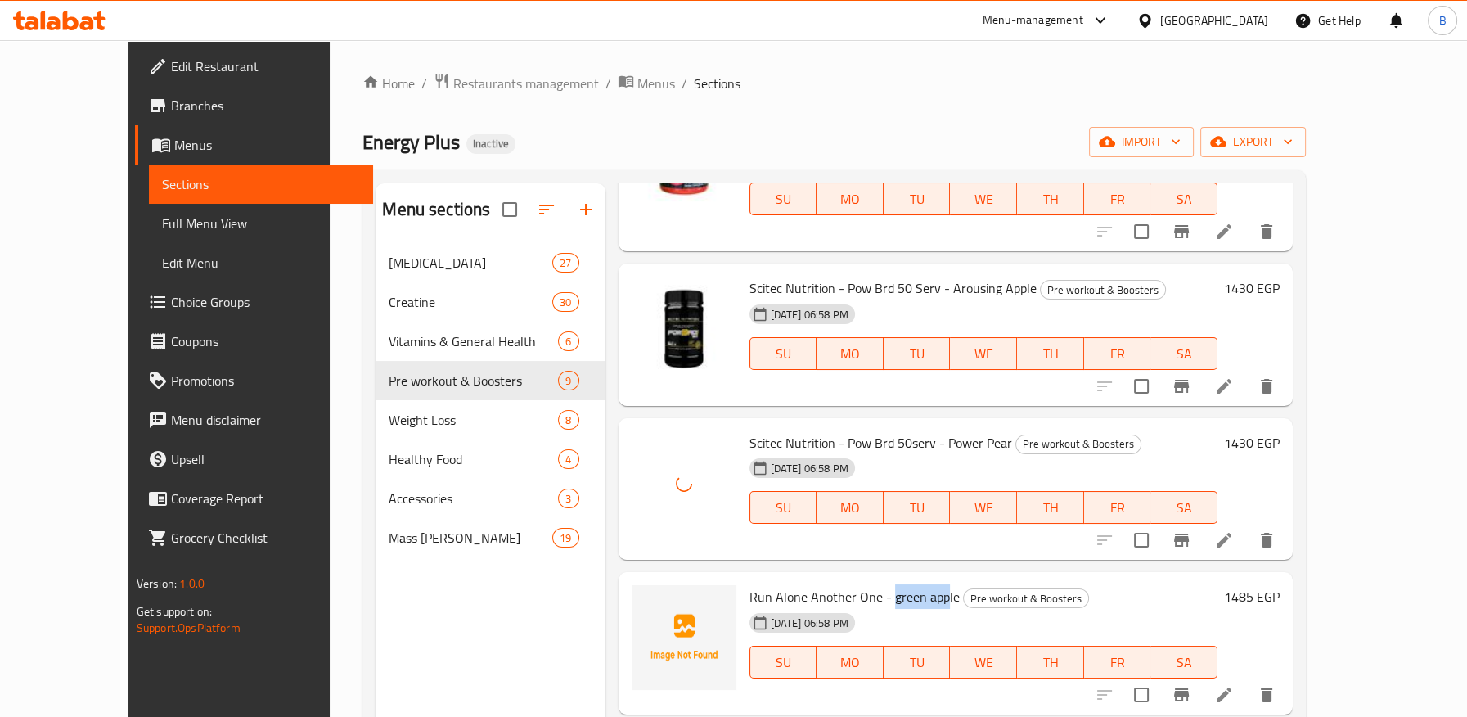
drag, startPoint x: 858, startPoint y: 551, endPoint x: 910, endPoint y: 556, distance: 51.8
click at [910, 584] on span "Run Alone Another One - green apple" at bounding box center [854, 596] width 210 height 25
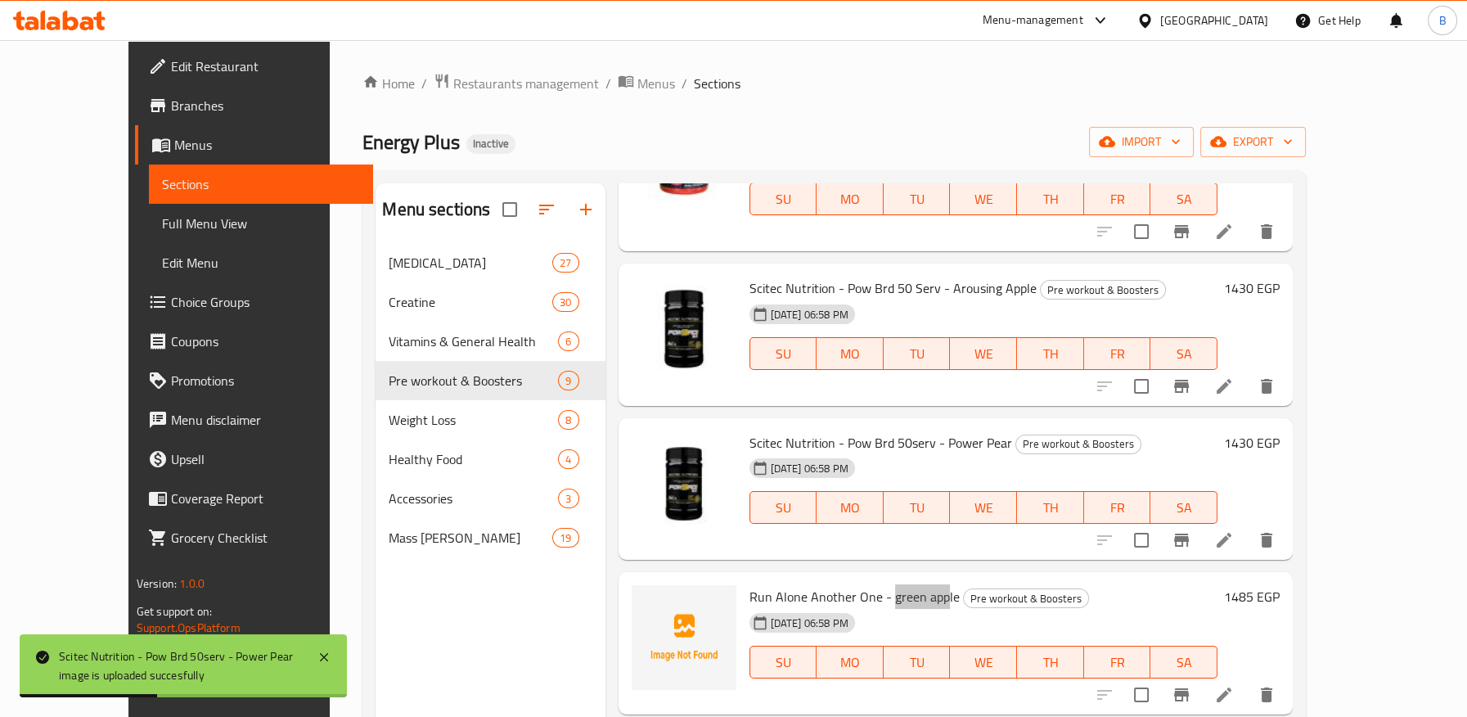
scroll to position [726, 0]
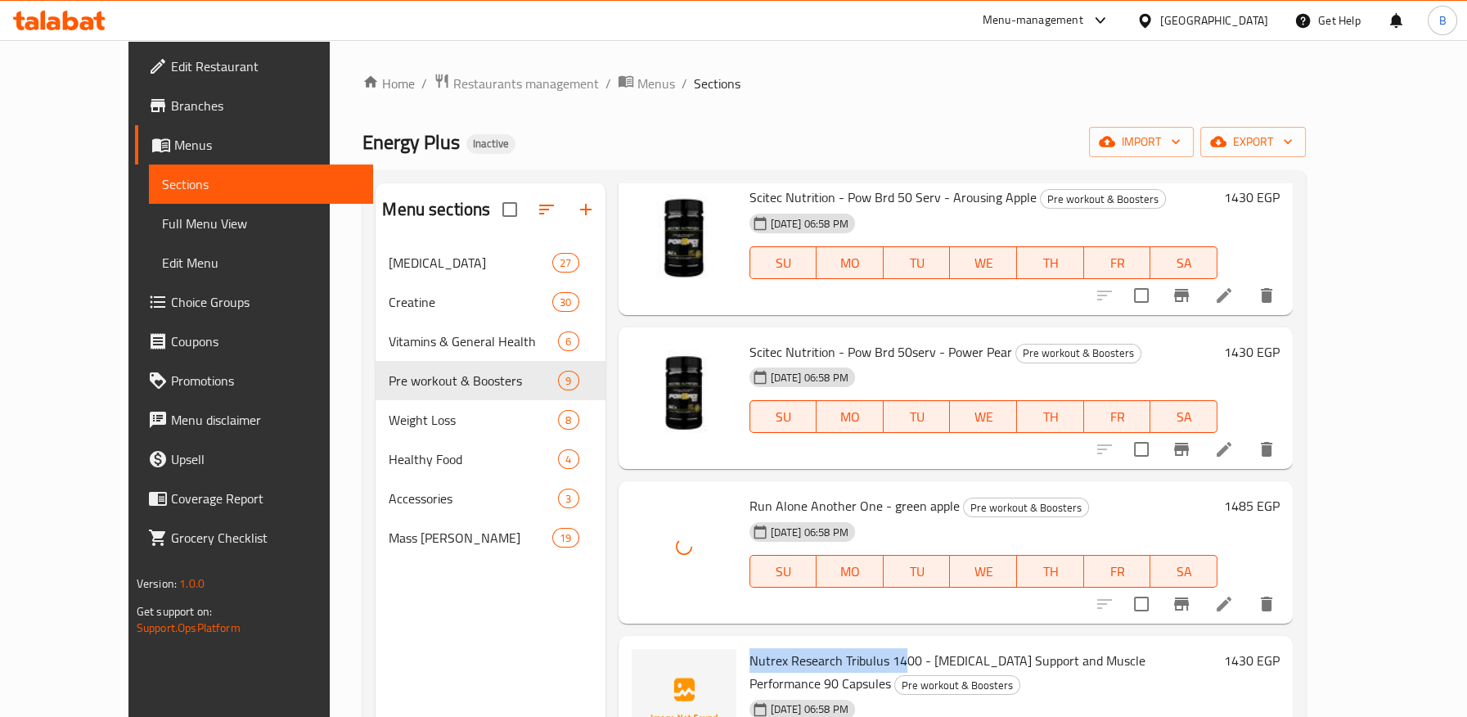
drag, startPoint x: 715, startPoint y: 612, endPoint x: 872, endPoint y: 612, distance: 157.0
click at [872, 642] on div "Nutrex Research Tribulus 1400 - Testosterone Support and Muscle Performance 90 …" at bounding box center [984, 718] width 482 height 152
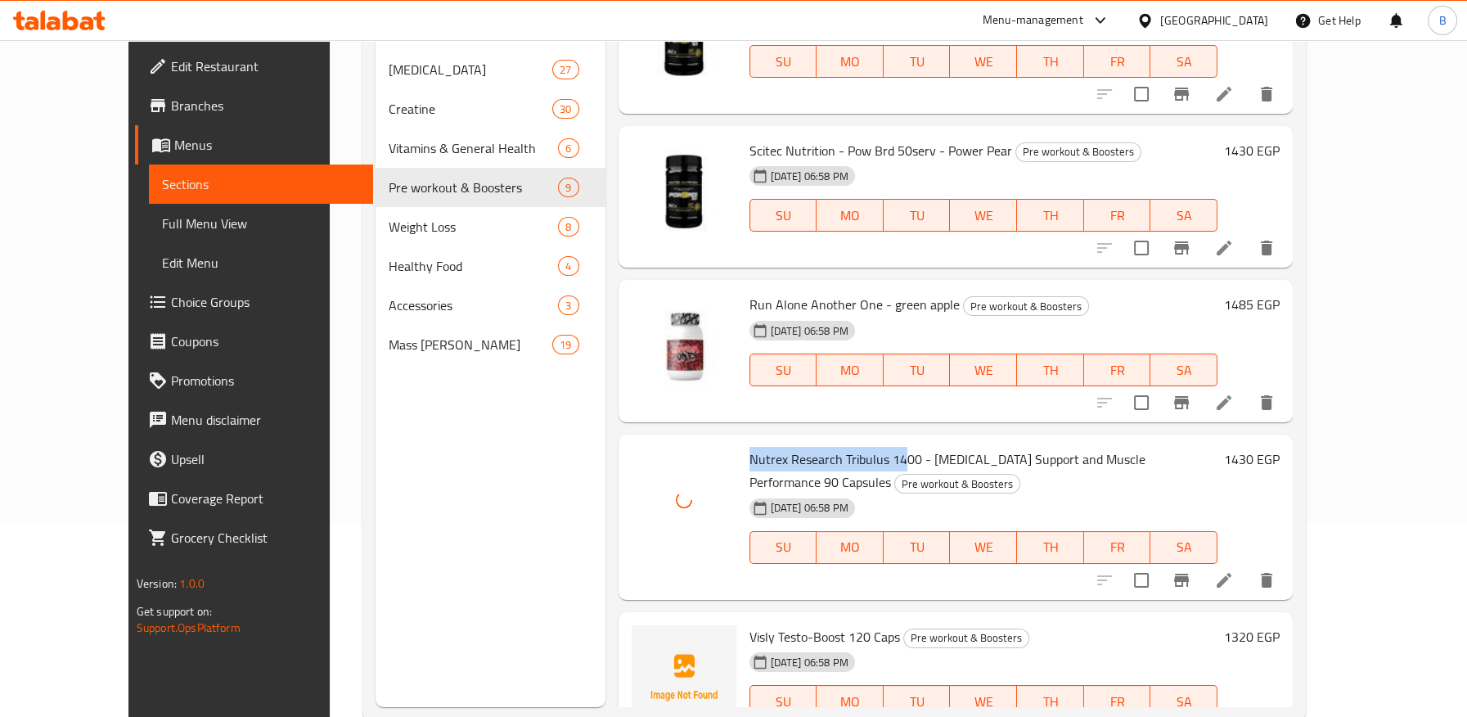
scroll to position [229, 0]
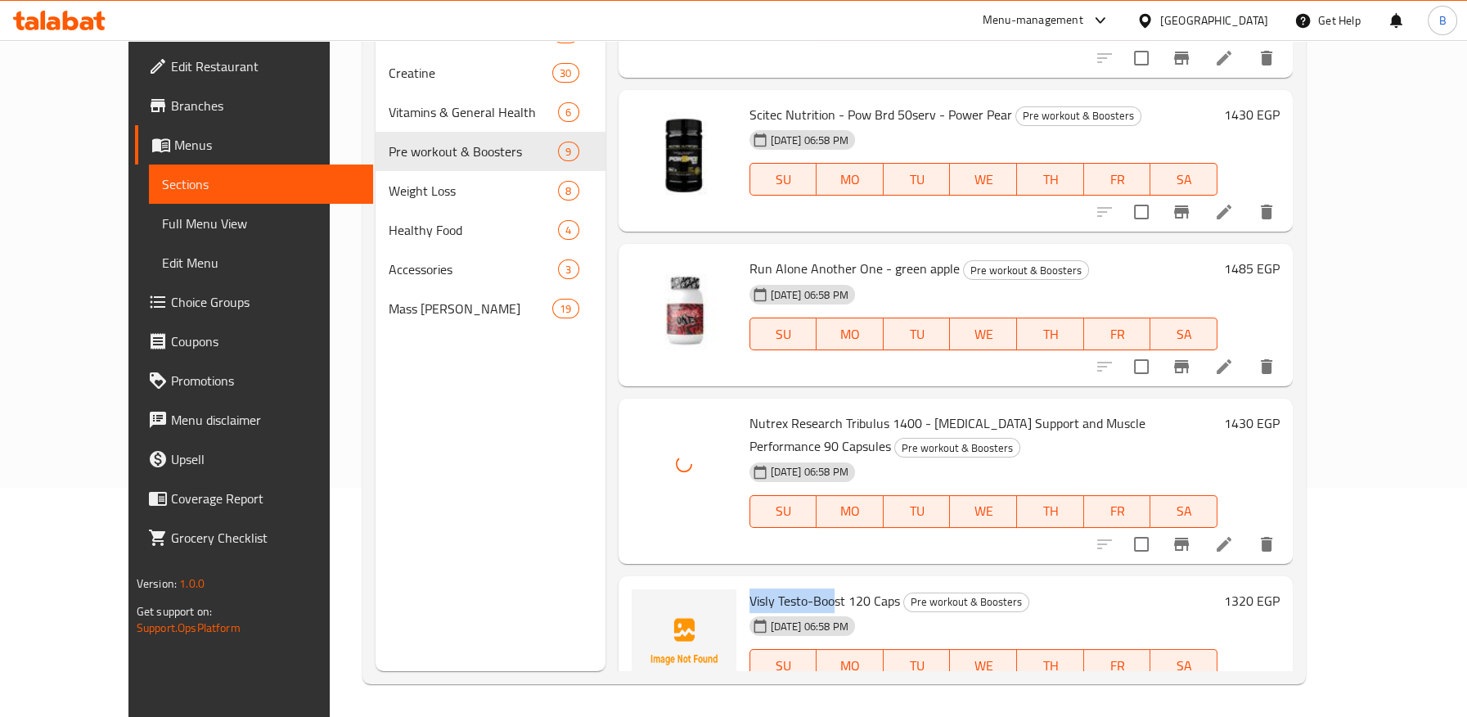
drag, startPoint x: 716, startPoint y: 553, endPoint x: 804, endPoint y: 546, distance: 88.6
click at [804, 588] on span "Visly Testo-Boost 120 Caps" at bounding box center [824, 600] width 151 height 25
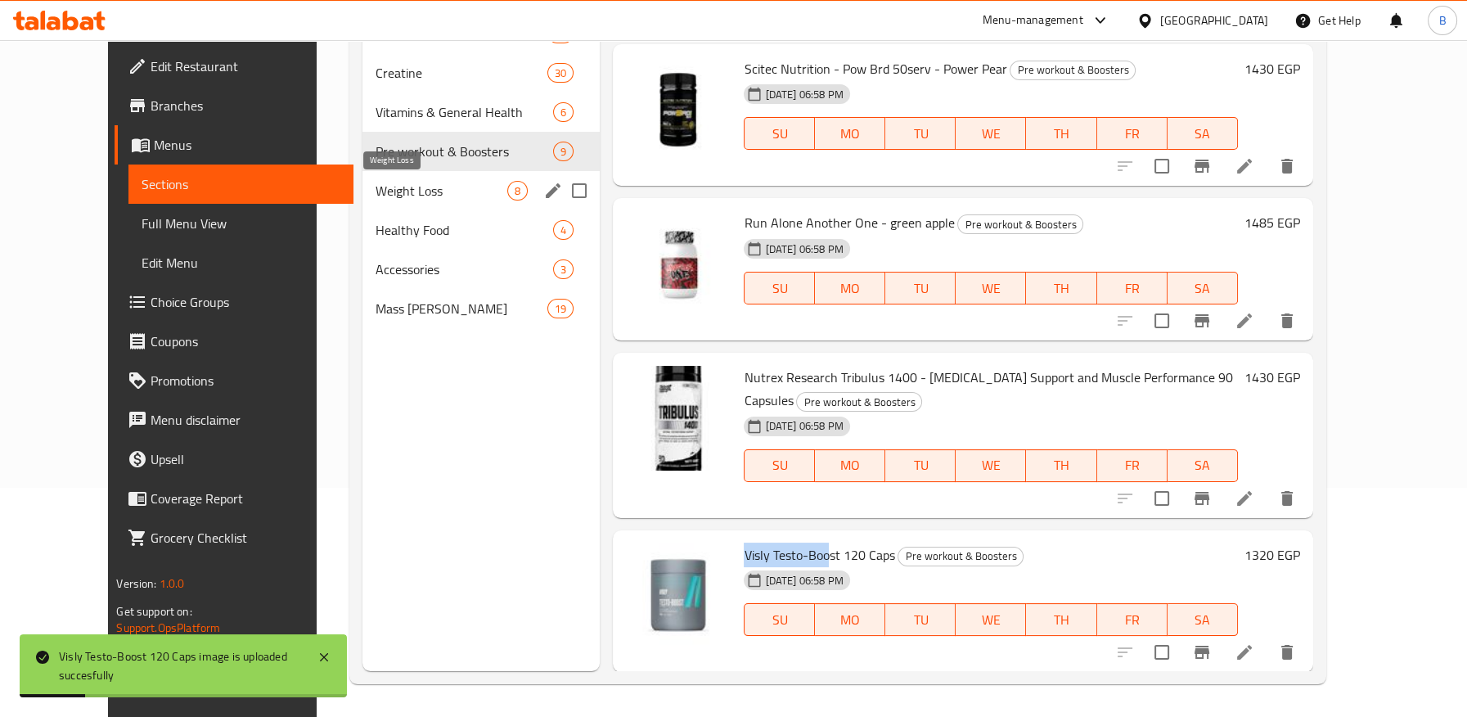
click at [384, 192] on span "Weight Loss" at bounding box center [441, 191] width 132 height 20
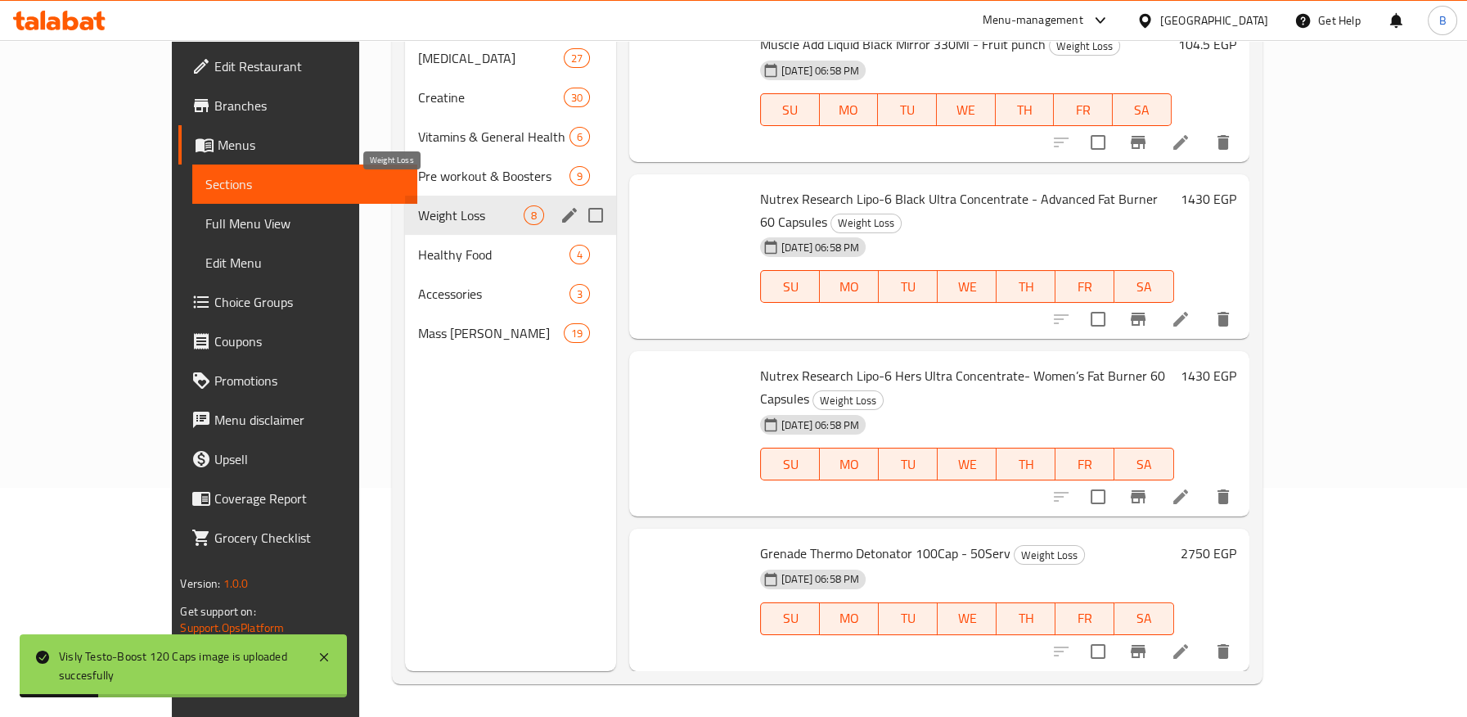
scroll to position [557, 0]
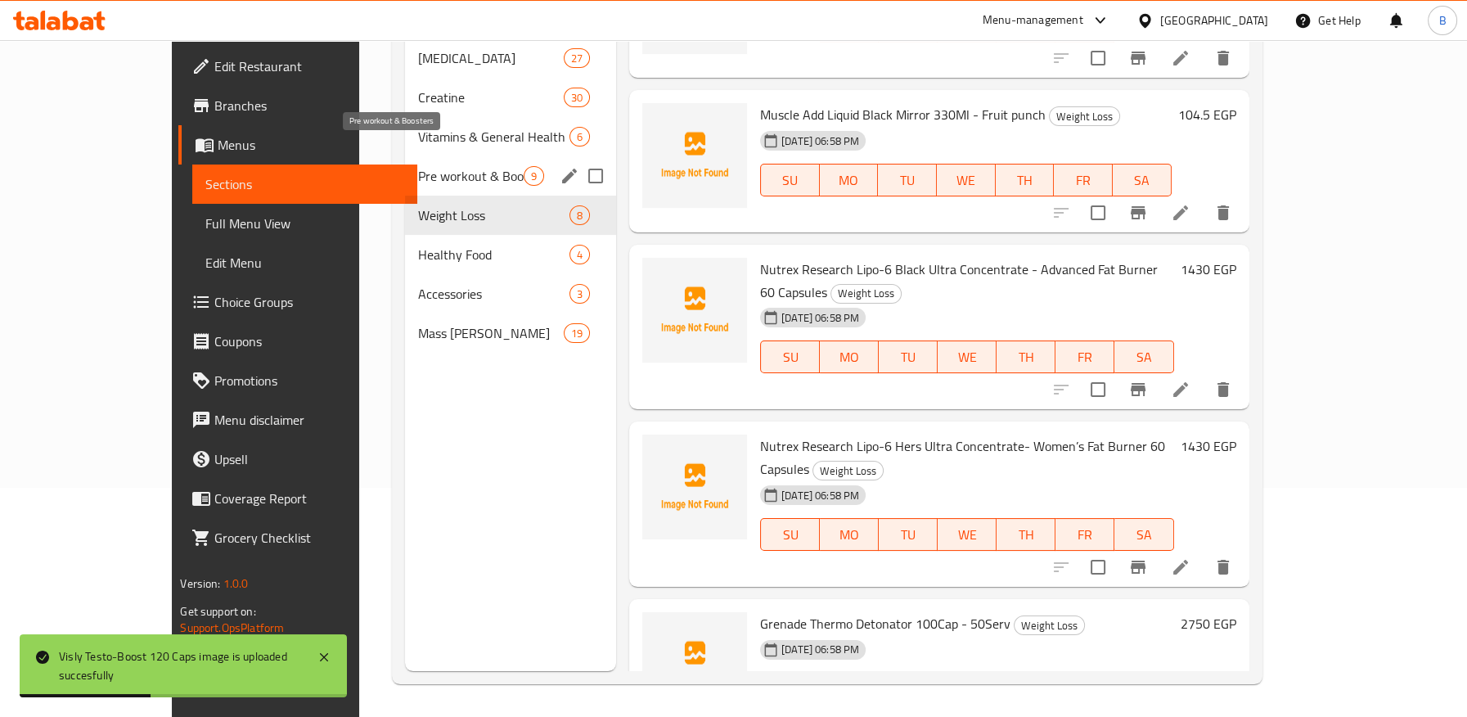
click at [418, 166] on span "Pre workout & Boosters" at bounding box center [471, 176] width 106 height 20
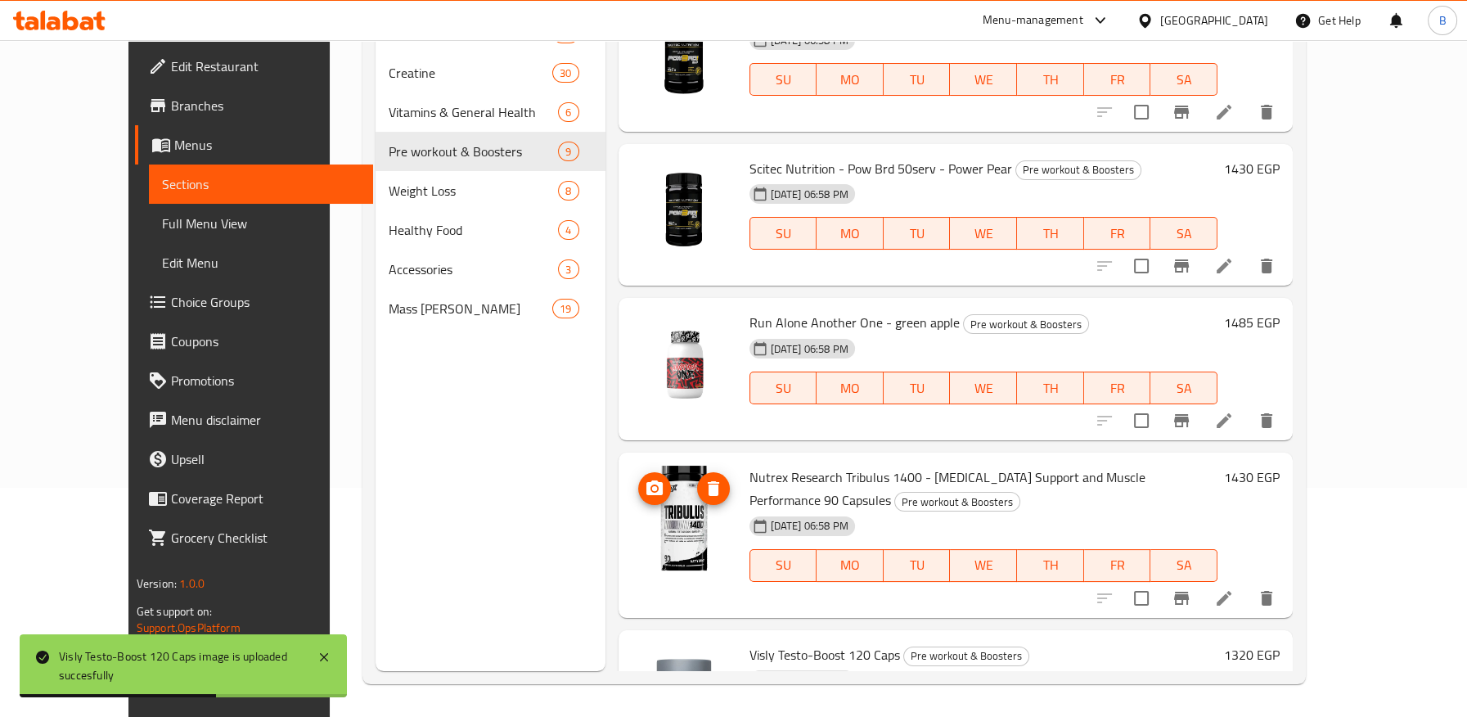
scroll to position [735, 0]
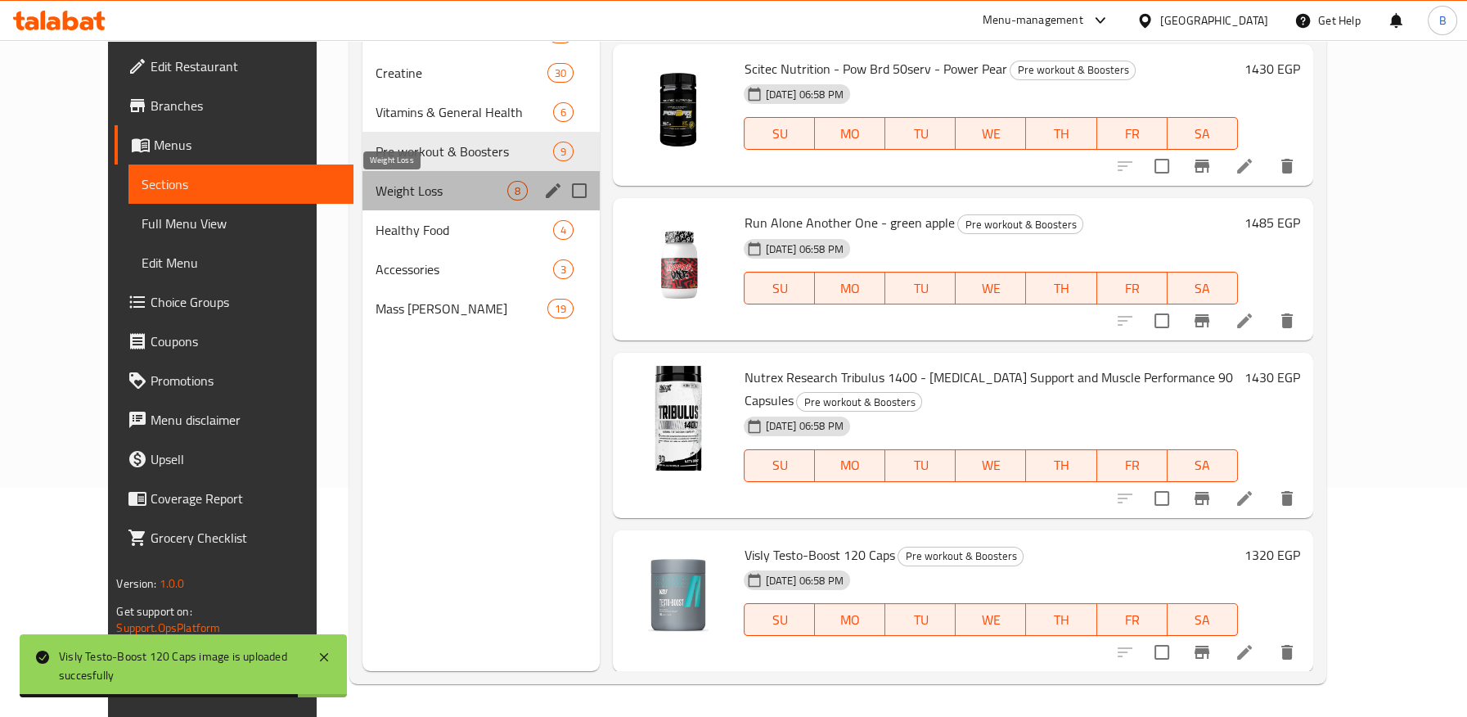
click at [418, 190] on span "Weight Loss" at bounding box center [441, 191] width 132 height 20
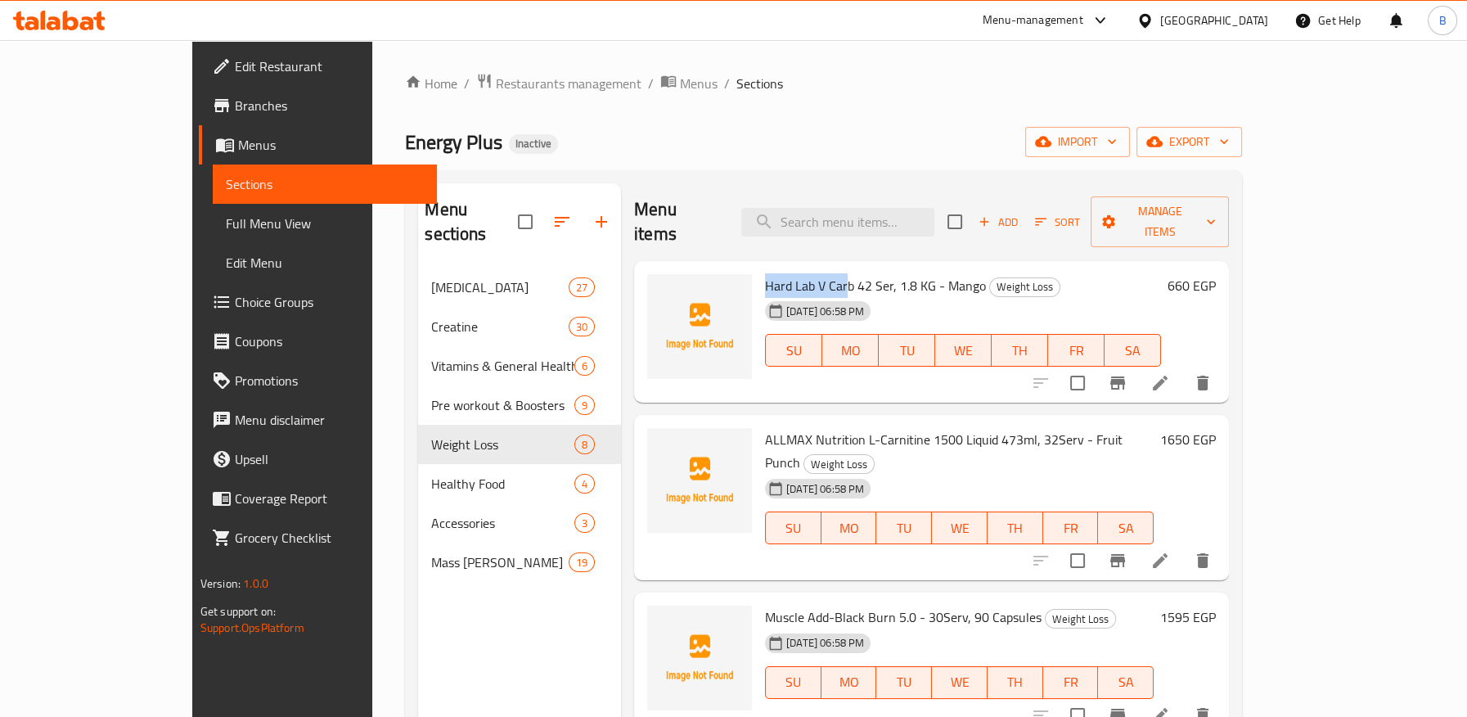
drag, startPoint x: 715, startPoint y: 260, endPoint x: 798, endPoint y: 257, distance: 82.7
click at [798, 267] on div "Hard Lab V Carb 42 Ser, 1.8 KG - Mango Weight Loss 01-10-2025 06:58 PM SU MO TU…" at bounding box center [962, 331] width 409 height 129
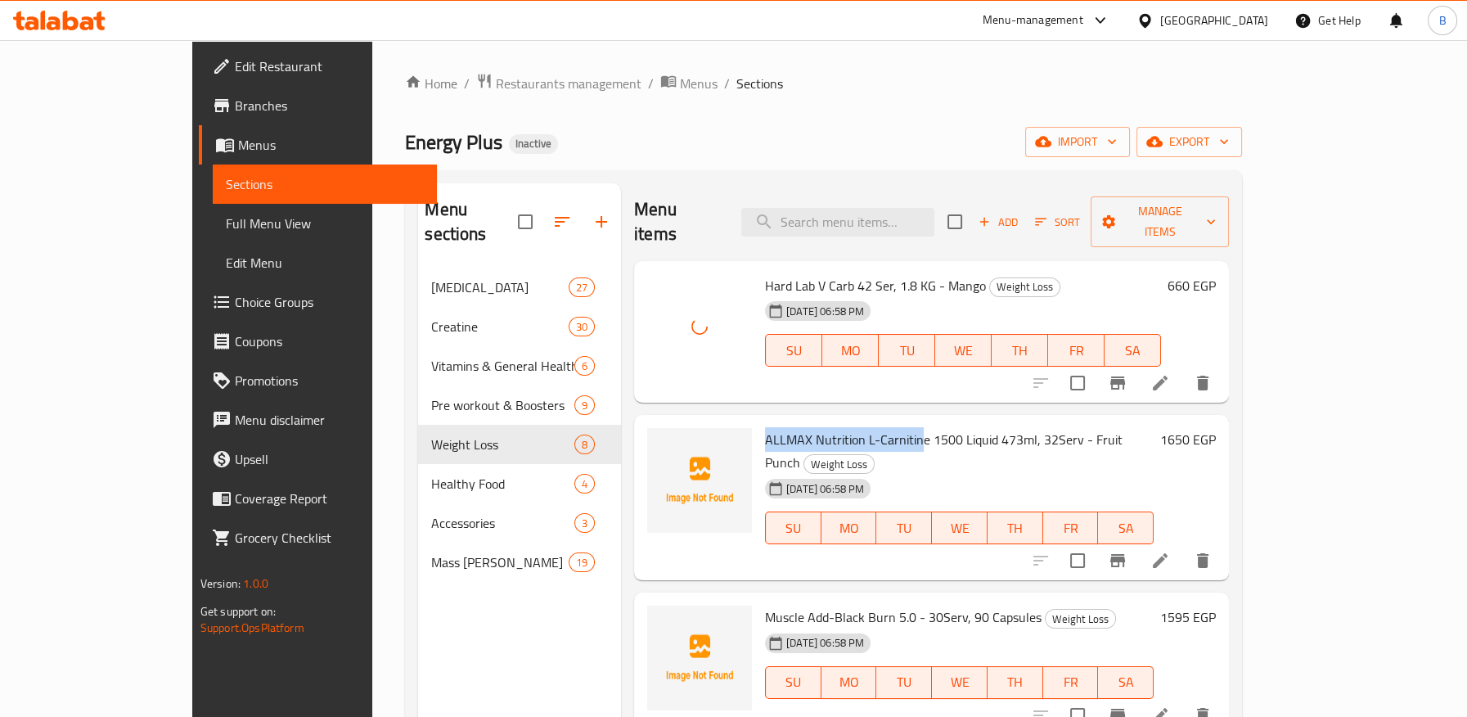
drag, startPoint x: 717, startPoint y: 413, endPoint x: 873, endPoint y: 413, distance: 155.4
click at [873, 427] on span "ALLMAX Nutrition L-Carnitine 1500 Liquid 473ml, 32Serv - Fruit Punch" at bounding box center [943, 450] width 357 height 47
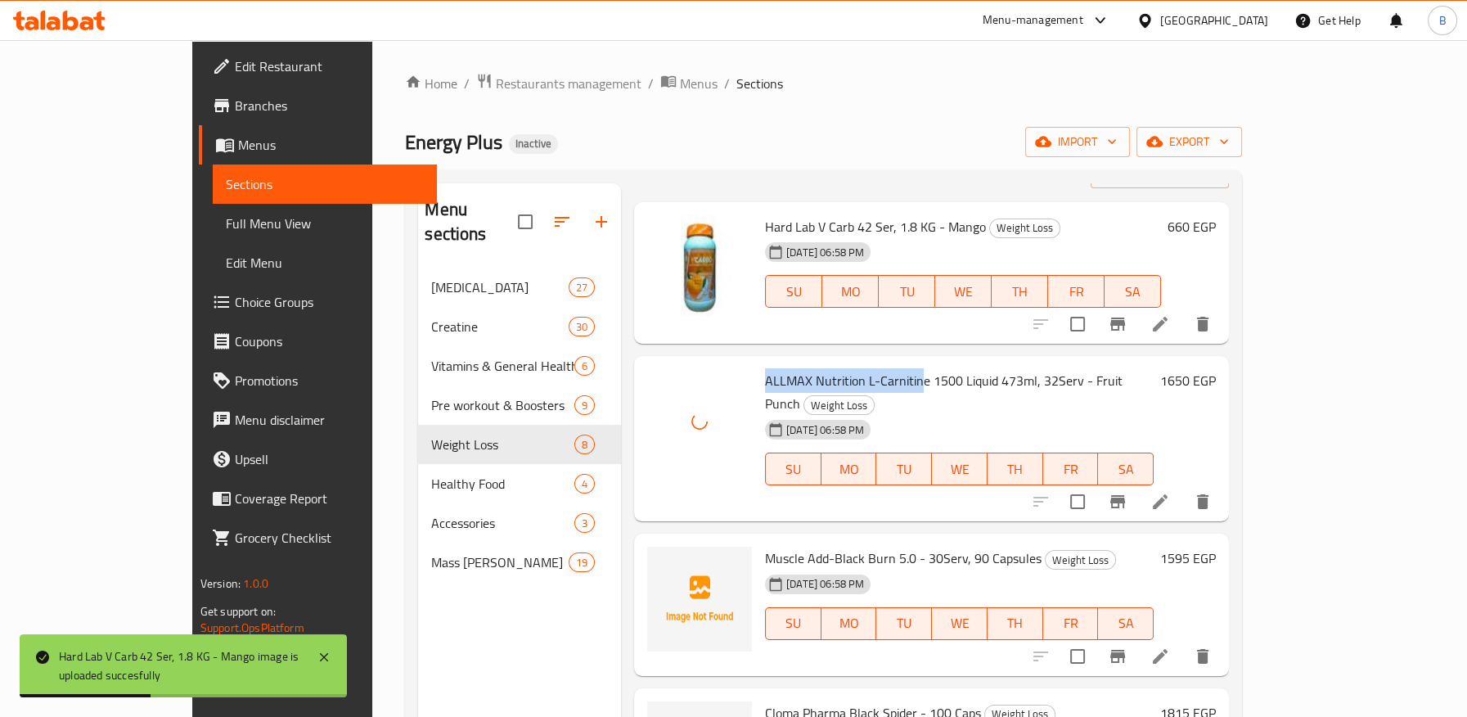
scroll to position [91, 0]
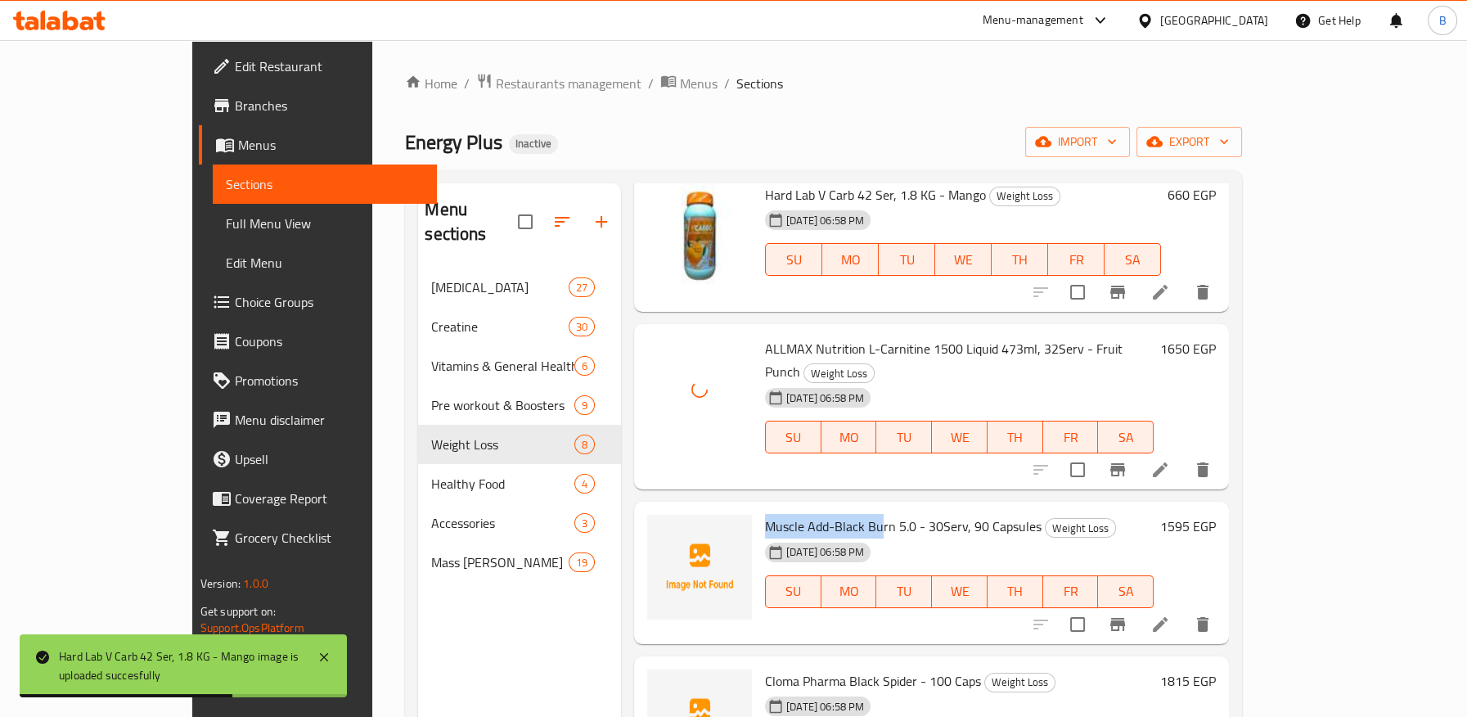
drag, startPoint x: 720, startPoint y: 483, endPoint x: 831, endPoint y: 483, distance: 111.2
click at [831, 514] on span "Muscle Add-Black Burn 5.0 - 30Serv, 90 Capsules" at bounding box center [903, 526] width 276 height 25
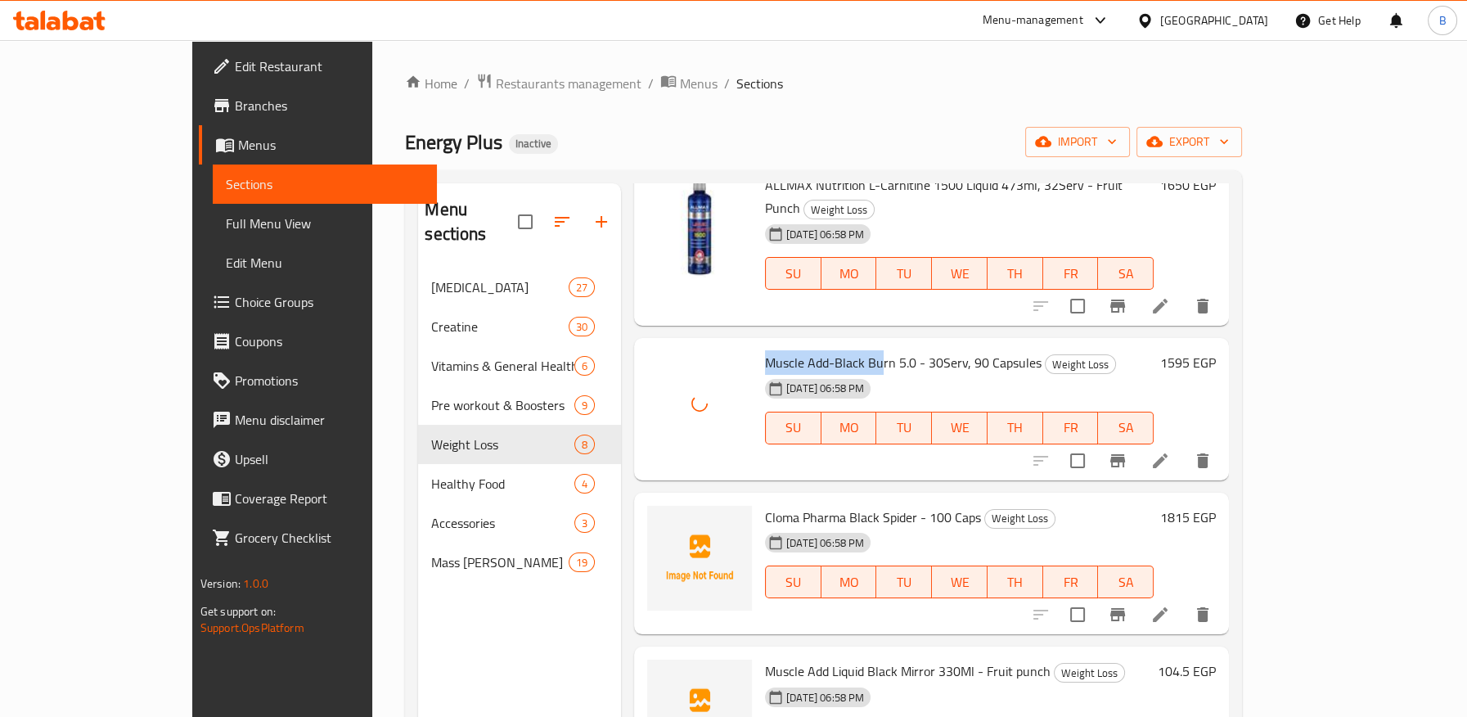
scroll to position [272, 0]
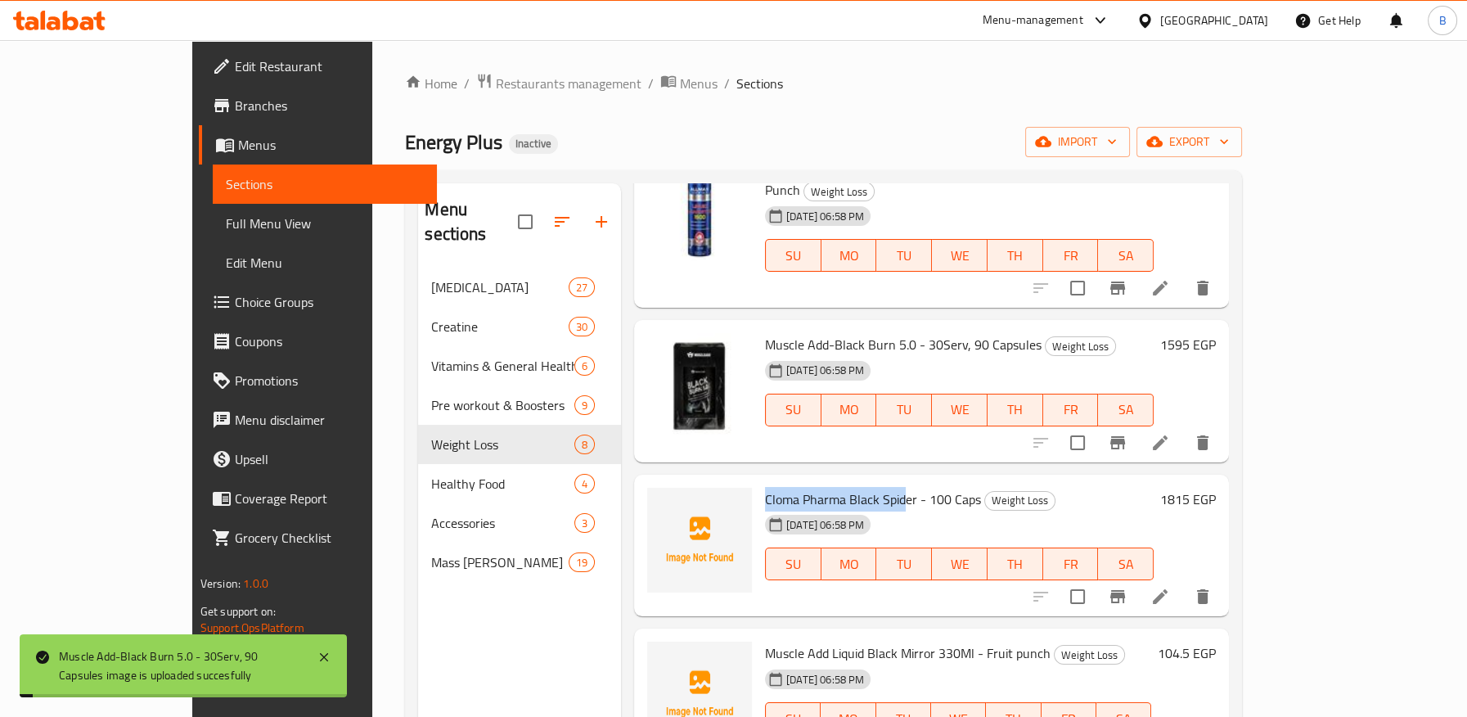
drag, startPoint x: 713, startPoint y: 450, endPoint x: 857, endPoint y: 448, distance: 144.0
click at [857, 481] on div "Cloma Pharma Black Spider - 100 Caps Weight Loss 01-10-2025 06:58 PM SU MO TU W…" at bounding box center [959, 545] width 402 height 129
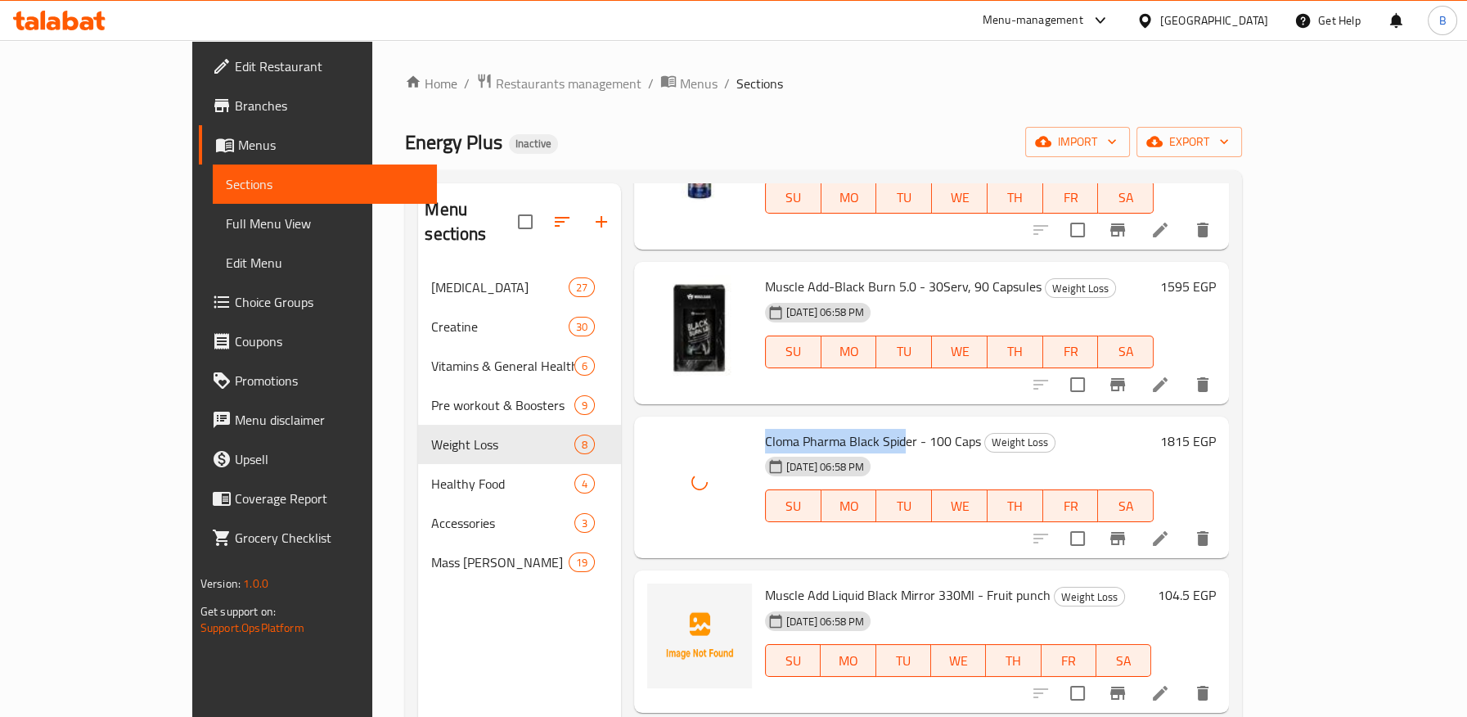
scroll to position [363, 0]
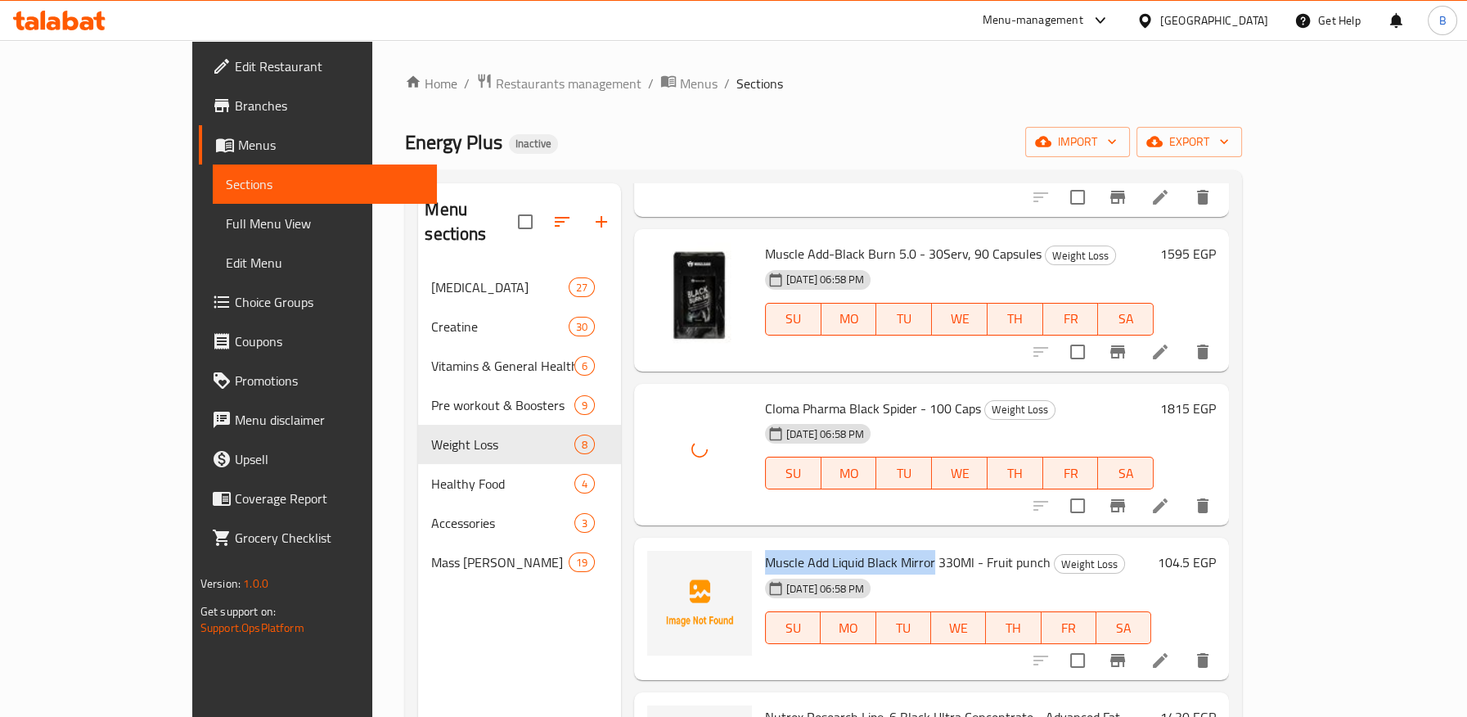
drag, startPoint x: 712, startPoint y: 513, endPoint x: 884, endPoint y: 510, distance: 171.8
click at [884, 544] on div "Muscle Add Liquid Black Mirror 330Ml - Fruit punch Weight Loss 01-10-2025 06:58…" at bounding box center [957, 608] width 399 height 129
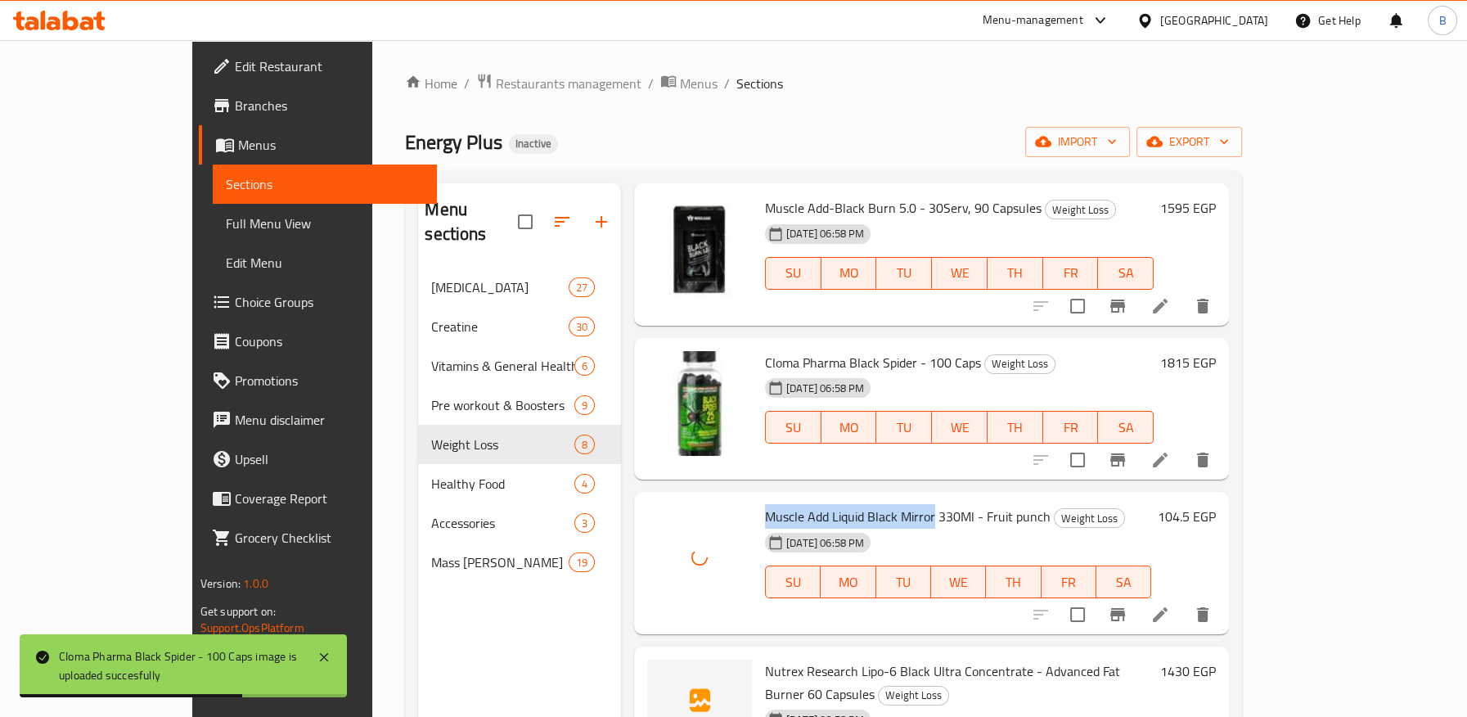
scroll to position [454, 0]
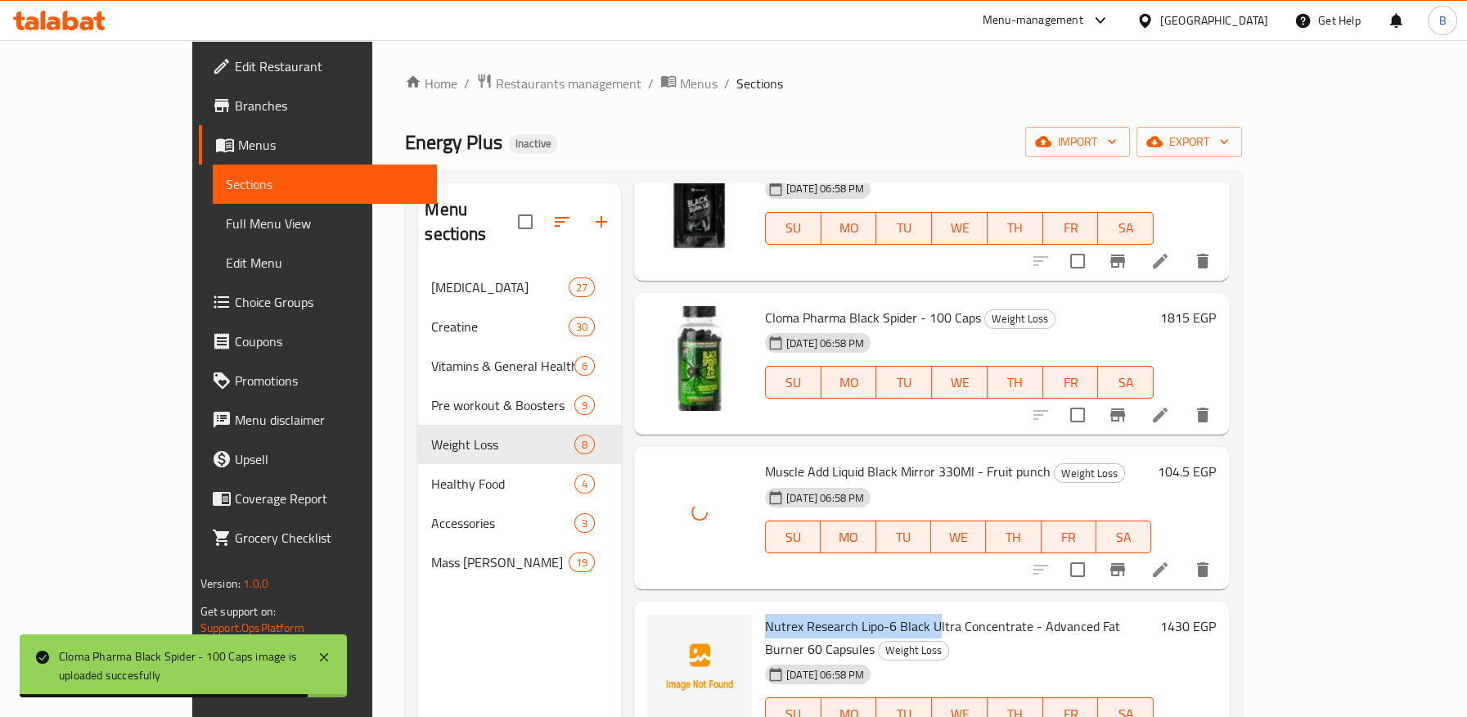
drag, startPoint x: 712, startPoint y: 579, endPoint x: 891, endPoint y: 578, distance: 178.3
click at [891, 608] on div "Nutrex Research Lipo-6 Black Ultra Concentrate - Advanced Fat Burner 60 Capsule…" at bounding box center [959, 684] width 402 height 152
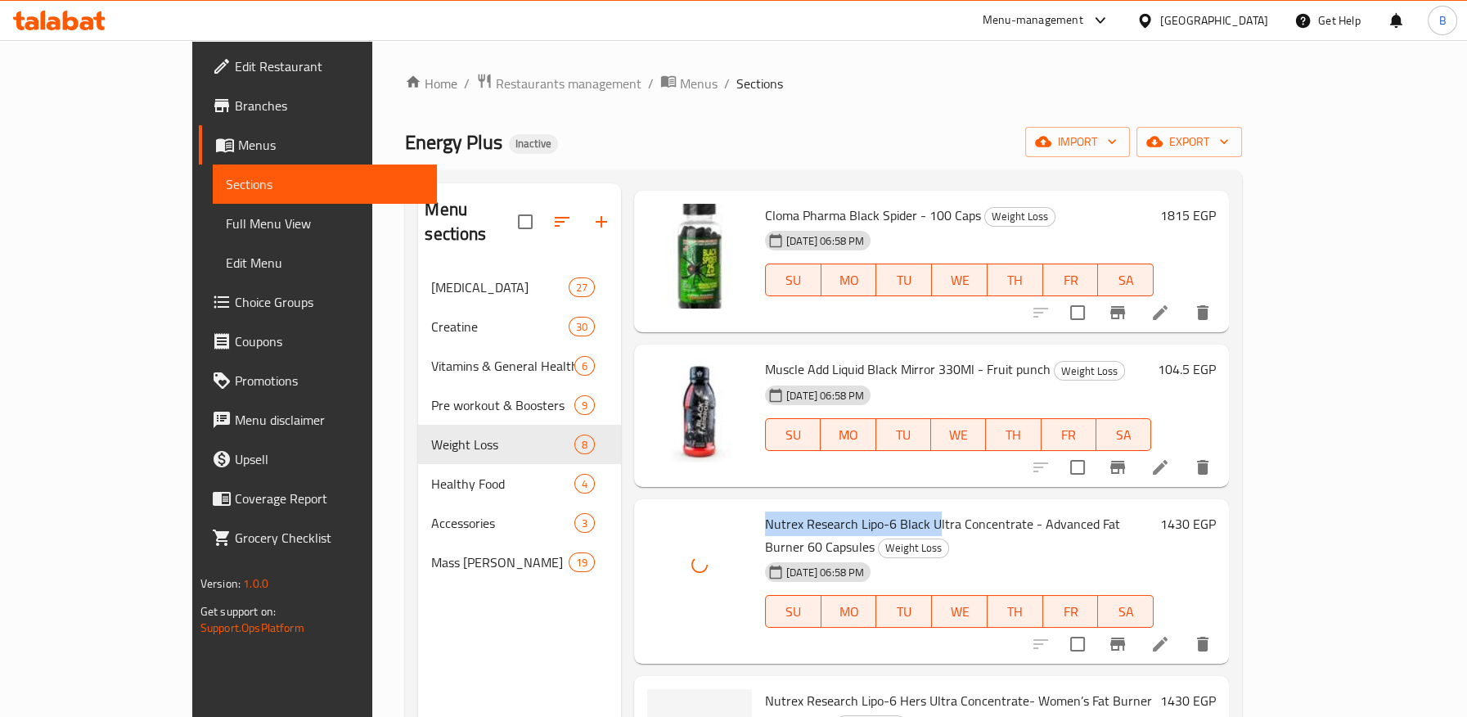
scroll to position [557, 0]
drag, startPoint x: 713, startPoint y: 627, endPoint x: 945, endPoint y: 632, distance: 231.5
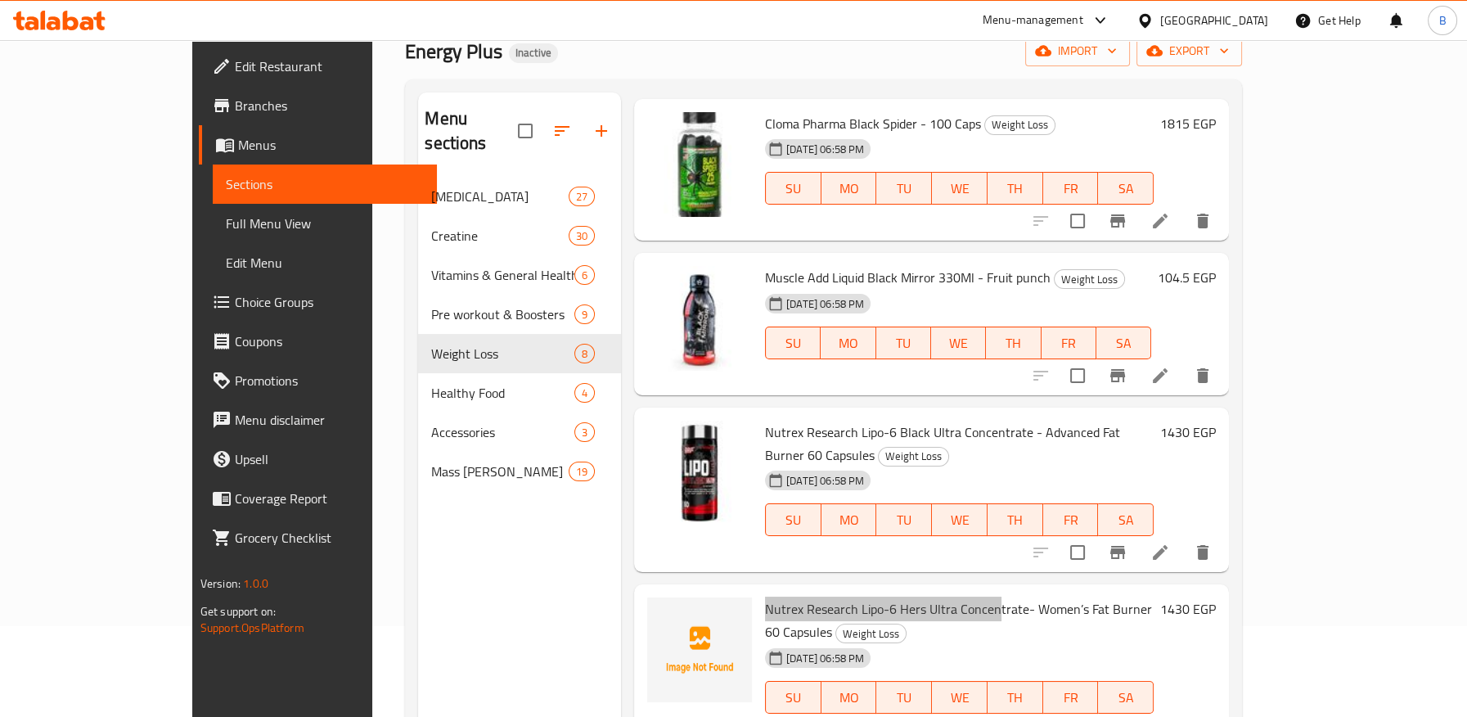
scroll to position [182, 0]
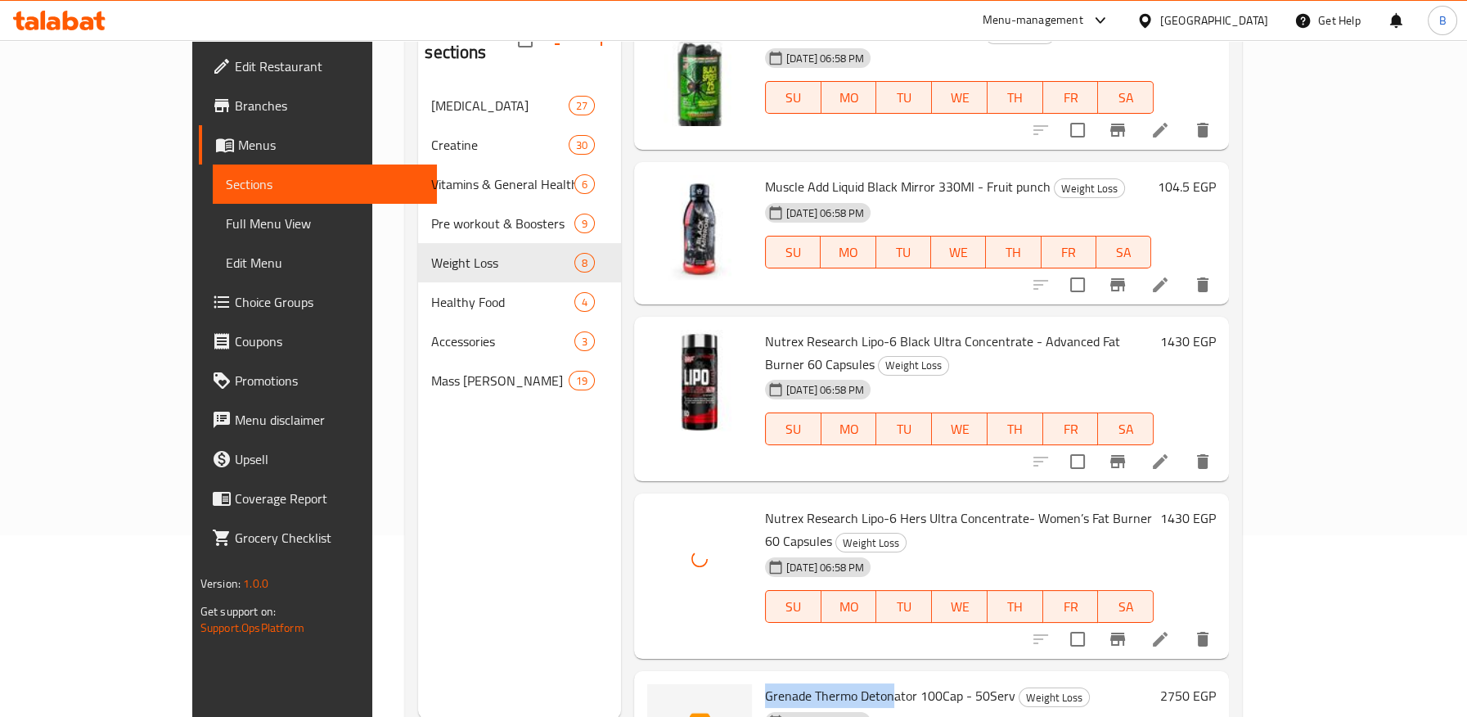
drag, startPoint x: 752, startPoint y: 599, endPoint x: 844, endPoint y: 595, distance: 92.5
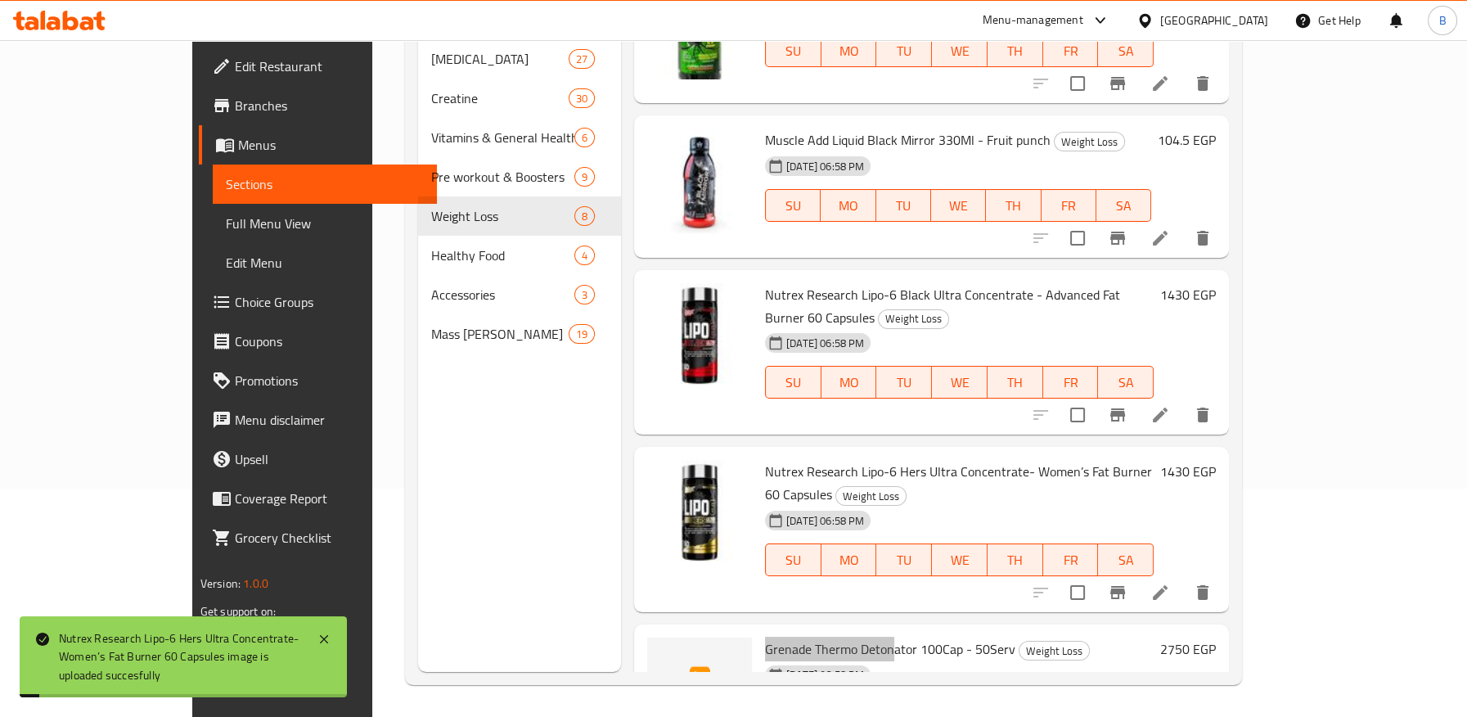
scroll to position [229, 0]
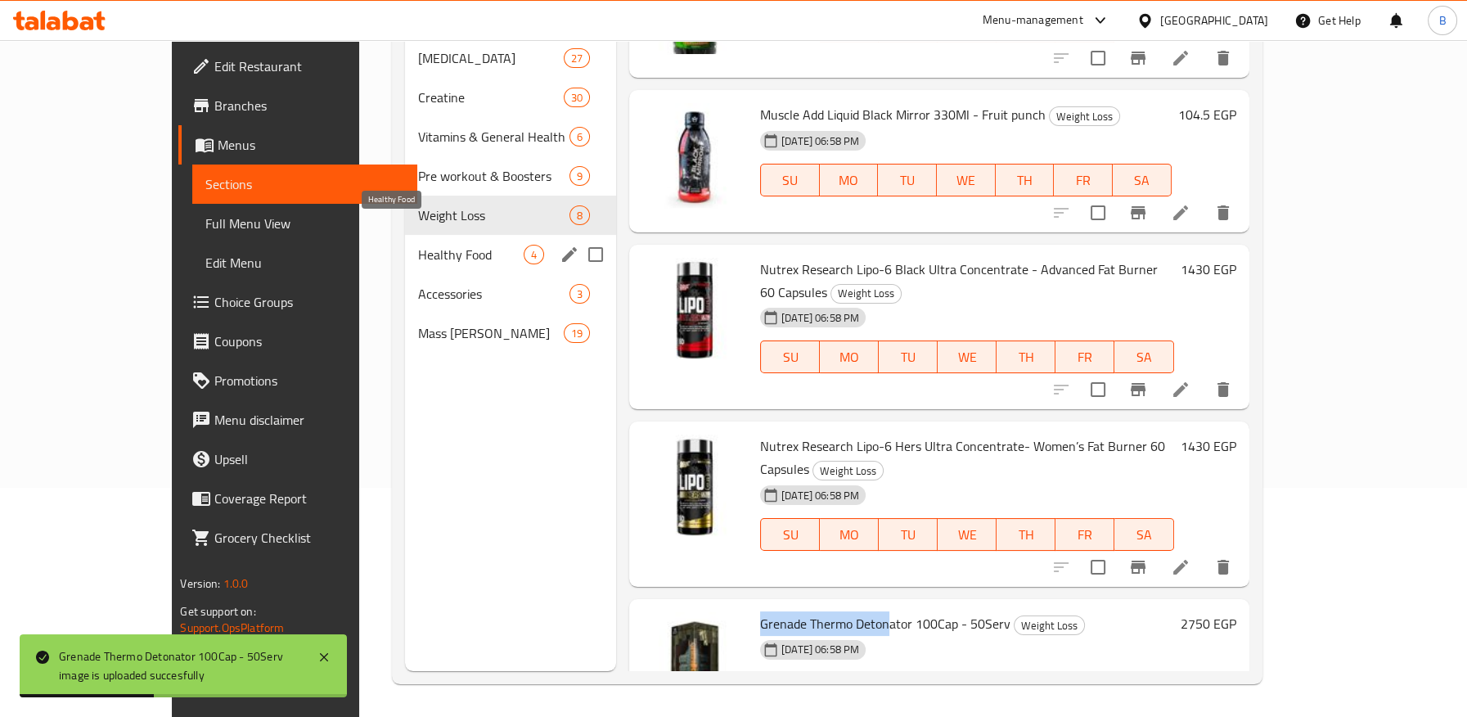
click at [437, 245] on span "Healthy Food" at bounding box center [471, 255] width 106 height 20
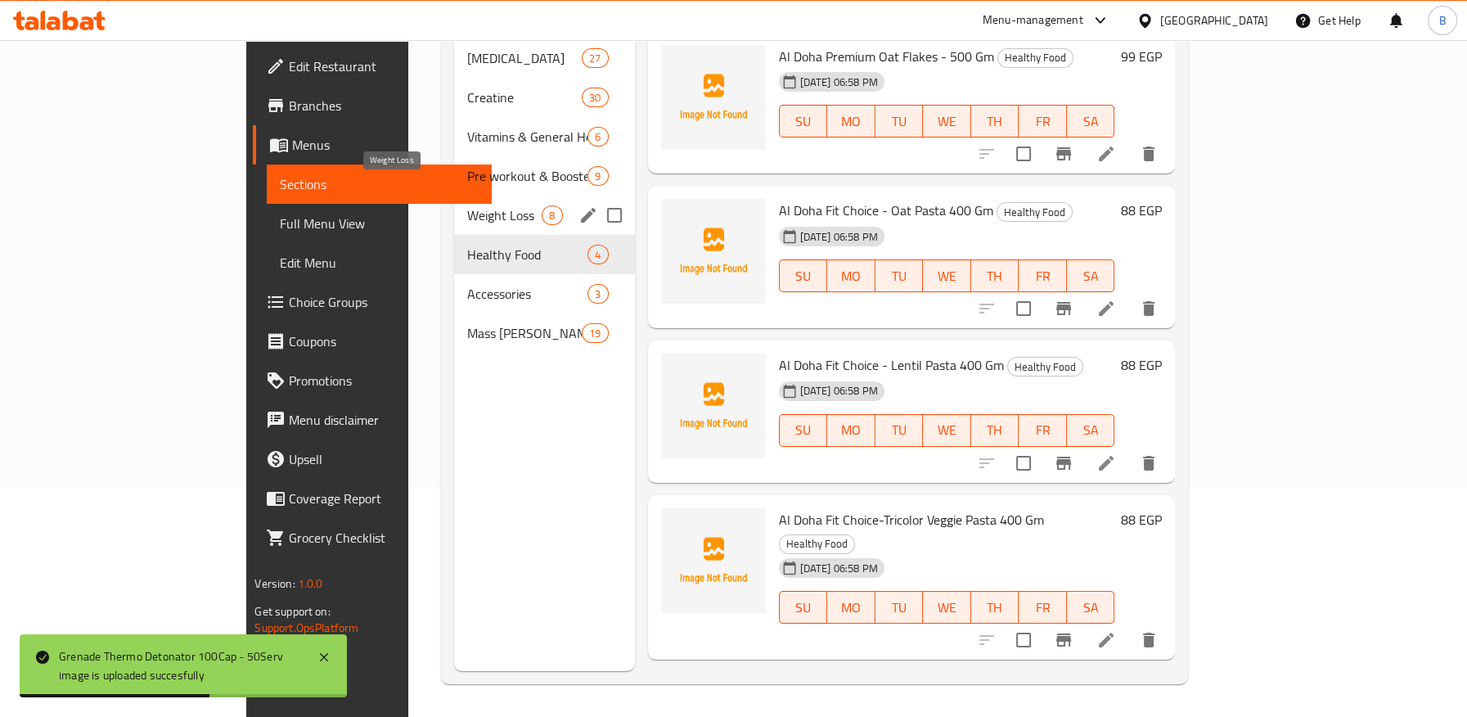
click at [467, 205] on span "Weight Loss" at bounding box center [504, 215] width 74 height 20
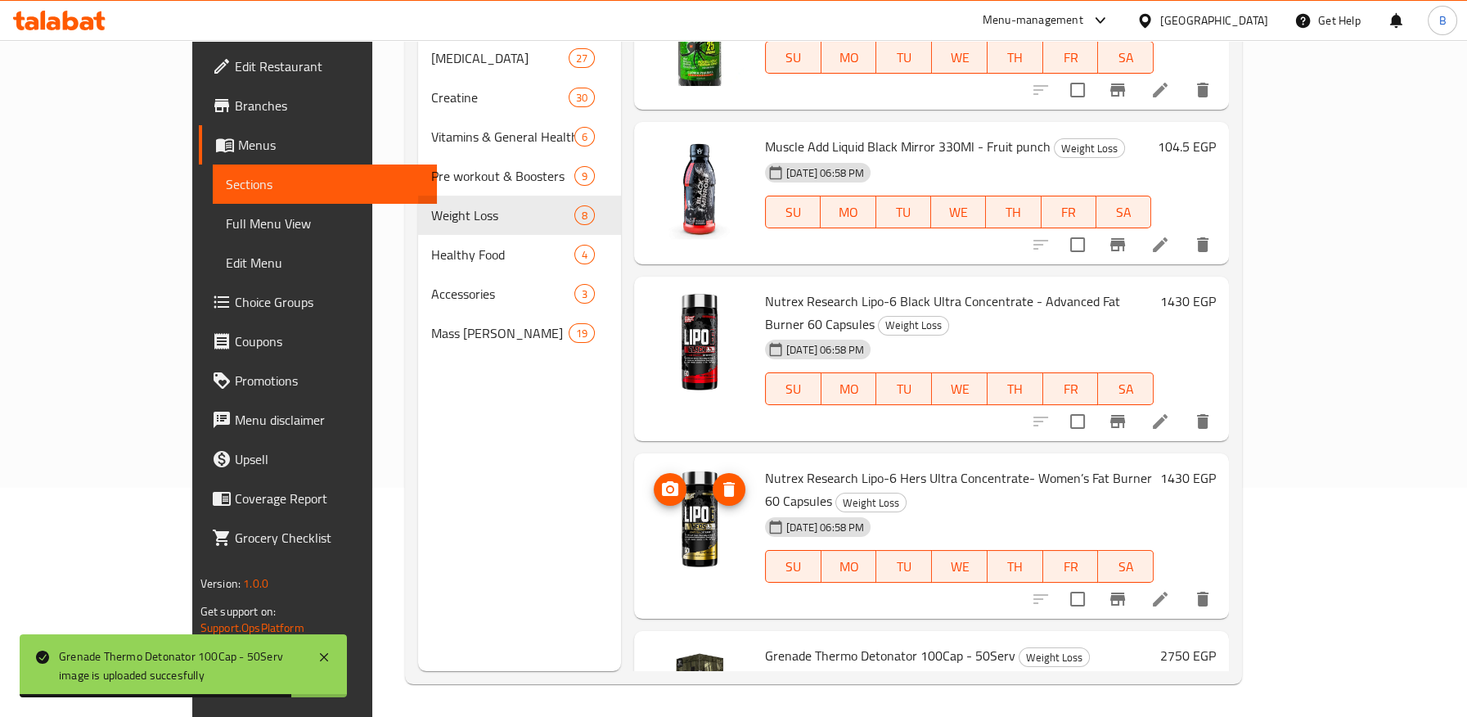
scroll to position [557, 0]
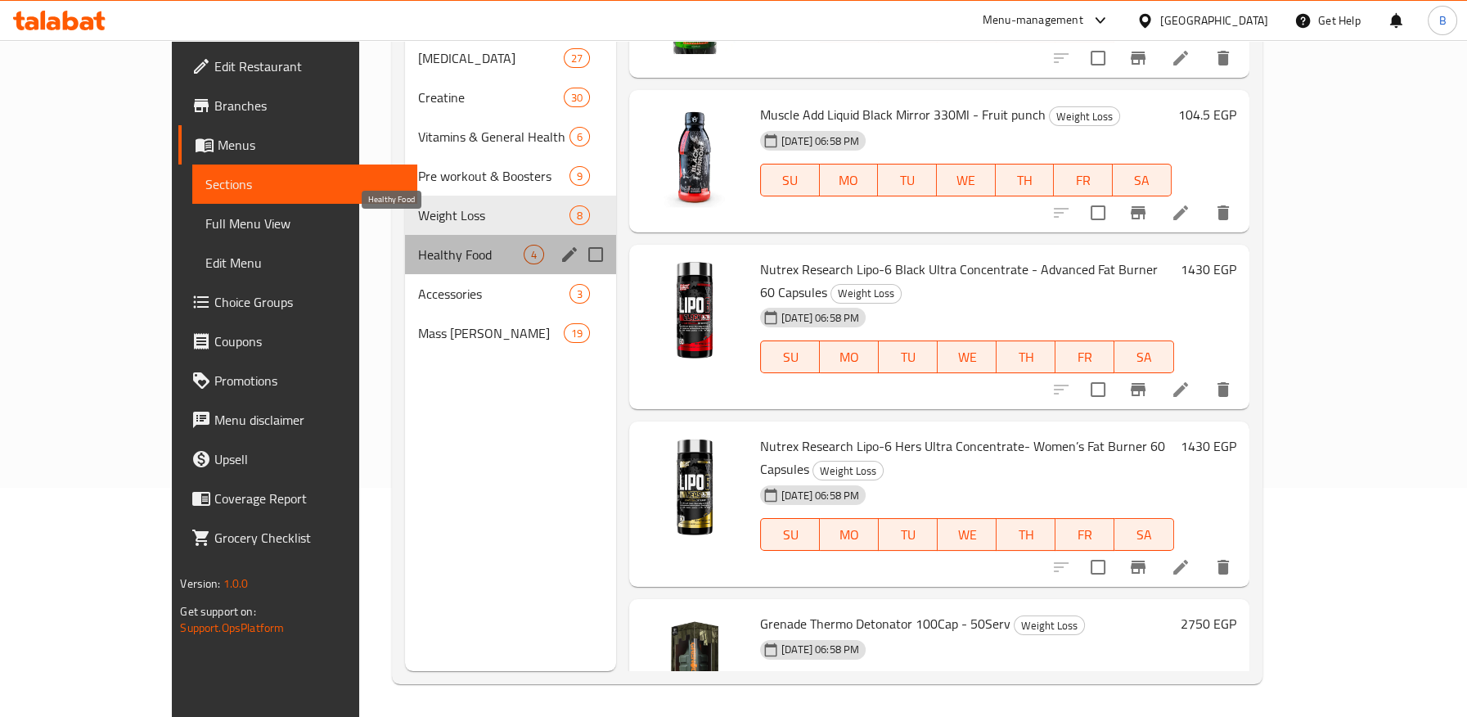
click at [418, 245] on span "Healthy Food" at bounding box center [471, 255] width 106 height 20
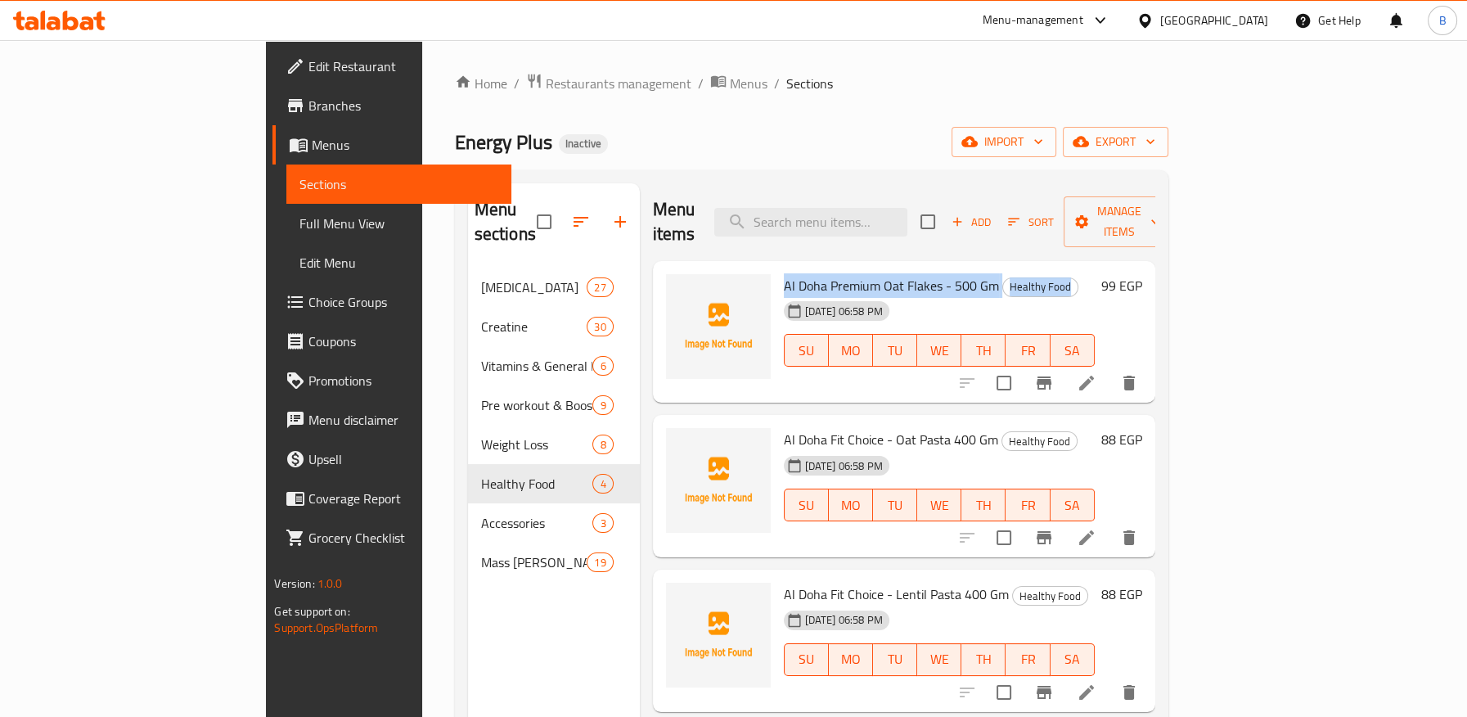
drag, startPoint x: 737, startPoint y: 263, endPoint x: 823, endPoint y: 270, distance: 86.1
click at [823, 270] on div "Al Doha Premium Oat Flakes - 500 Gm Healthy Food 01-10-2025 06:58 PM SU MO TU W…" at bounding box center [939, 331] width 324 height 129
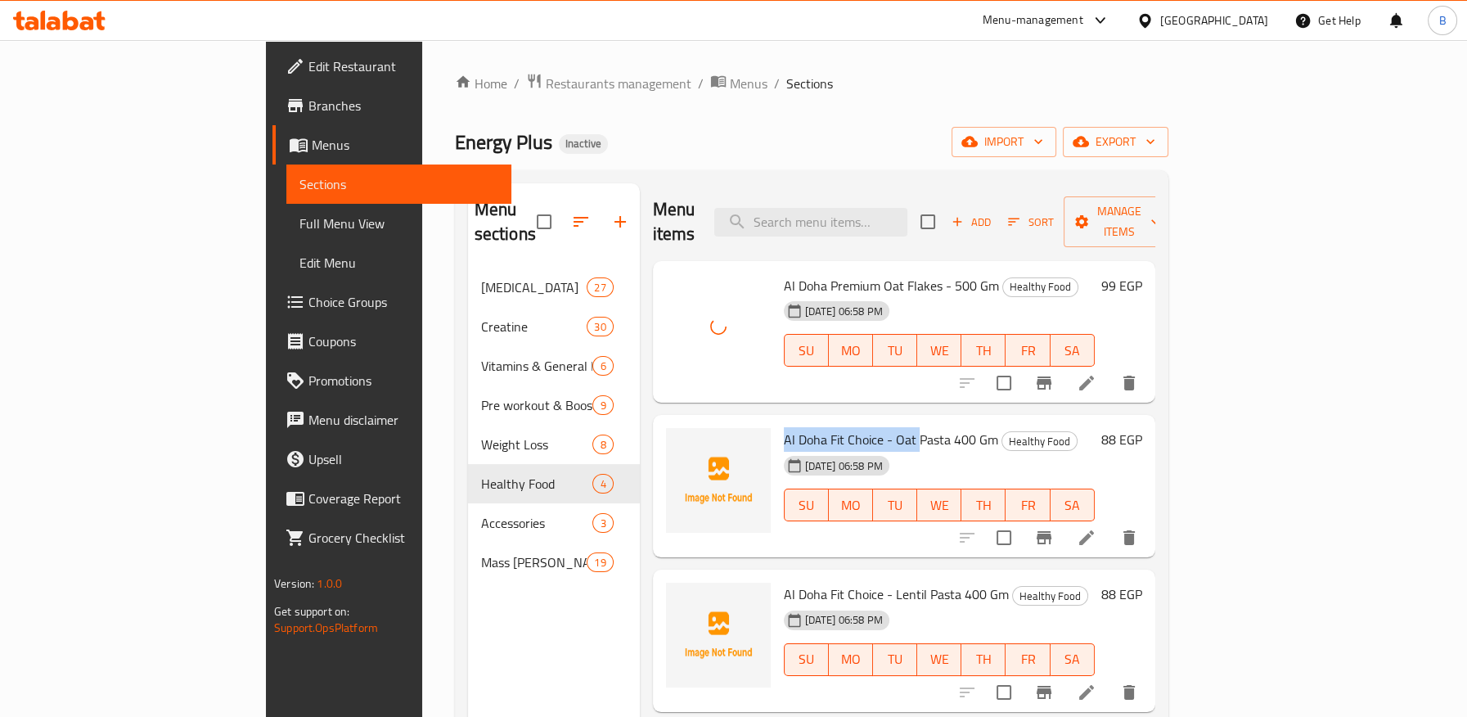
drag, startPoint x: 716, startPoint y: 413, endPoint x: 844, endPoint y: 568, distance: 201.6
click at [851, 427] on span "Al Doha Fit Choice - Oat Pasta 400 Gm" at bounding box center [891, 439] width 214 height 25
click at [1096, 373] on icon at bounding box center [1086, 383] width 20 height 20
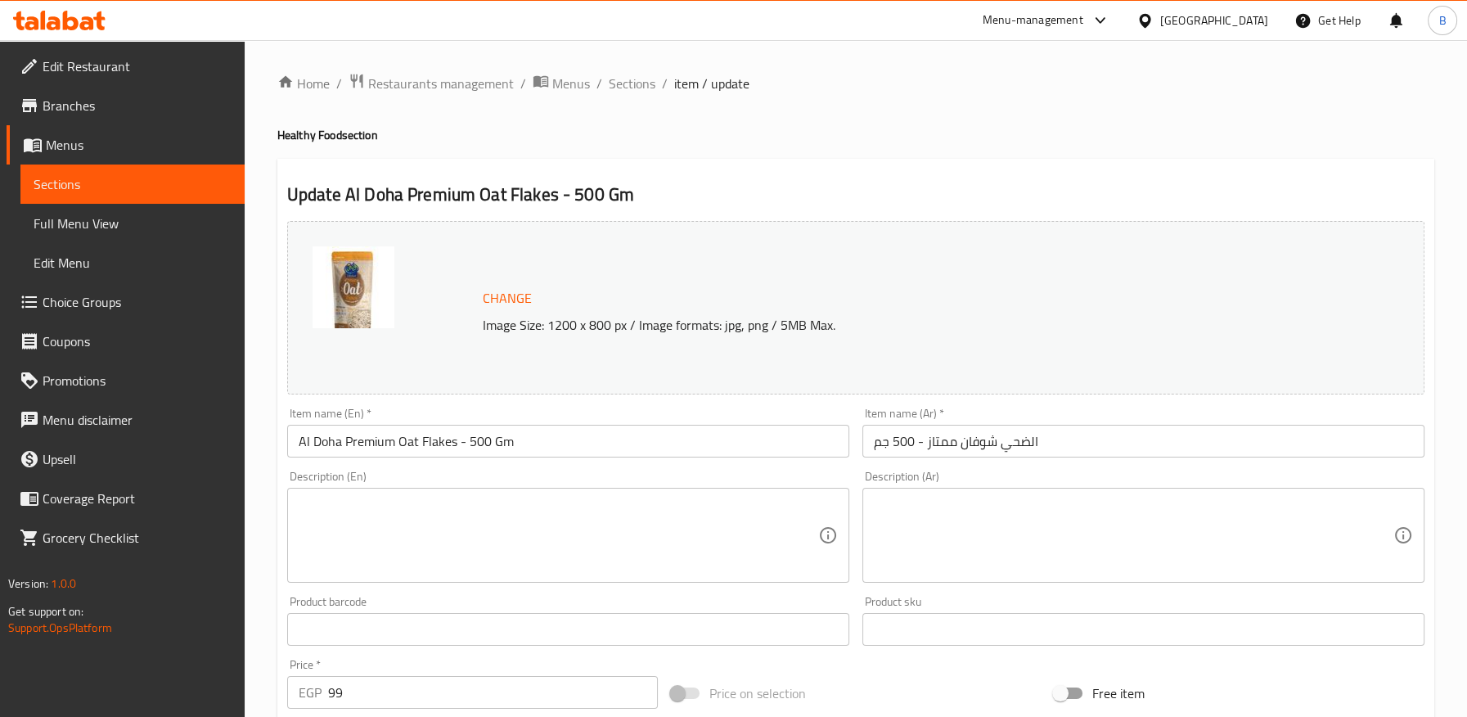
click at [993, 443] on input "الضحي شوفان ممتاز - 500 جم" at bounding box center [1143, 441] width 562 height 33
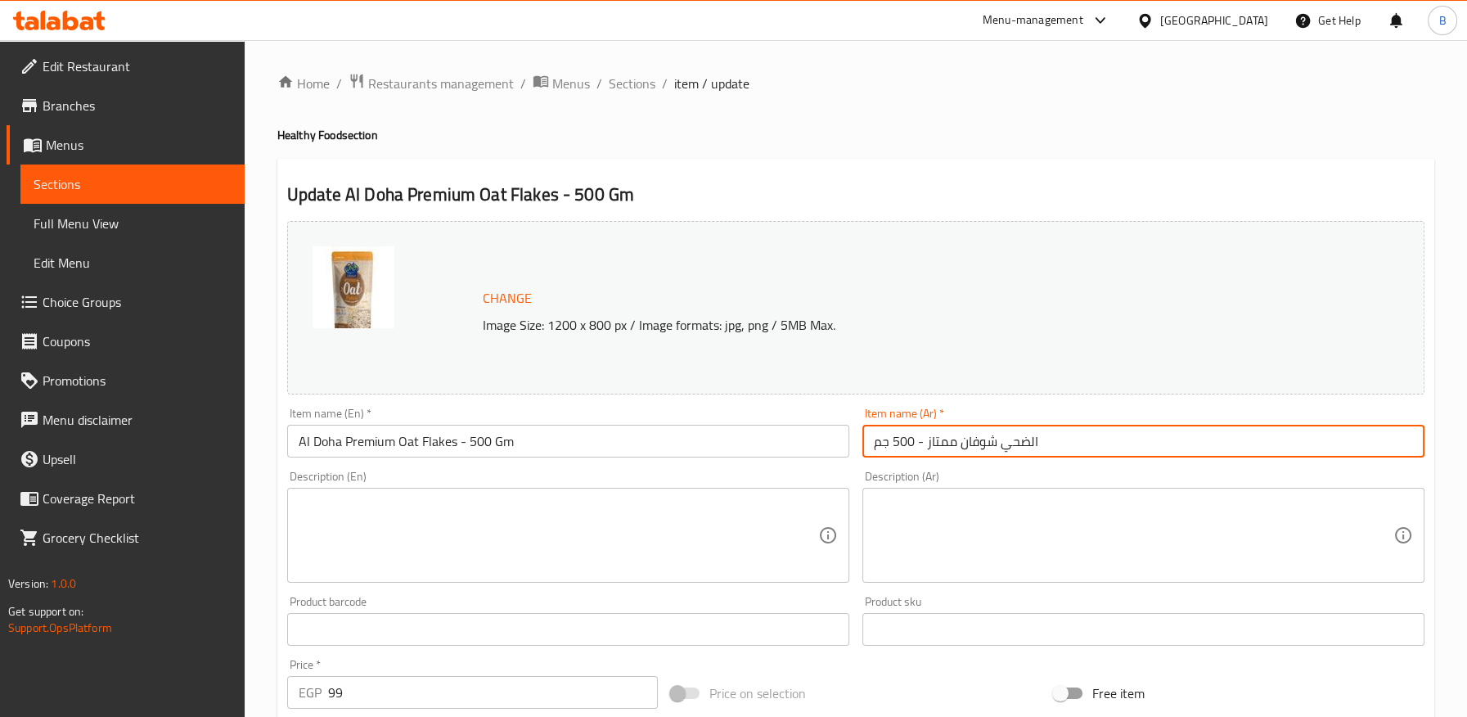
paste input "قائق"
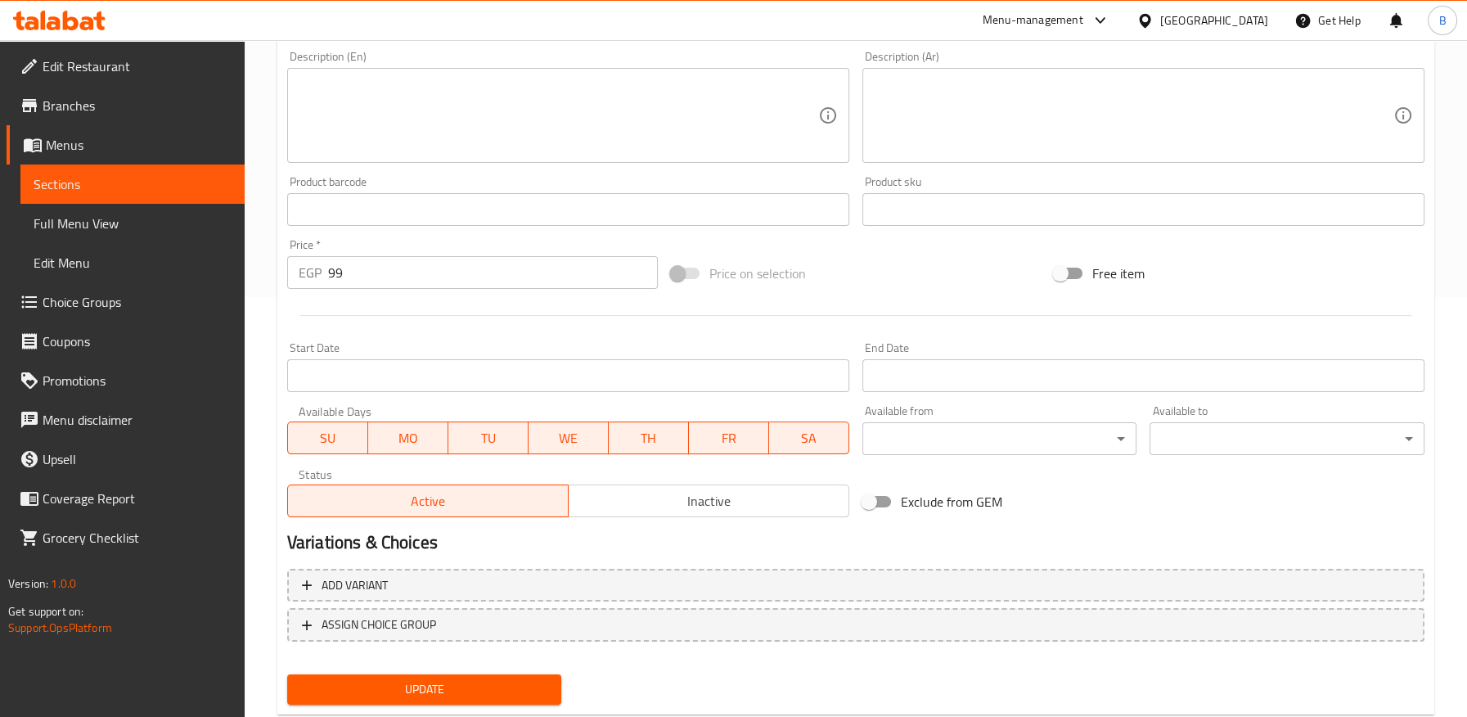
scroll to position [463, 0]
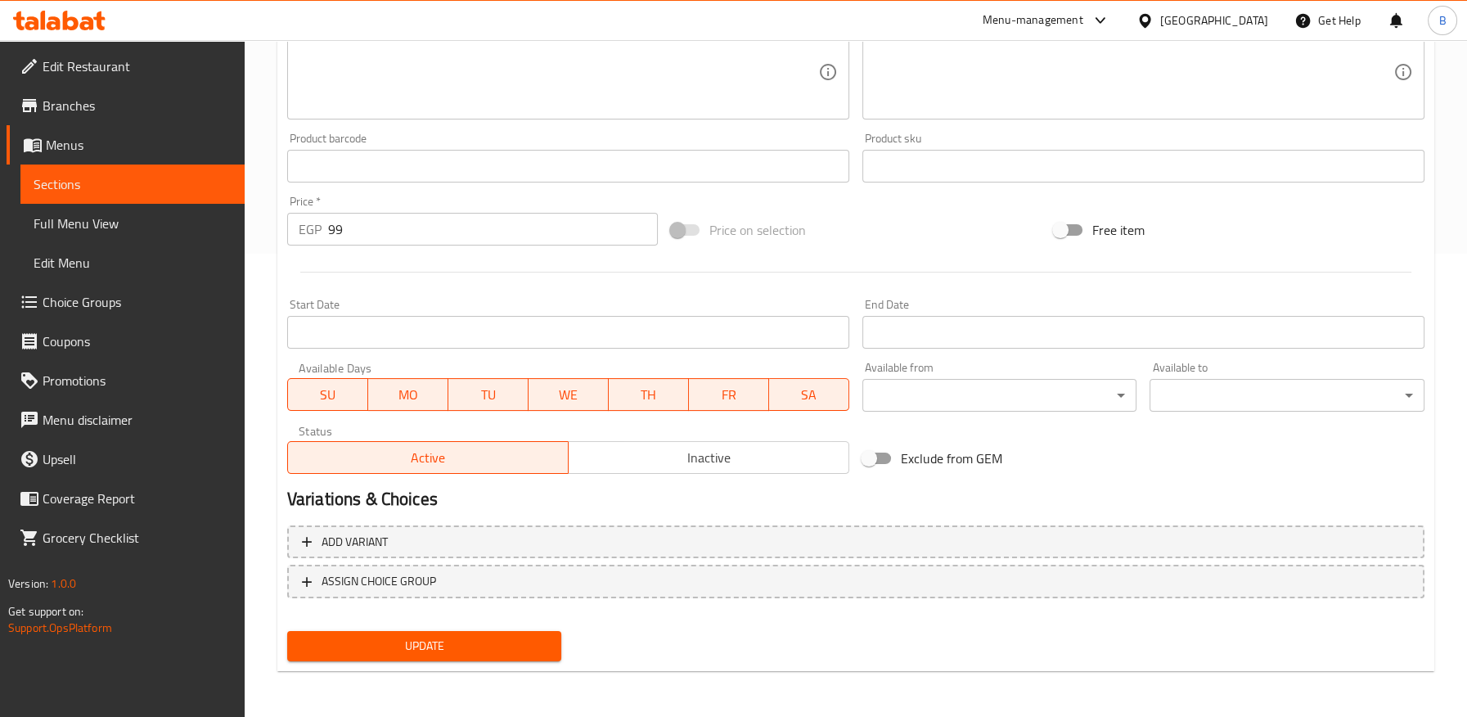
type input "الضحي رقائق شوفان ممتاز - 500 جم"
click at [457, 648] on span "Update" at bounding box center [424, 646] width 249 height 20
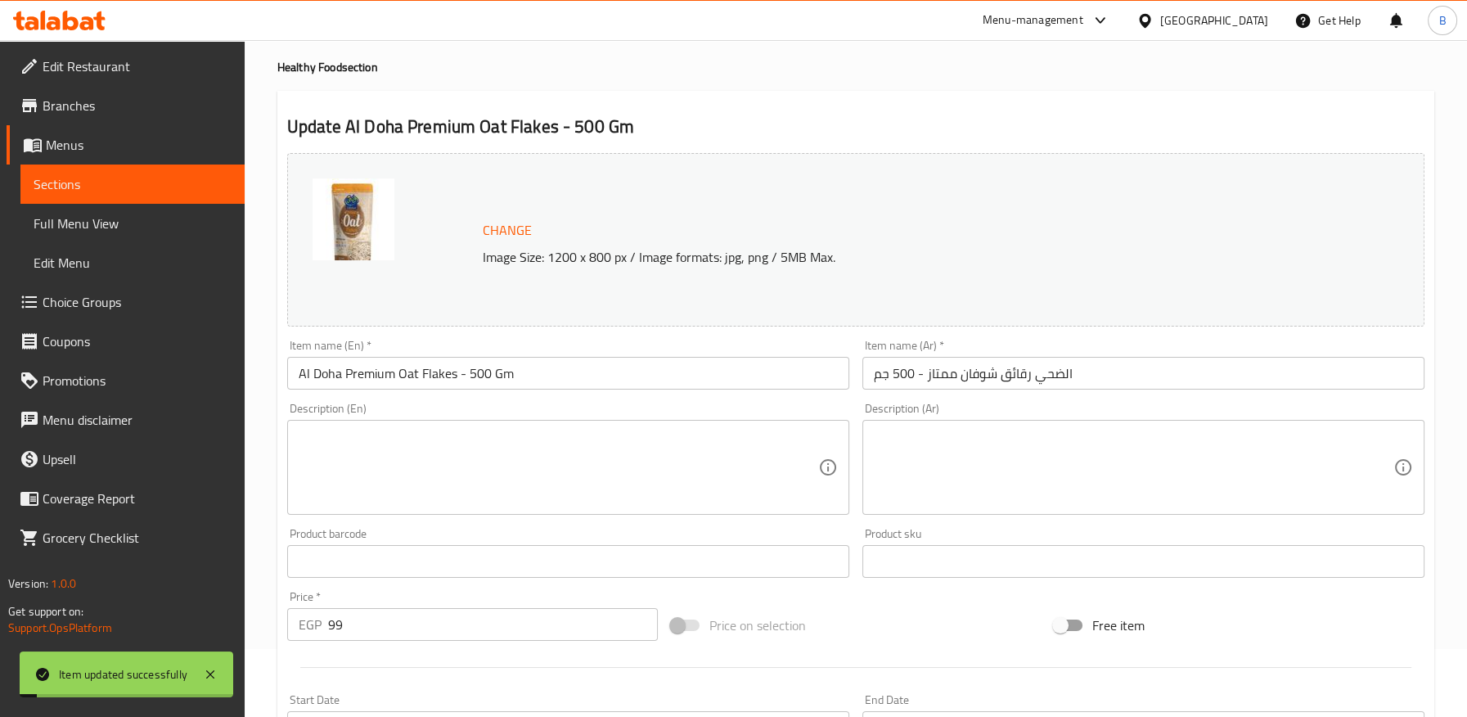
scroll to position [0, 0]
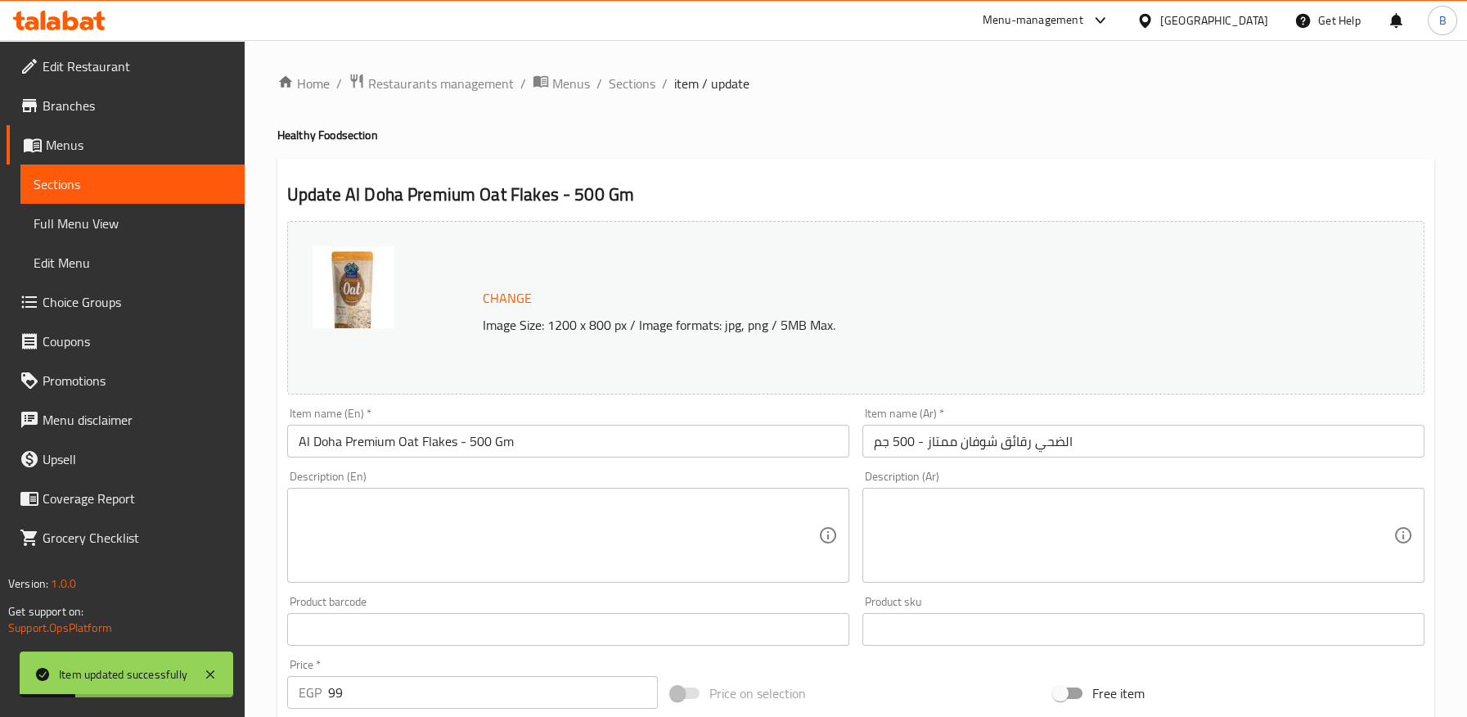
drag, startPoint x: 633, startPoint y: 88, endPoint x: 616, endPoint y: 98, distance: 20.2
click at [633, 87] on span "Sections" at bounding box center [632, 84] width 47 height 20
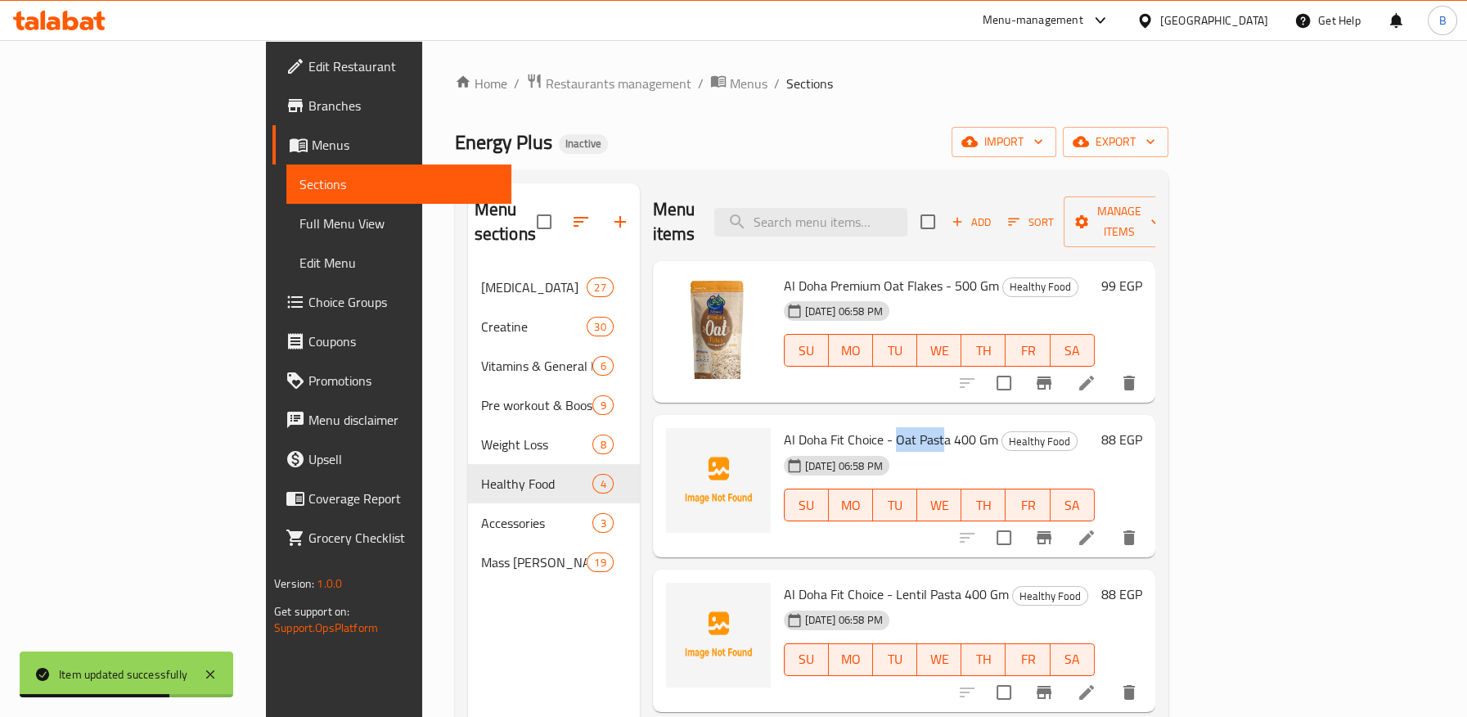
drag, startPoint x: 829, startPoint y: 415, endPoint x: 874, endPoint y: 413, distance: 45.8
click at [874, 427] on span "Al Doha Fit Choice - Oat Pasta 400 Gm" at bounding box center [891, 439] width 214 height 25
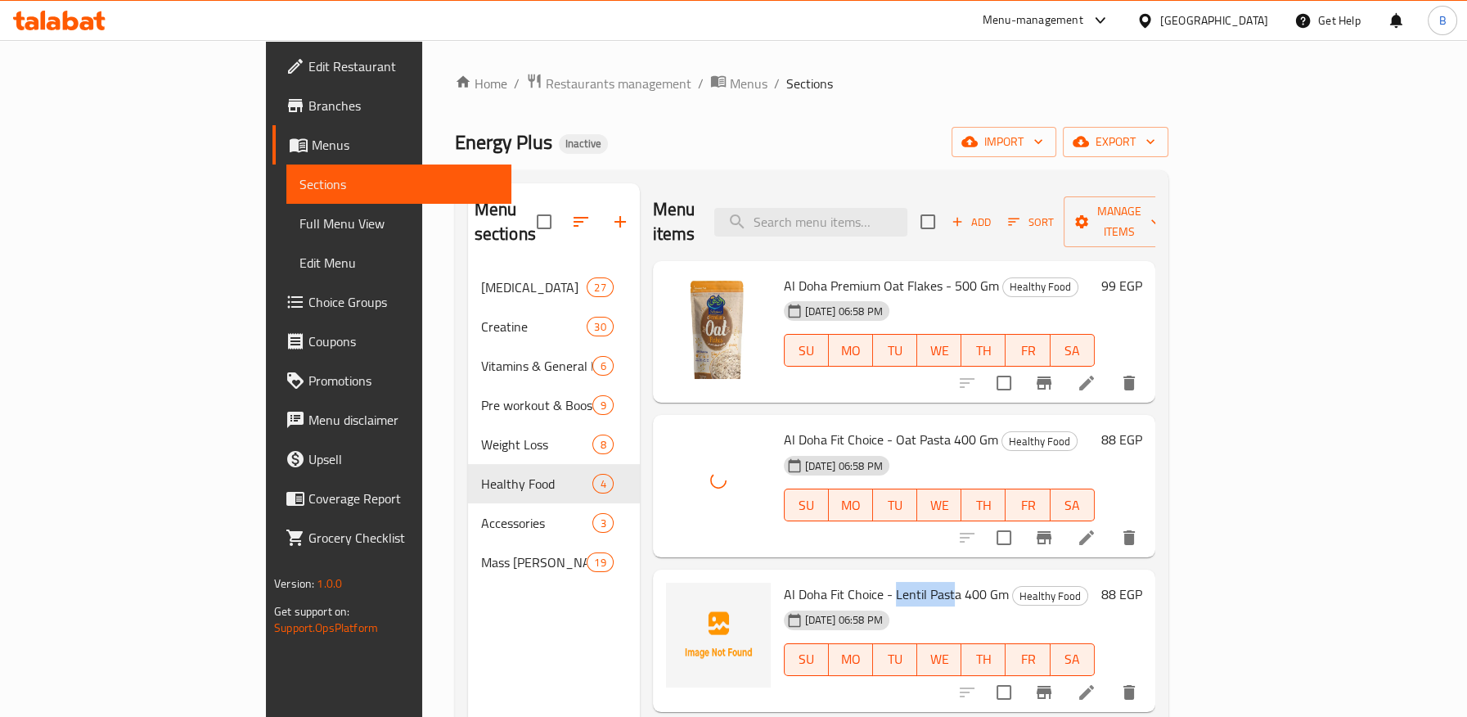
drag, startPoint x: 826, startPoint y: 572, endPoint x: 887, endPoint y: 575, distance: 60.6
click at [887, 582] on span "Al Doha Fit Choice - Lentil Pasta 400 Gm" at bounding box center [896, 594] width 225 height 25
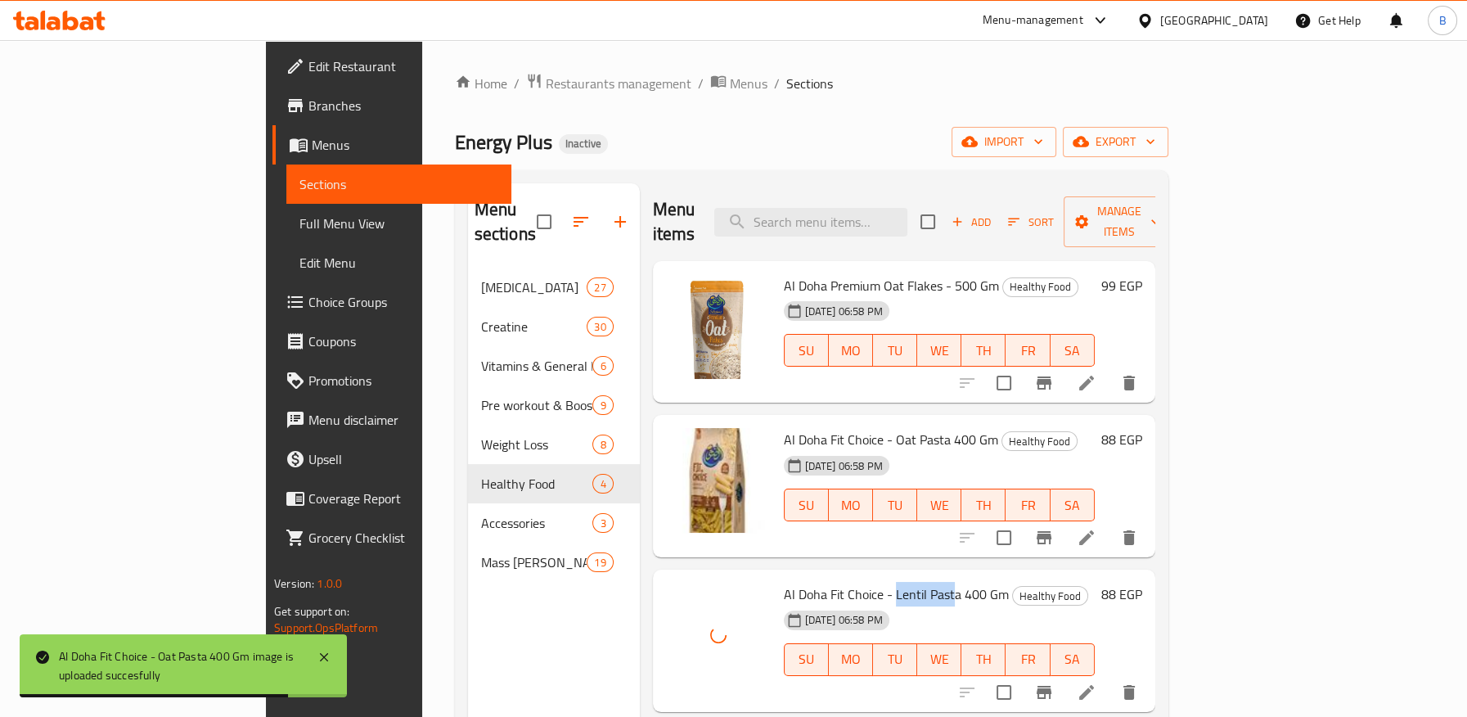
scroll to position [182, 0]
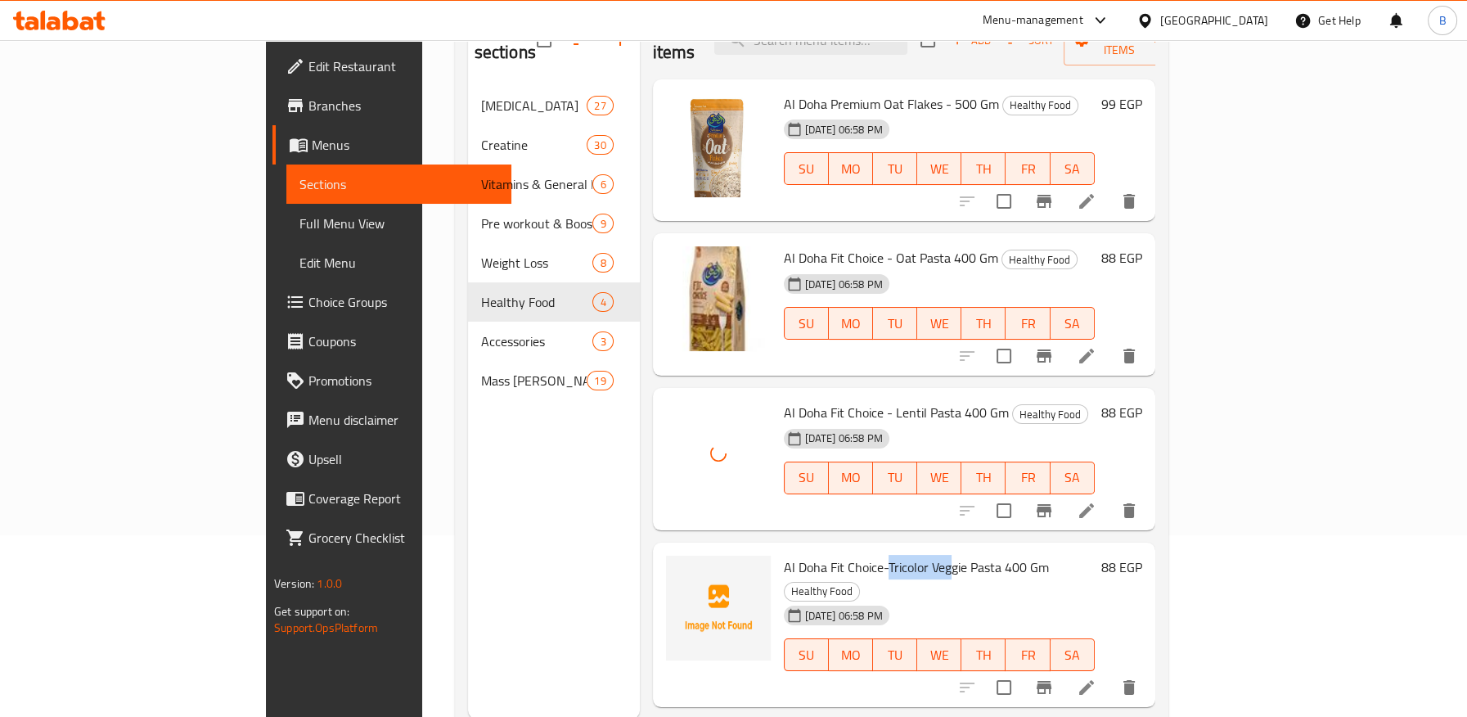
drag, startPoint x: 823, startPoint y: 541, endPoint x: 892, endPoint y: 554, distance: 69.9
click at [887, 555] on span "Al Doha Fit Choice-Tricolor Veggie Pasta 400 Gm" at bounding box center [916, 567] width 265 height 25
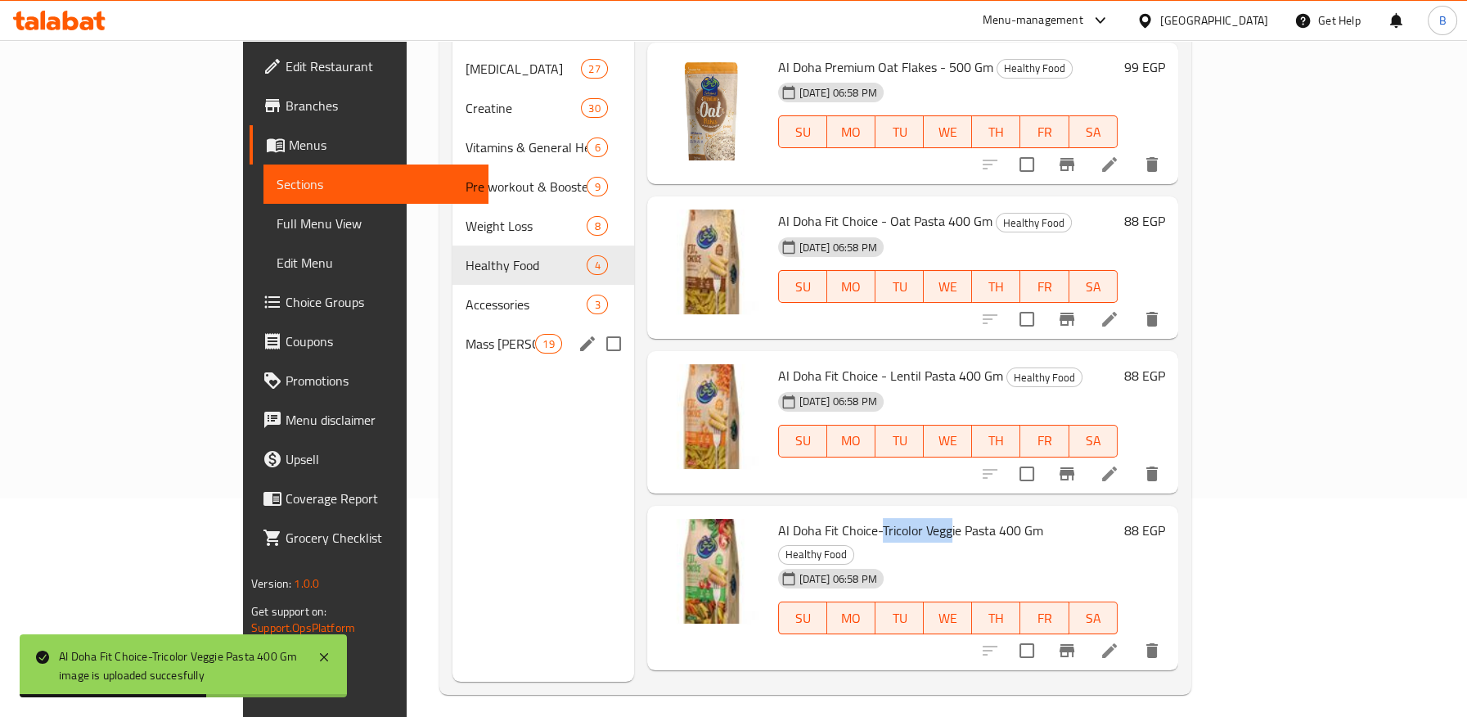
scroll to position [229, 0]
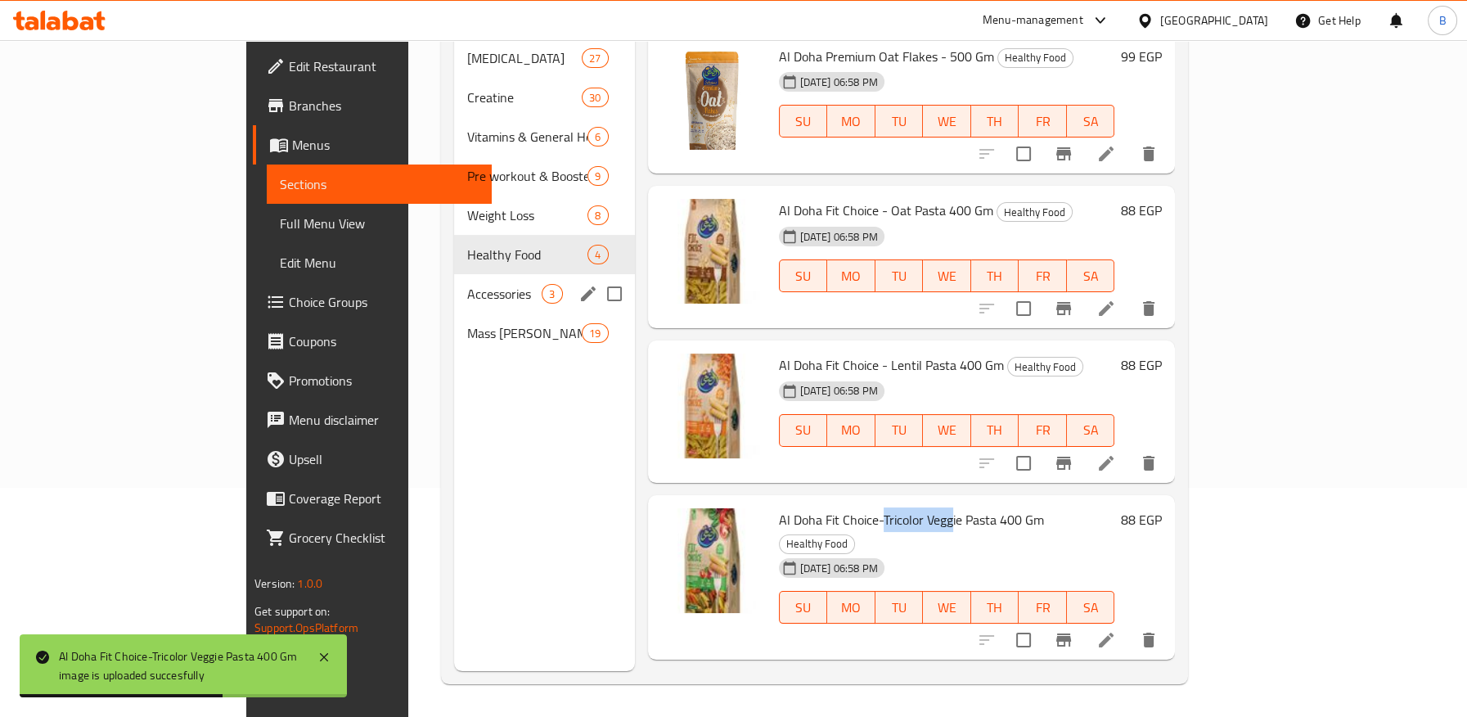
click at [467, 284] on span "Accessories" at bounding box center [504, 294] width 74 height 20
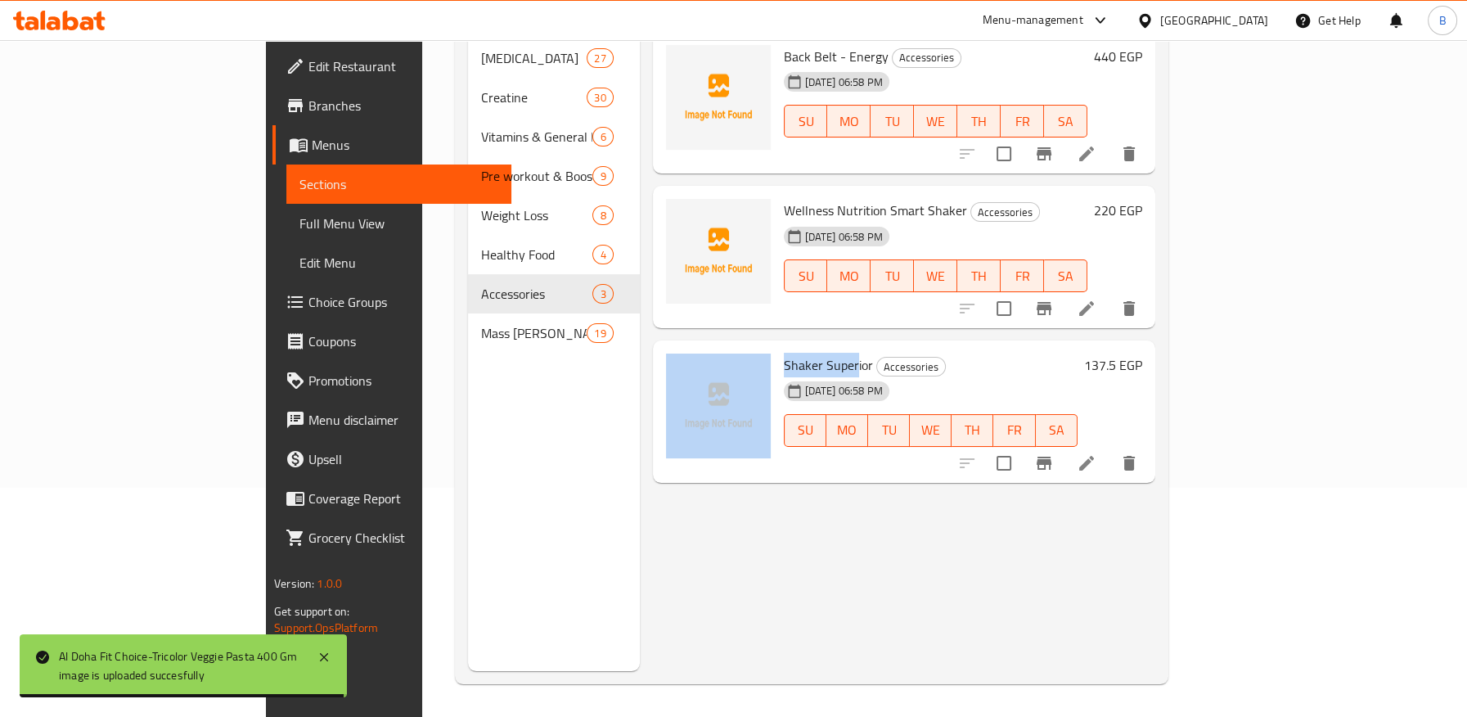
drag, startPoint x: 708, startPoint y: 341, endPoint x: 793, endPoint y: 420, distance: 115.8
click at [791, 347] on div "Shaker Superior Accessories 01-10-2025 06:58 PM SU MO TU WE TH FR SA 137.5 EGP" at bounding box center [903, 411] width 489 height 129
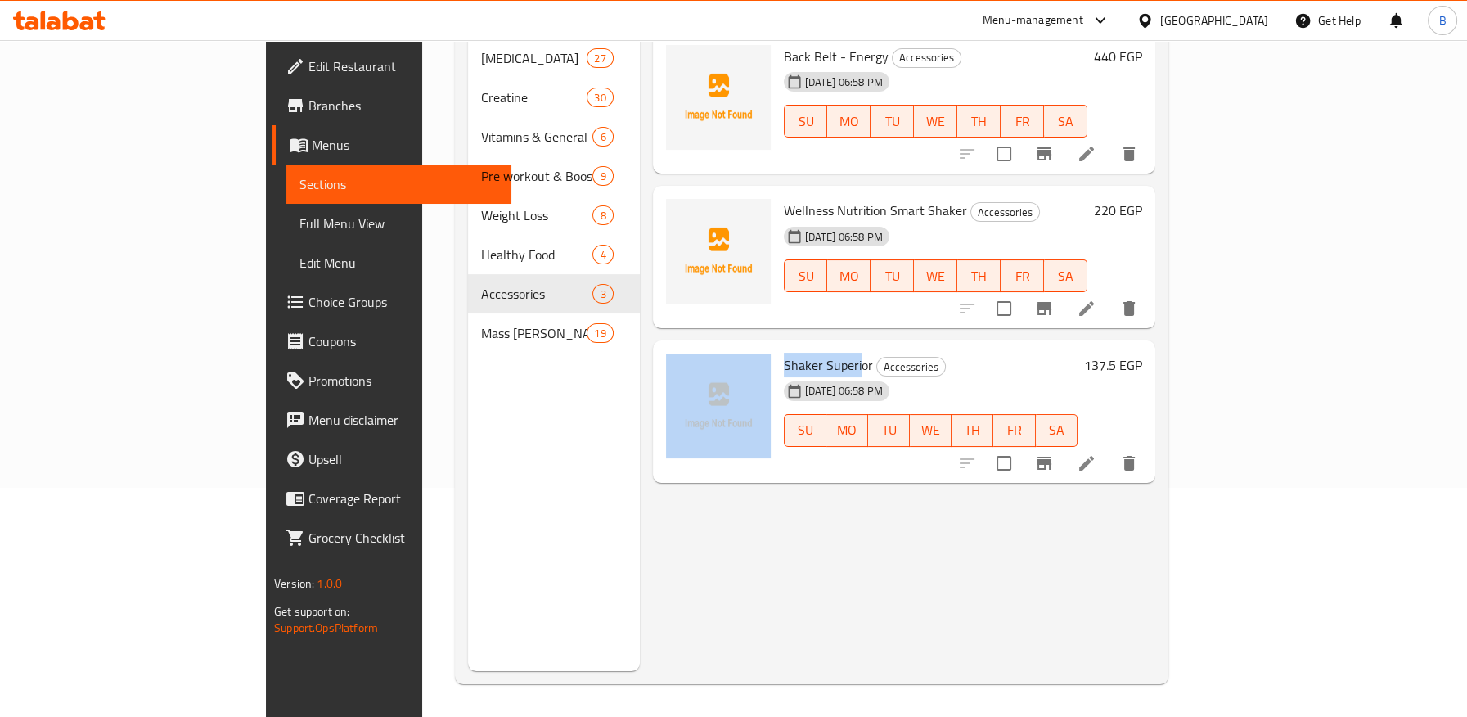
click at [784, 353] on span "Shaker Superior" at bounding box center [828, 365] width 89 height 25
drag, startPoint x: 718, startPoint y: 339, endPoint x: 796, endPoint y: 339, distance: 77.7
click at [796, 353] on span "Shaker Superior" at bounding box center [828, 365] width 89 height 25
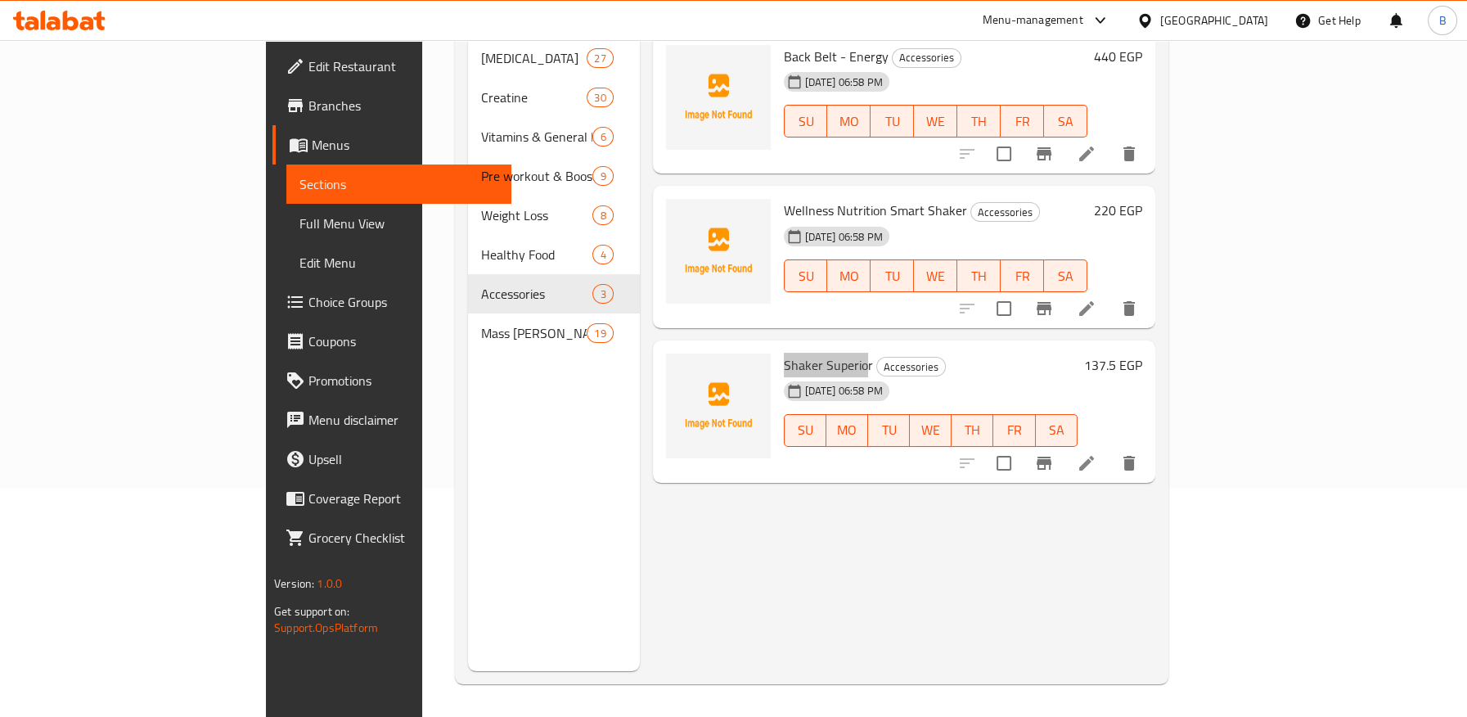
scroll to position [47, 0]
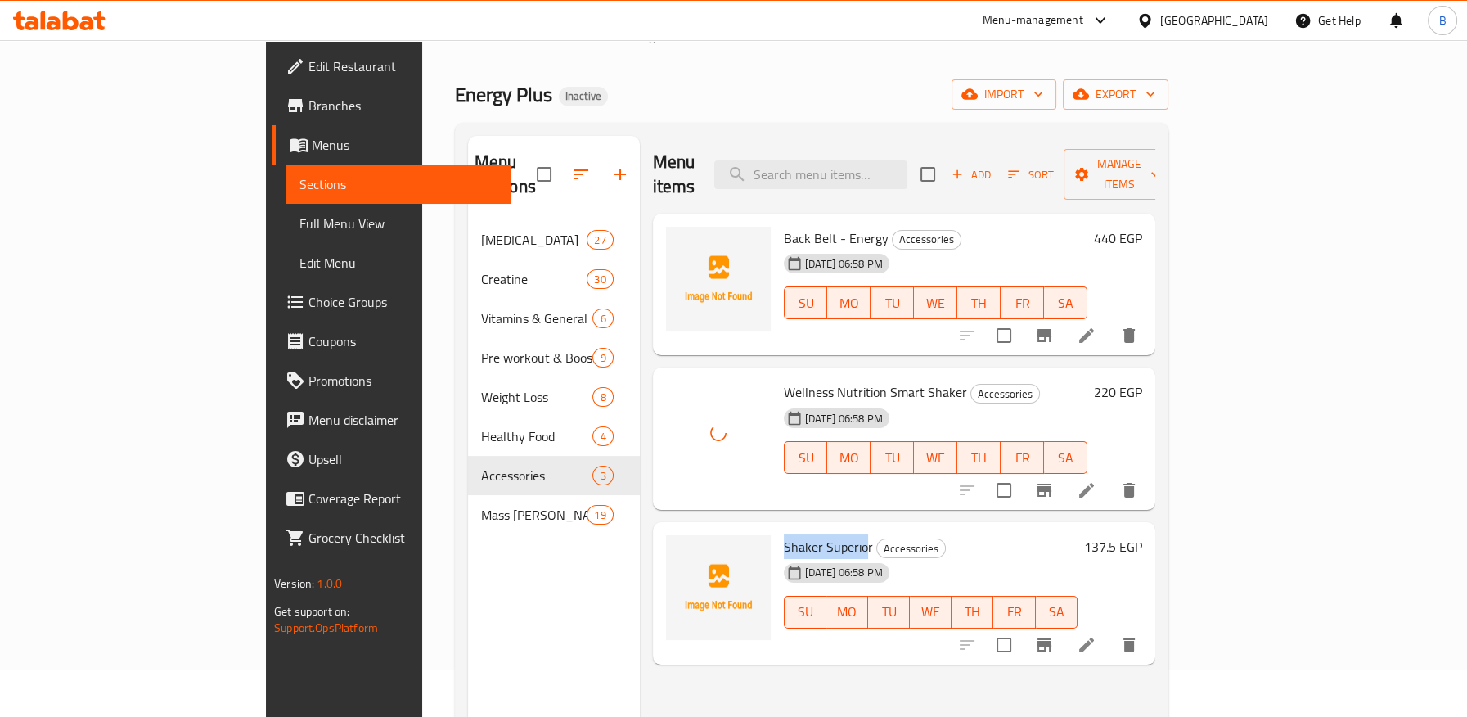
click at [784, 534] on span "Shaker Superior" at bounding box center [828, 546] width 89 height 25
click at [771, 665] on div "Menu items Add Sort Manage items Back Belt - Energy Accessories 01-10-2025 06:5…" at bounding box center [897, 494] width 515 height 717
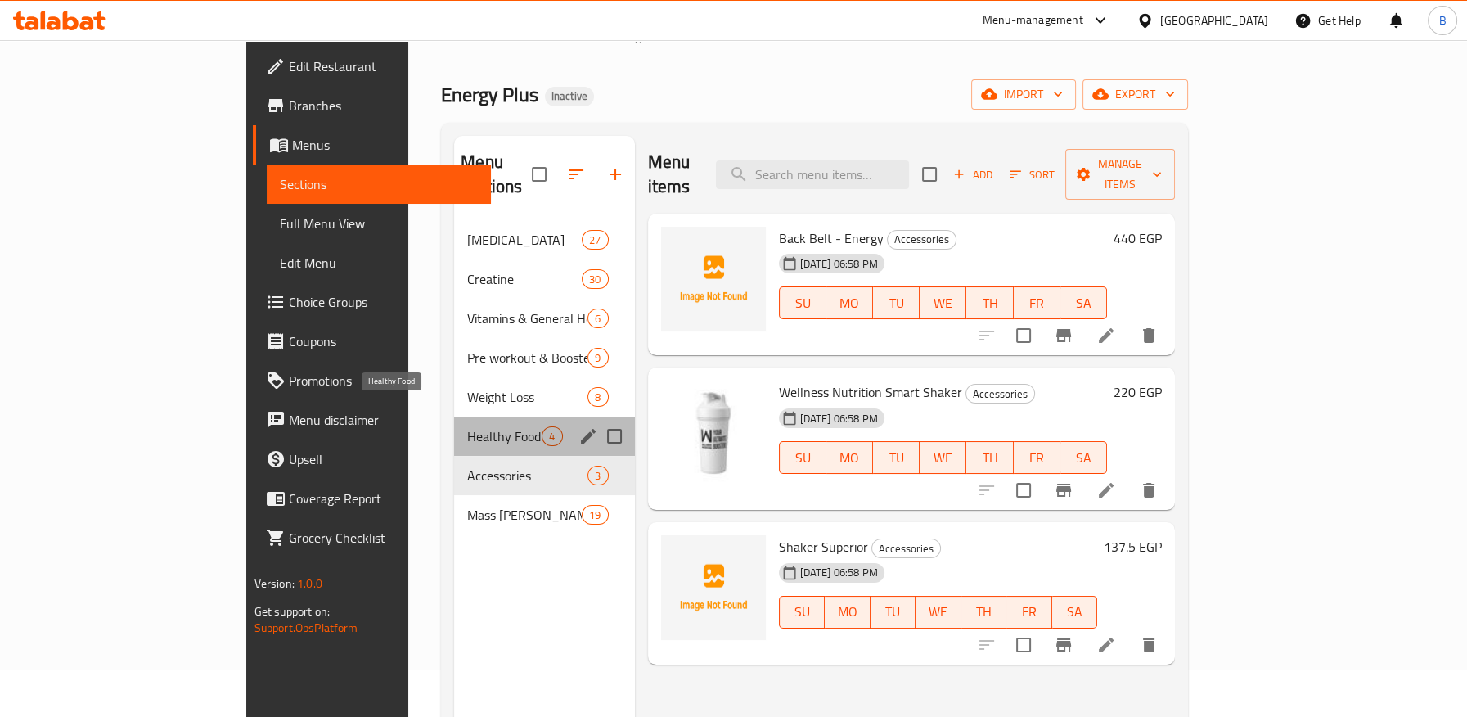
click at [467, 426] on span "Healthy Food" at bounding box center [504, 436] width 74 height 20
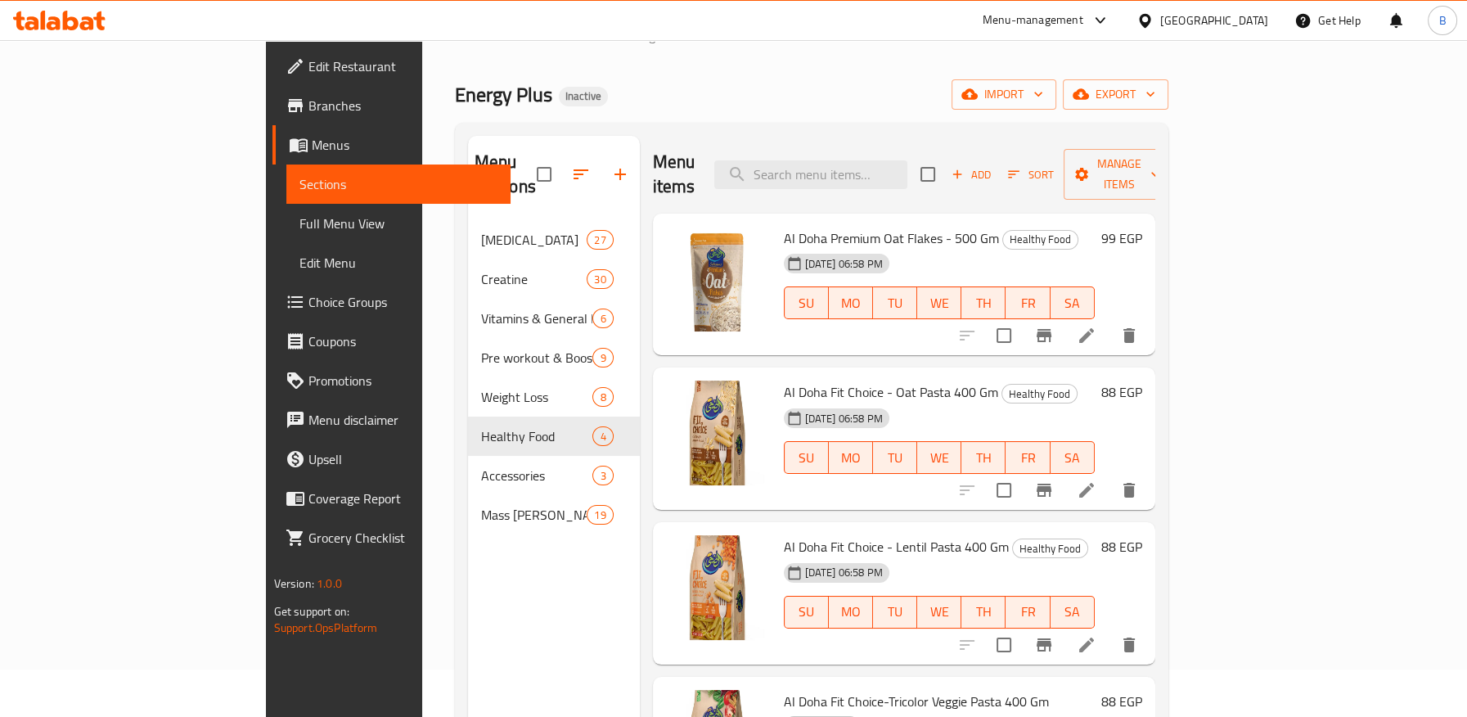
scroll to position [229, 0]
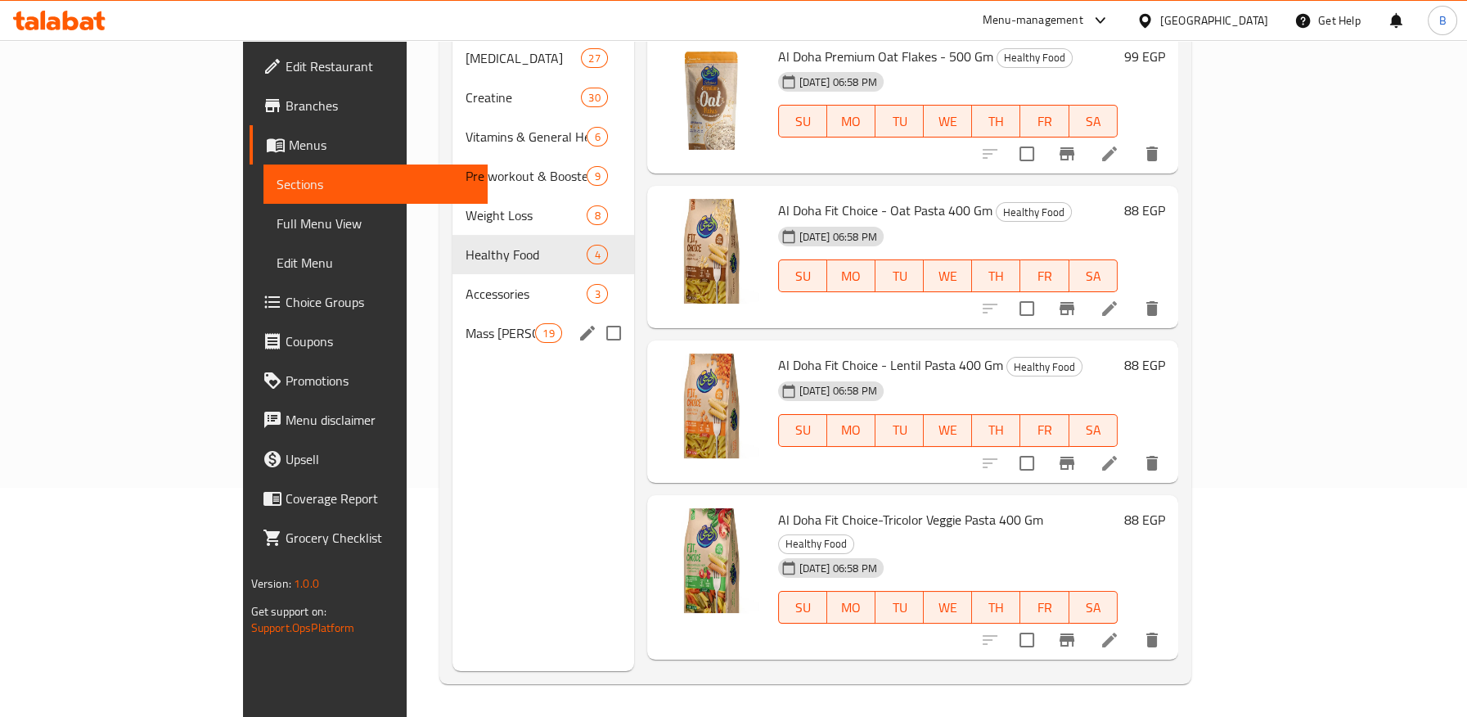
click at [452, 282] on div "Accessories 3" at bounding box center [543, 293] width 182 height 39
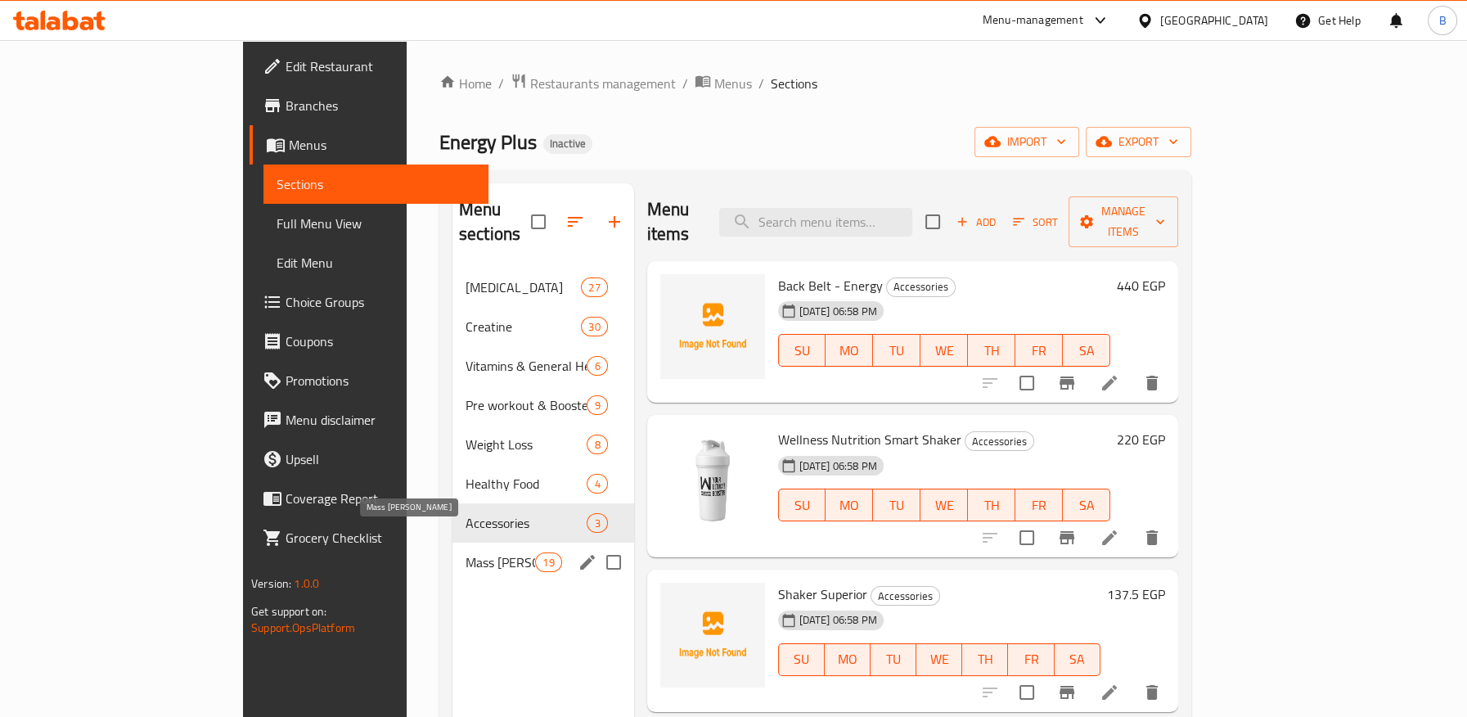
click at [465, 552] on span "Mass Gainer" at bounding box center [500, 562] width 70 height 20
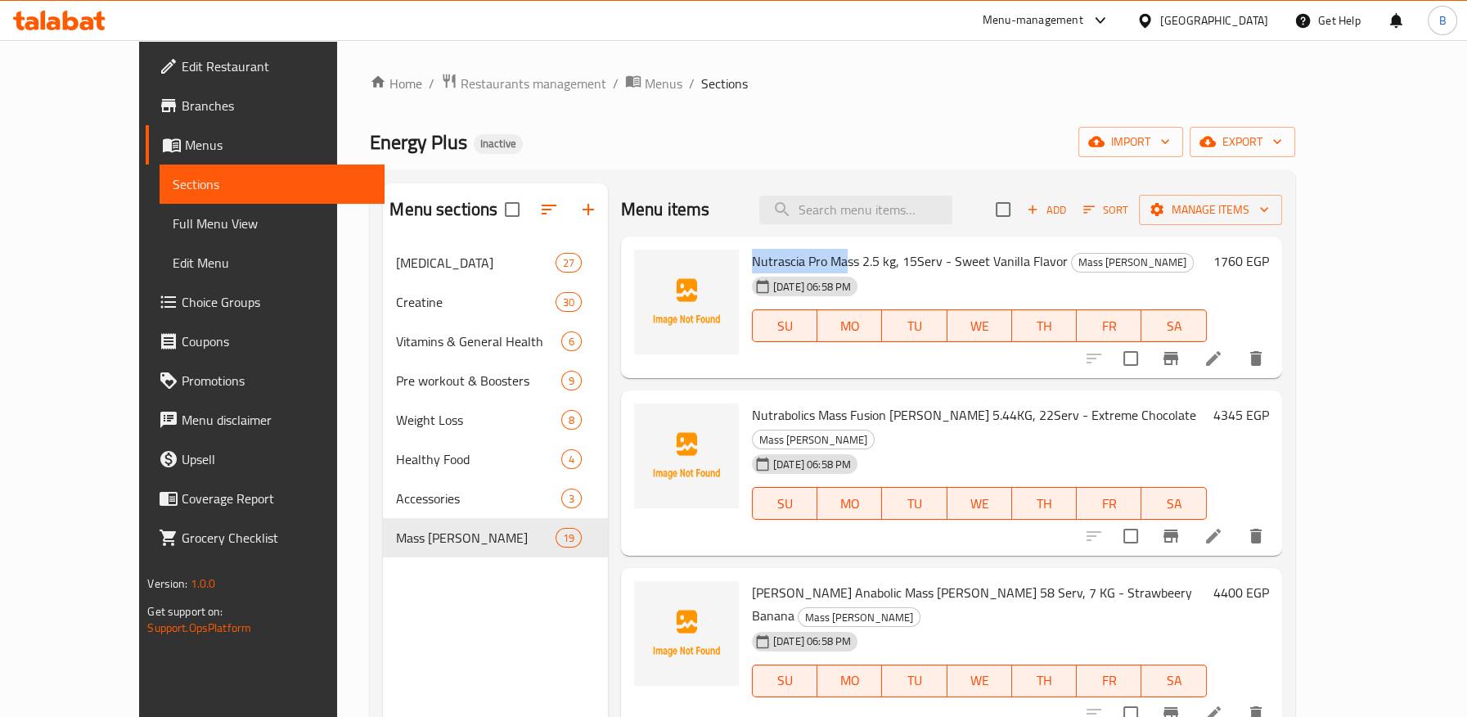
drag, startPoint x: 713, startPoint y: 255, endPoint x: 814, endPoint y: 260, distance: 100.7
click at [814, 260] on div "Nutrascia Pro Mass 2.5 kg, 15Serv - Sweet Vanilla Flavor Mass Gainer 01-10-2025…" at bounding box center [979, 307] width 468 height 129
click at [785, 267] on span "Nutrascia Pro Mass 2.5 kg, 15Serv - Sweet Vanilla Flavor" at bounding box center [910, 261] width 316 height 25
drag, startPoint x: 719, startPoint y: 258, endPoint x: 851, endPoint y: 256, distance: 132.5
click at [851, 256] on span "Nutrascia Pro Mass 2.5 kg, 15Serv - Sweet Vanilla Flavor" at bounding box center [910, 261] width 316 height 25
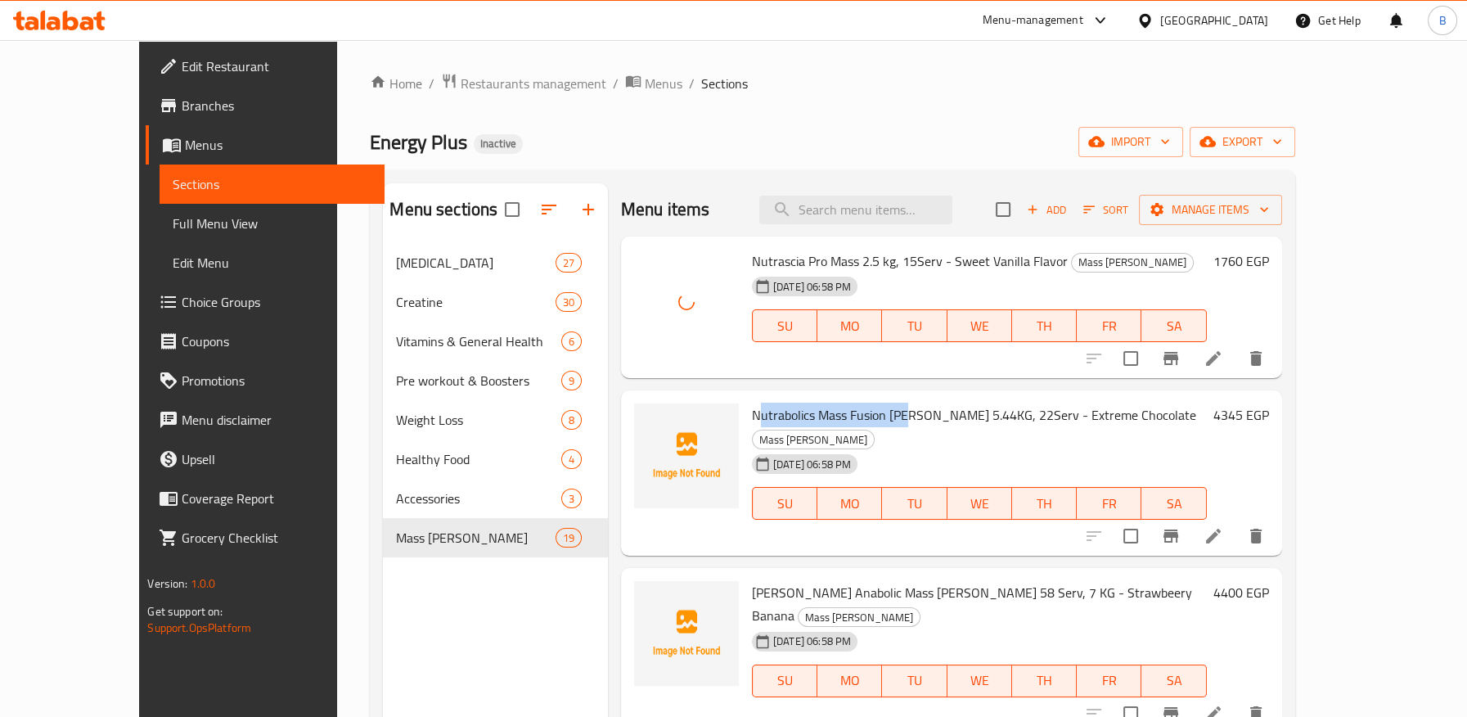
drag, startPoint x: 774, startPoint y: 411, endPoint x: 831, endPoint y: 412, distance: 57.3
click at [872, 411] on span "Nutrabolics Mass Fusion Gainer 5.44KG, 22Serv - Extreme Chocolate" at bounding box center [974, 414] width 444 height 25
click at [770, 420] on span "Nutrabolics Mass Fusion Gainer 5.44KG, 22Serv - Extreme Chocolate" at bounding box center [974, 414] width 444 height 25
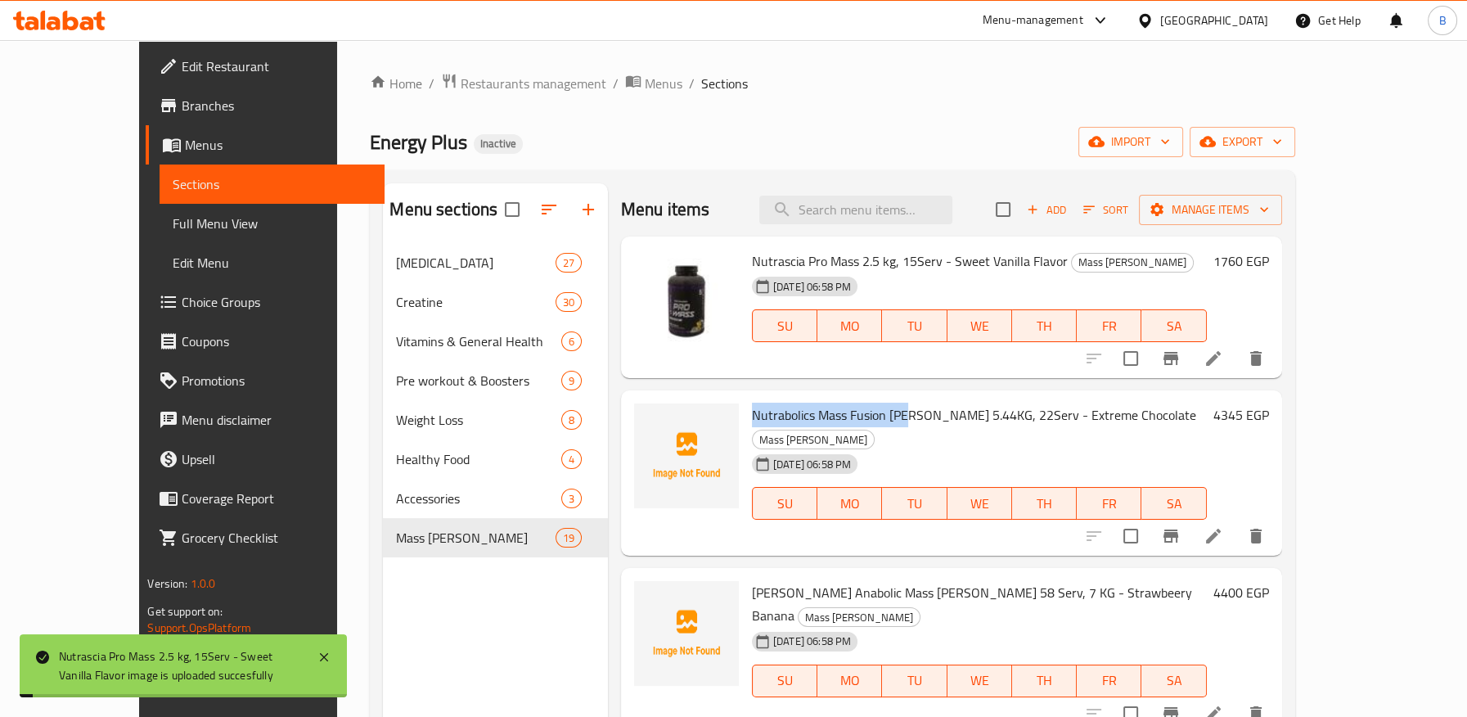
drag, startPoint x: 726, startPoint y: 415, endPoint x: 874, endPoint y: 416, distance: 148.1
click at [874, 416] on span "Nutrabolics Mass Fusion Gainer 5.44KG, 22Serv - Extreme Chocolate" at bounding box center [974, 414] width 444 height 25
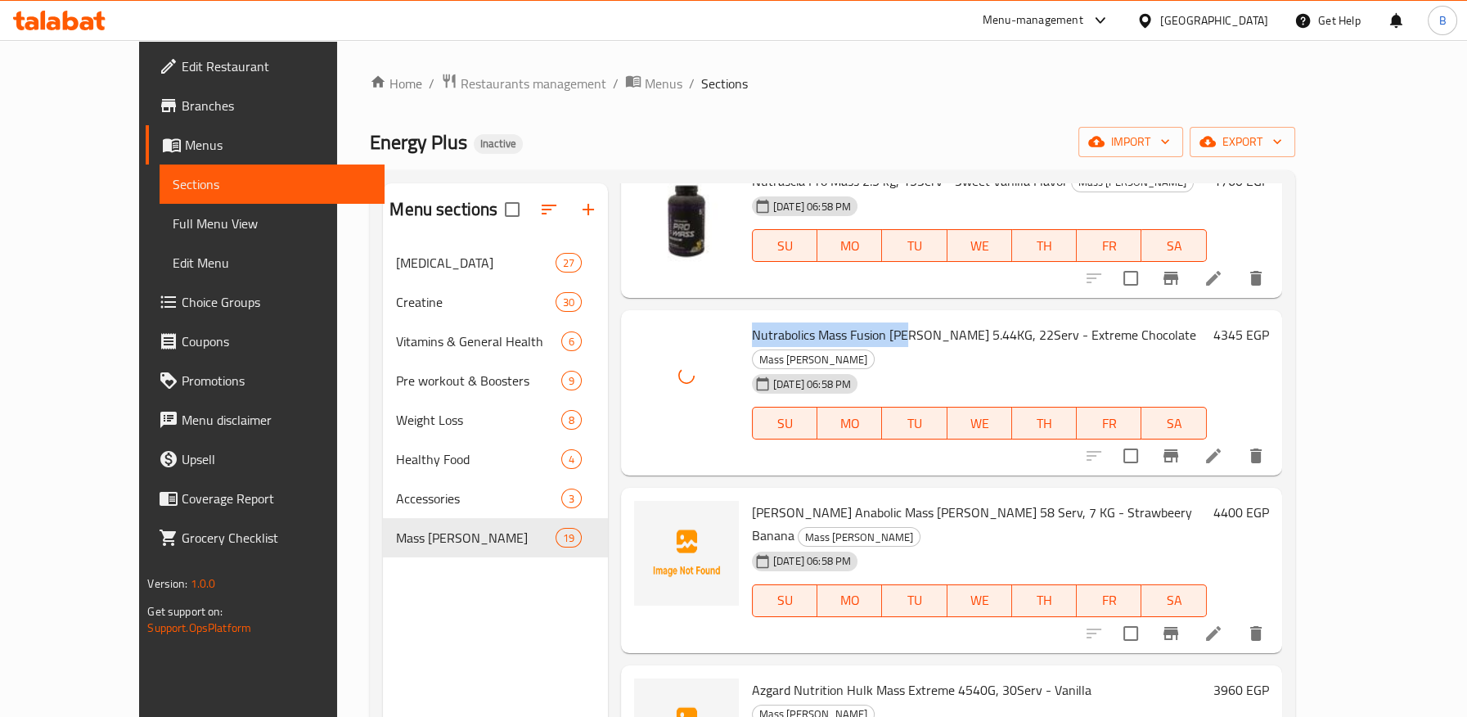
scroll to position [182, 0]
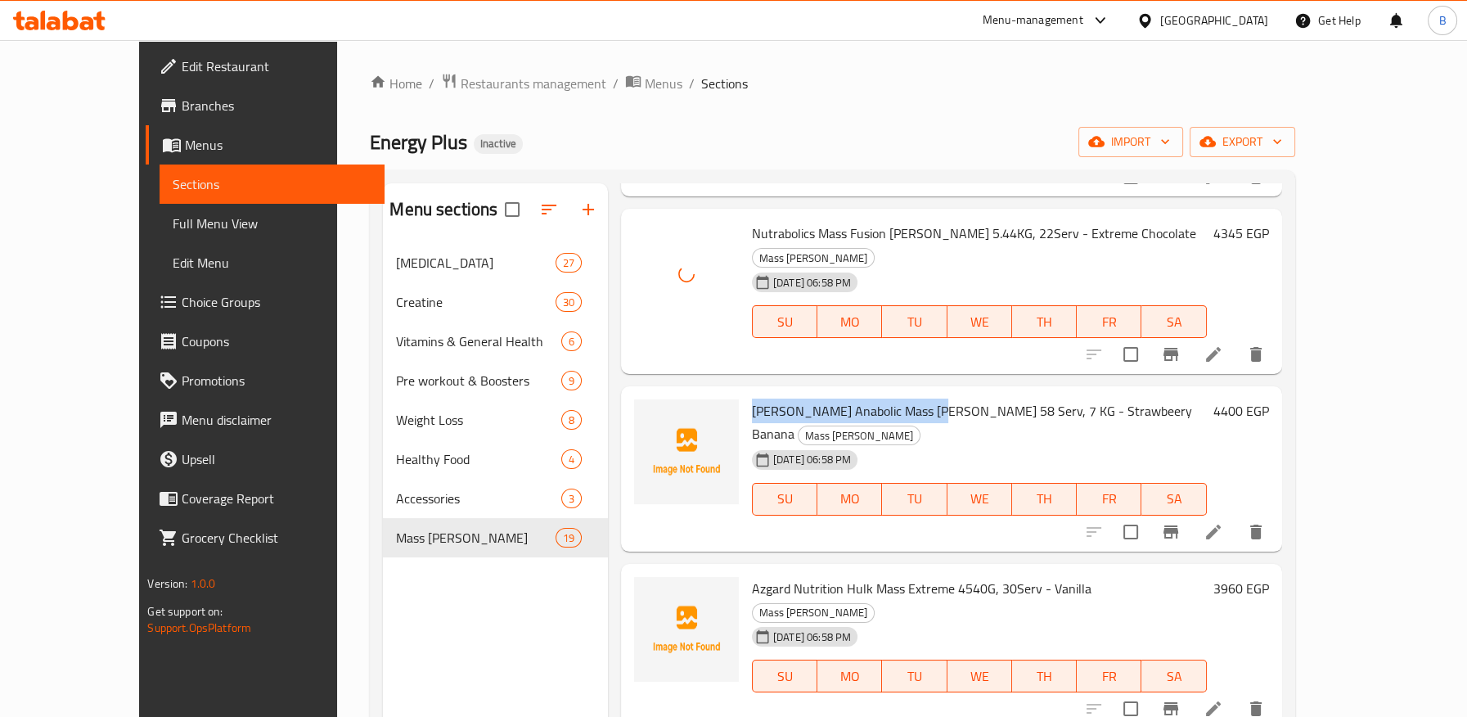
drag, startPoint x: 718, startPoint y: 384, endPoint x: 892, endPoint y: 378, distance: 174.3
click at [892, 398] on span "Kevin Levrone Anabolic Mass Gainer 58 Serv, 7 KG - Strawbeery Banana" at bounding box center [972, 421] width 440 height 47
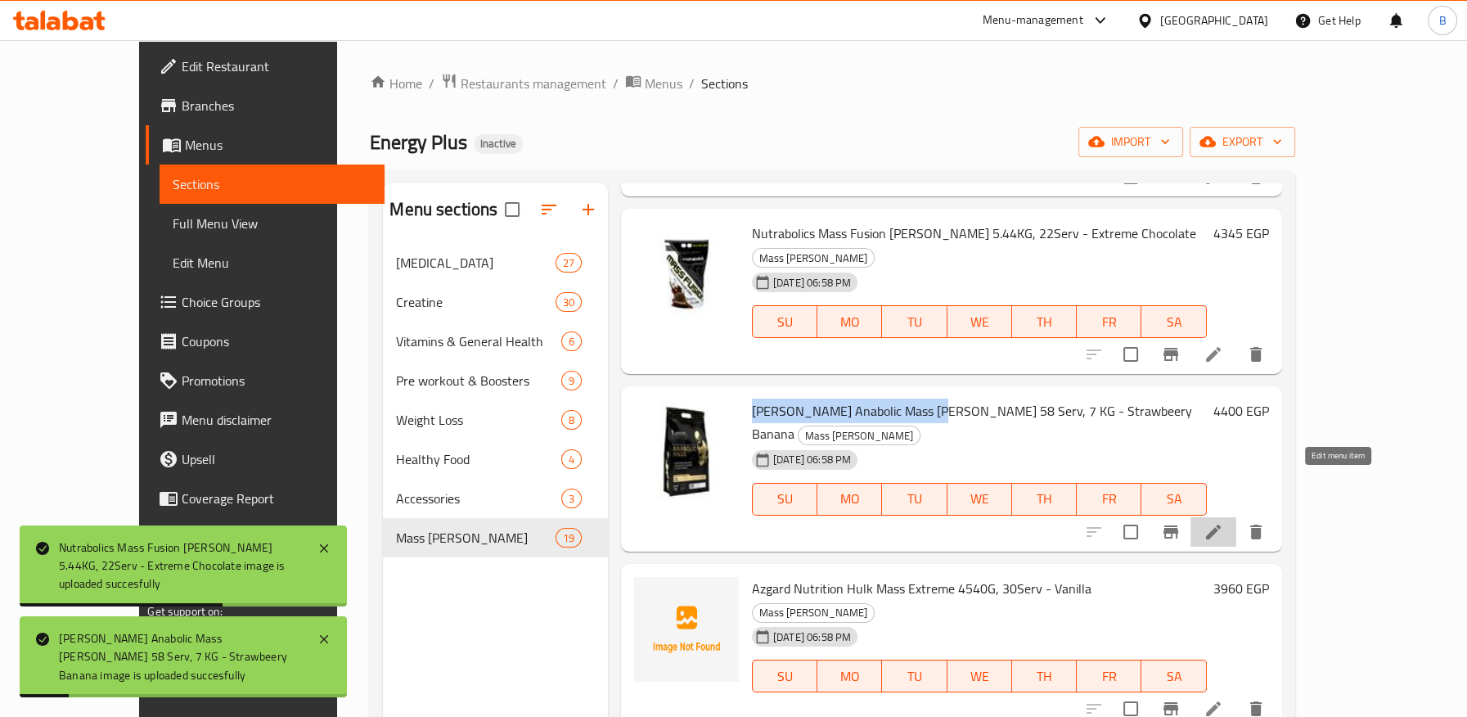
click at [1223, 522] on icon at bounding box center [1213, 532] width 20 height 20
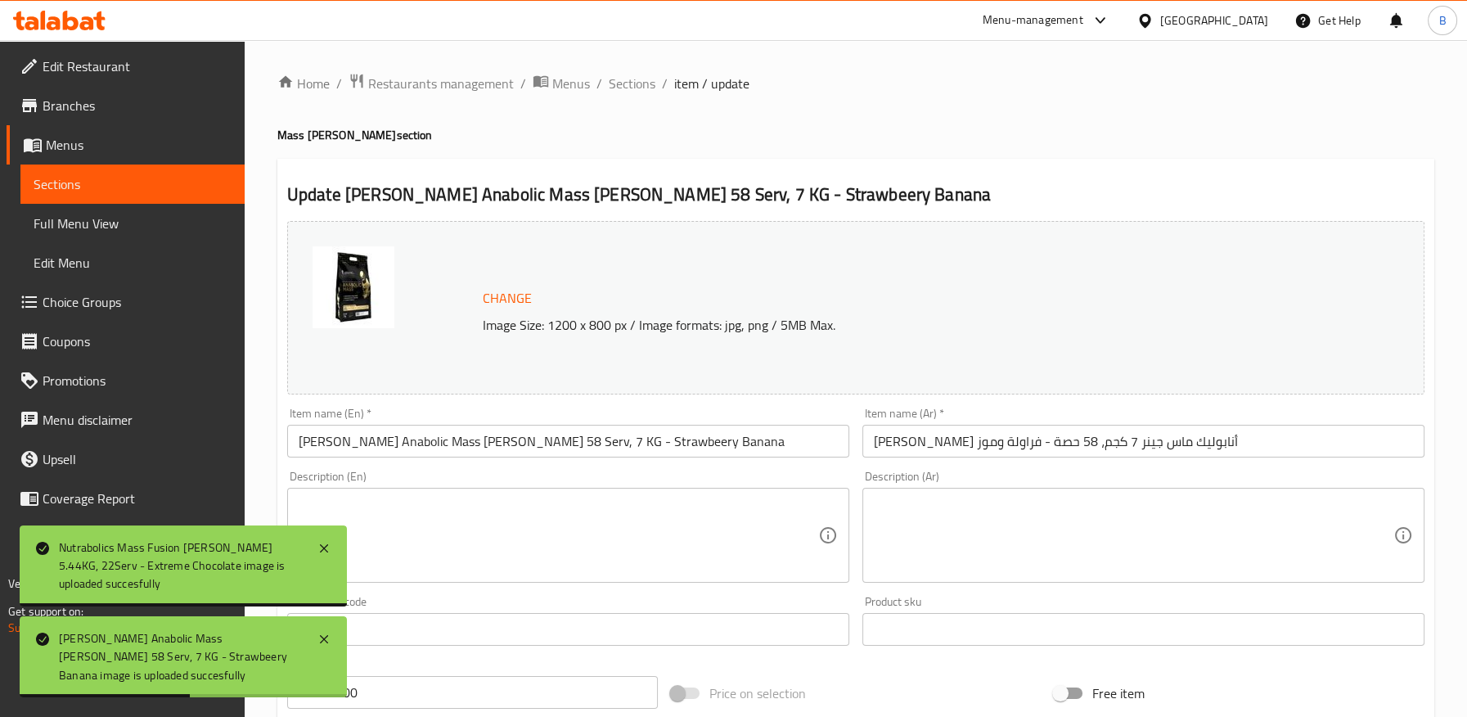
click at [632, 445] on input "Kevin Levrone Anabolic Mass Gainer 58 Serv, 7 KG - Strawbeery Banana" at bounding box center [568, 441] width 562 height 33
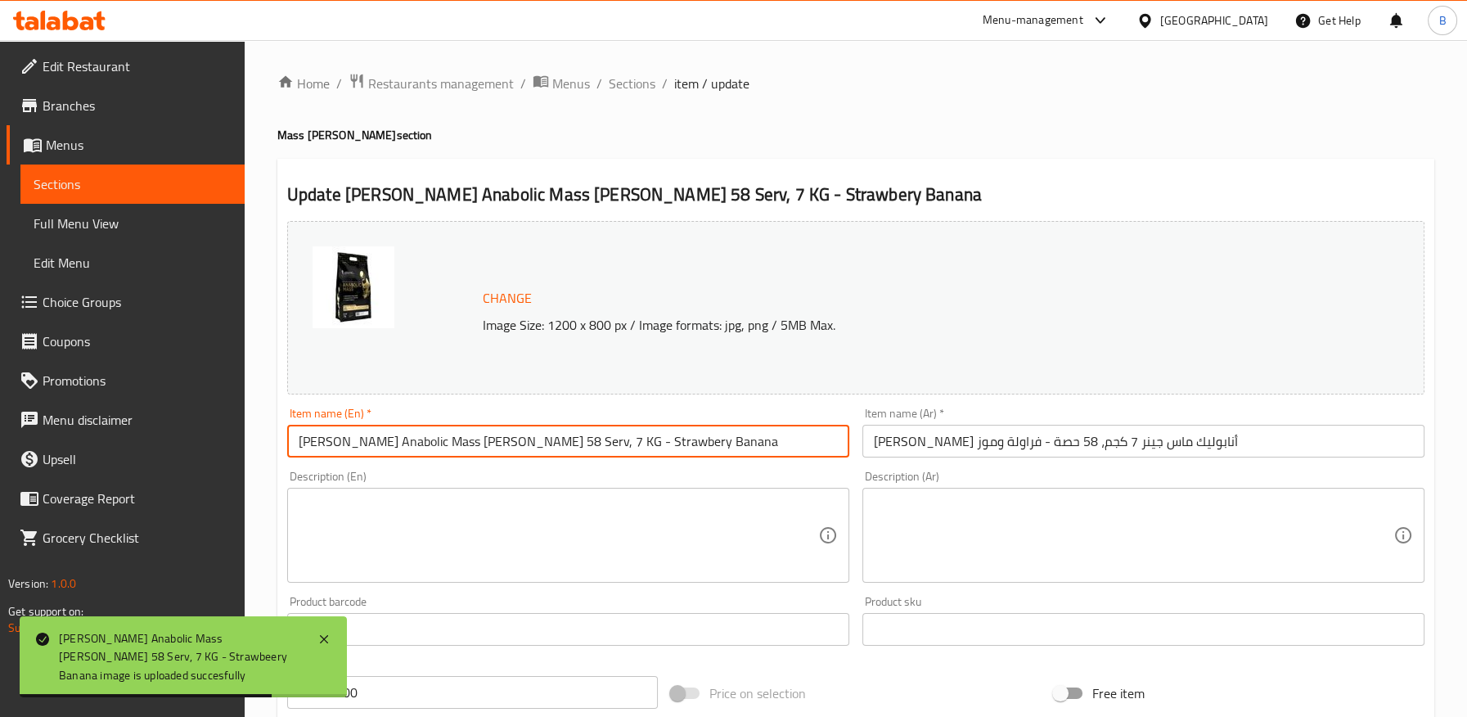
click at [612, 439] on input "Kevin Levrone Anabolic Mass Gainer 58 Serv, 7 KG - Strawbery Banana" at bounding box center [568, 441] width 562 height 33
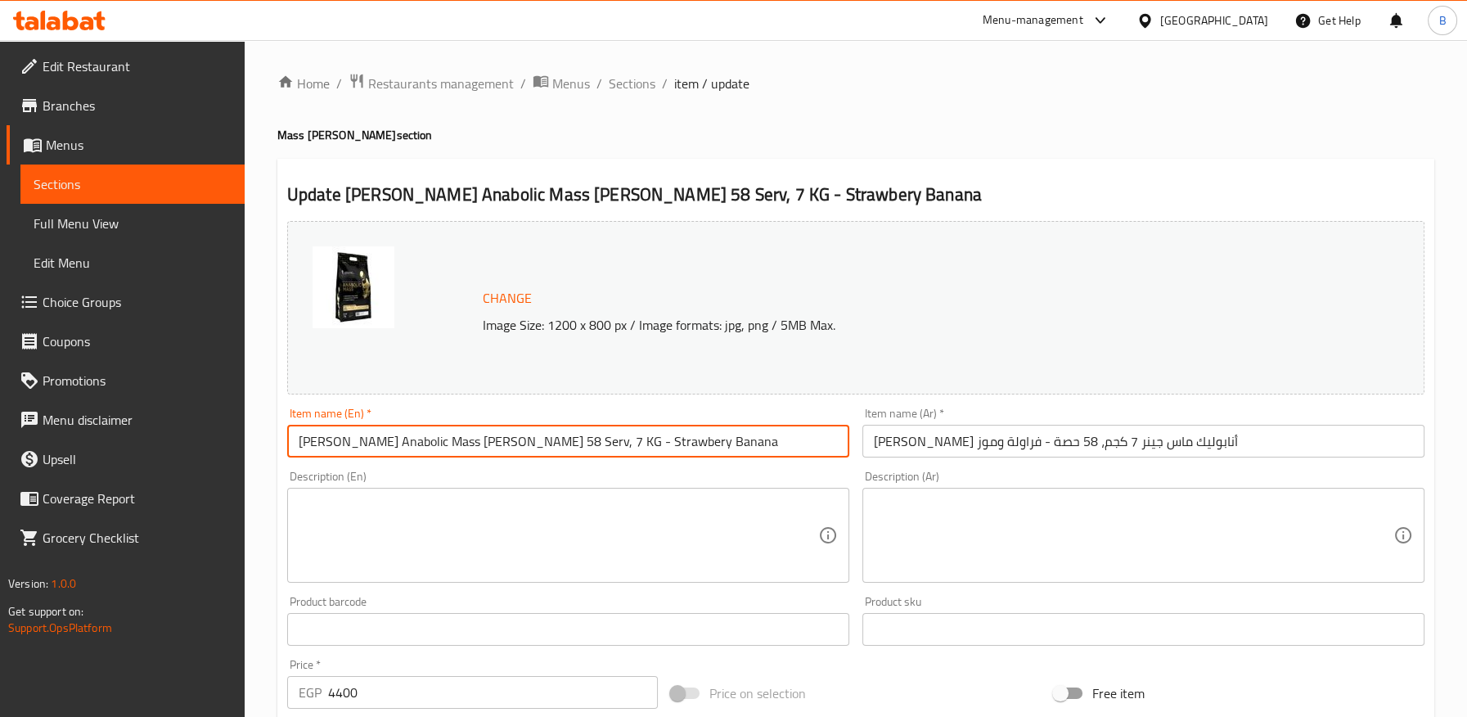
paste input "ry"
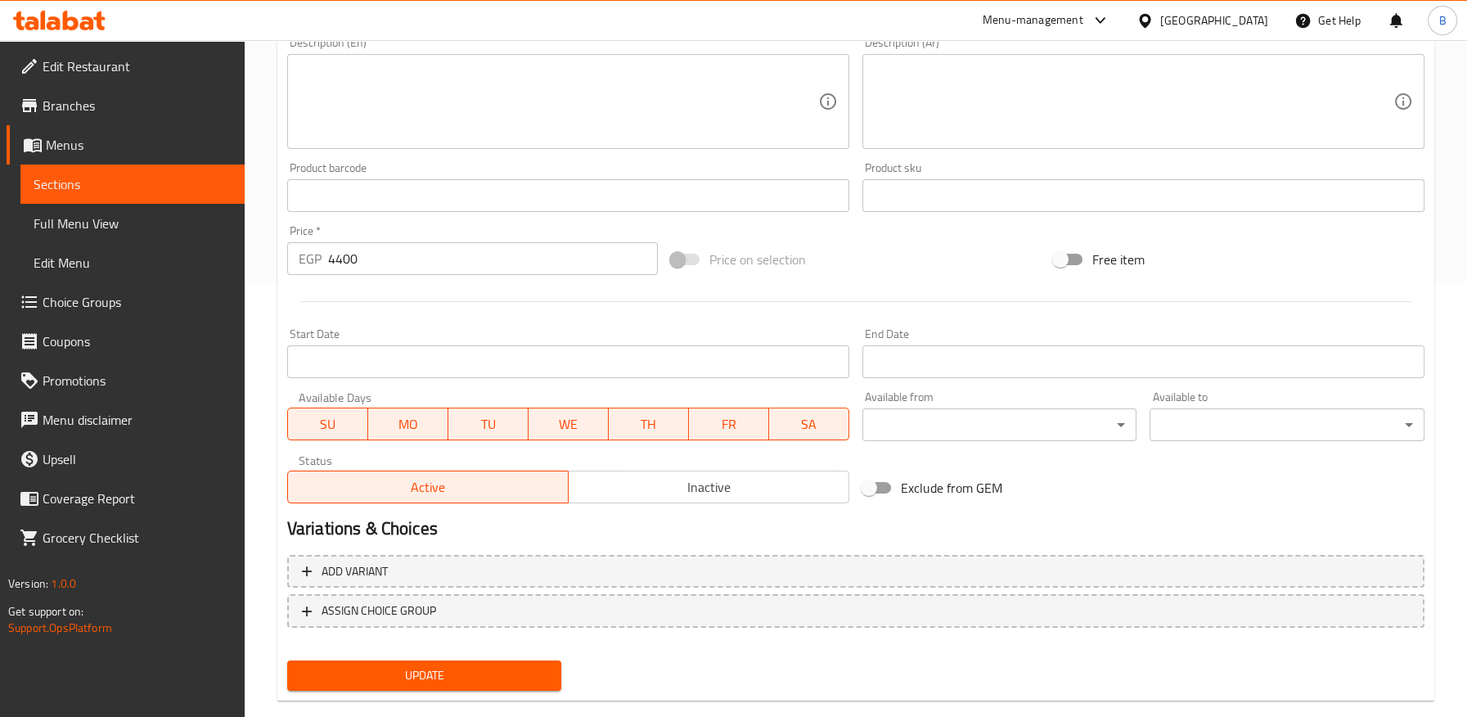
scroll to position [463, 0]
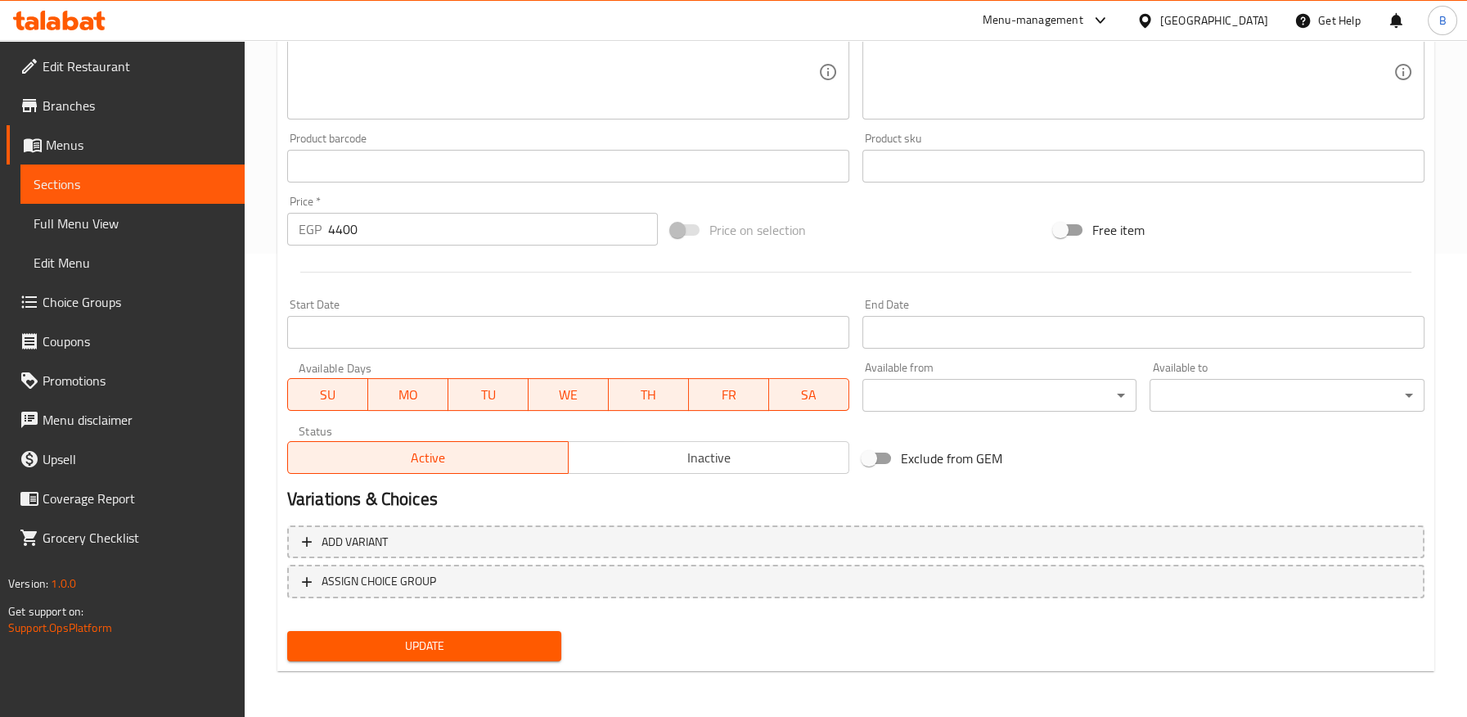
type input "Kevin Levrone Anabolic Mass Gainer 58 Serv, 7 KG - Strawberry Banana"
click at [454, 646] on span "Update" at bounding box center [424, 646] width 249 height 20
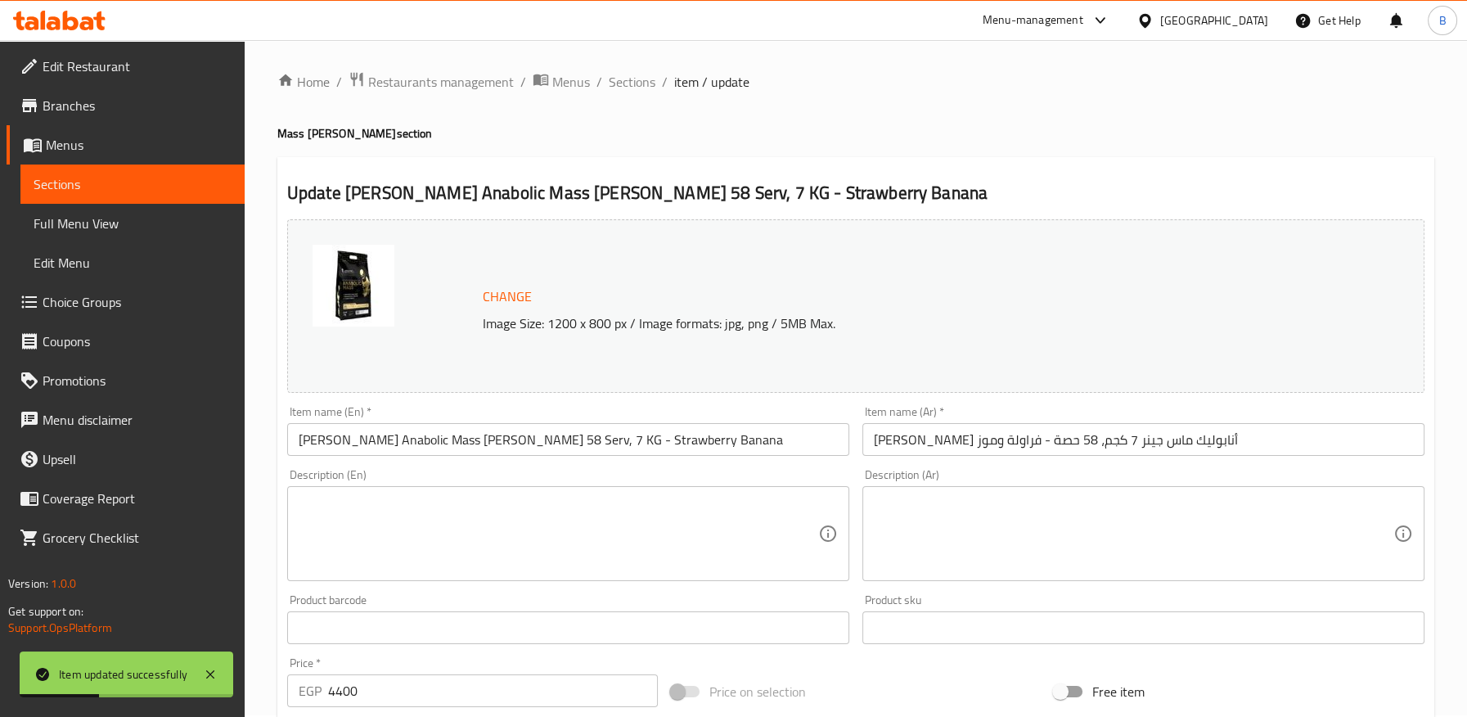
scroll to position [0, 0]
click at [624, 83] on span "Sections" at bounding box center [632, 84] width 47 height 20
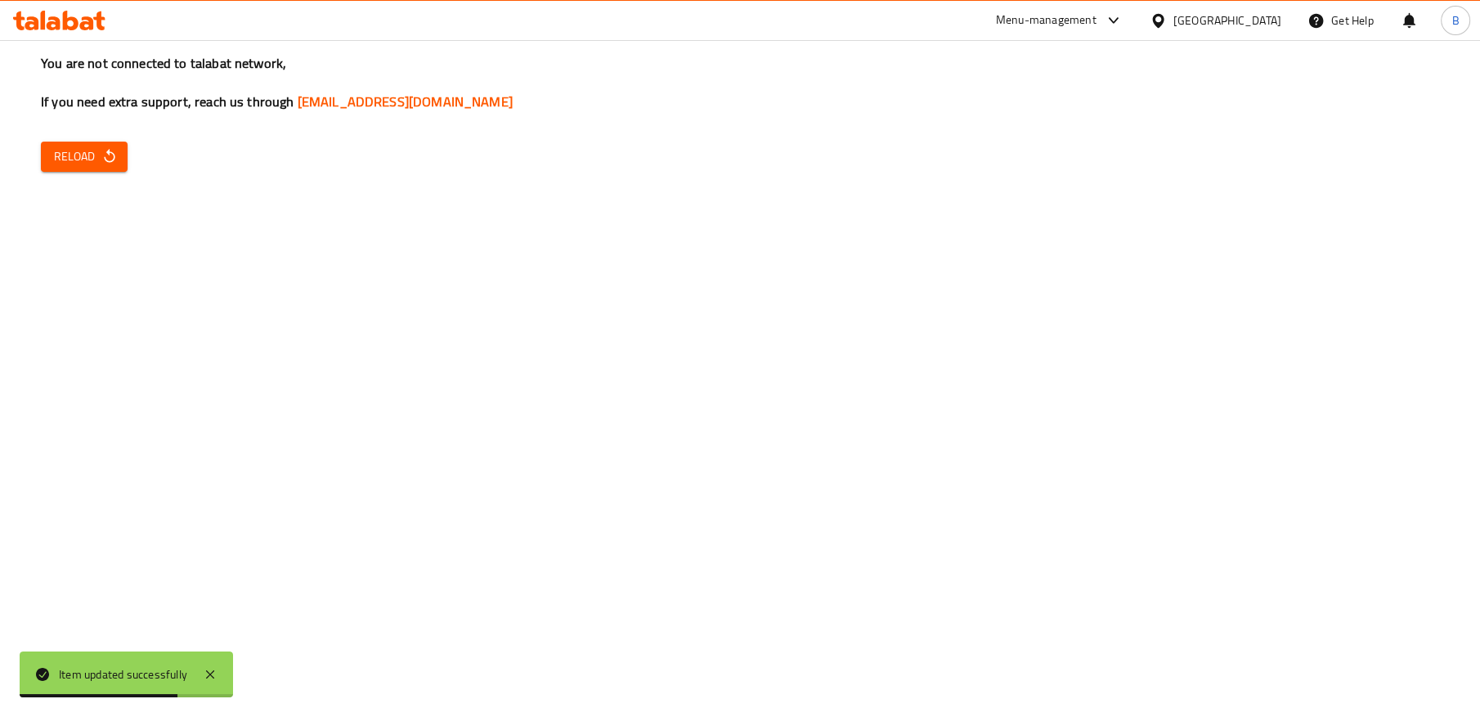
drag, startPoint x: 88, startPoint y: 163, endPoint x: 97, endPoint y: 164, distance: 10.0
click at [88, 164] on span "Reload" at bounding box center [84, 156] width 61 height 20
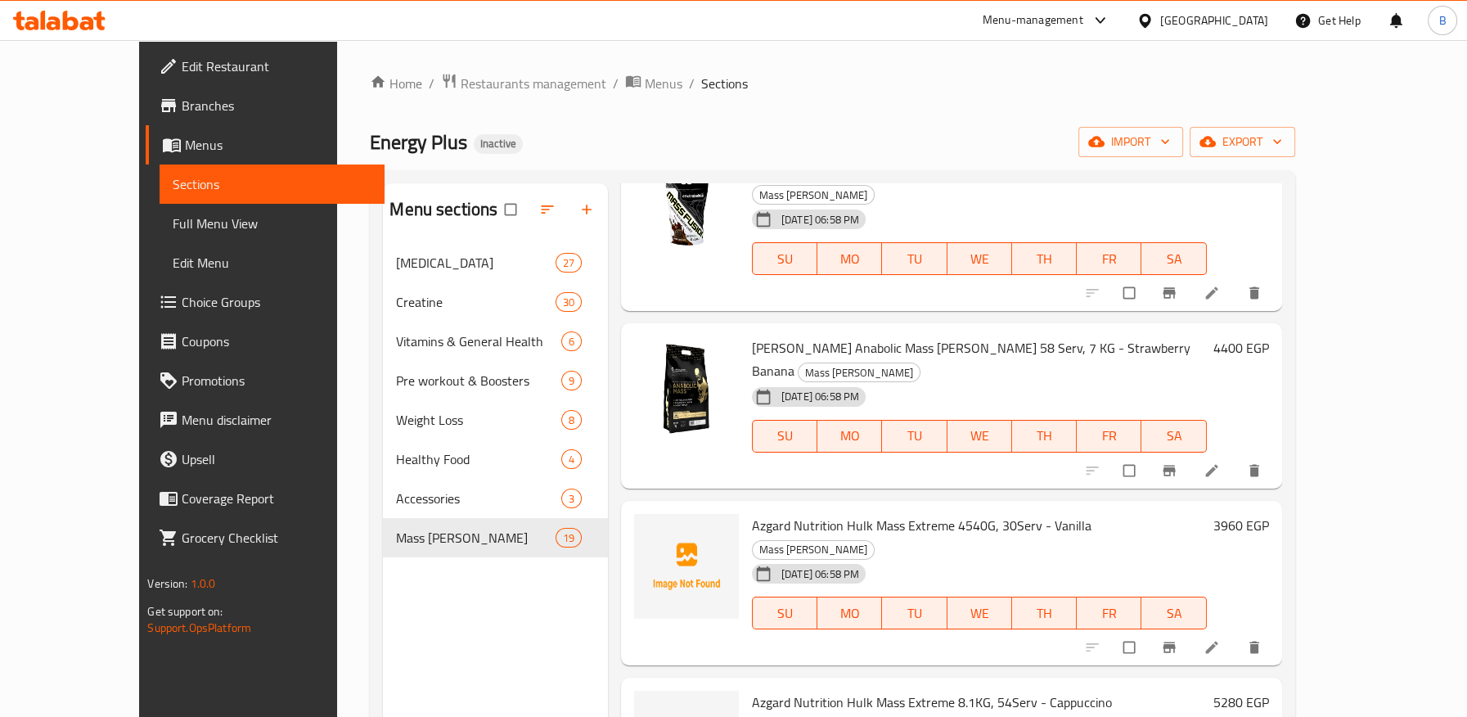
scroll to position [272, 0]
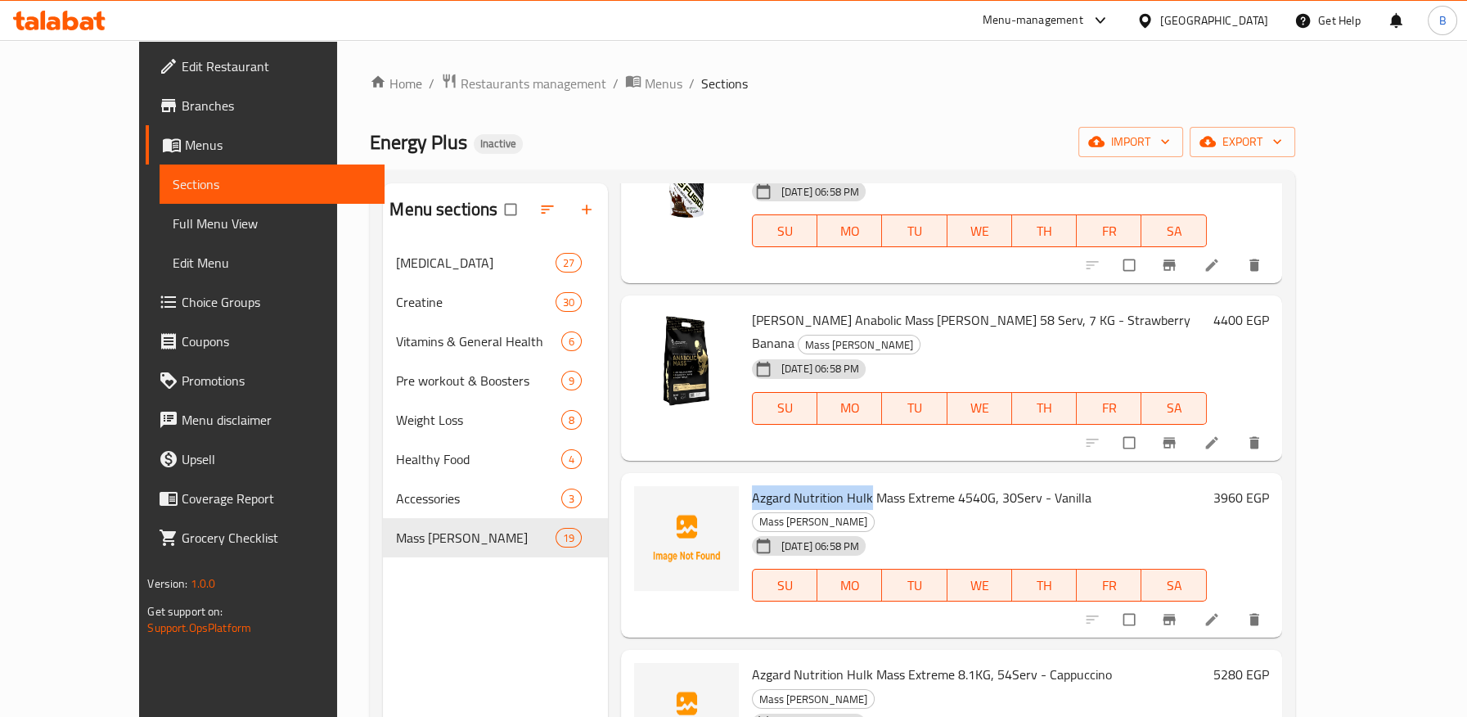
drag, startPoint x: 716, startPoint y: 446, endPoint x: 833, endPoint y: 446, distance: 117.0
click at [833, 485] on span "Azgard Nutrition Hulk Mass Extreme 4540G, 30Serv - Vanilla" at bounding box center [921, 497] width 339 height 25
copy span "Azgard Nutrition Hulk"
click at [757, 485] on span "Azgard Nutrition Hulk Mass Extreme 4540G, 30Serv - Vanilla" at bounding box center [921, 497] width 339 height 25
click at [745, 479] on div "Azgard Nutrition Hulk Mass Extreme 4540G, 30Serv - Vanilla Mass Gainer 01-10-20…" at bounding box center [979, 555] width 468 height 152
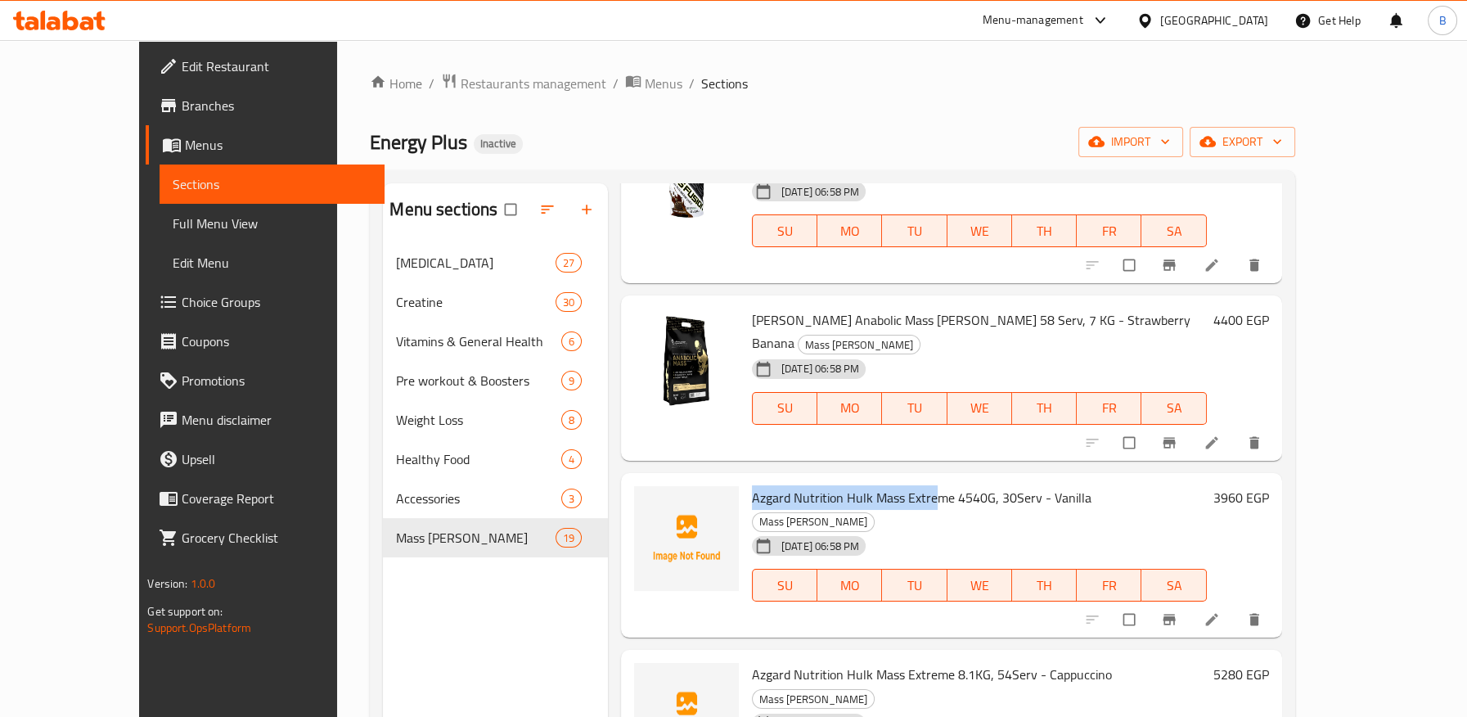
drag, startPoint x: 716, startPoint y: 449, endPoint x: 898, endPoint y: 451, distance: 182.4
click at [898, 485] on span "Azgard Nutrition Hulk Mass Extreme 4540G, 30Serv - Vanilla" at bounding box center [921, 497] width 339 height 25
copy span "Azgard Nutrition Hulk Mass Extre"
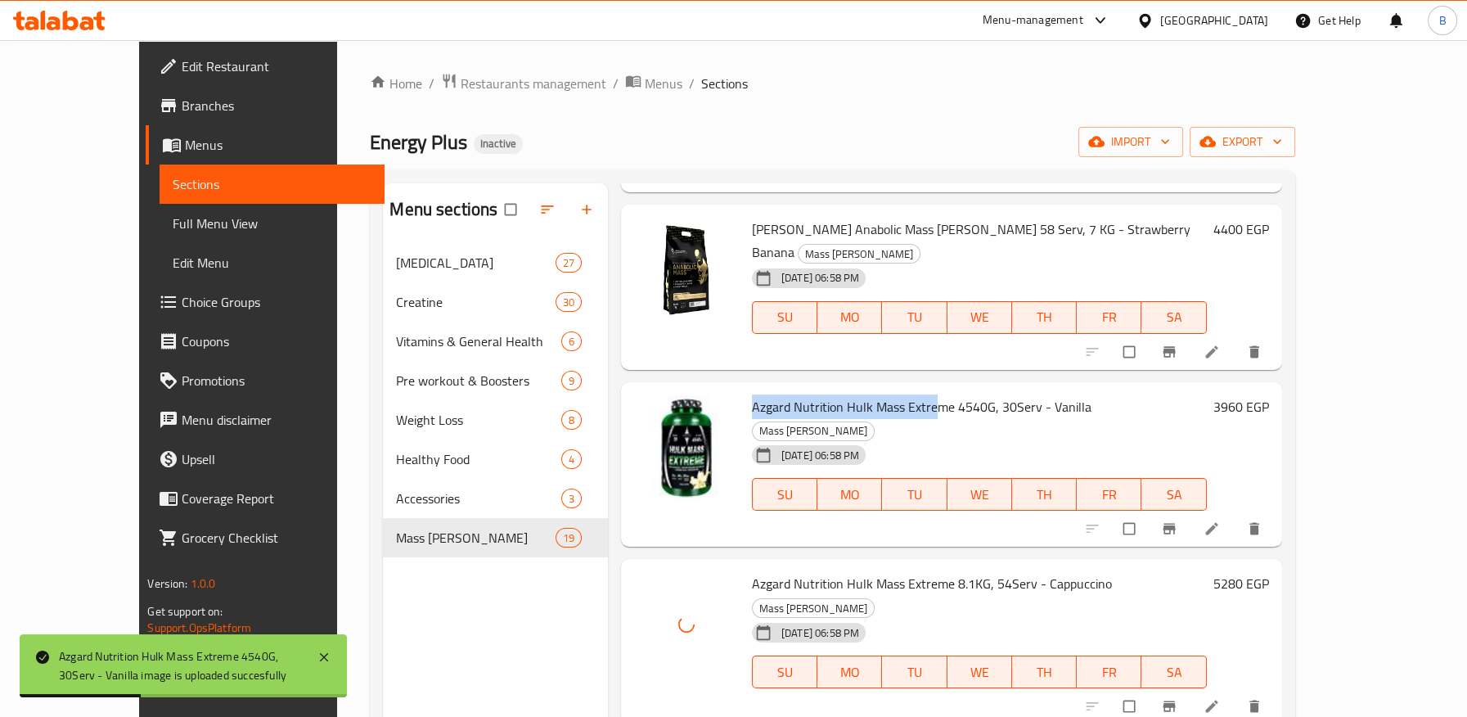
scroll to position [545, 0]
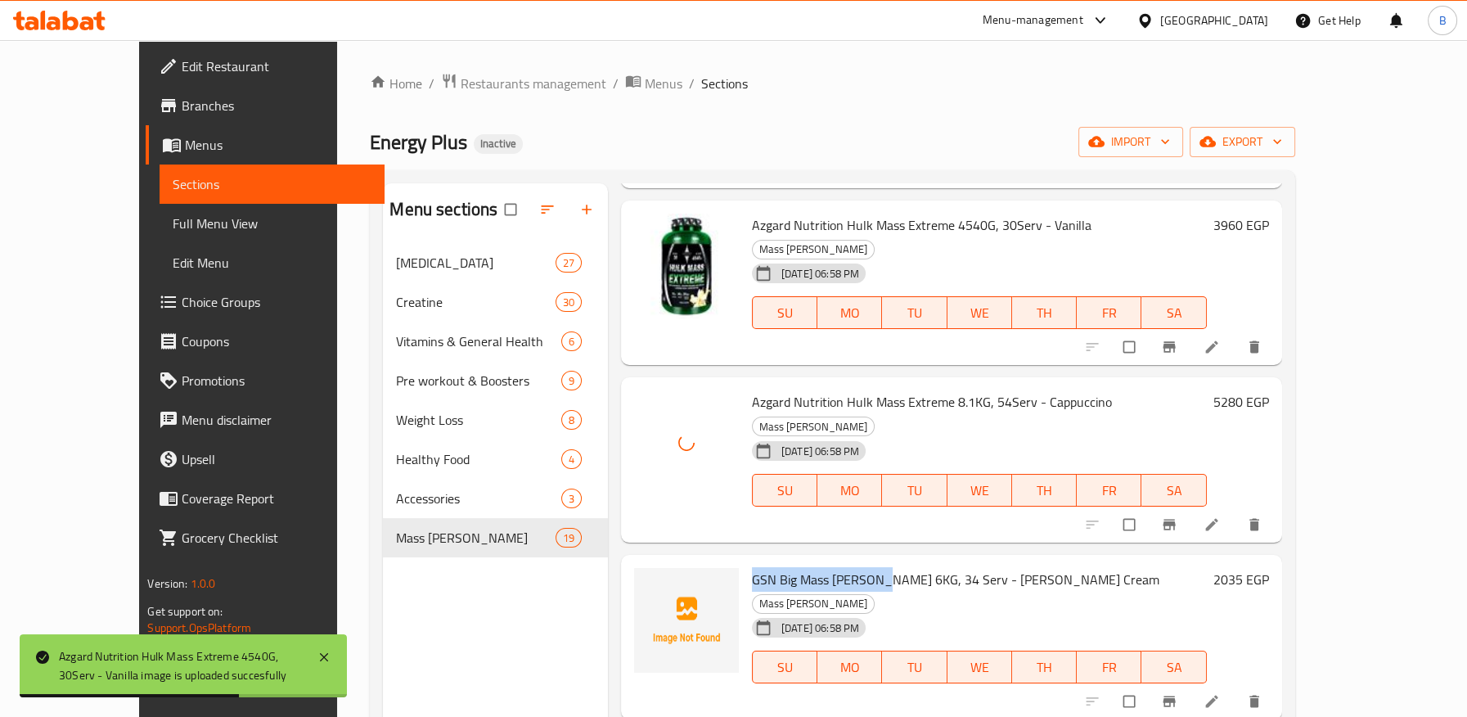
drag, startPoint x: 730, startPoint y: 486, endPoint x: 840, endPoint y: 484, distance: 110.4
click at [840, 561] on div "GSN Big Mass Gainer 6KG, 34 Serv - Vanilla Ice Cream Mass Gainer 01-10-2025 06:…" at bounding box center [979, 637] width 468 height 152
copy span "GSN Big Mass Gainer 6"
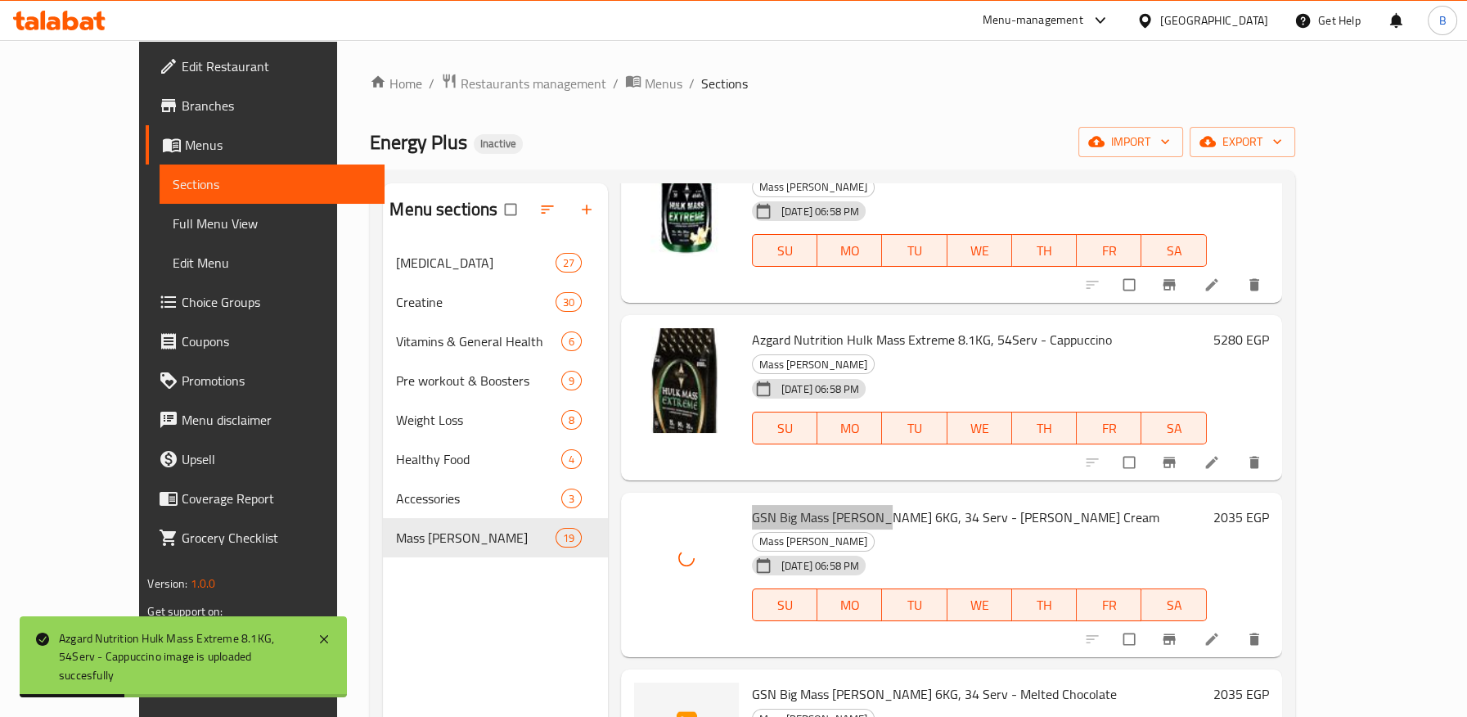
scroll to position [726, 0]
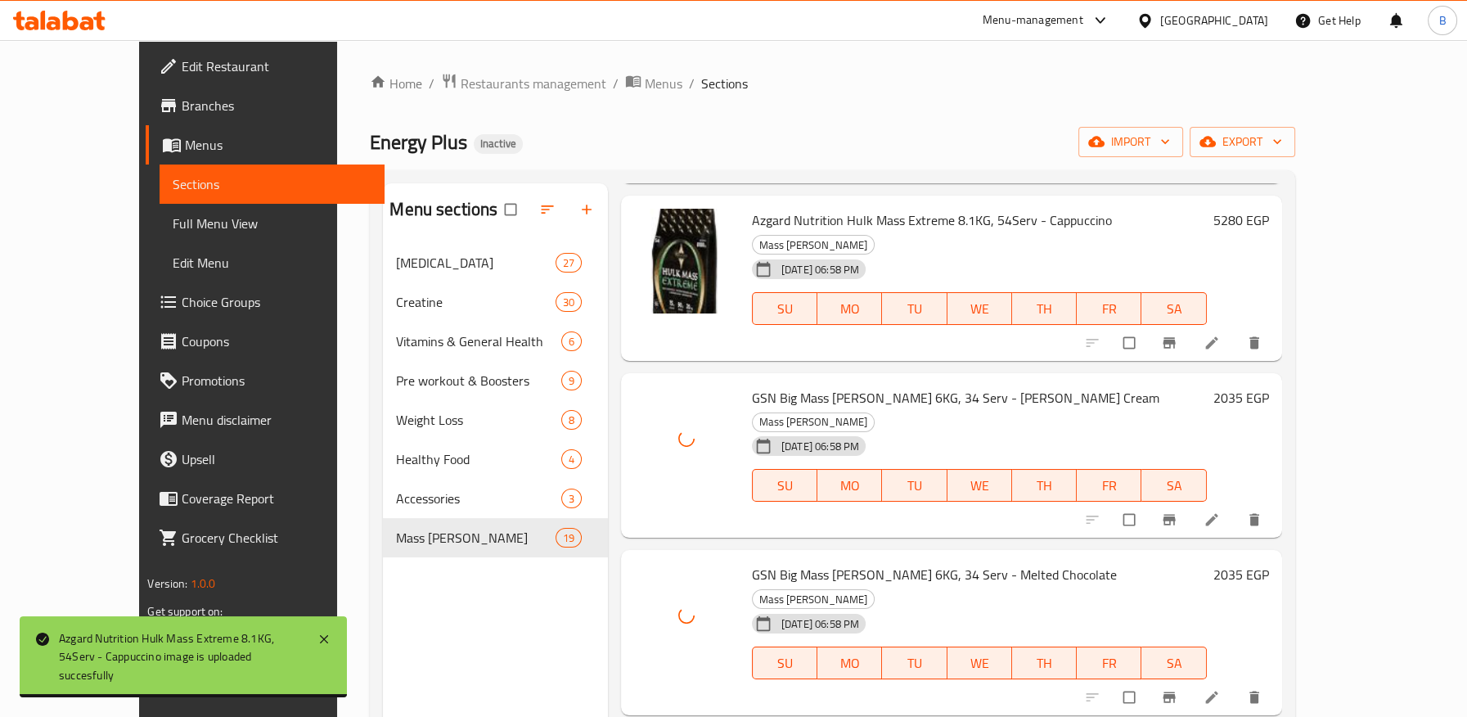
drag, startPoint x: 789, startPoint y: 613, endPoint x: 922, endPoint y: 611, distance: 132.5
copy span "Big Ramy Labs Red Rex Beef Mass Pl"
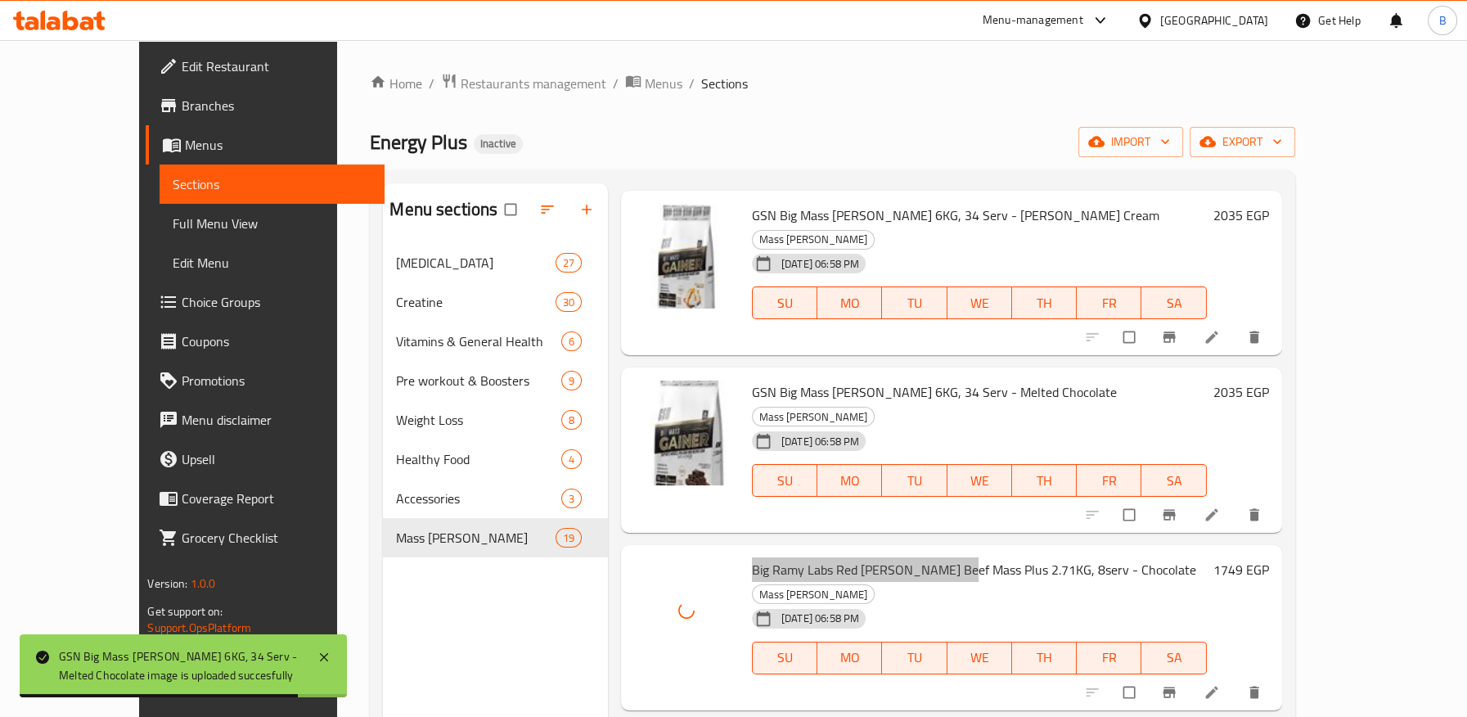
scroll to position [1090, 0]
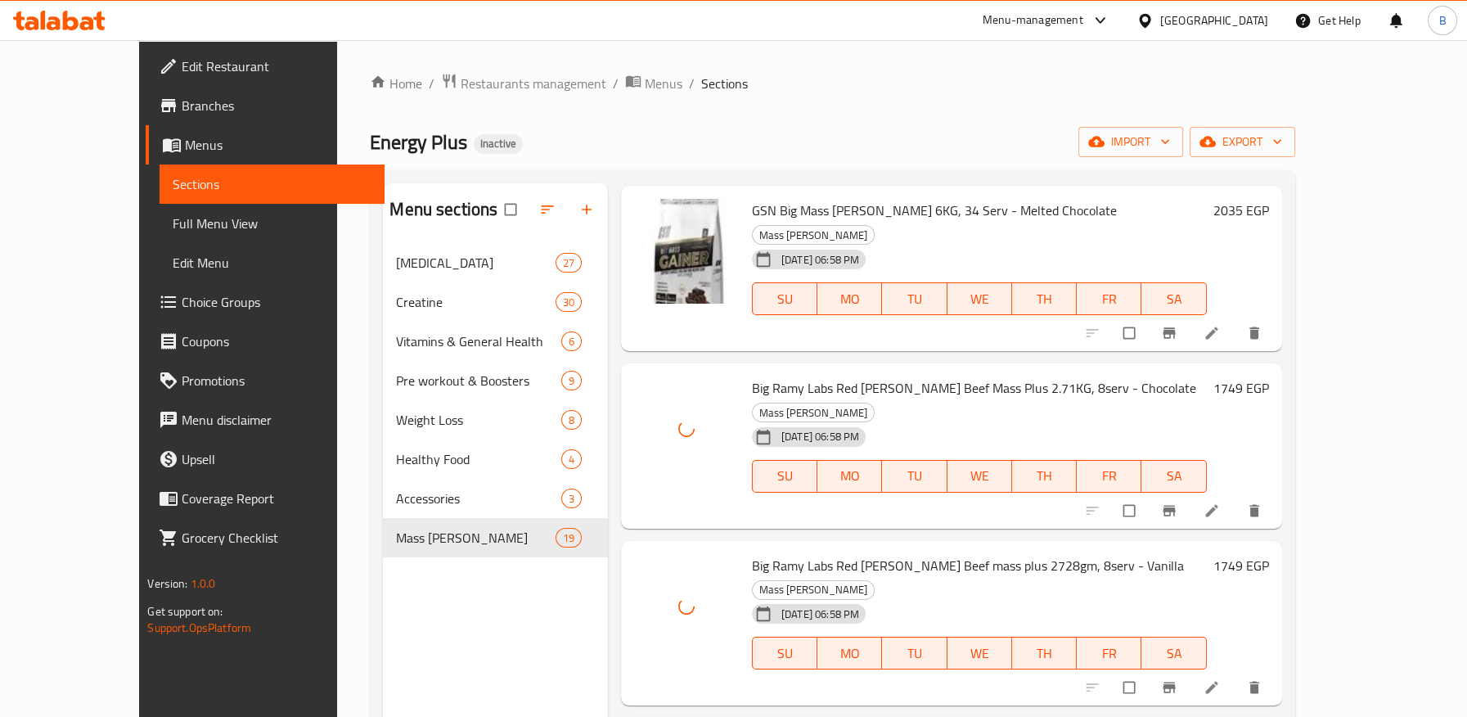
drag, startPoint x: 723, startPoint y: 556, endPoint x: 916, endPoint y: 564, distance: 193.2
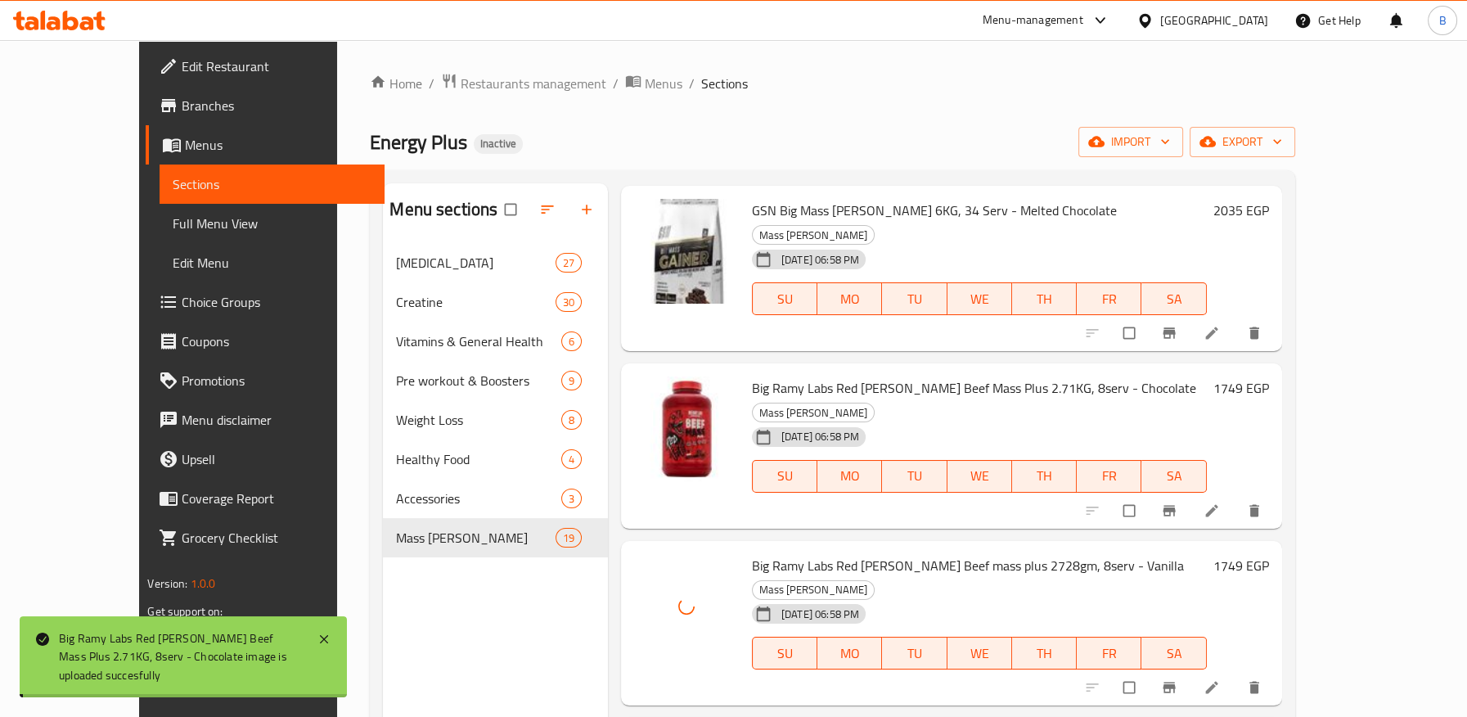
drag, startPoint x: 723, startPoint y: 555, endPoint x: 933, endPoint y: 553, distance: 210.2
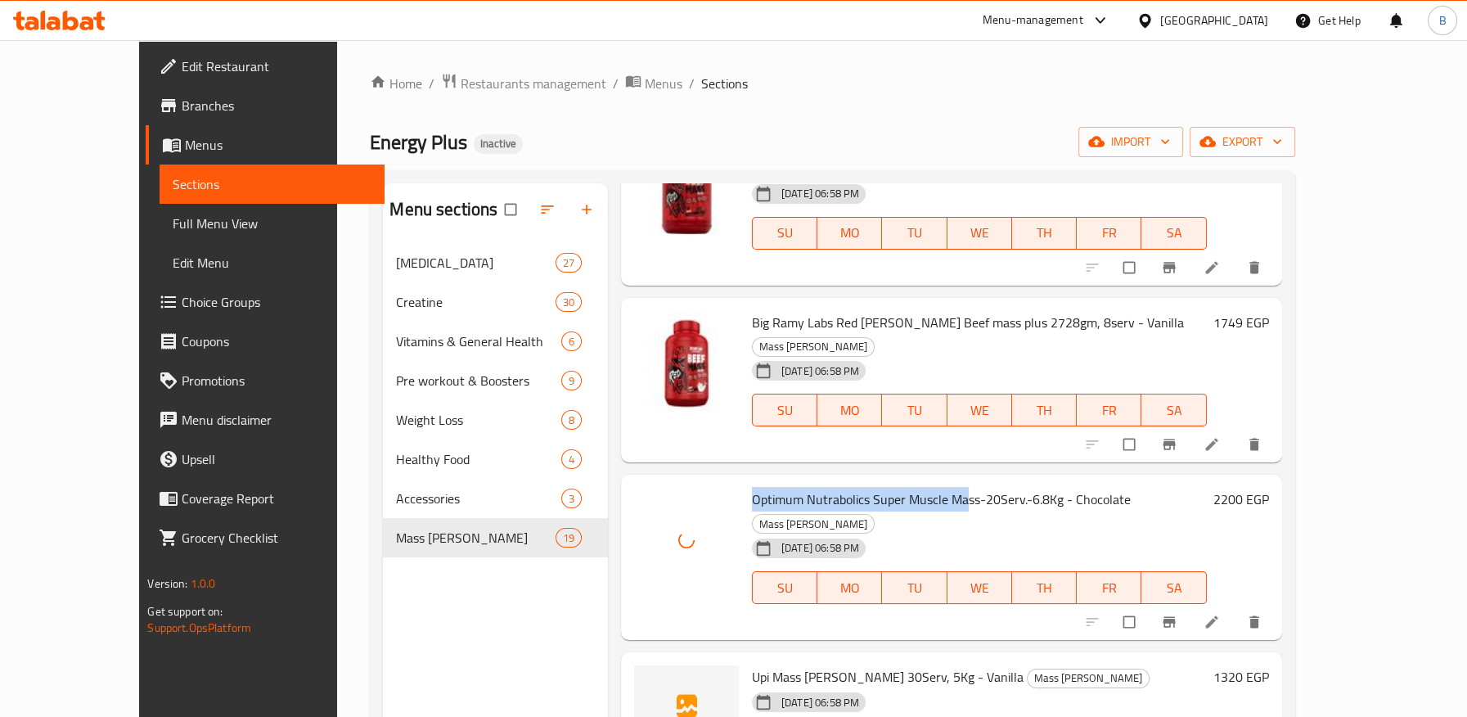
scroll to position [1363, 0]
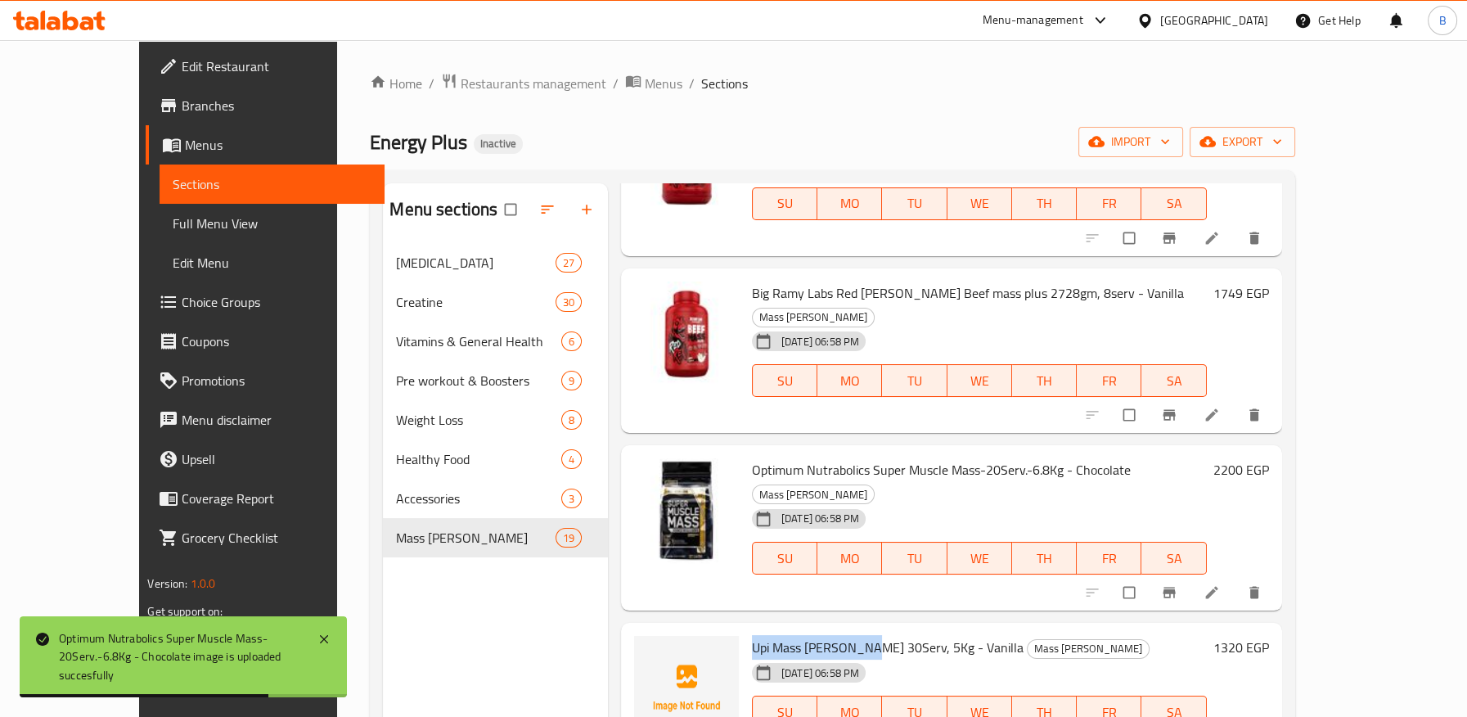
drag, startPoint x: 712, startPoint y: 434, endPoint x: 829, endPoint y: 437, distance: 117.0
click at [829, 629] on div "Upi Mass Gainer 30Serv, 5Kg - Vanilla Mass Gainer 01-10-2025 06:58 PM SU MO TU …" at bounding box center [979, 693] width 468 height 129
copy span "Upi Mass Gainer 30S"
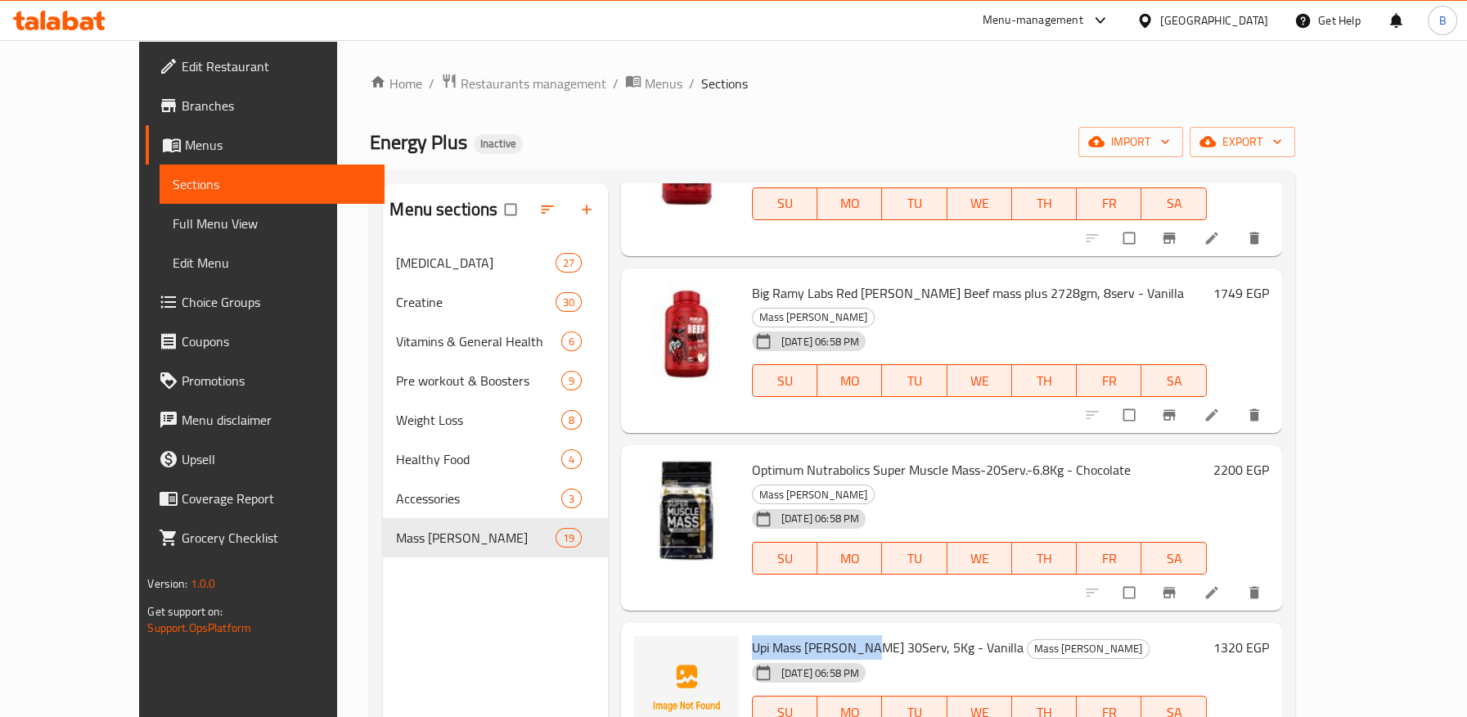
click at [752, 635] on span "Upi Mass Gainer 30Serv, 5Kg - Vanilla" at bounding box center [888, 647] width 272 height 25
click at [915, 635] on span "Upi Mass Gainer 30Serv, 5Kg - Vanilla" at bounding box center [888, 647] width 272 height 25
copy h6 "Vanilla"
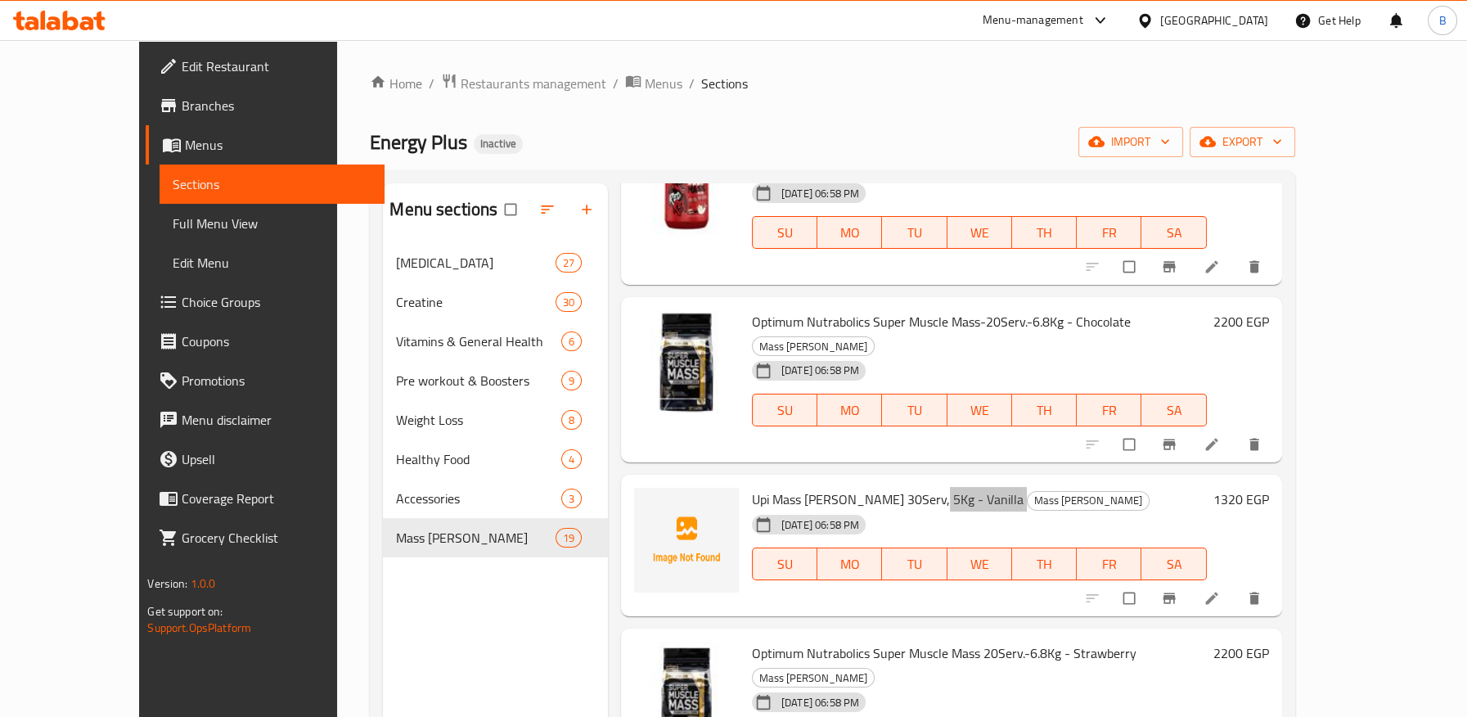
scroll to position [1544, 0]
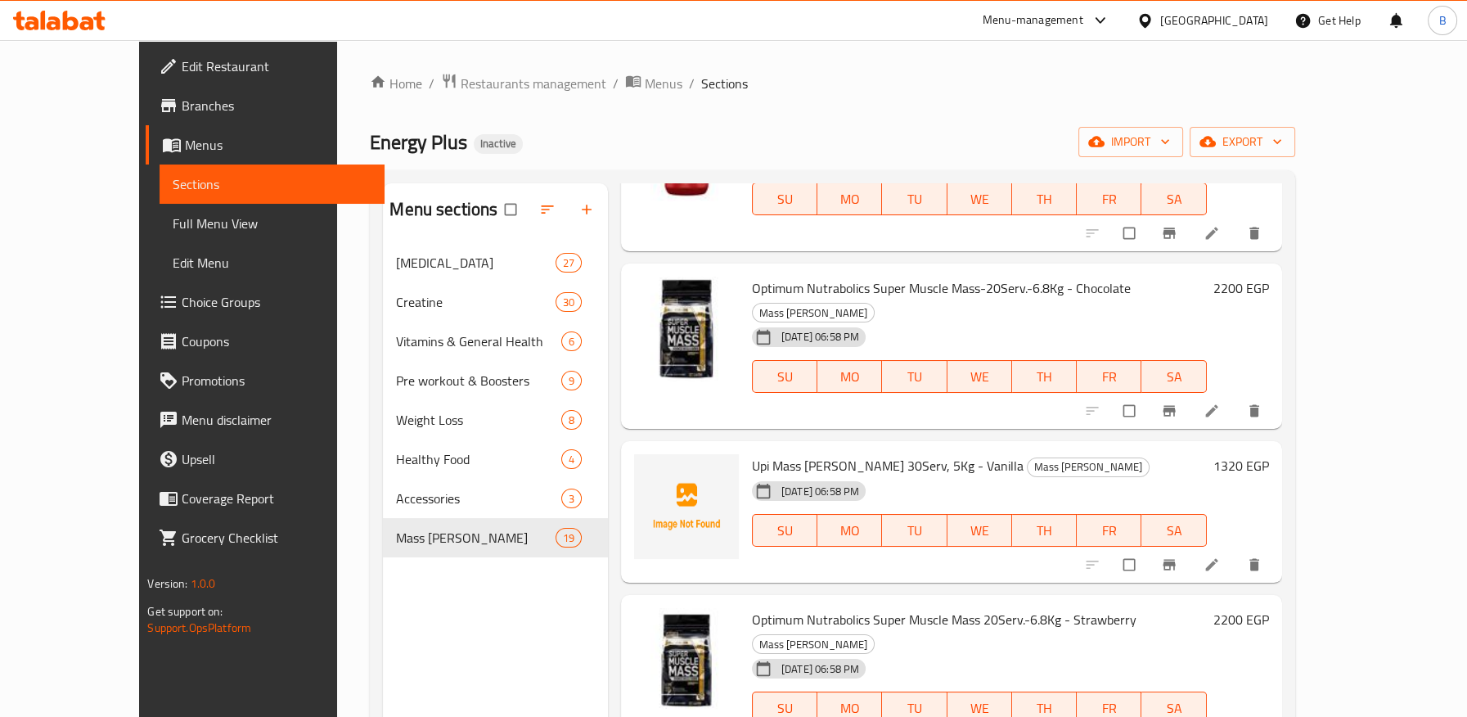
drag, startPoint x: 717, startPoint y: 564, endPoint x: 873, endPoint y: 564, distance: 155.4
copy span "Run Alone Bulk Run Mass Ga"
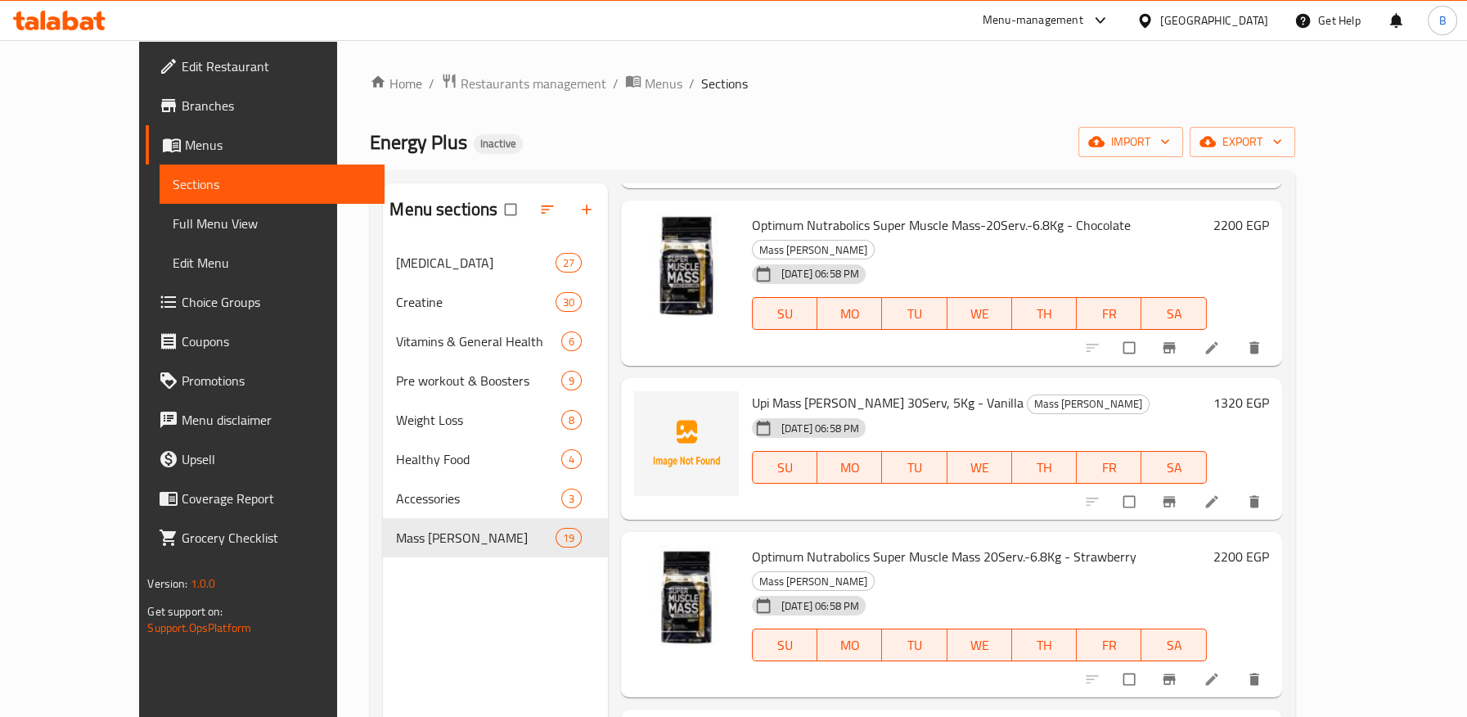
scroll to position [1817, 0]
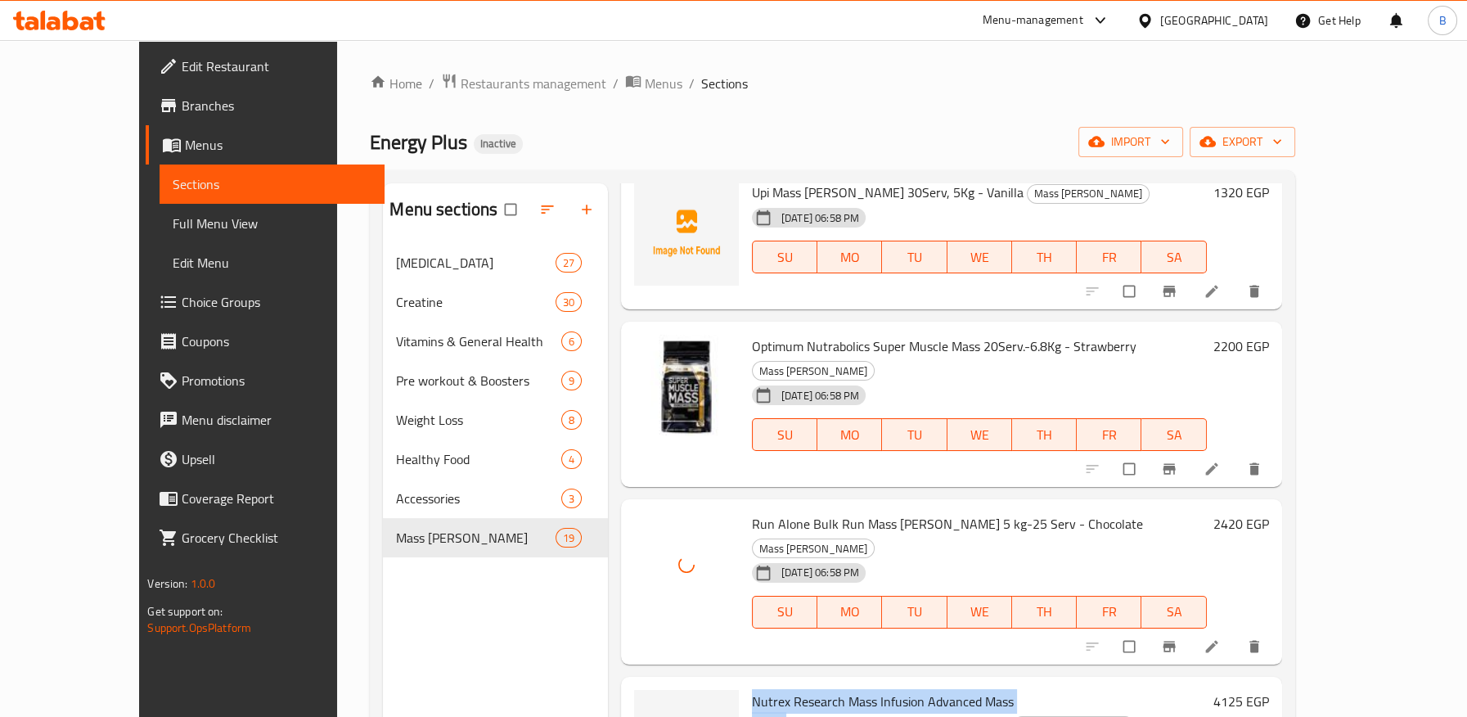
drag, startPoint x: 717, startPoint y: 445, endPoint x: 1007, endPoint y: 449, distance: 290.4
click at [1007, 689] on span "Nutrex Research Mass Infusion Advanced Mass Gainer-19Serv.-5.45kg - Chocolate" at bounding box center [883, 712] width 262 height 47
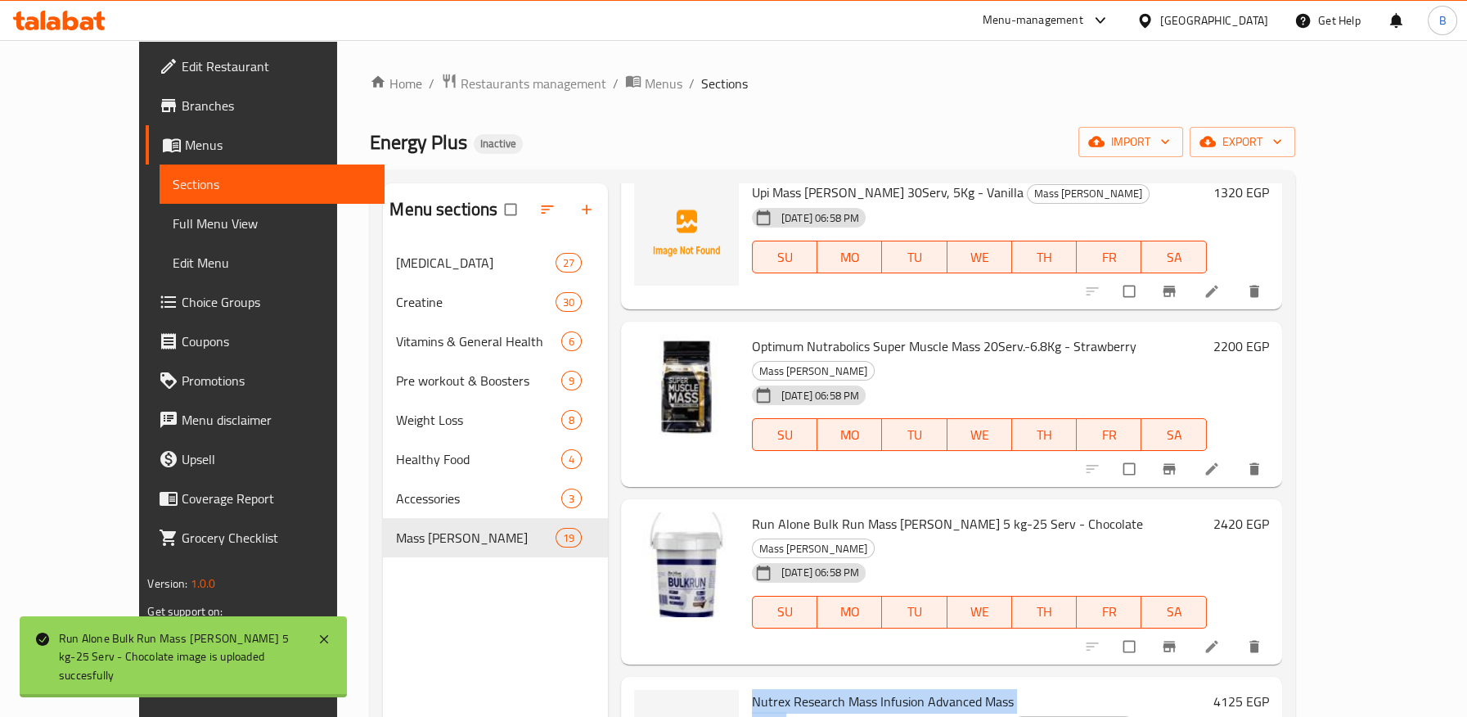
copy span "Nutrex Research Mass Infusion Advanced Mass Gaine"
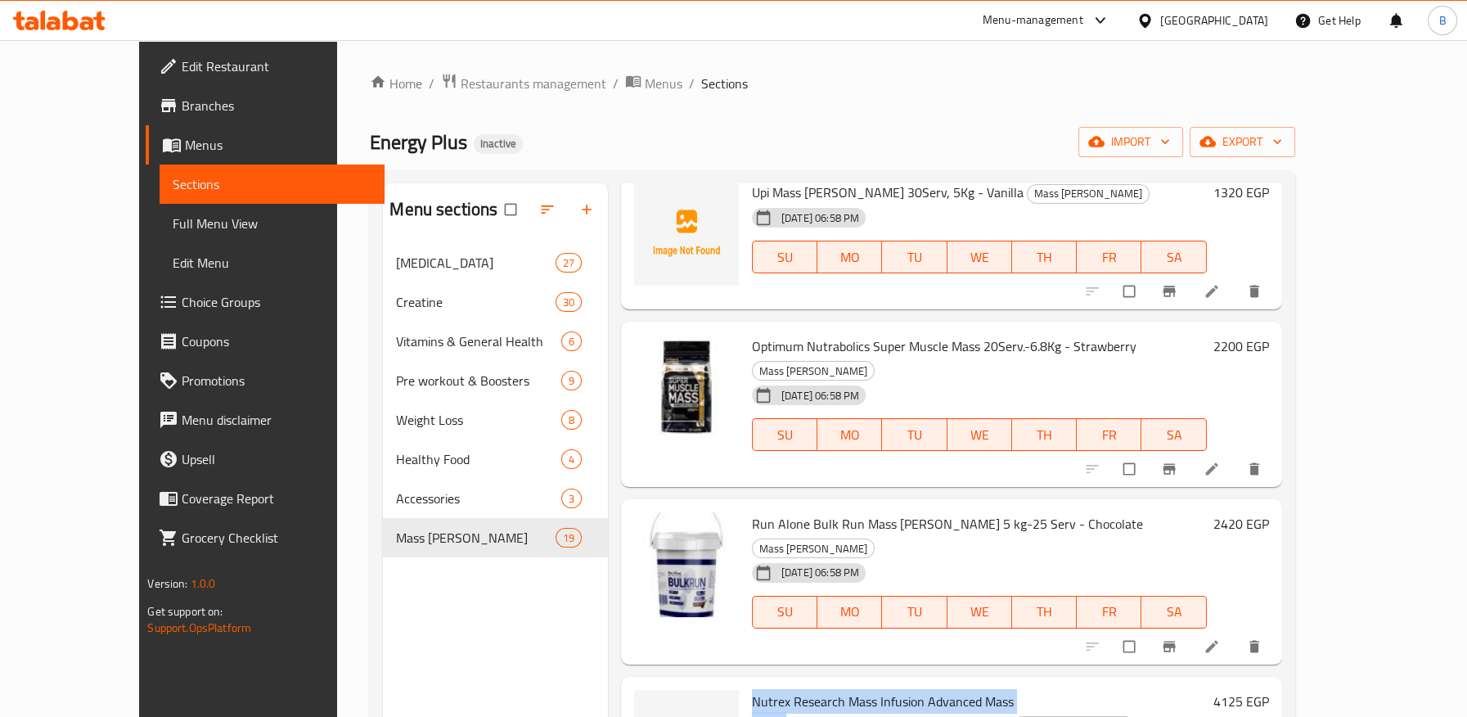
click at [811, 689] on span "Nutrex Research Mass Infusion Advanced Mass Gainer-19Serv.-5.45kg - Chocolate" at bounding box center [883, 712] width 262 height 47
drag, startPoint x: 811, startPoint y: 447, endPoint x: 992, endPoint y: 440, distance: 180.9
click at [992, 689] on span "Nutrex Research Mass Infusion Advanced Mass Gainer-19Serv.-5.45kg - Chocolate" at bounding box center [883, 712] width 262 height 47
copy span "Mass Infusion Advanced Mass Ga"
click at [923, 689] on span "Nutrex Research Mass Infusion Advanced Mass Gainer-19Serv.-5.45kg - Chocolate" at bounding box center [883, 712] width 262 height 47
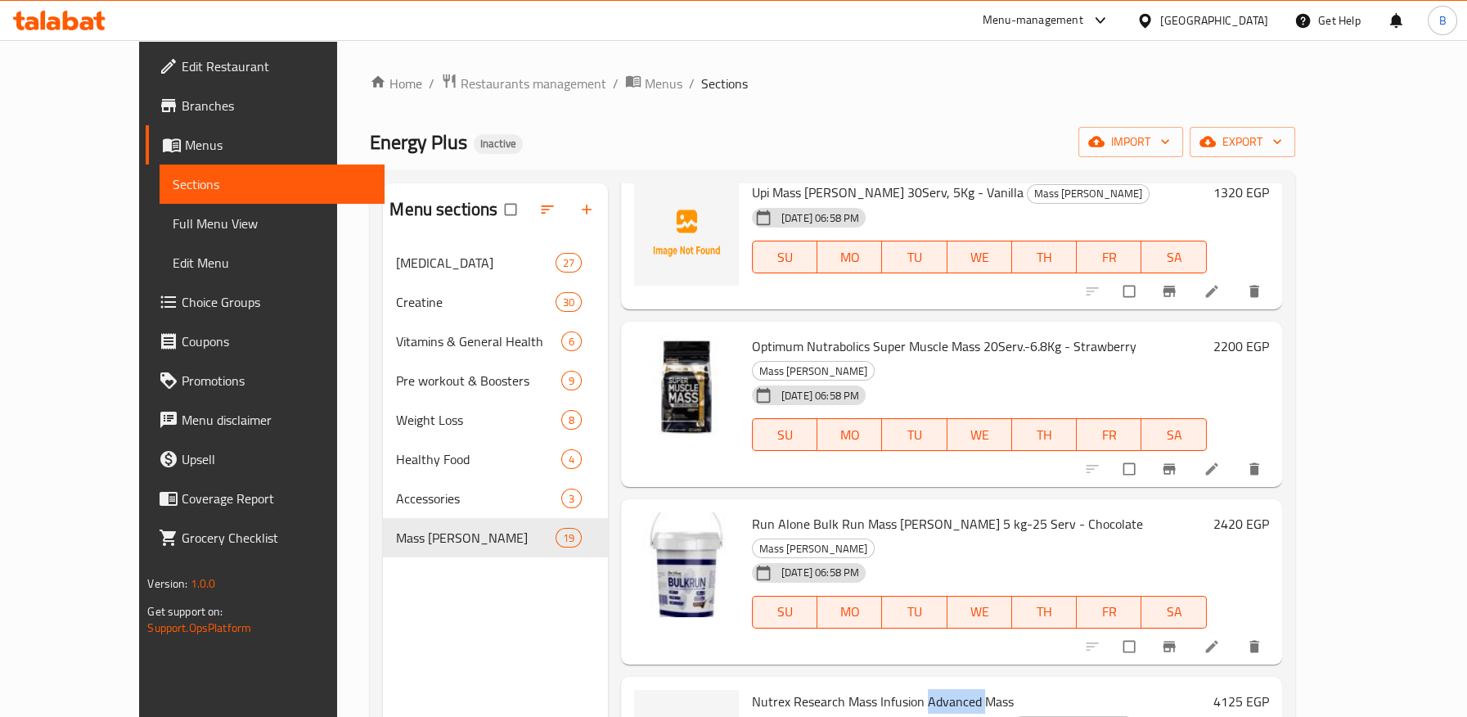
click at [923, 689] on span "Nutrex Research Mass Infusion Advanced Mass Gainer-19Serv.-5.45kg - Chocolate" at bounding box center [883, 712] width 262 height 47
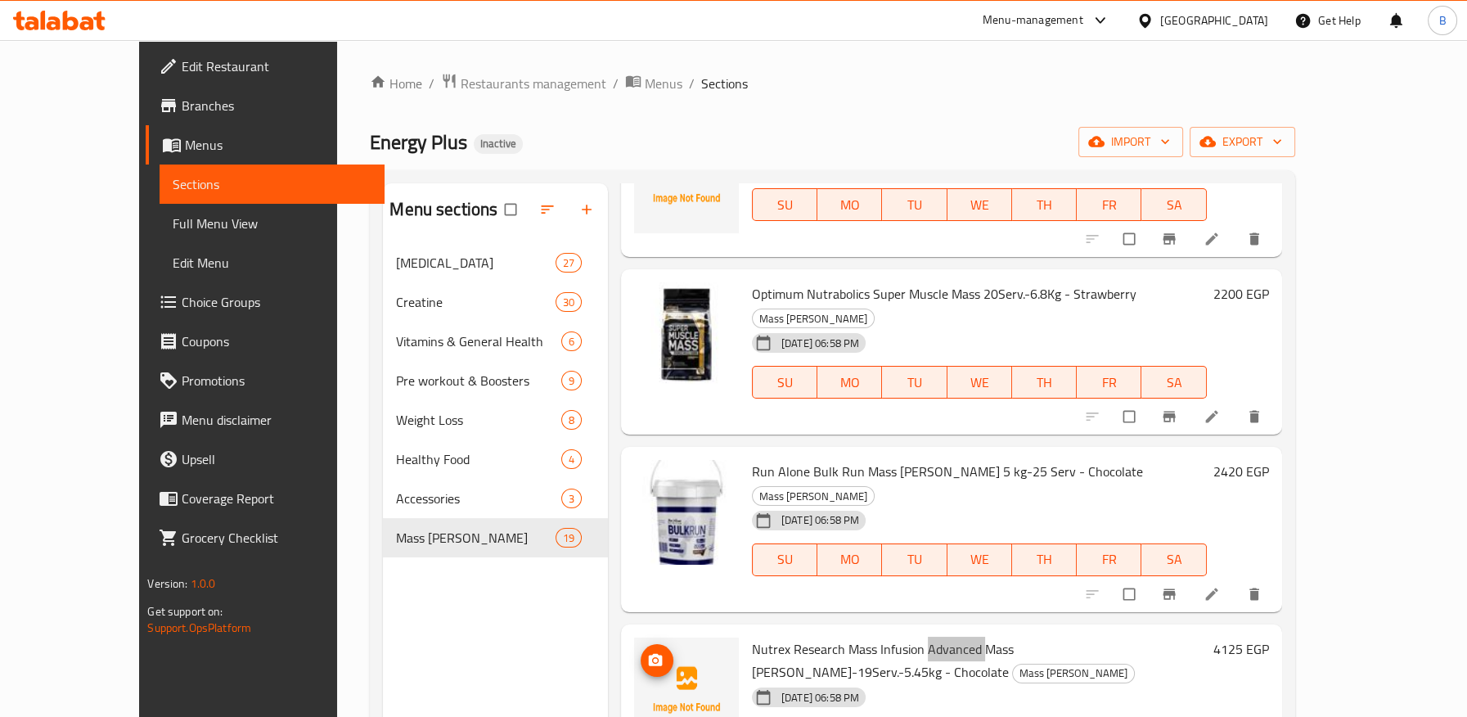
scroll to position [1908, 0]
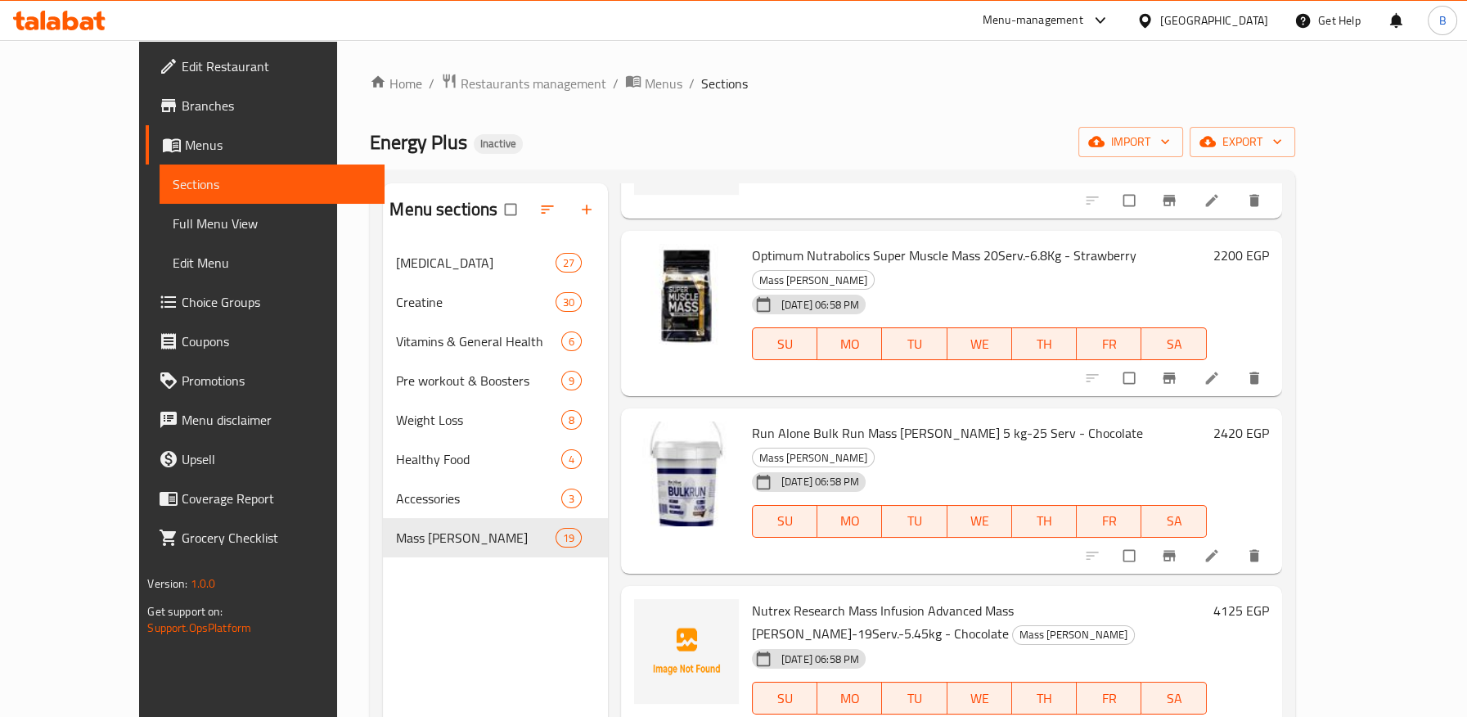
drag, startPoint x: 717, startPoint y: 510, endPoint x: 861, endPoint y: 510, distance: 144.8
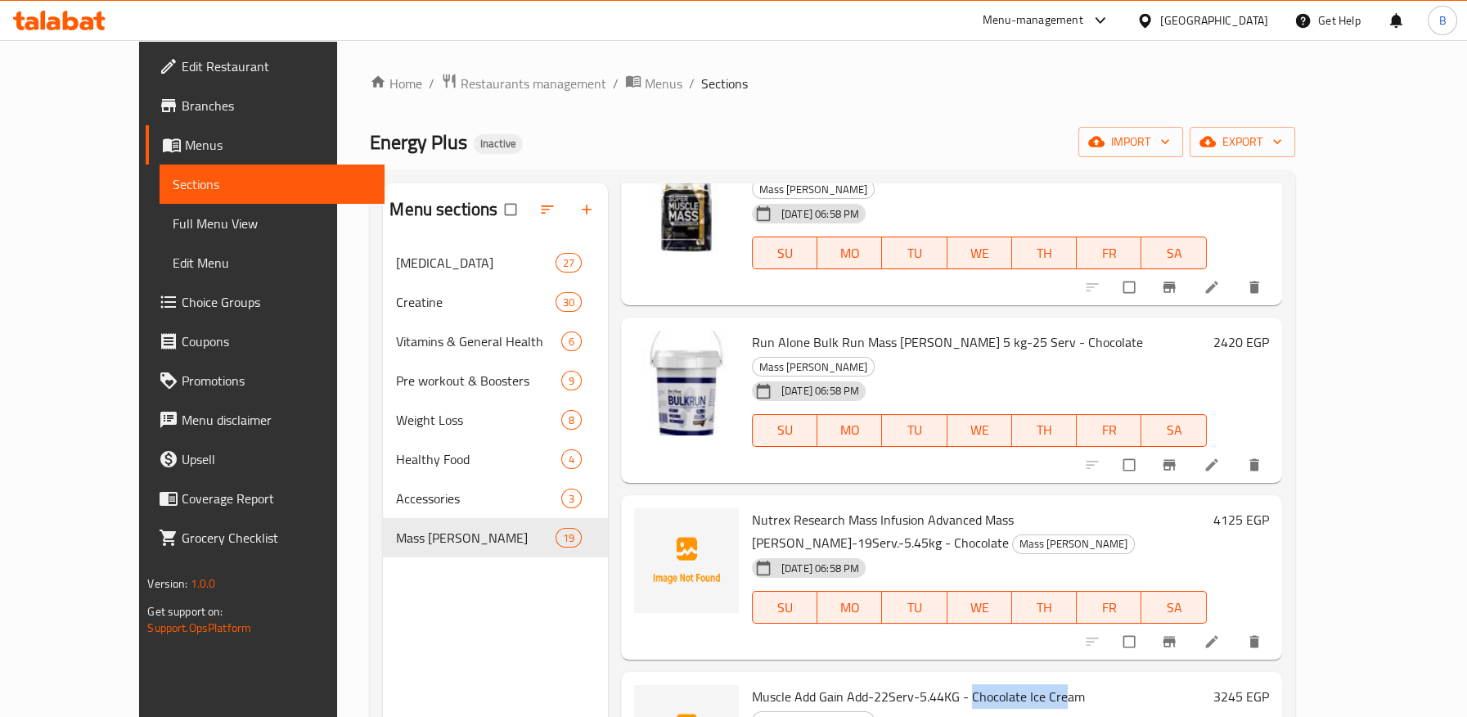
drag, startPoint x: 937, startPoint y: 416, endPoint x: 1030, endPoint y: 416, distance: 93.2
click at [1030, 684] on span "Muscle Add Gain Add-22Serv-5.44KG - Chocolate Ice Cream" at bounding box center [918, 696] width 333 height 25
drag, startPoint x: 730, startPoint y: 572, endPoint x: 875, endPoint y: 575, distance: 144.8
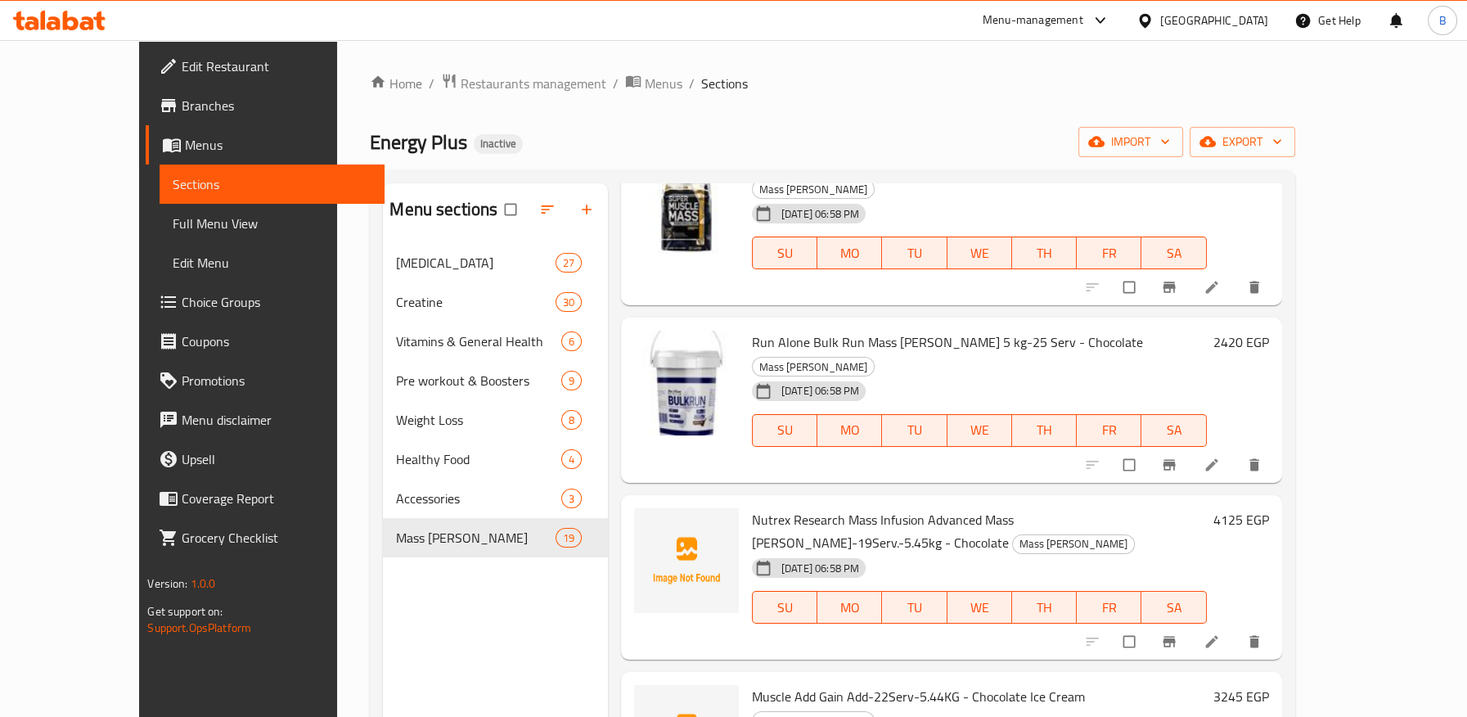
copy span "Marvelous Big Extreme Weig"
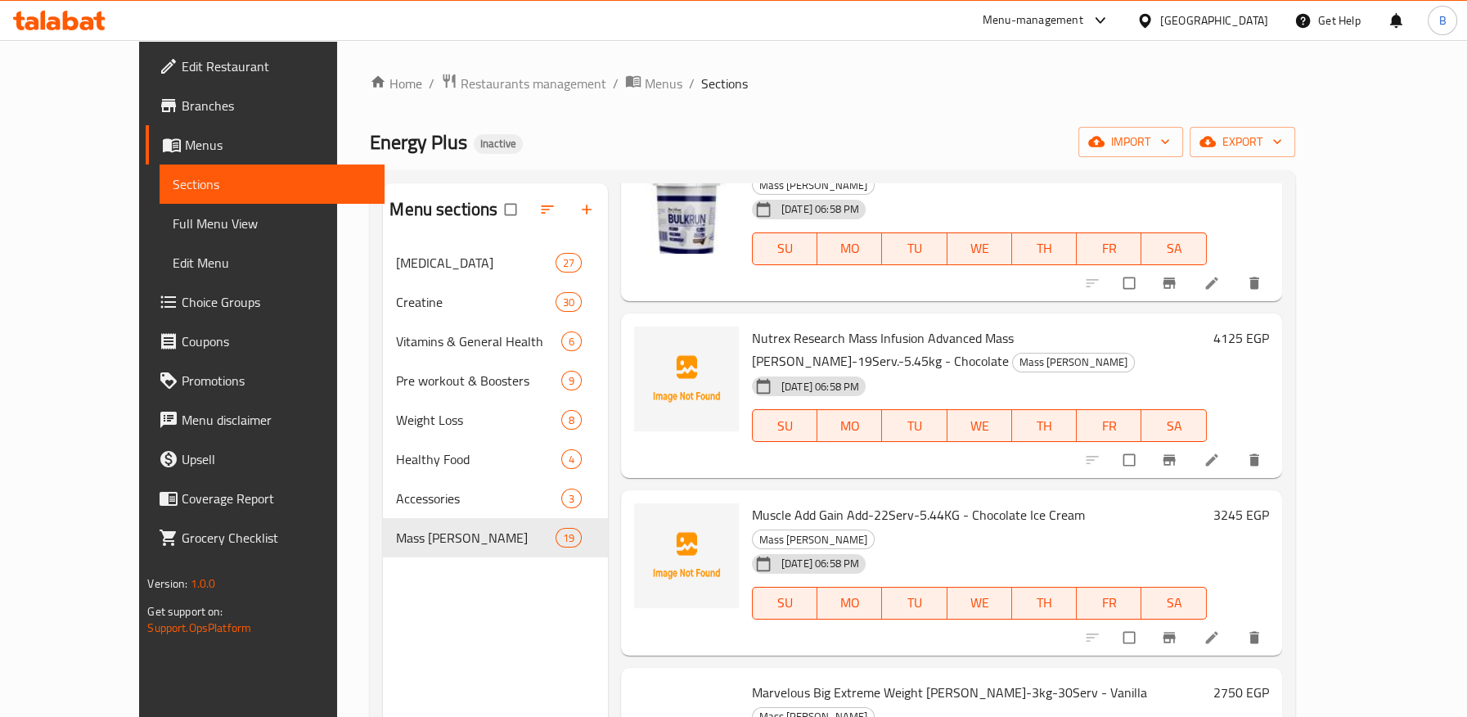
drag, startPoint x: 712, startPoint y: 545, endPoint x: 865, endPoint y: 545, distance: 153.8
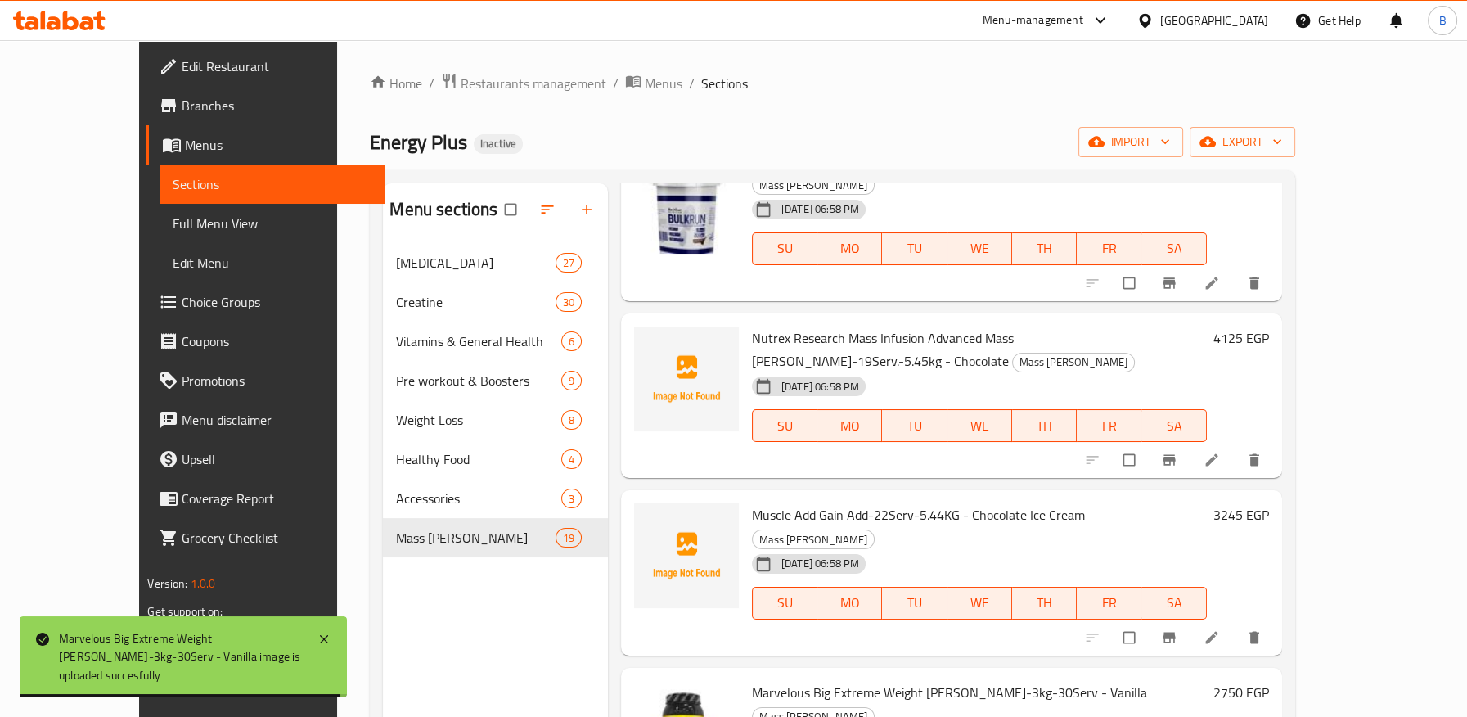
scroll to position [2253, 0]
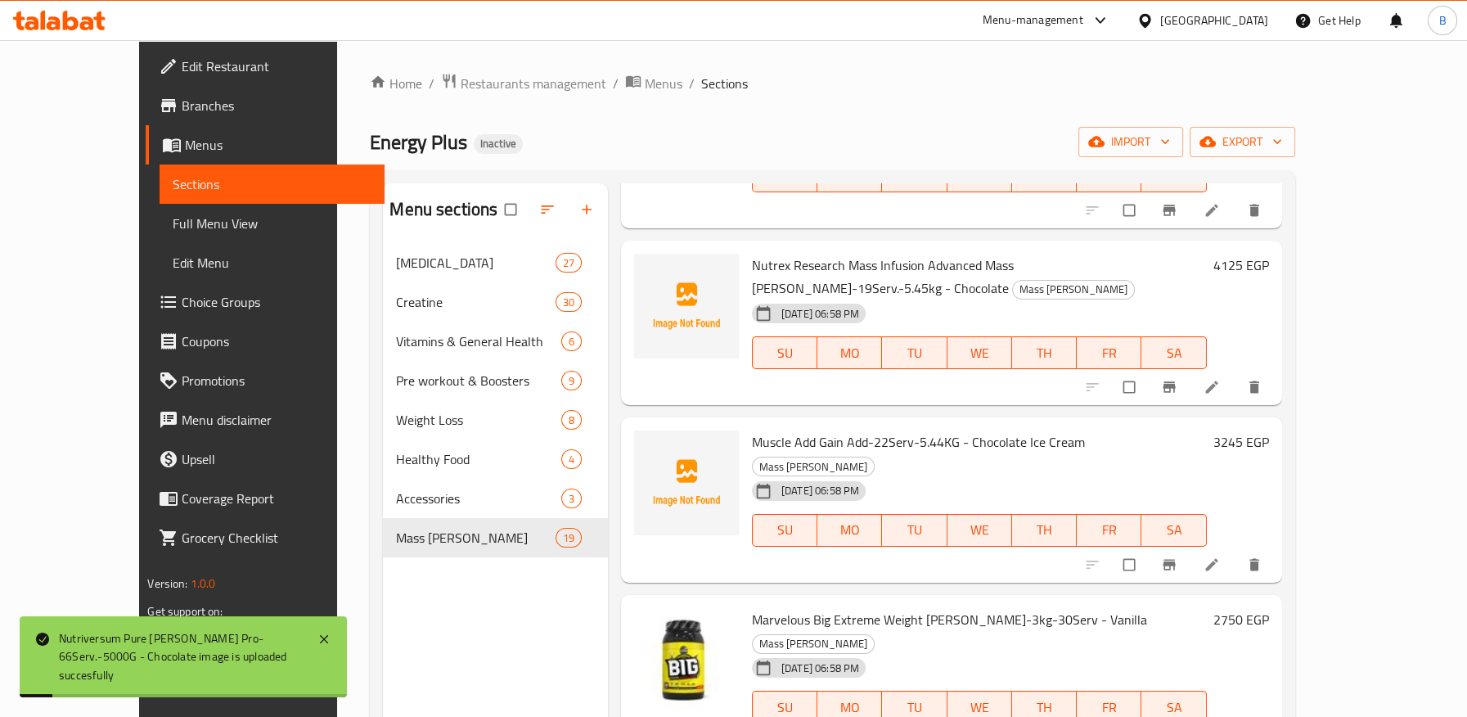
drag, startPoint x: 715, startPoint y: 627, endPoint x: 868, endPoint y: 634, distance: 153.1
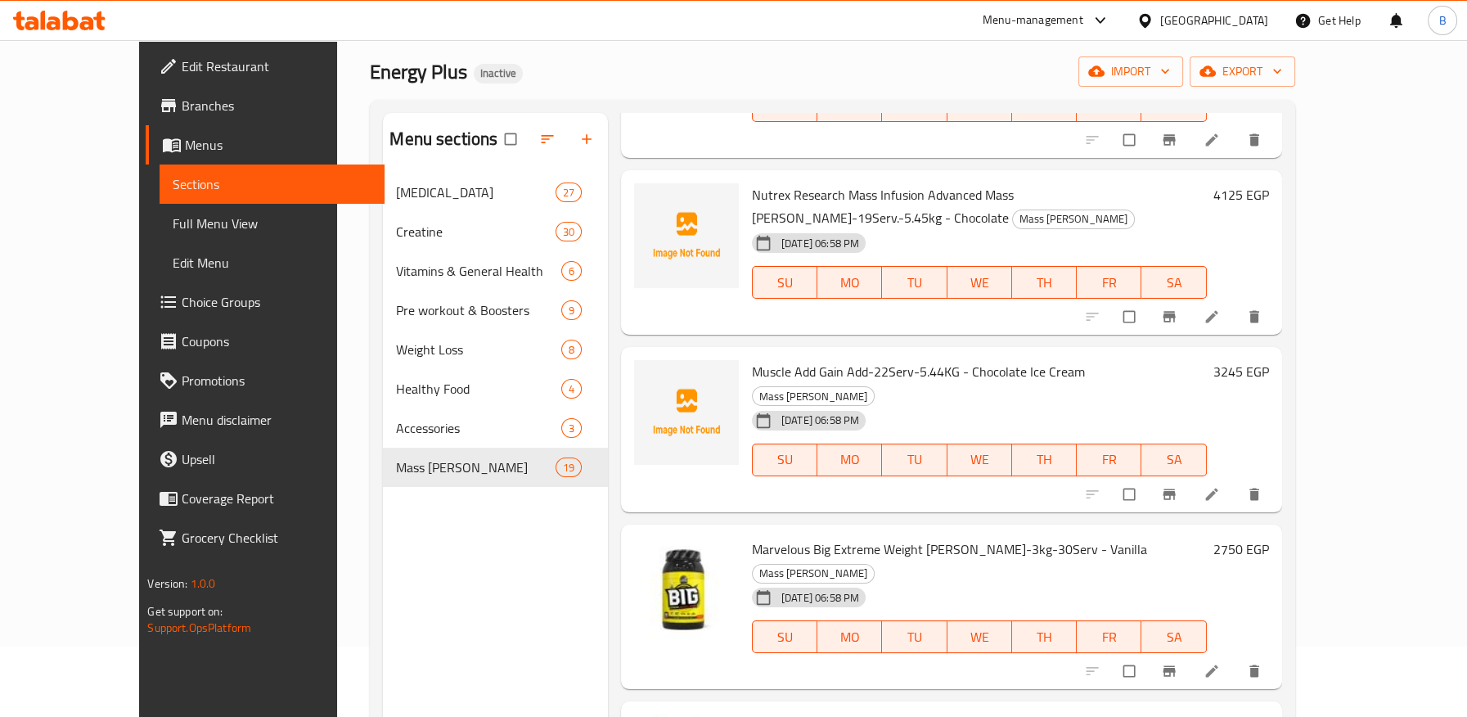
scroll to position [182, 0]
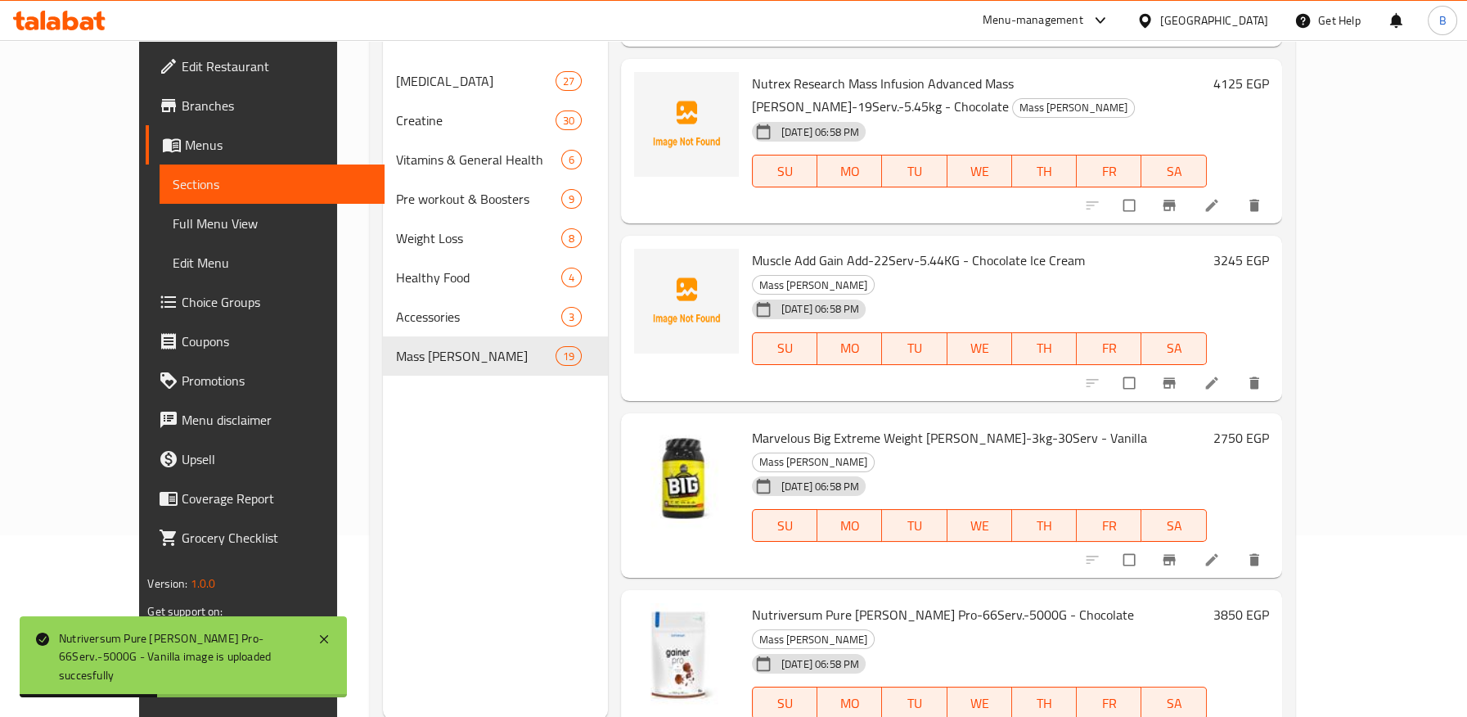
drag, startPoint x: 717, startPoint y: 598, endPoint x: 831, endPoint y: 598, distance: 113.7
drag, startPoint x: 953, startPoint y: 600, endPoint x: 910, endPoint y: 598, distance: 42.6
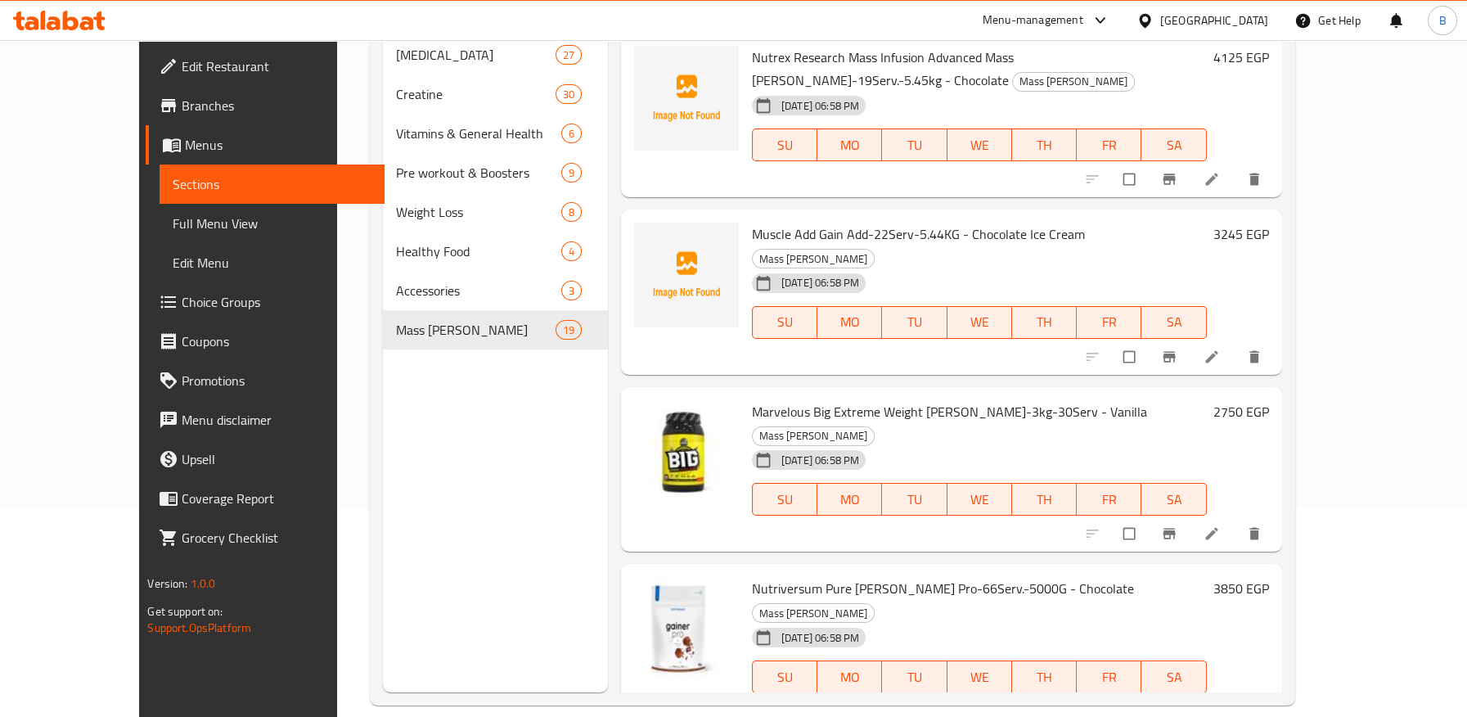
scroll to position [229, 0]
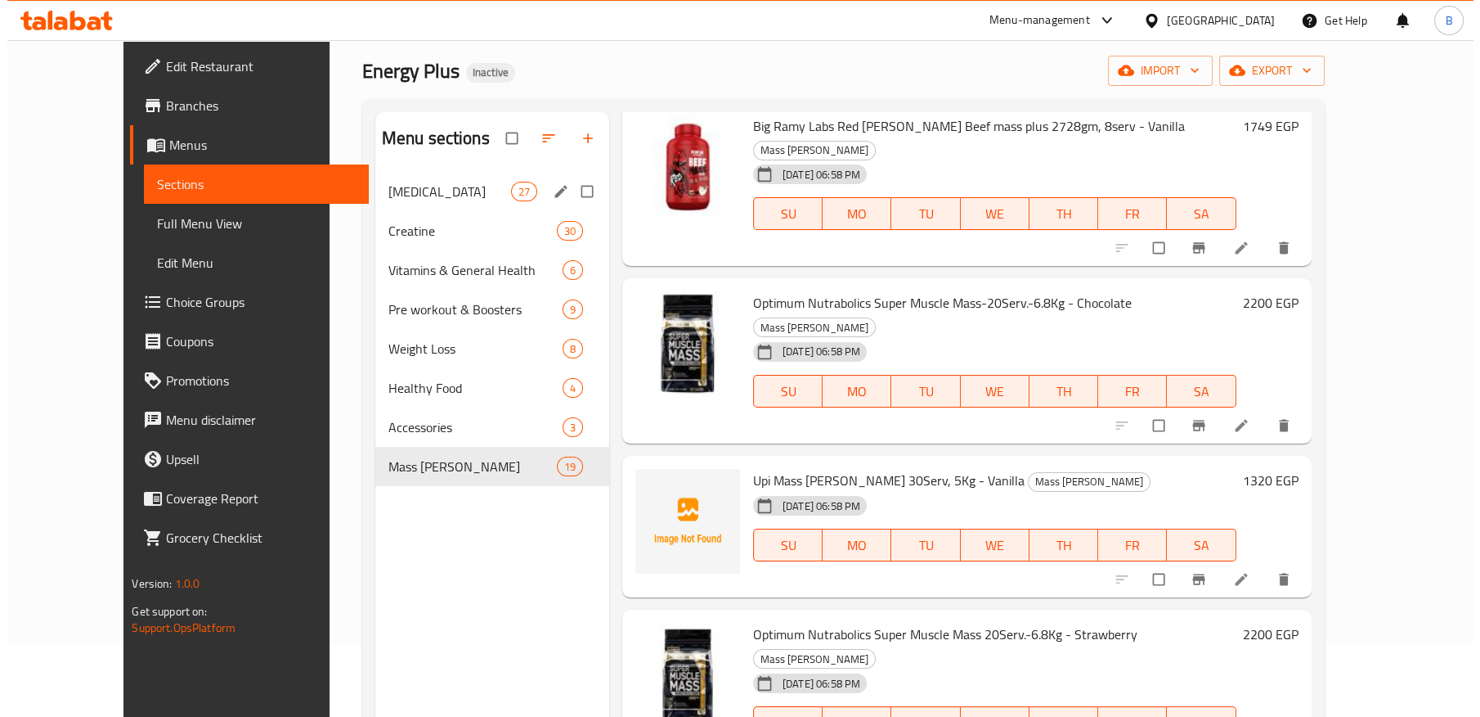
scroll to position [0, 0]
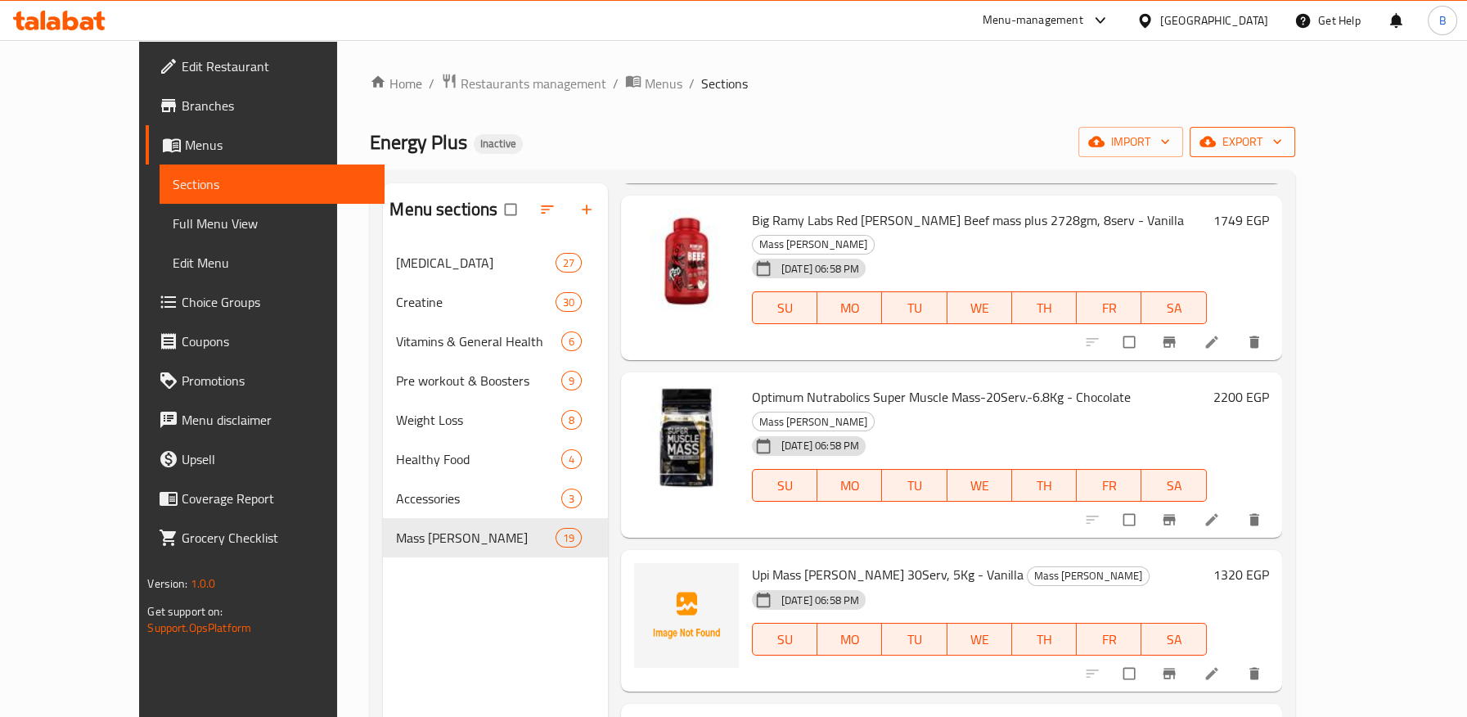
click at [1282, 146] on span "export" at bounding box center [1241, 142] width 79 height 20
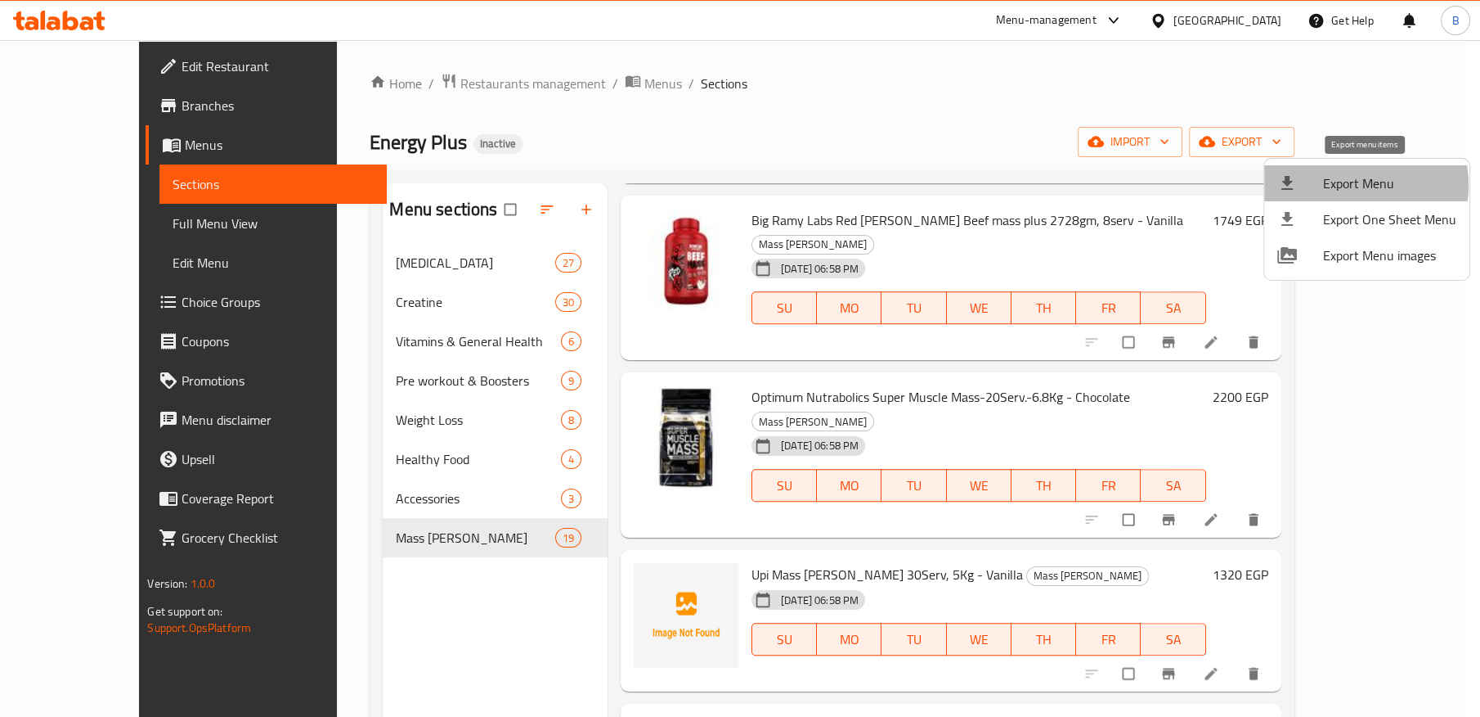
click at [1350, 185] on span "Export Menu" at bounding box center [1389, 183] width 133 height 20
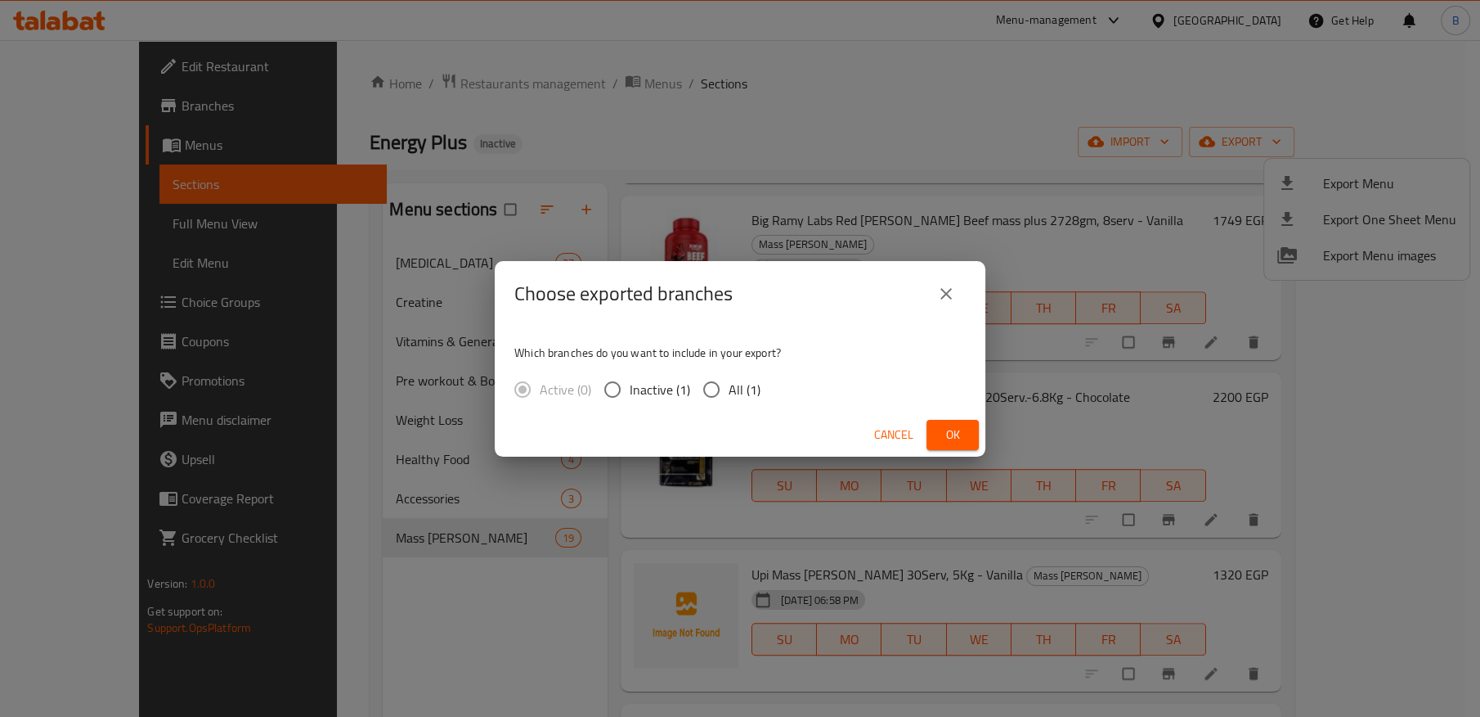
click at [691, 393] on div "Active (0) Inactive (1) All (1)" at bounding box center [643, 389] width 259 height 34
drag, startPoint x: 713, startPoint y: 393, endPoint x: 764, endPoint y: 416, distance: 56.0
click at [713, 393] on input "All (1)" at bounding box center [711, 389] width 34 height 34
radio input "true"
click at [941, 440] on span "Ok" at bounding box center [953, 435] width 26 height 20
